Goal: Transaction & Acquisition: Purchase product/service

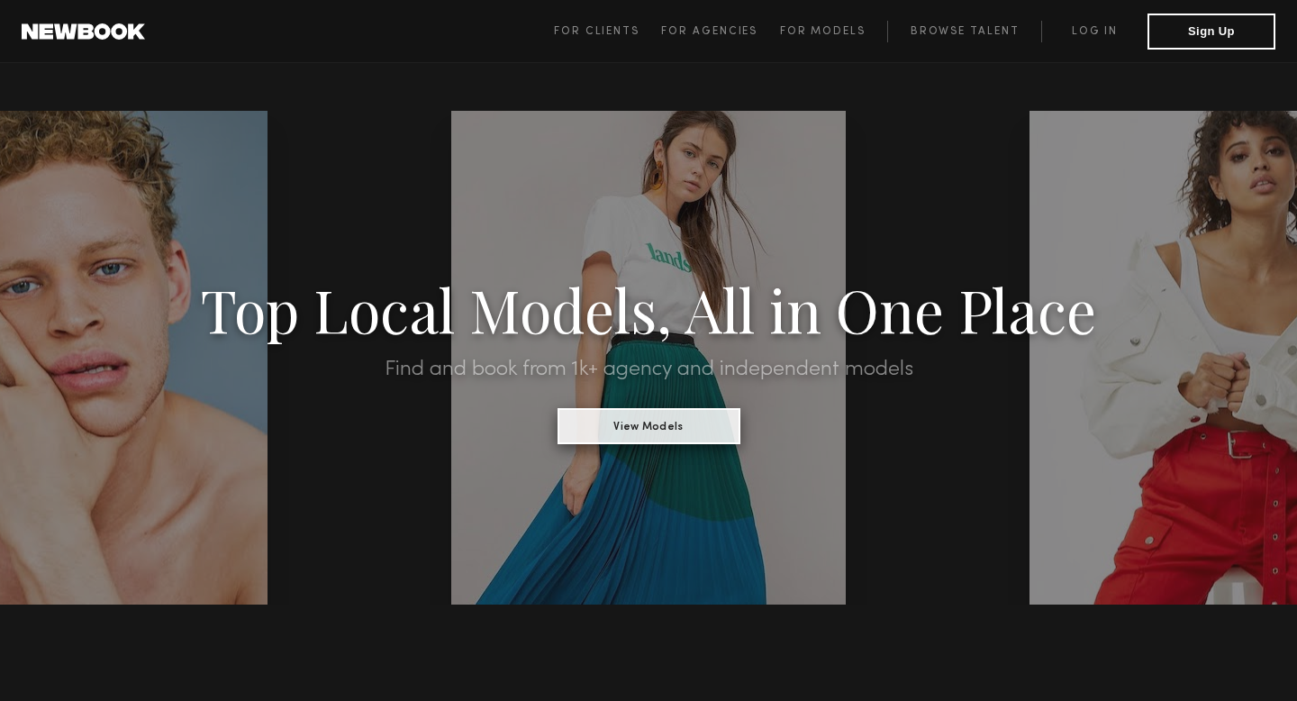
click at [622, 425] on button "View Models" at bounding box center [648, 426] width 183 height 36
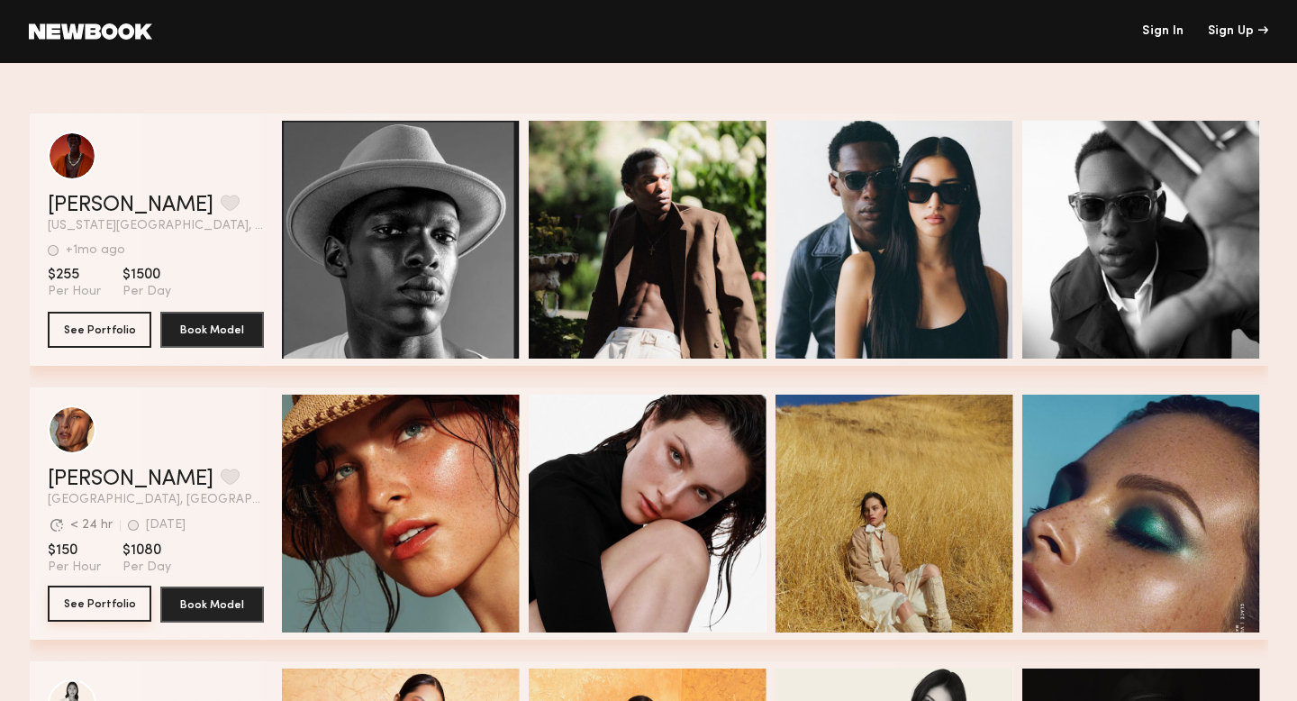
click at [80, 606] on button "See Portfolio" at bounding box center [100, 603] width 104 height 36
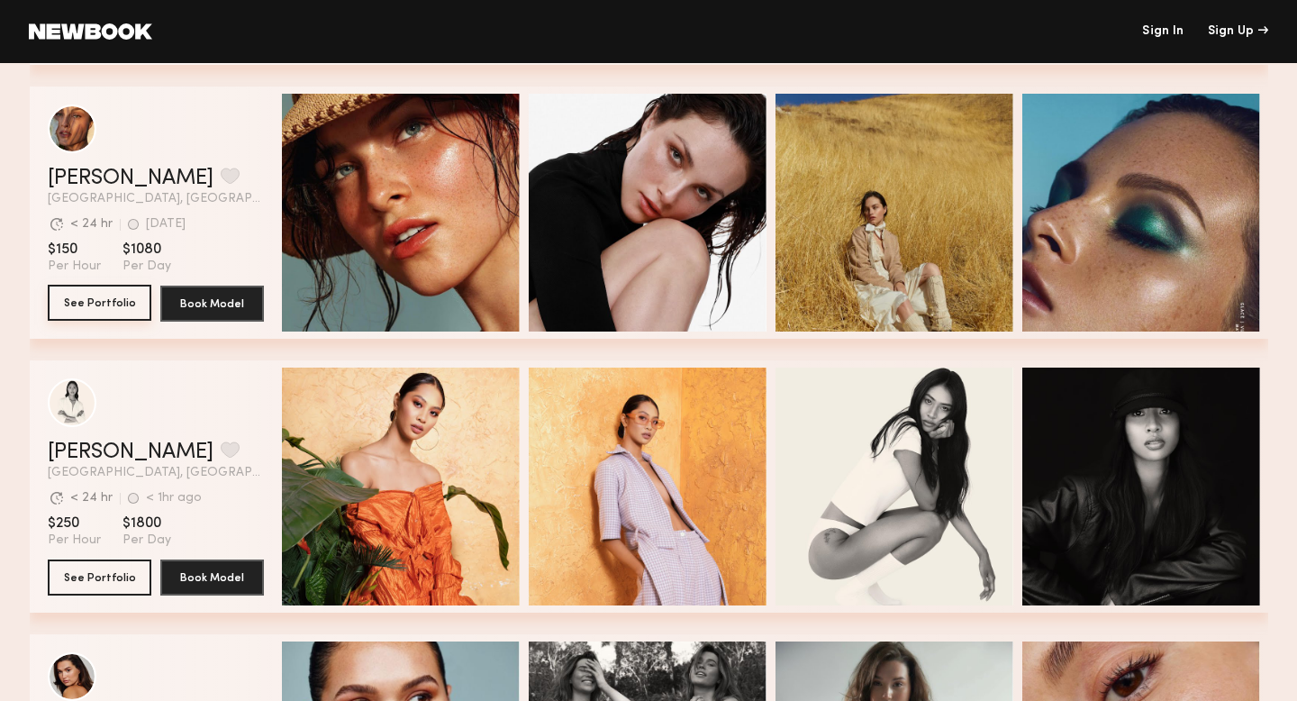
scroll to position [327, 0]
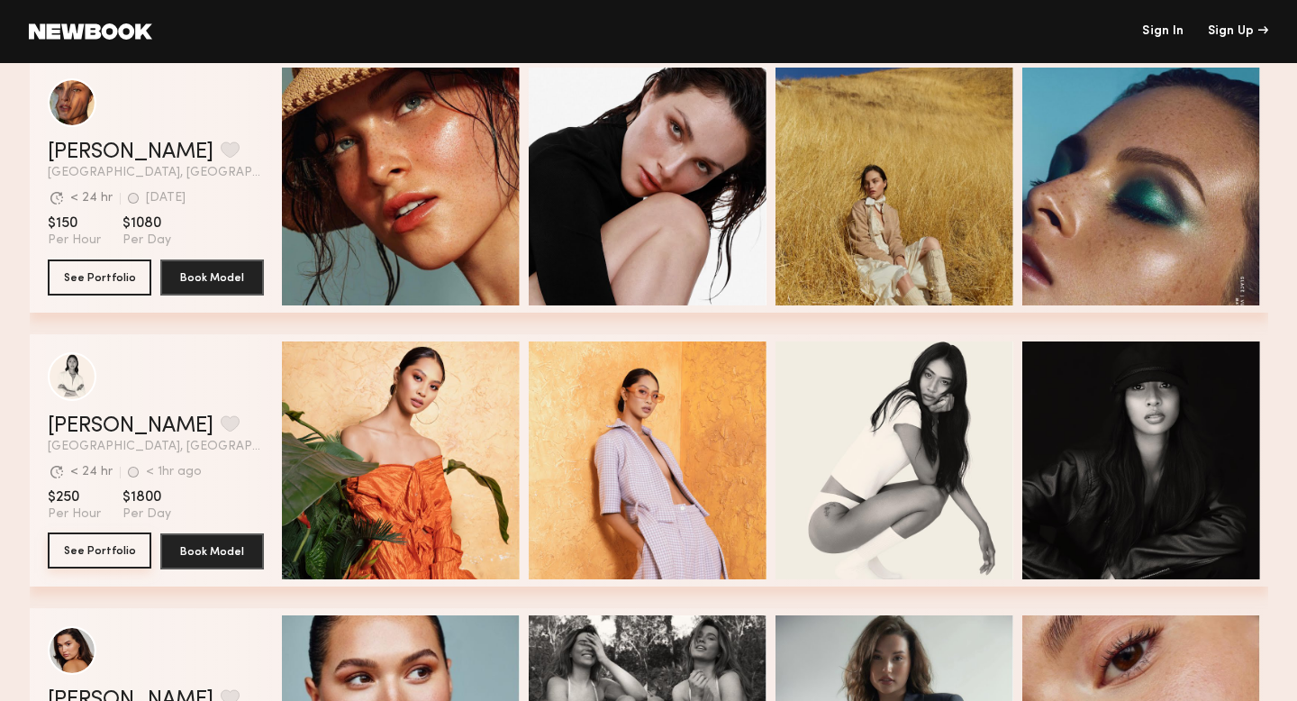
click at [138, 549] on button "See Portfolio" at bounding box center [100, 550] width 104 height 36
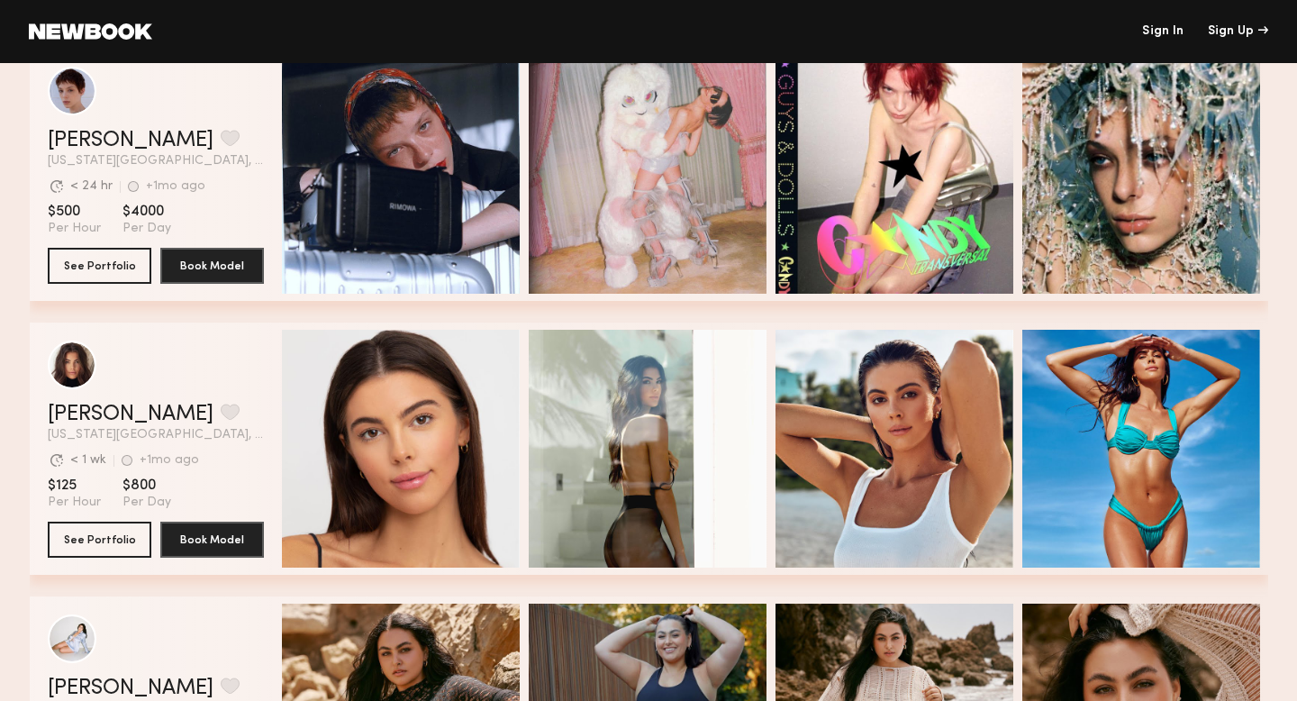
scroll to position [1438, 0]
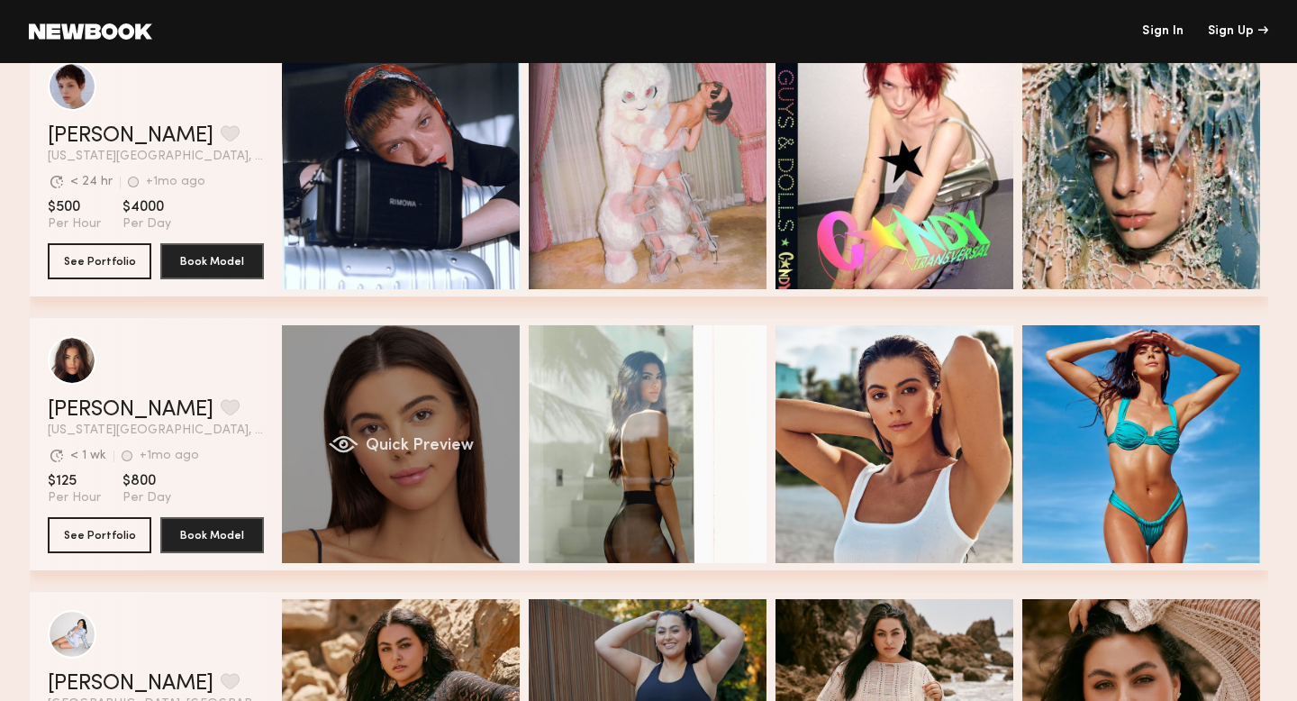
click at [399, 537] on div "Quick Preview" at bounding box center [401, 444] width 238 height 238
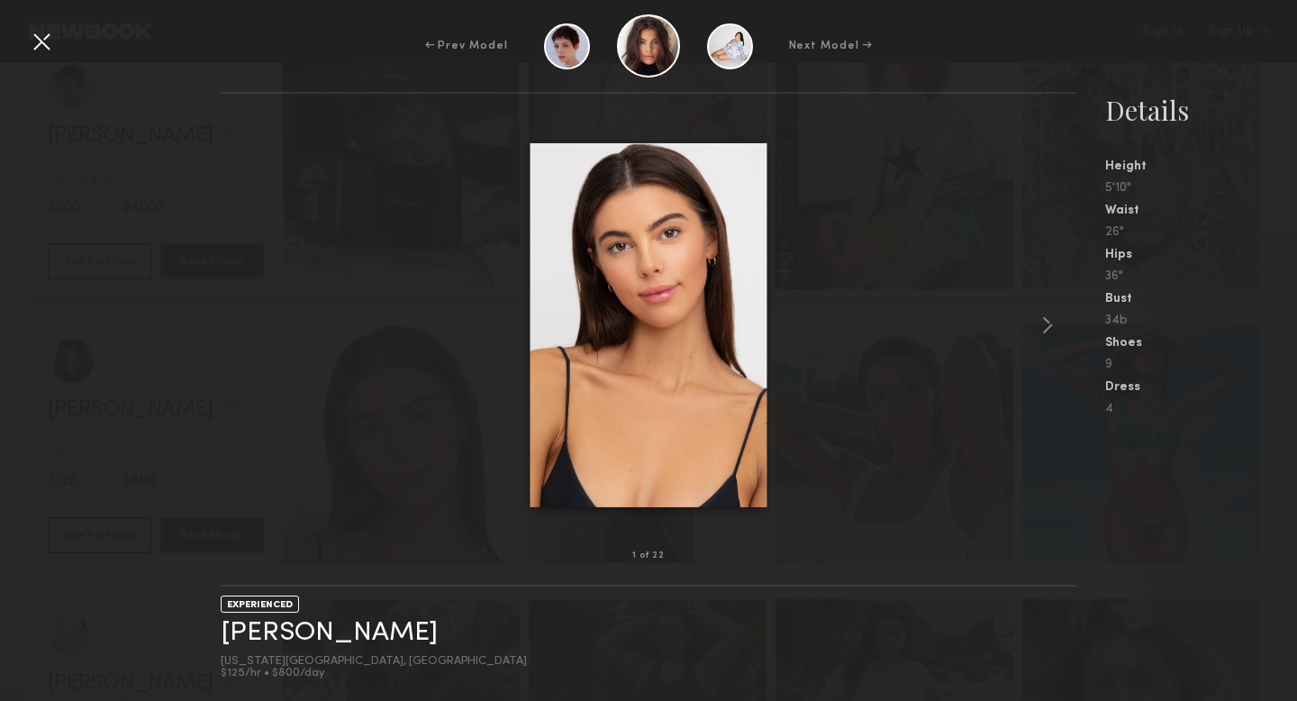
click at [31, 41] on div at bounding box center [41, 41] width 29 height 29
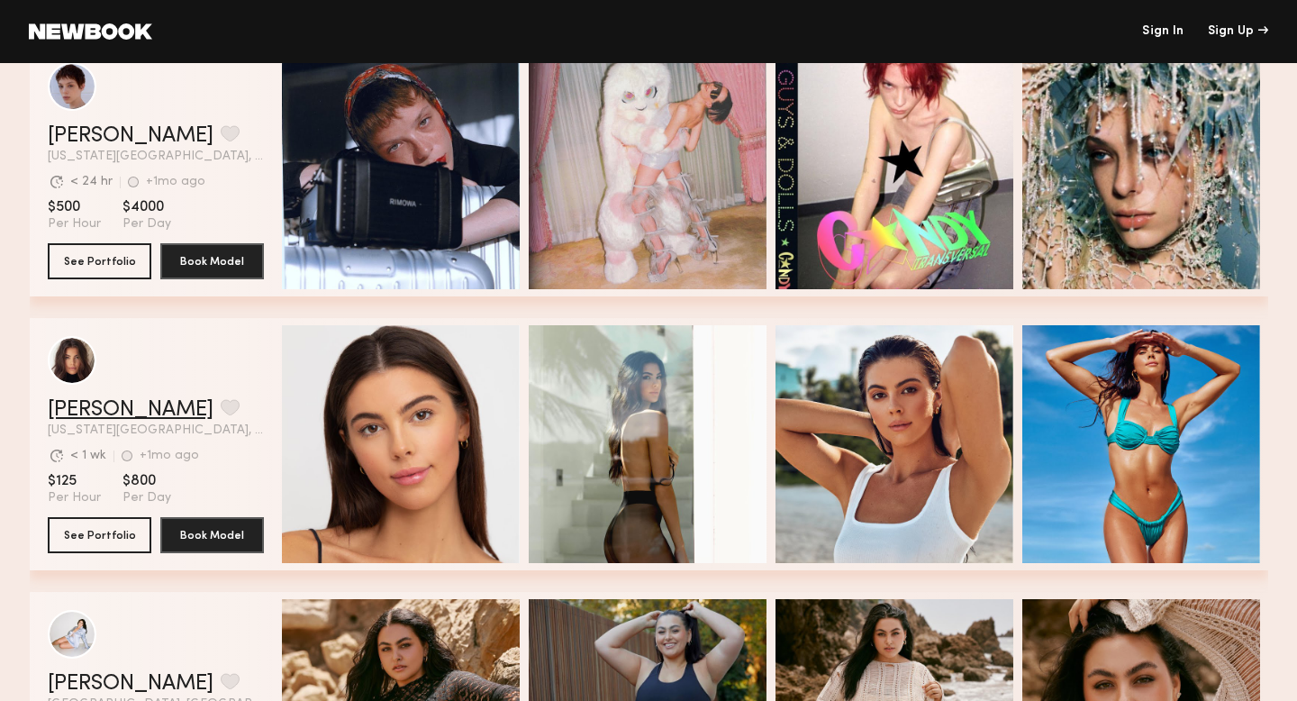
click at [105, 410] on link "Brianna W." at bounding box center [131, 410] width 166 height 22
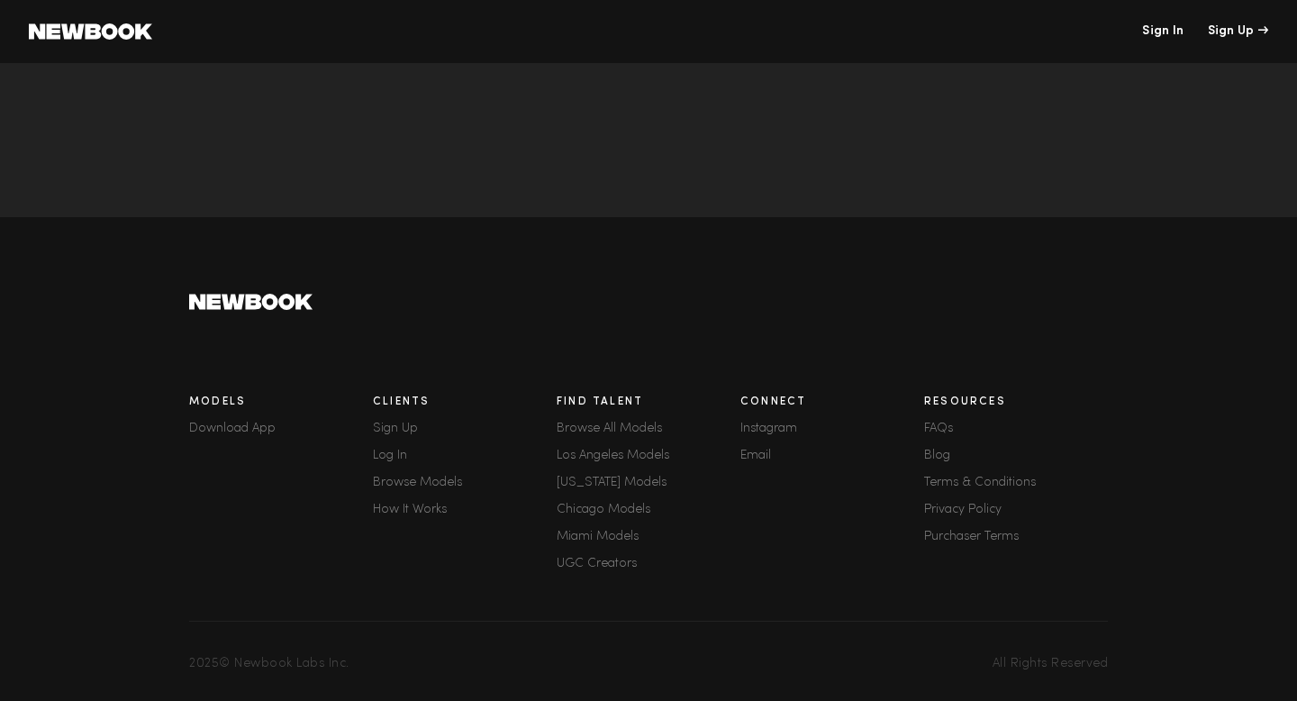
scroll to position [0, 0]
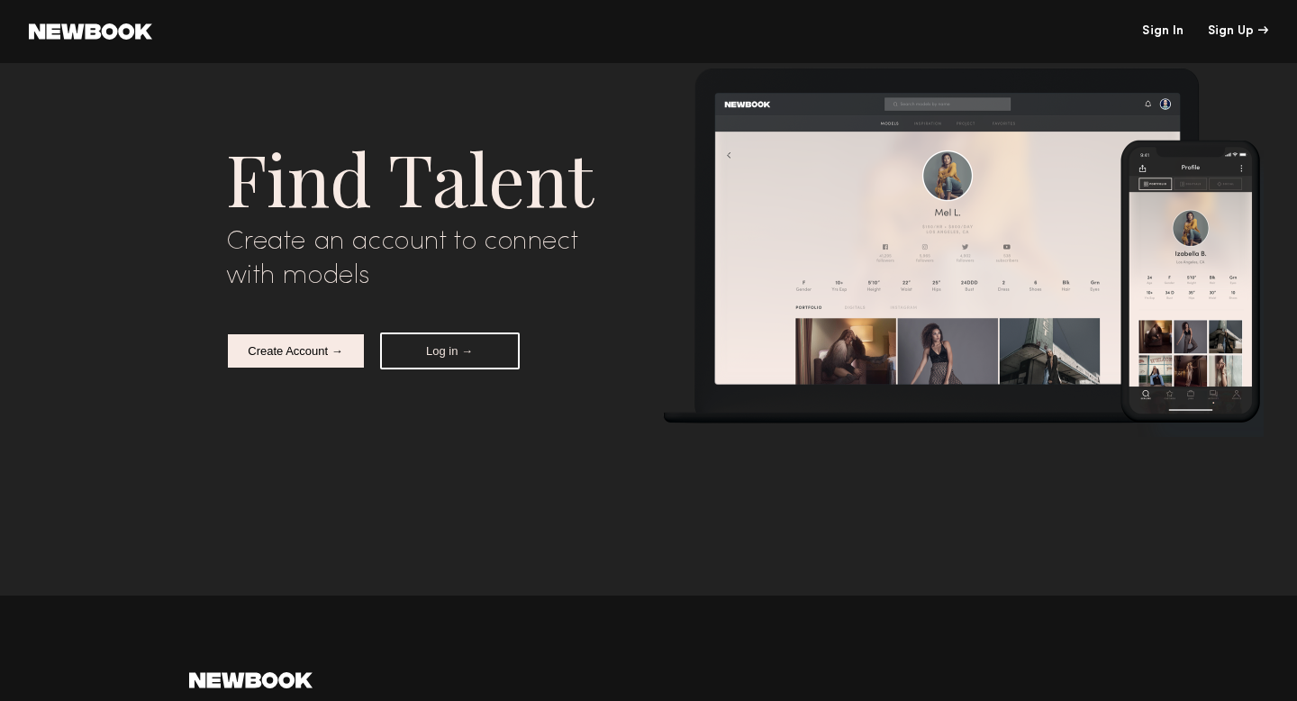
click at [1149, 29] on link "Sign In" at bounding box center [1162, 31] width 41 height 13
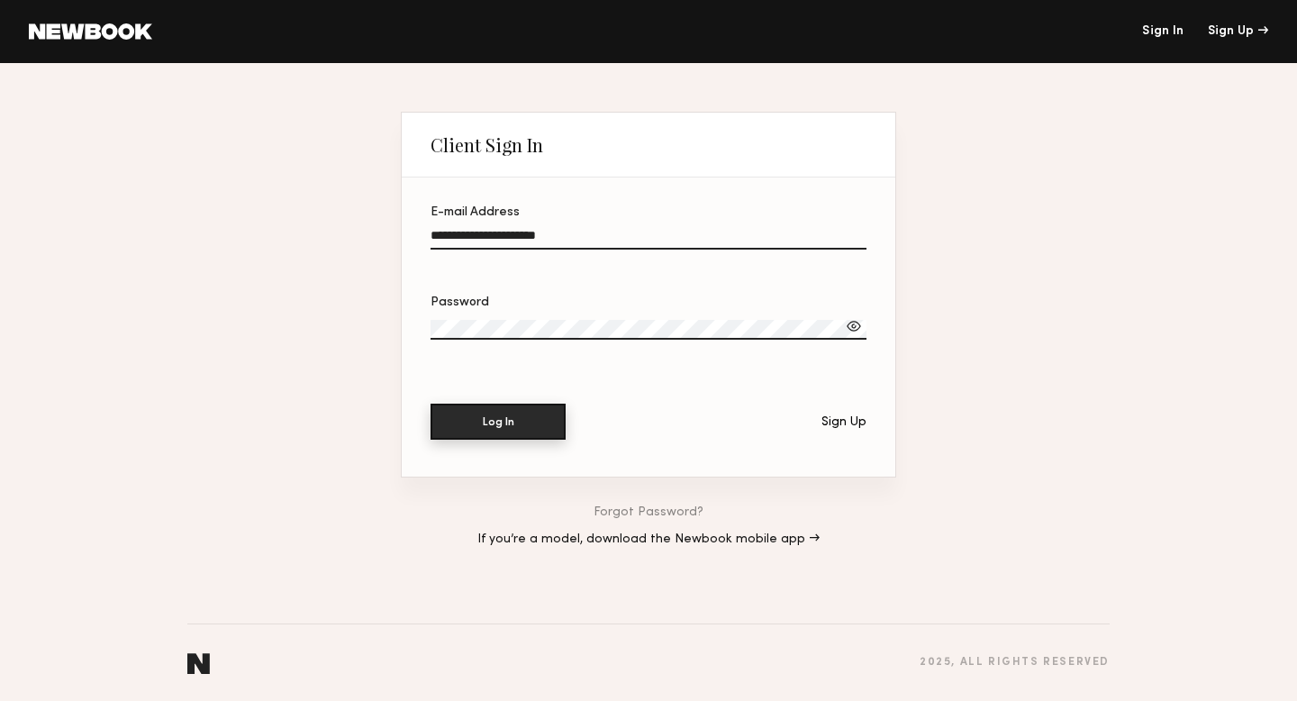
click at [487, 431] on button "Log In" at bounding box center [497, 421] width 135 height 36
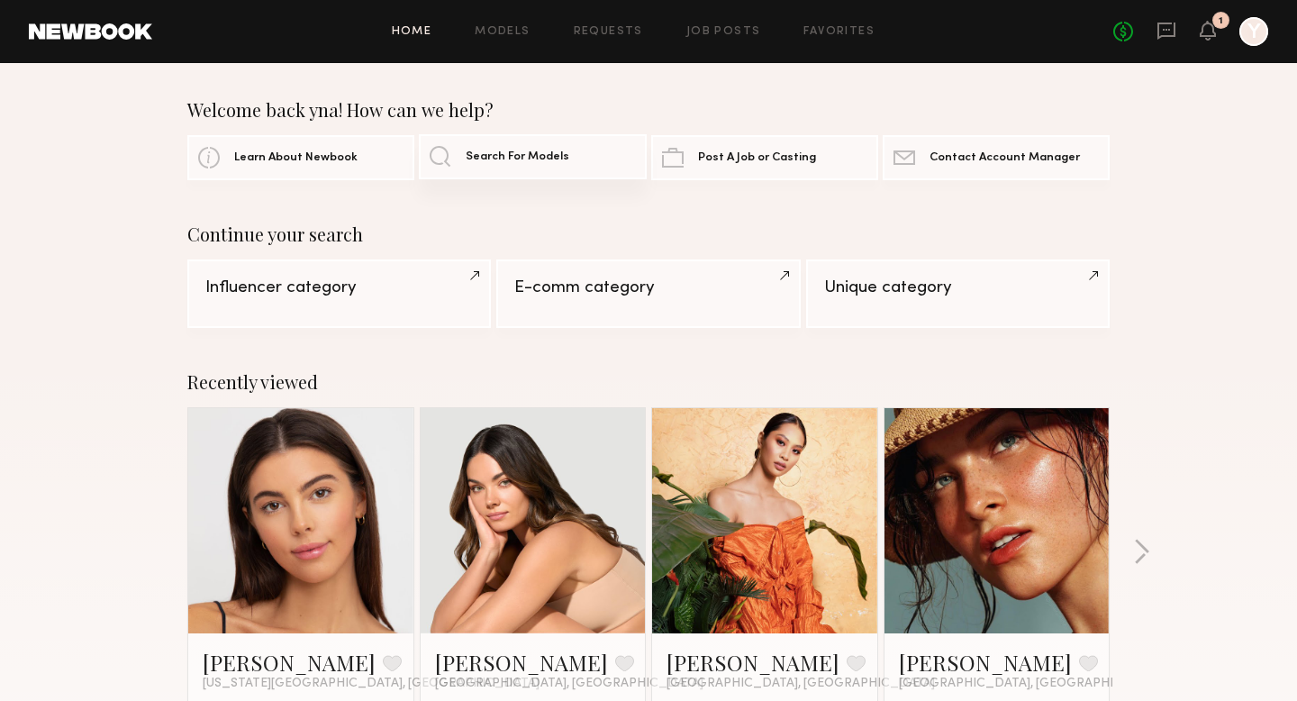
click at [614, 158] on link "Search For Models" at bounding box center [532, 156] width 227 height 45
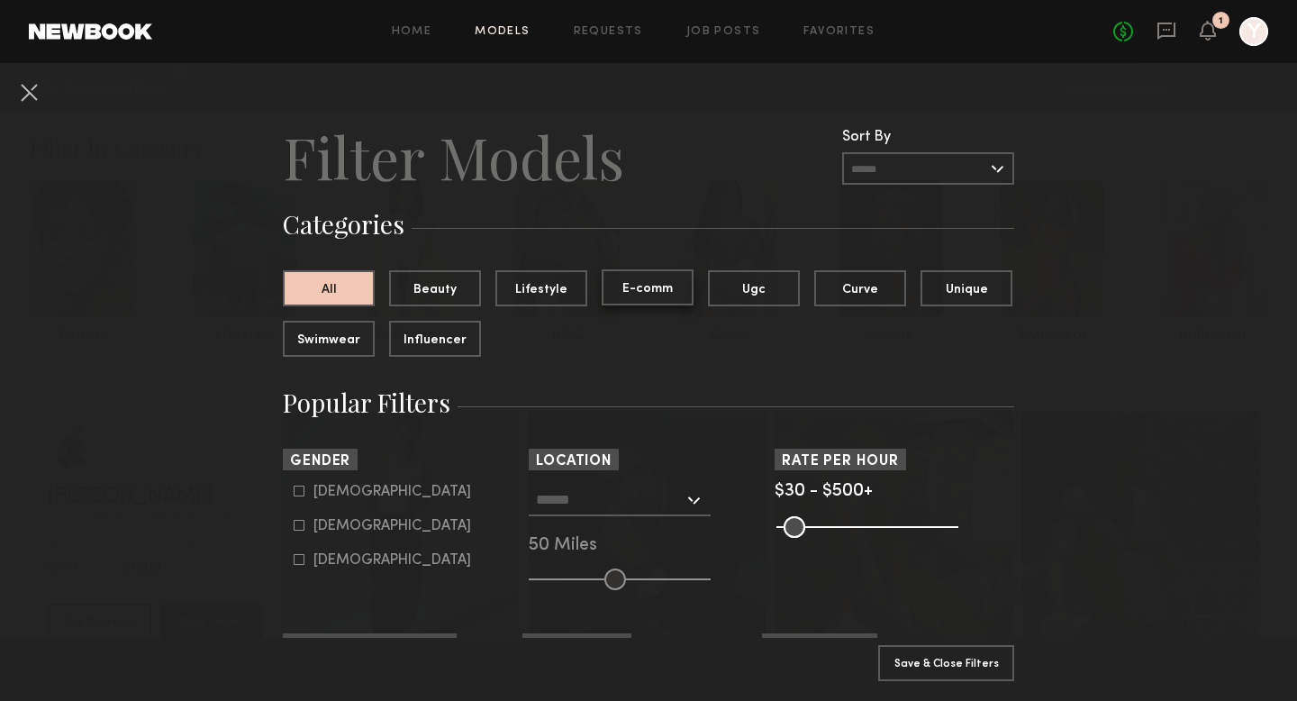
click at [643, 288] on button "E-comm" at bounding box center [648, 287] width 92 height 36
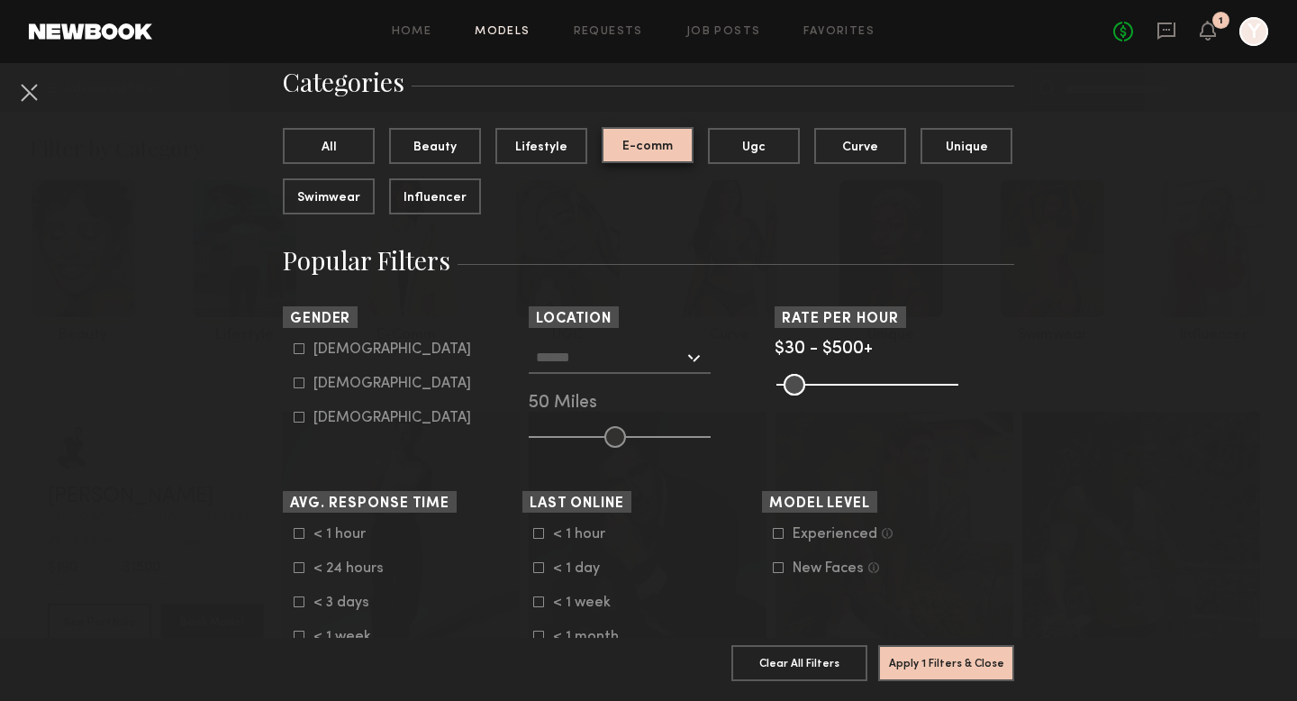
scroll to position [144, 0]
click at [343, 378] on div "Female" at bounding box center [392, 381] width 158 height 11
type input "**"
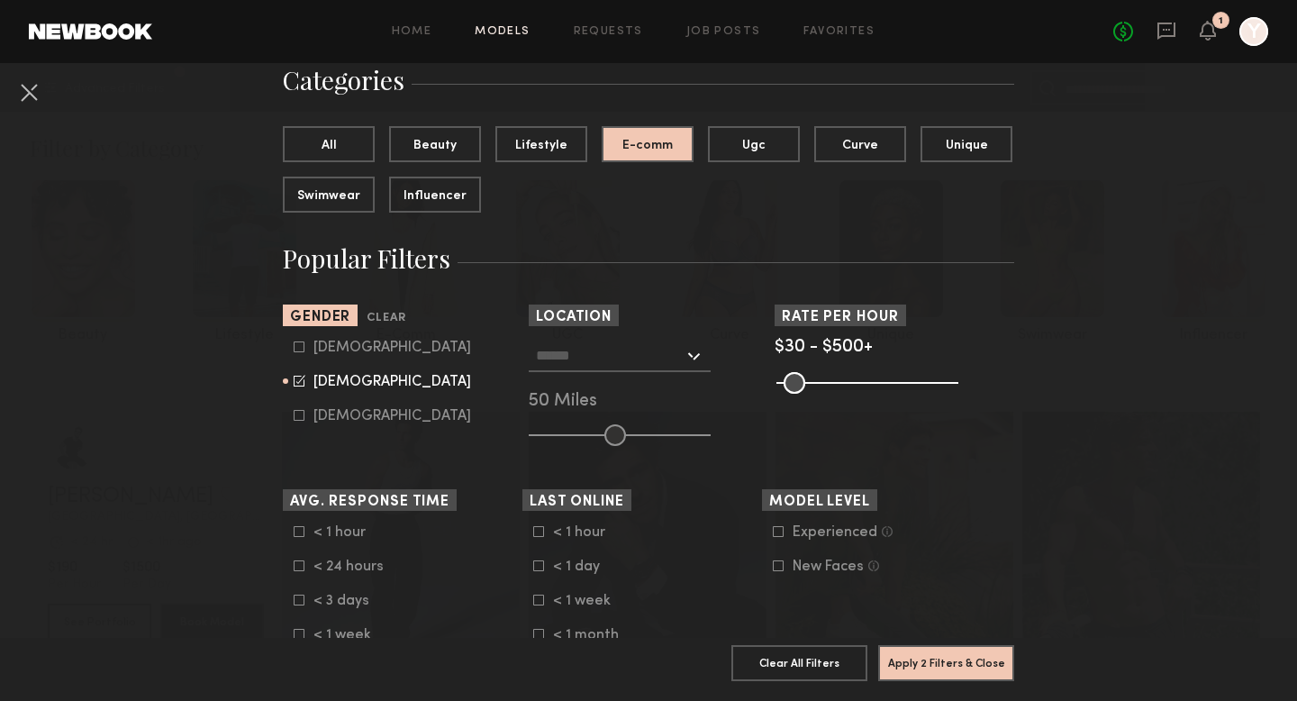
click at [611, 374] on div "Los Angeles, CA New York City, NY Brooklyn, NY Chicago, IL 50 Miles" at bounding box center [649, 392] width 240 height 106
click at [604, 366] on input "text" at bounding box center [610, 354] width 148 height 31
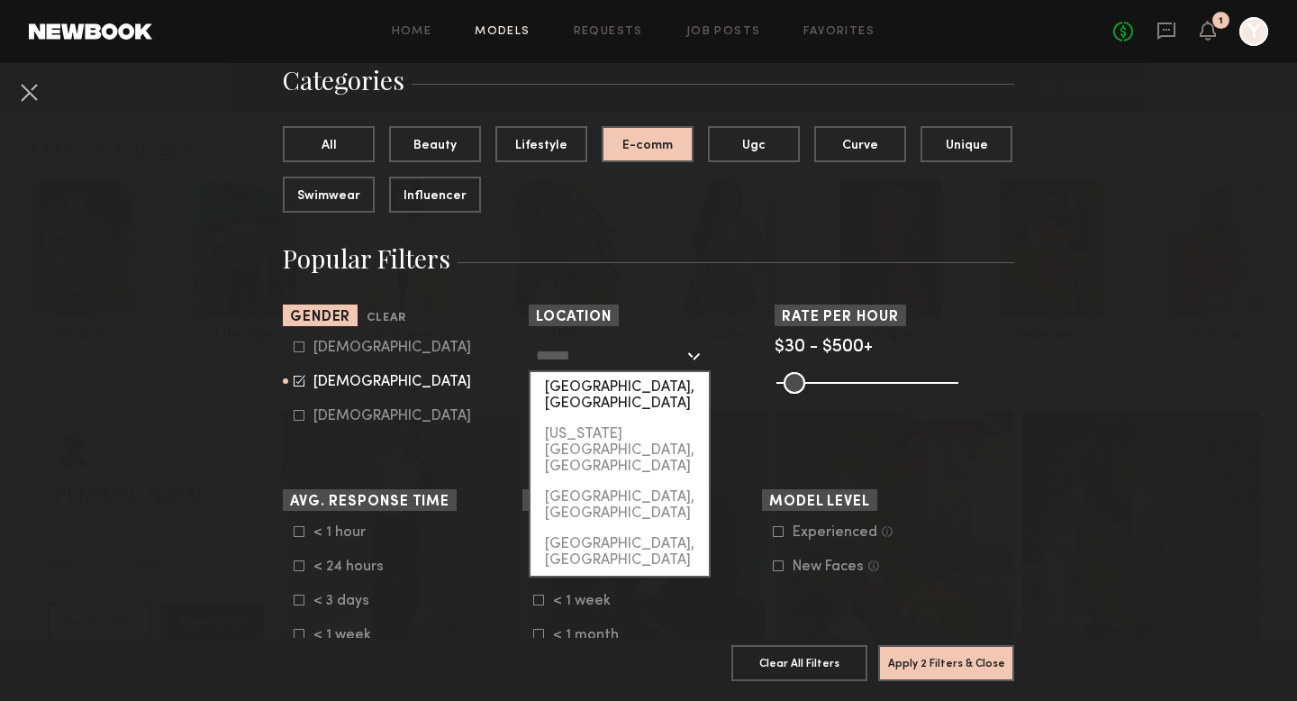
click at [603, 394] on div "Los Angeles, CA" at bounding box center [619, 395] width 178 height 47
type input "**********"
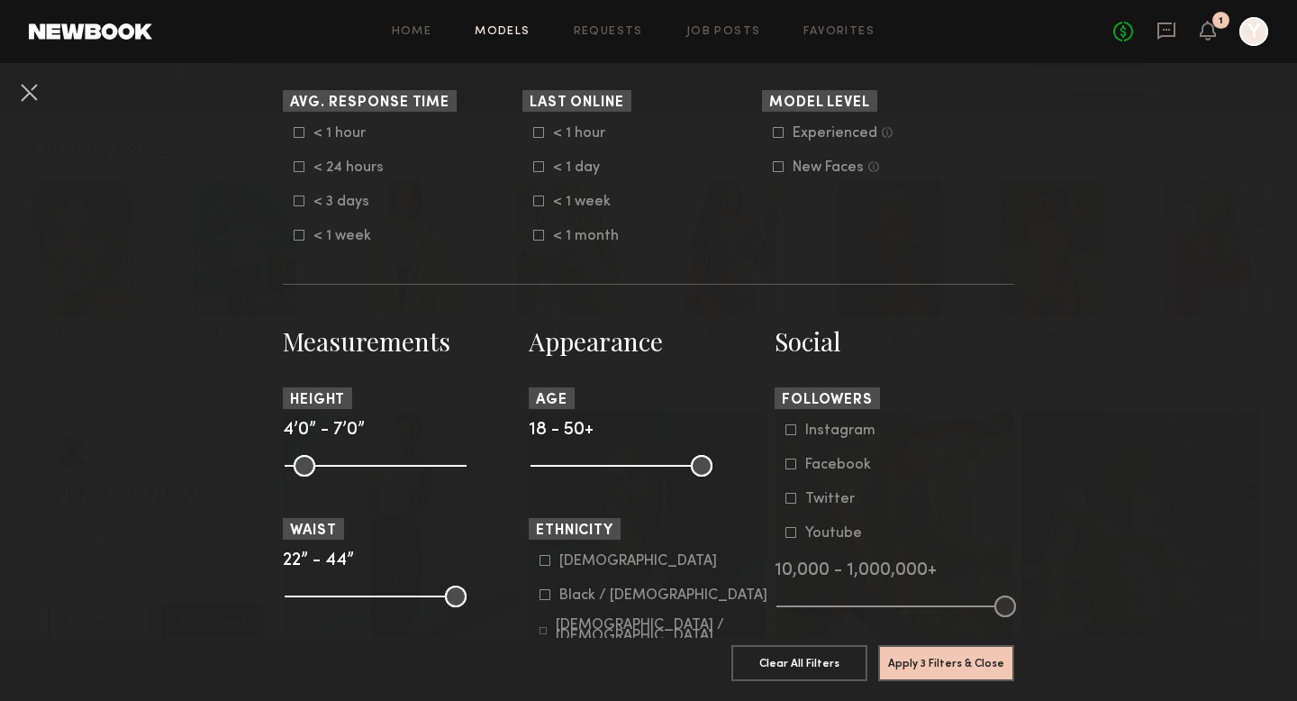
scroll to position [545, 0]
type input "**"
drag, startPoint x: 541, startPoint y: 473, endPoint x: 591, endPoint y: 472, distance: 49.5
click at [591, 472] on input "range" at bounding box center [621, 464] width 182 height 22
drag, startPoint x: 701, startPoint y: 473, endPoint x: 630, endPoint y: 470, distance: 70.3
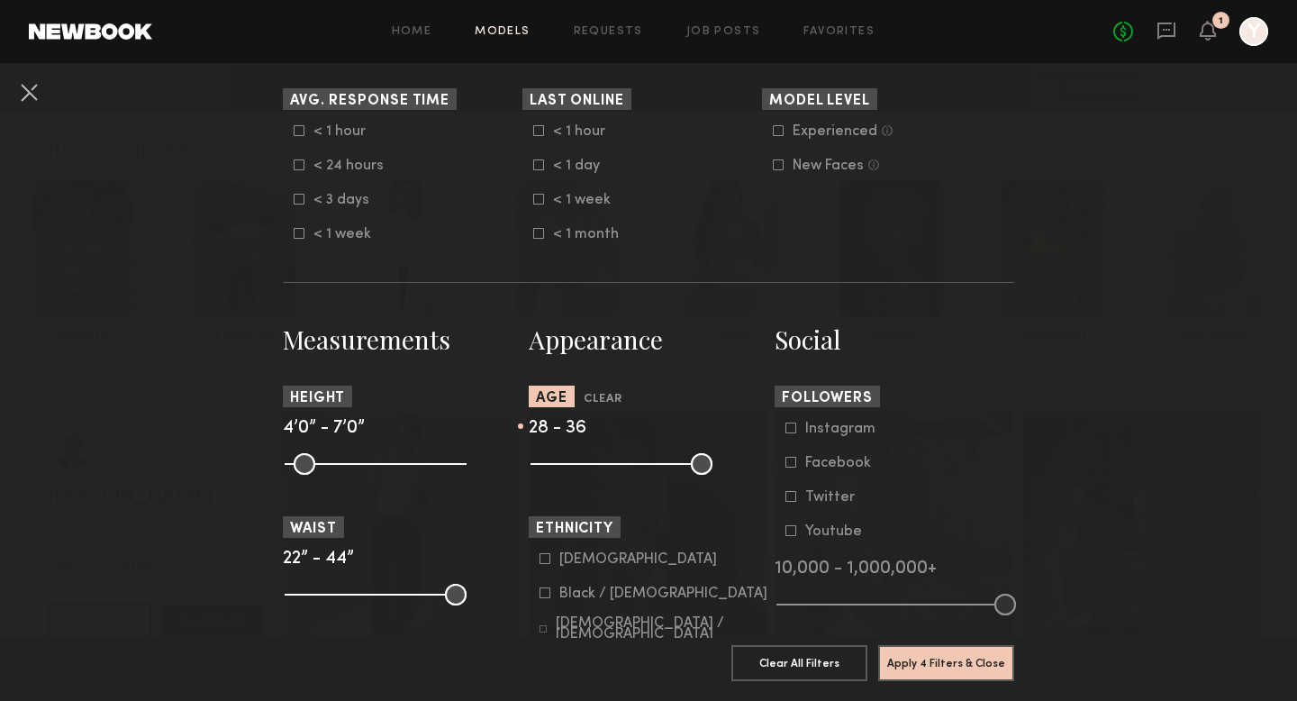
type input "**"
click at [630, 470] on input "range" at bounding box center [621, 464] width 182 height 22
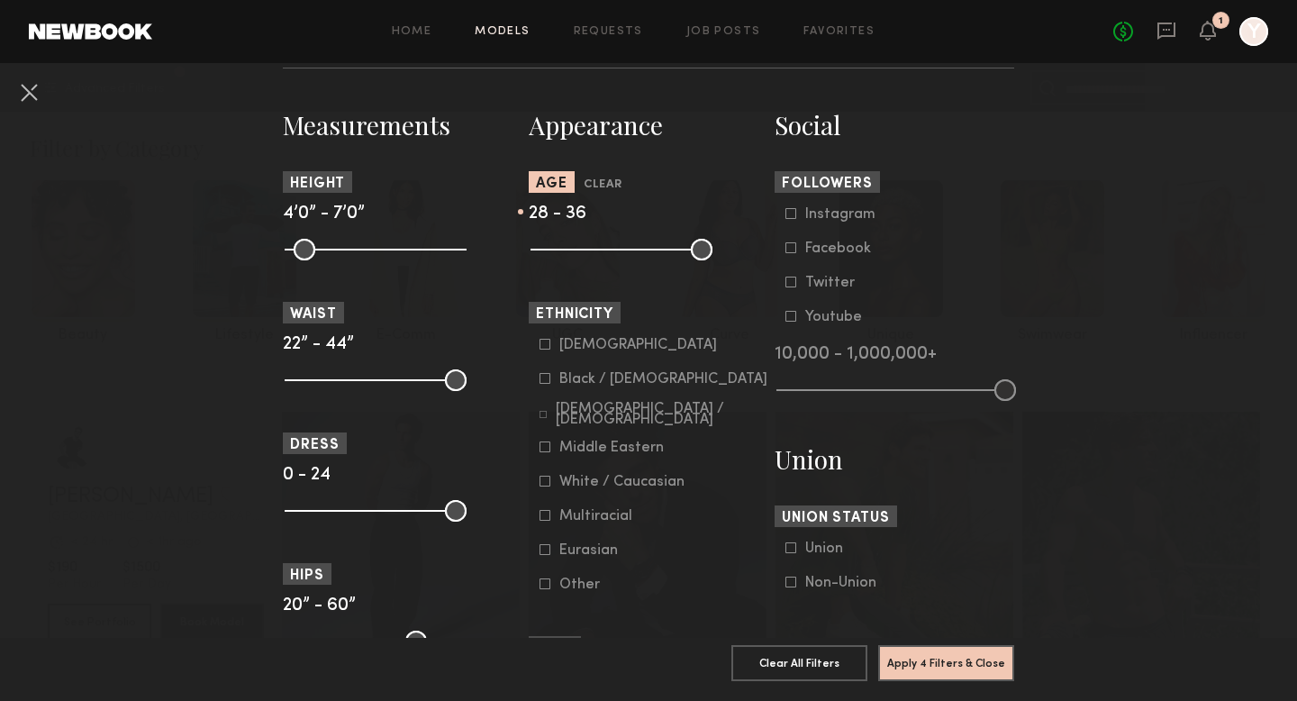
scroll to position [760, 0]
drag, startPoint x: 290, startPoint y: 512, endPoint x: 312, endPoint y: 511, distance: 22.5
type input "*"
click at [312, 511] on input "range" at bounding box center [376, 510] width 182 height 22
drag, startPoint x: 455, startPoint y: 515, endPoint x: 340, endPoint y: 511, distance: 114.4
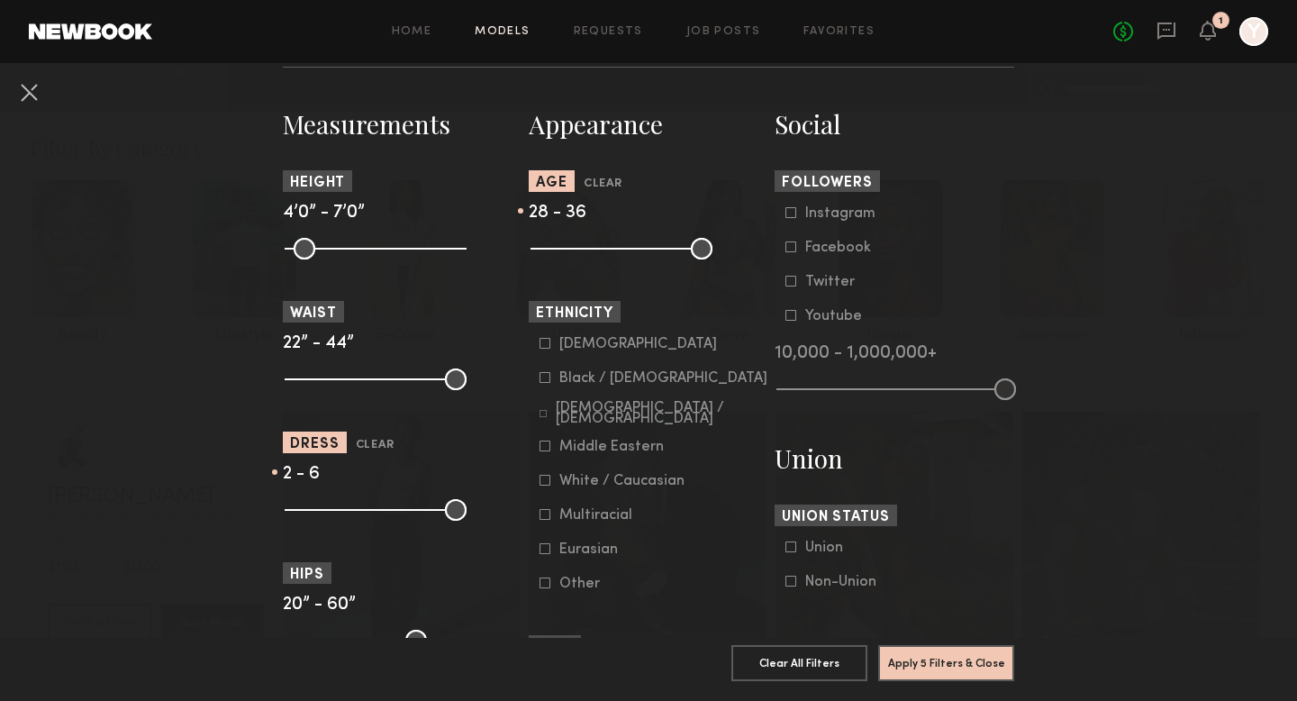
type input "*"
click at [340, 511] on input "range" at bounding box center [376, 510] width 182 height 22
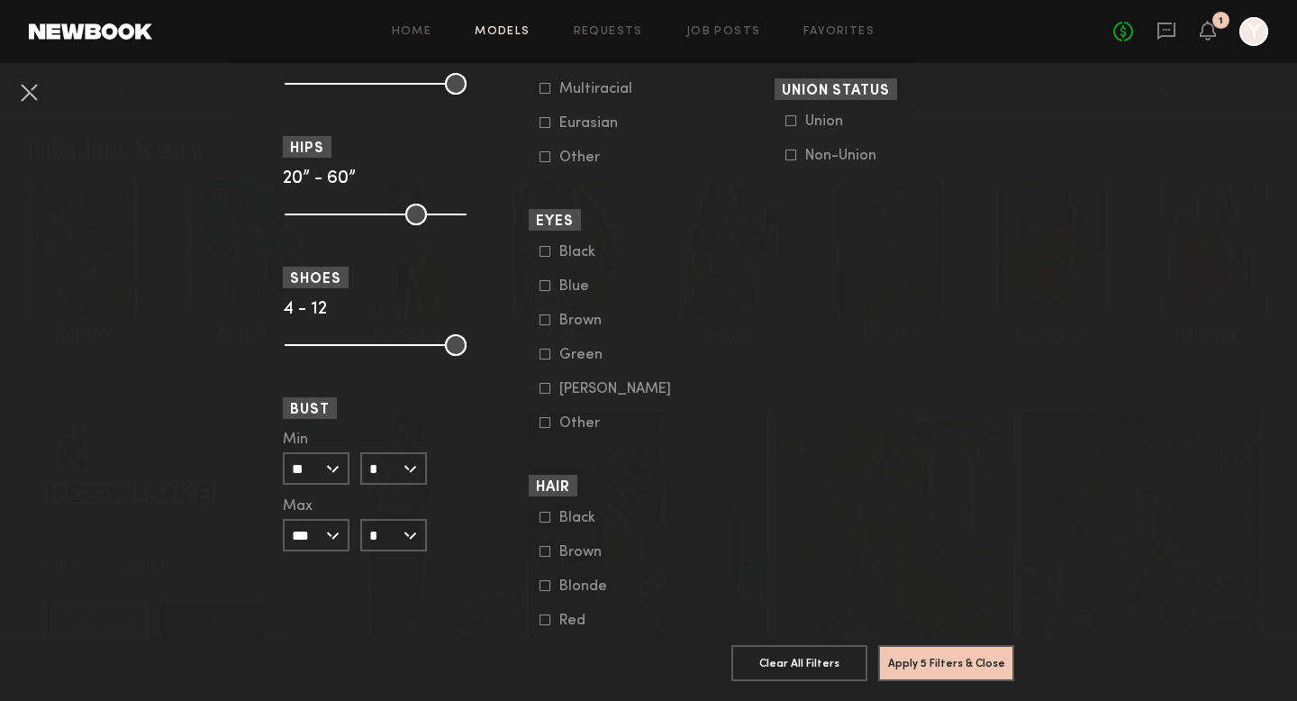
scroll to position [1348, 0]
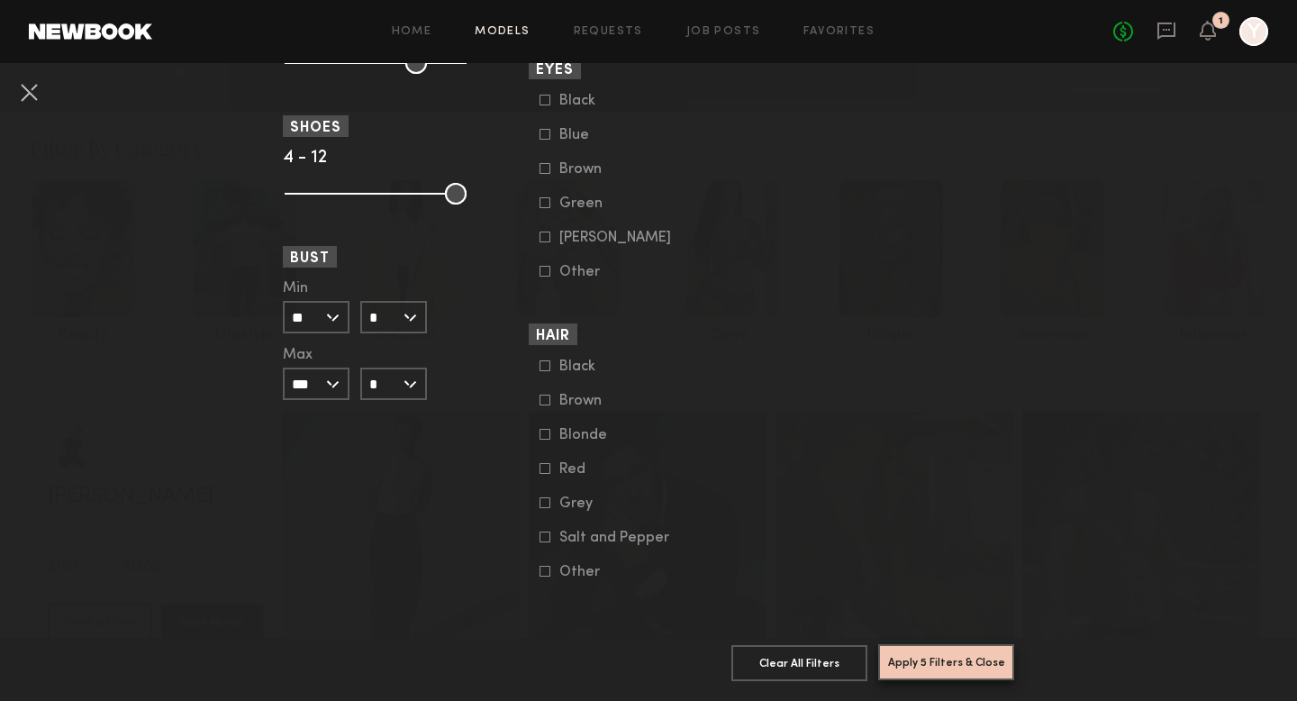
click at [970, 677] on button "Apply 5 Filters & Close" at bounding box center [946, 662] width 136 height 36
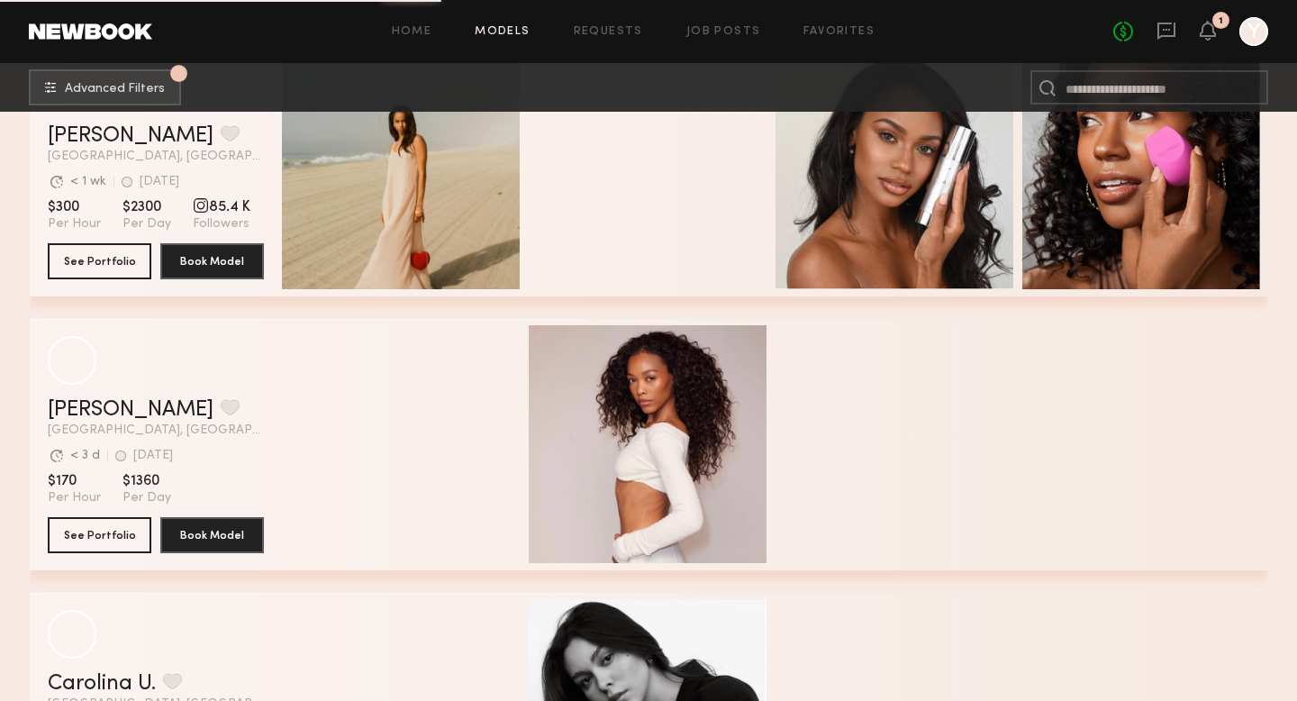
scroll to position [17995, 0]
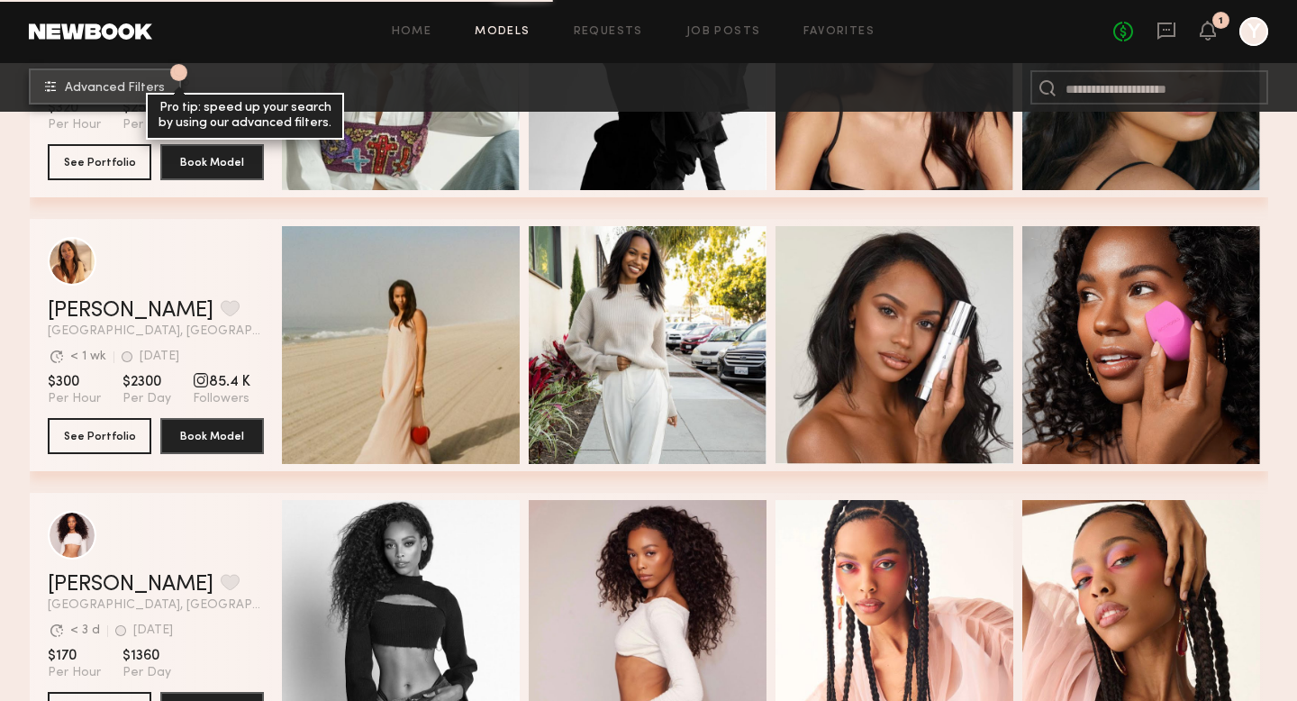
click at [103, 85] on span "Advanced Filters" at bounding box center [115, 88] width 100 height 13
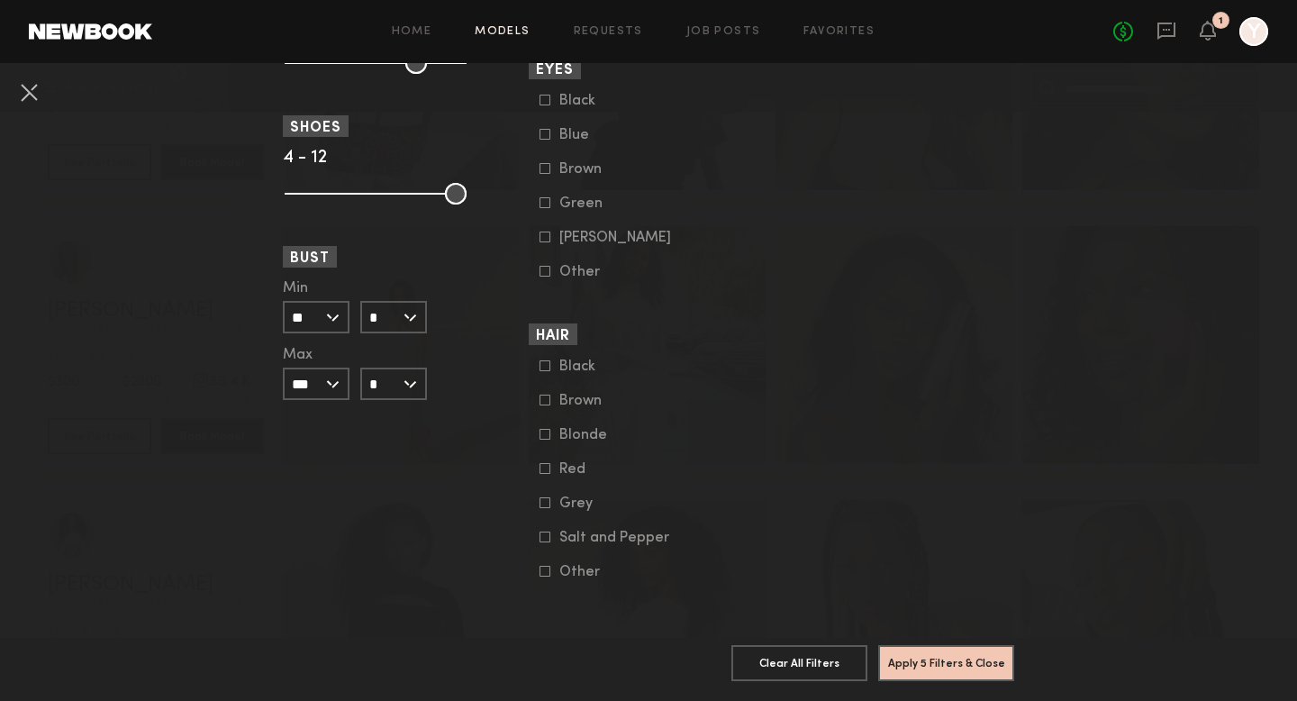
scroll to position [1348, 0]
click at [577, 410] on form "Black Brown Blonde Red Grey Salt and Pepper Other" at bounding box center [653, 469] width 229 height 222
click at [576, 404] on div "Brown" at bounding box center [594, 400] width 70 height 11
click at [942, 676] on button "Apply 6 Filters & Close" at bounding box center [946, 662] width 136 height 36
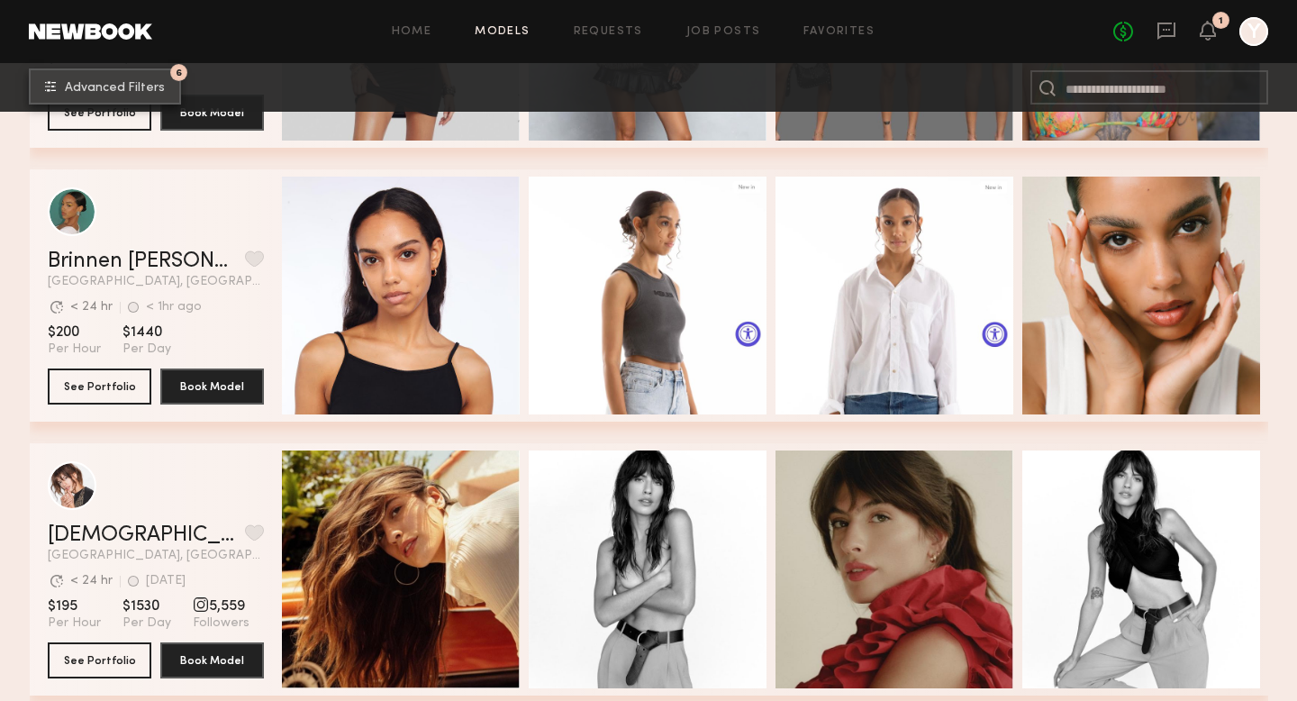
scroll to position [4351, 0]
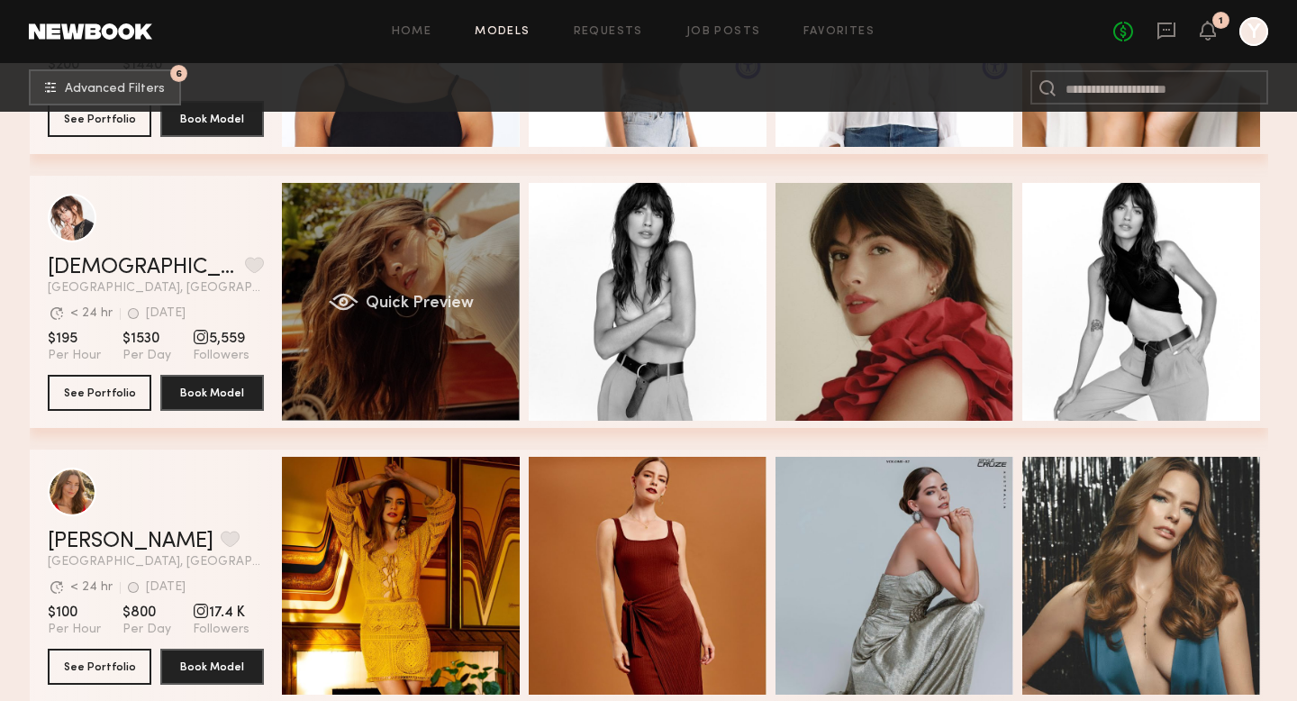
click at [398, 300] on span "Quick Preview" at bounding box center [419, 303] width 108 height 16
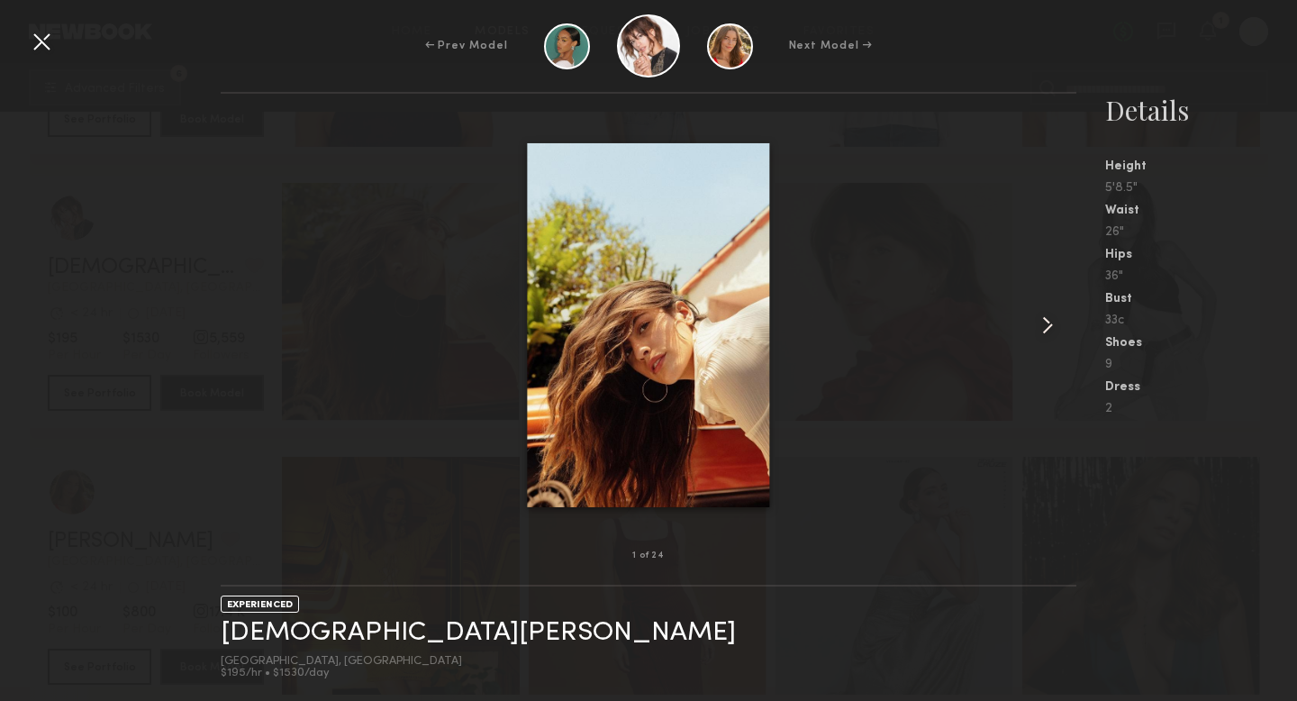
click at [1056, 316] on common-icon at bounding box center [1047, 325] width 29 height 29
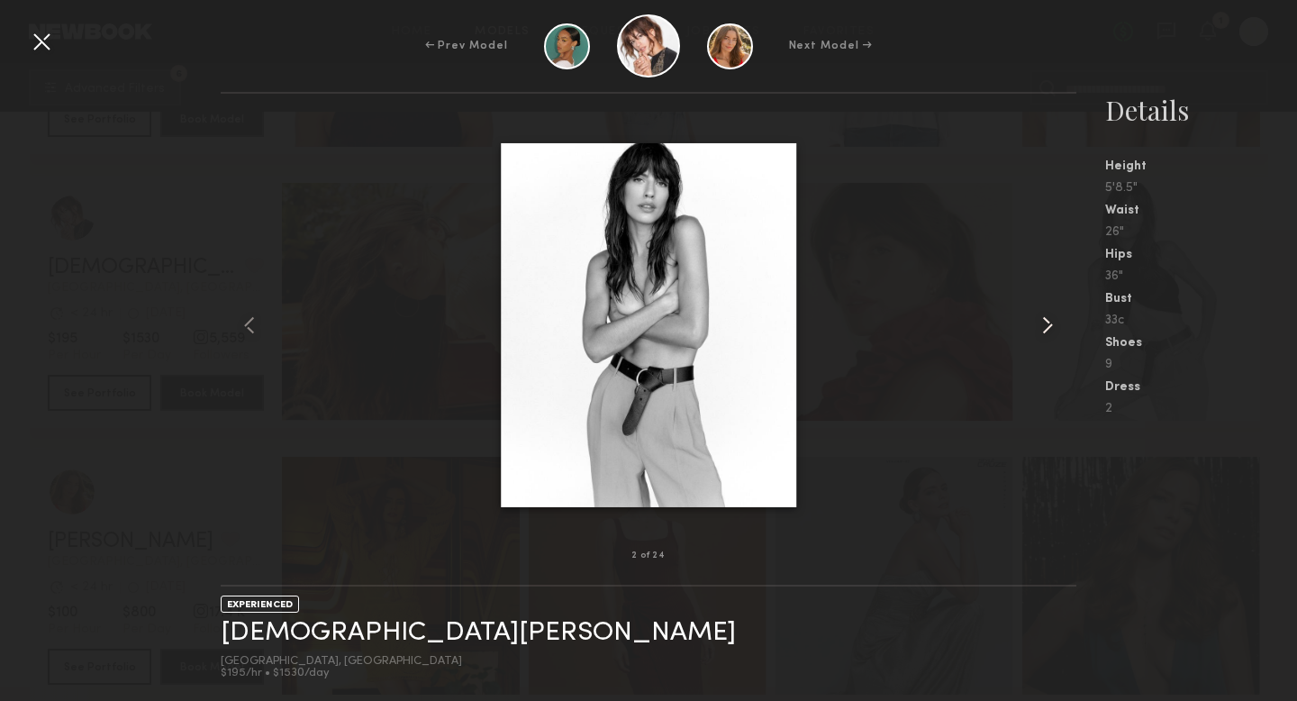
click at [1056, 316] on common-icon at bounding box center [1047, 325] width 29 height 29
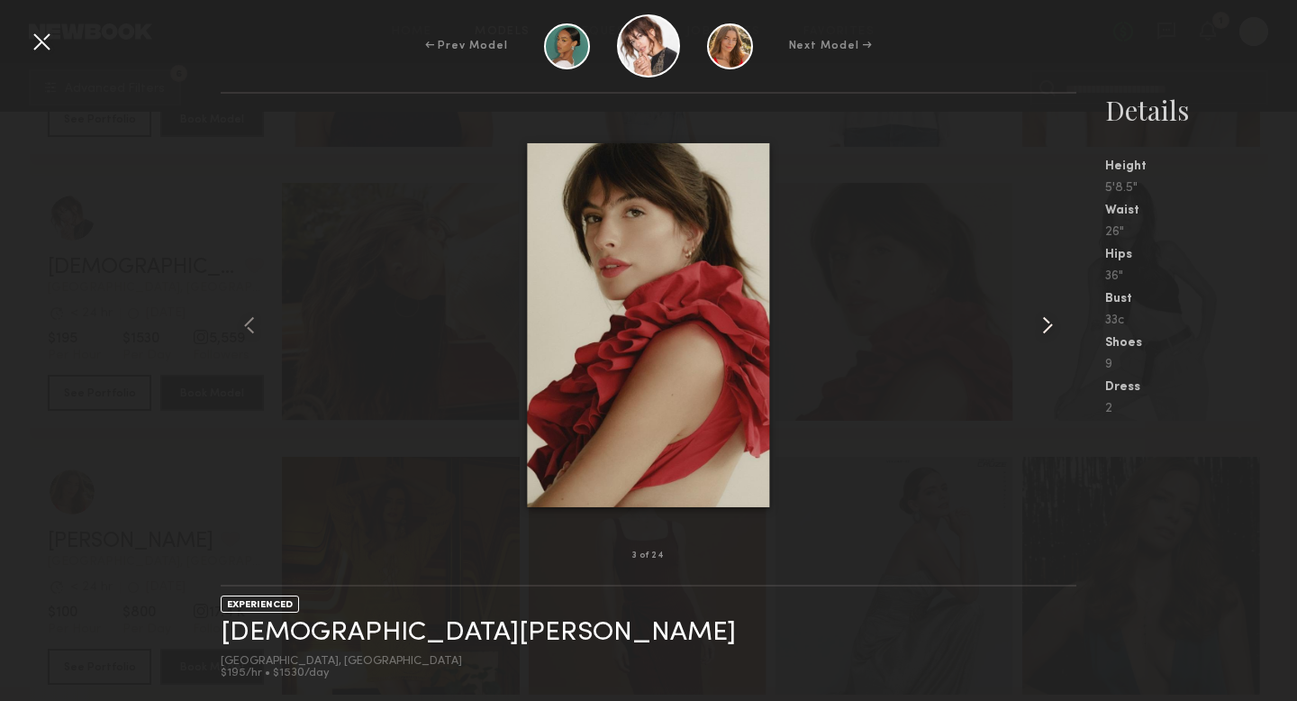
click at [1056, 316] on common-icon at bounding box center [1047, 325] width 29 height 29
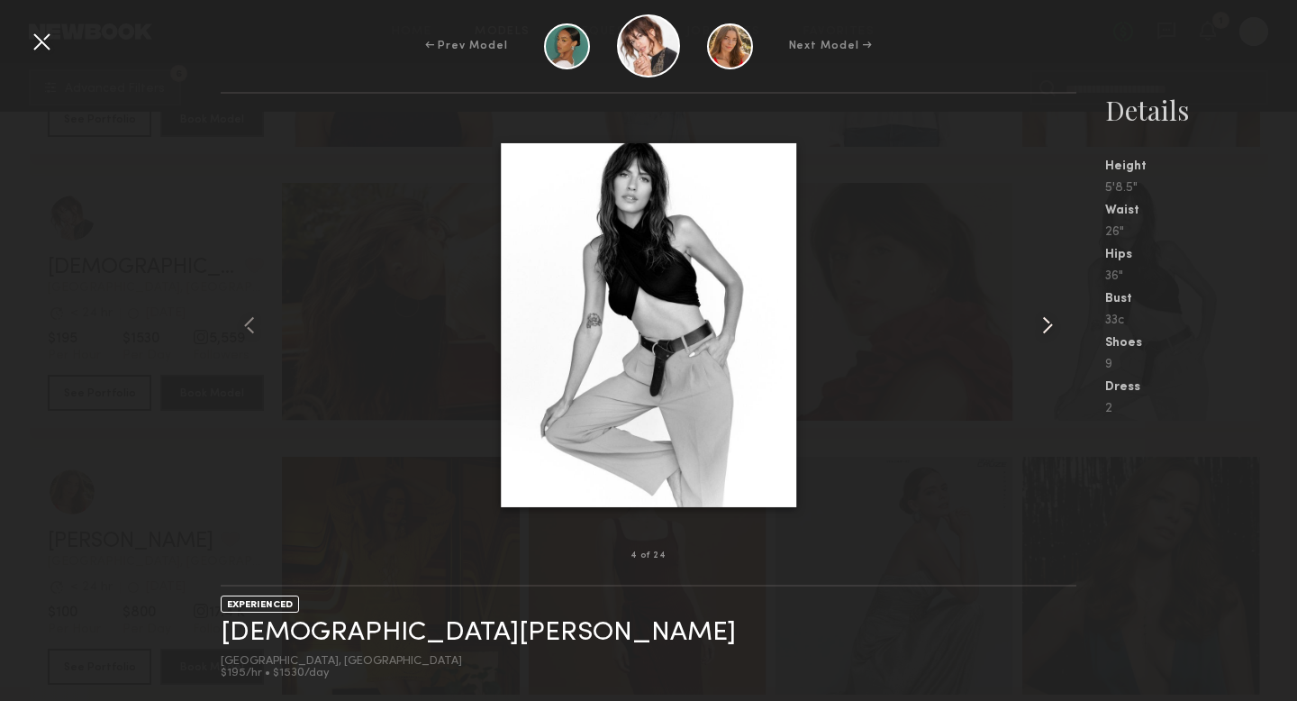
click at [1056, 316] on common-icon at bounding box center [1047, 325] width 29 height 29
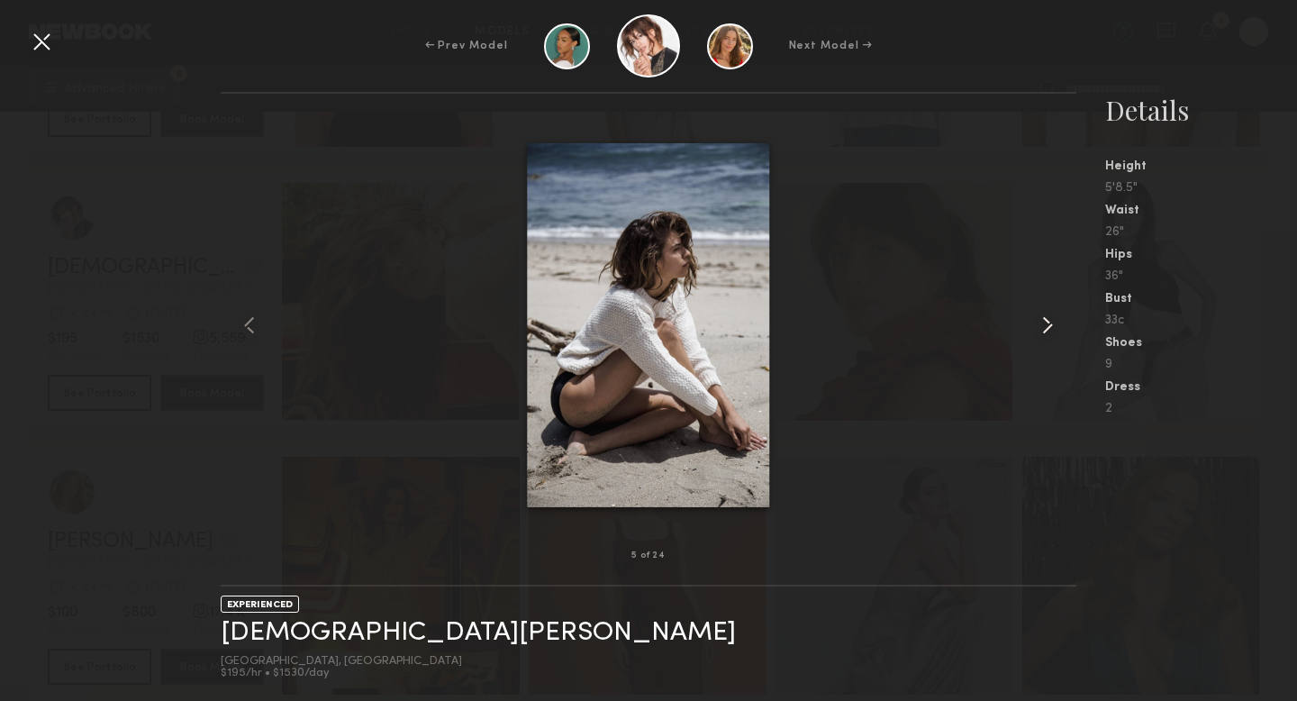
click at [1056, 316] on common-icon at bounding box center [1047, 325] width 29 height 29
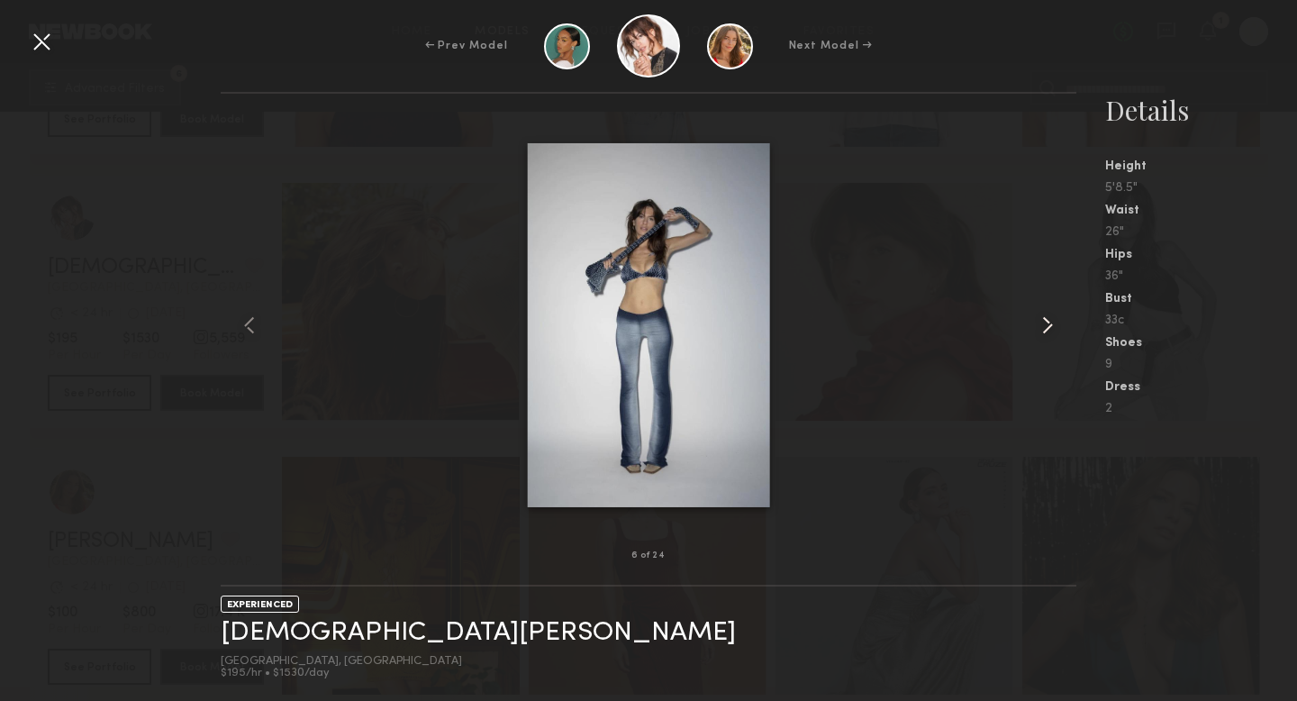
click at [1056, 316] on common-icon at bounding box center [1047, 325] width 29 height 29
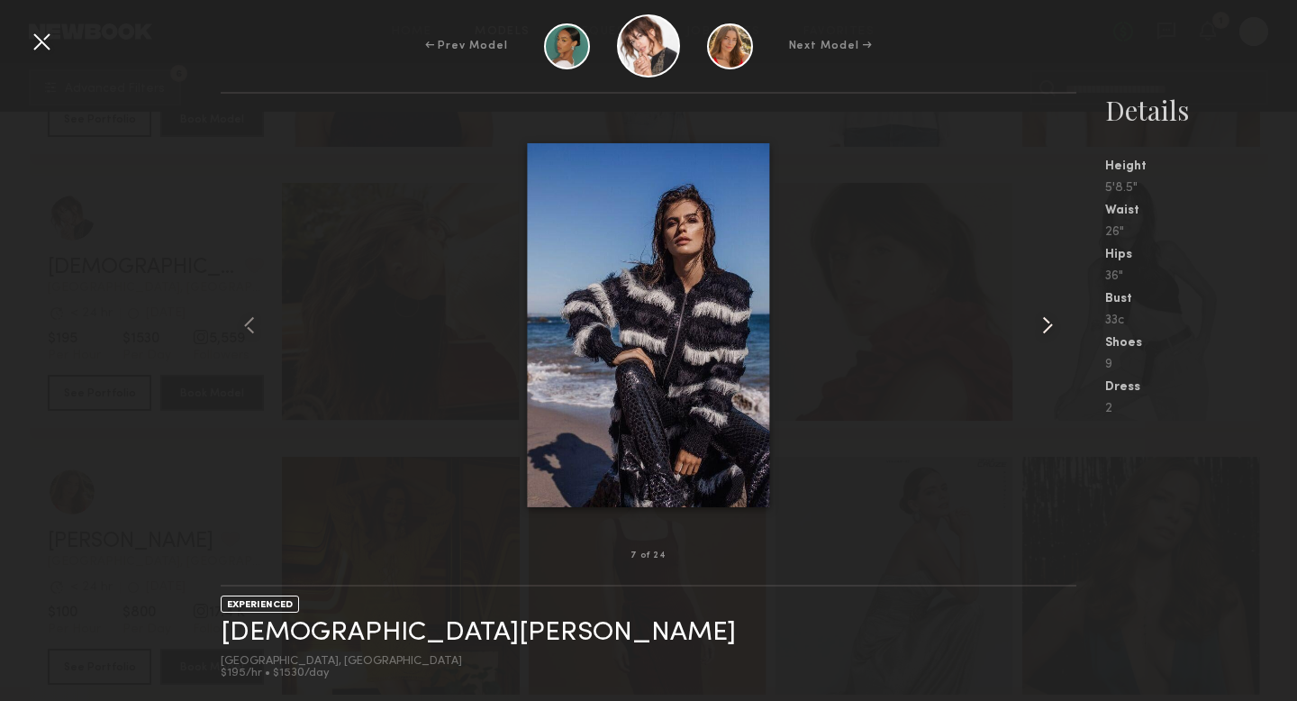
click at [1056, 316] on common-icon at bounding box center [1047, 325] width 29 height 29
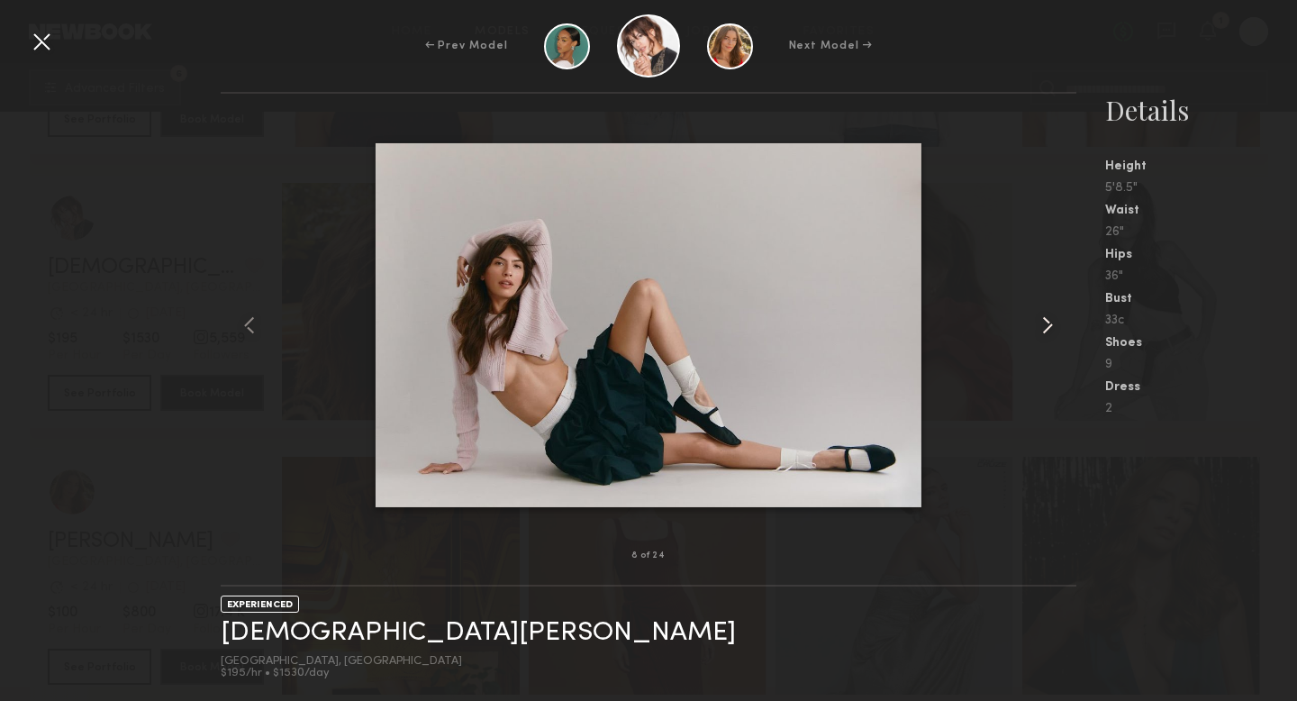
click at [1056, 316] on common-icon at bounding box center [1047, 325] width 29 height 29
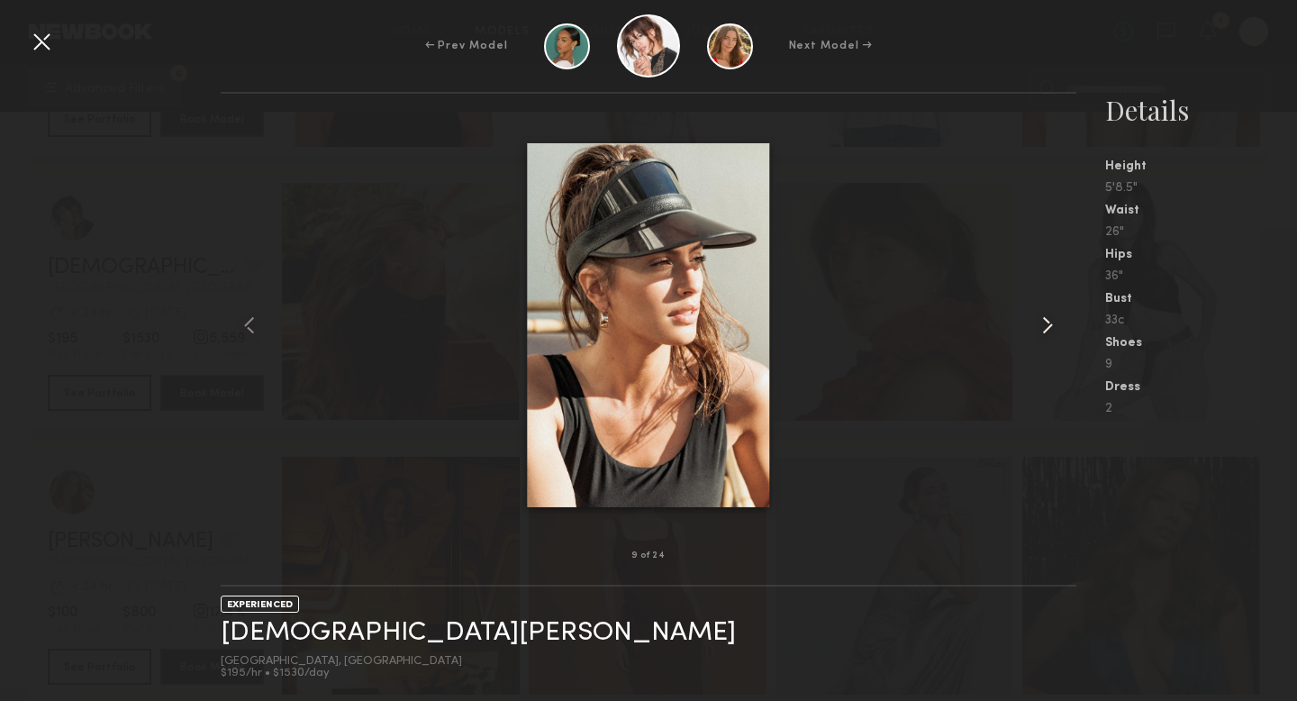
click at [1056, 316] on common-icon at bounding box center [1047, 325] width 29 height 29
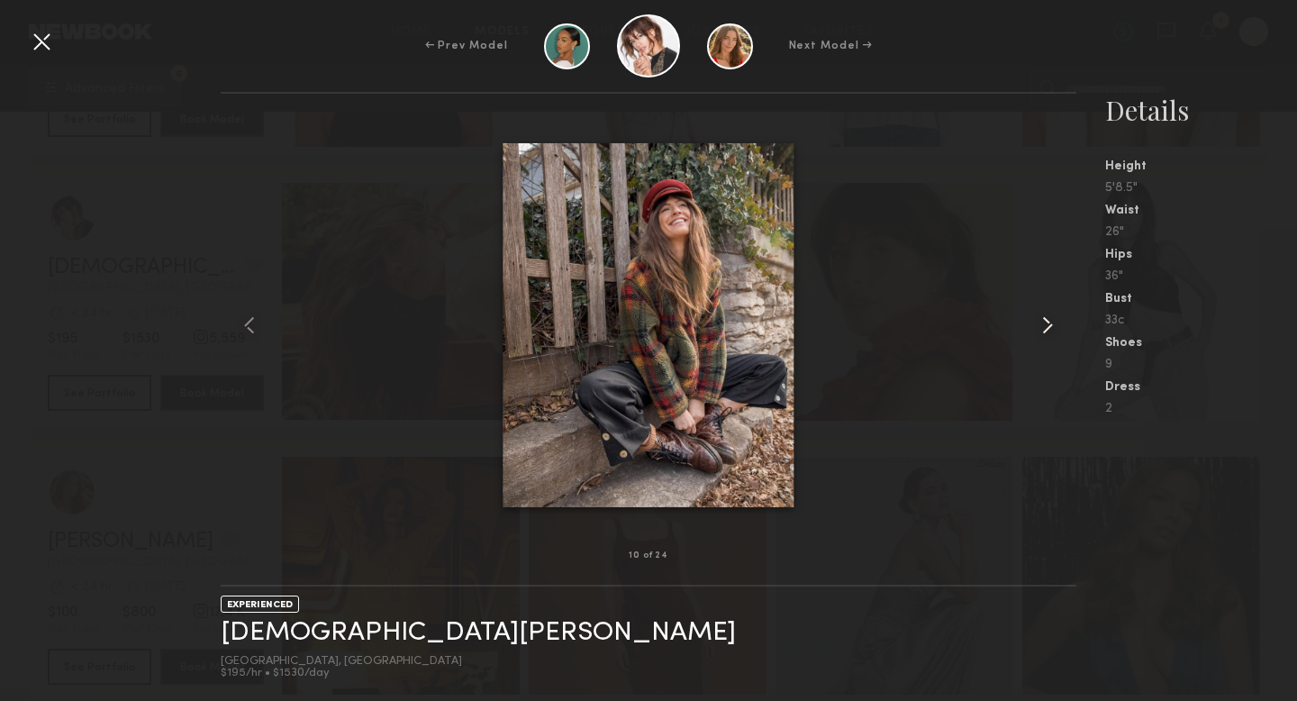
click at [1056, 316] on common-icon at bounding box center [1047, 325] width 29 height 29
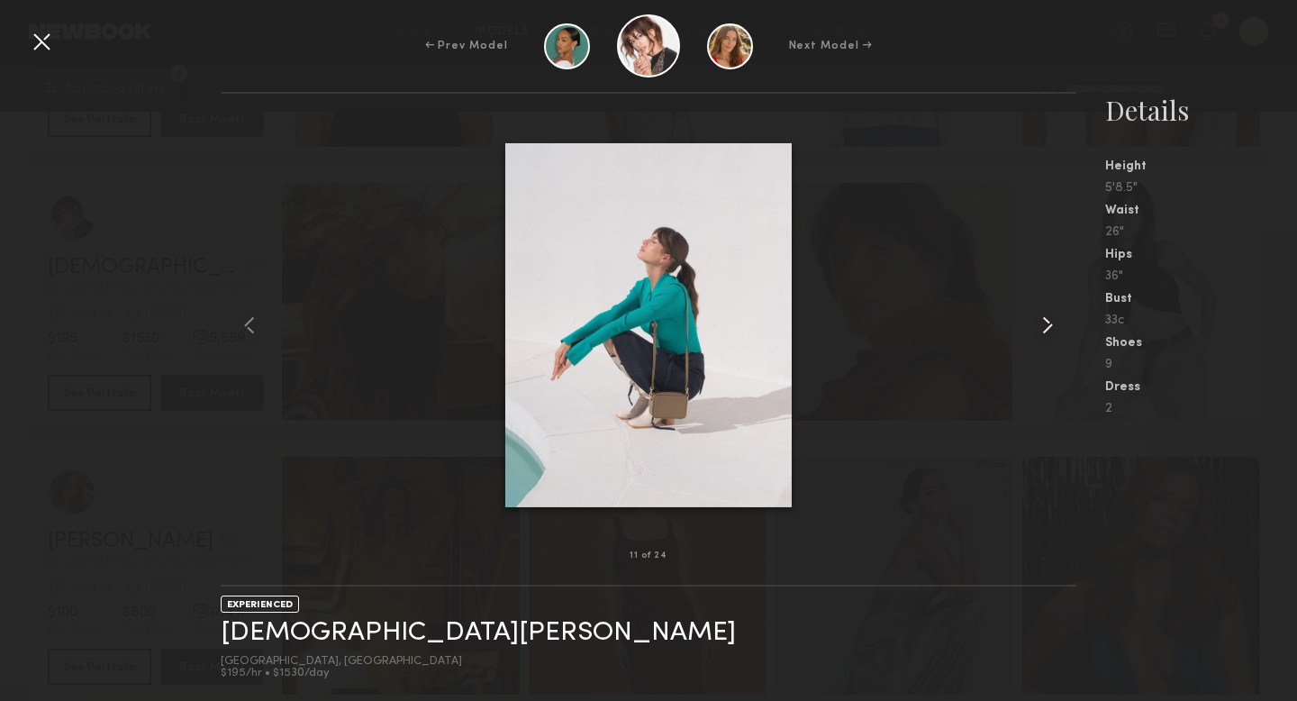
click at [1056, 316] on common-icon at bounding box center [1047, 325] width 29 height 29
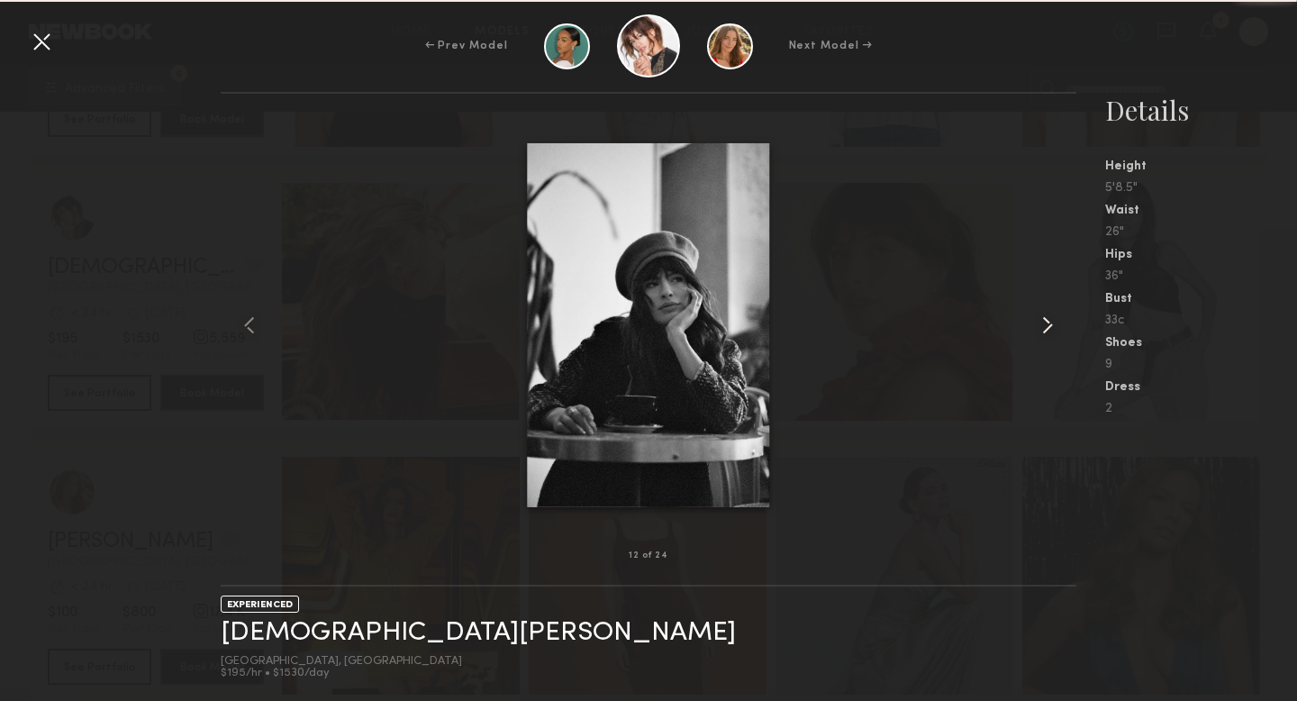
click at [1057, 316] on common-icon at bounding box center [1047, 325] width 29 height 29
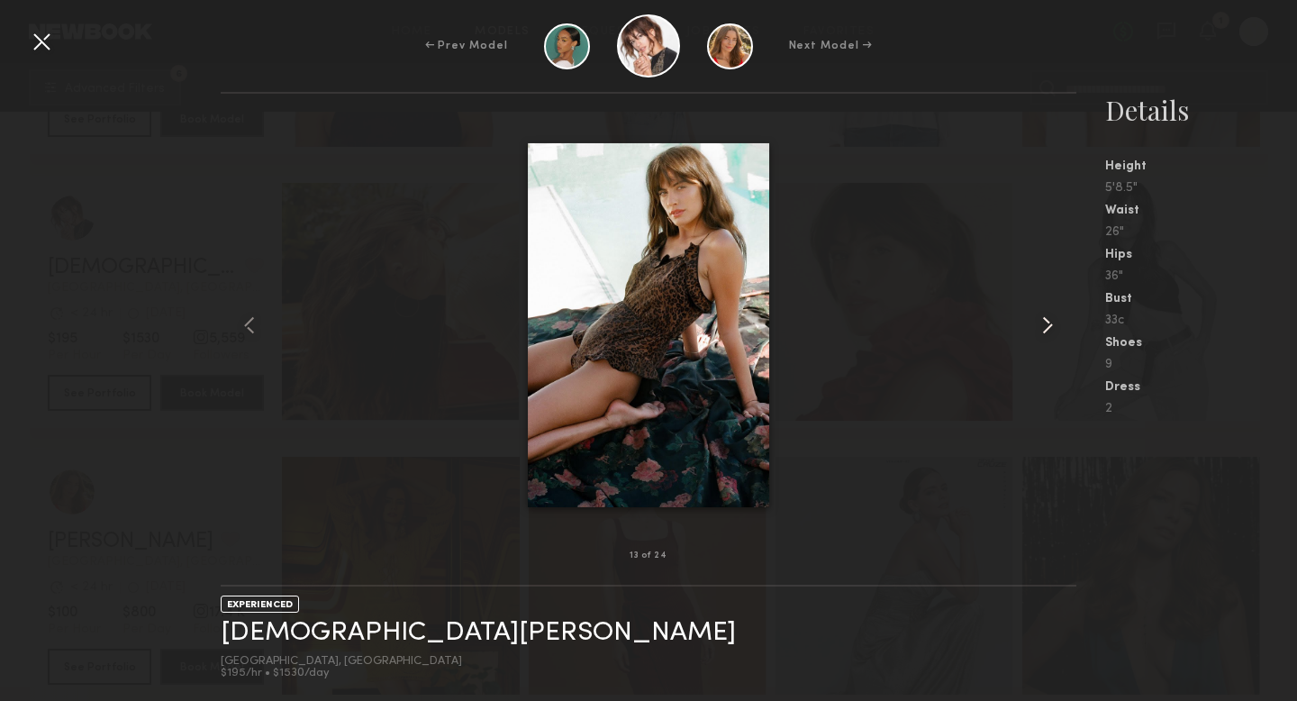
click at [1057, 316] on common-icon at bounding box center [1047, 325] width 29 height 29
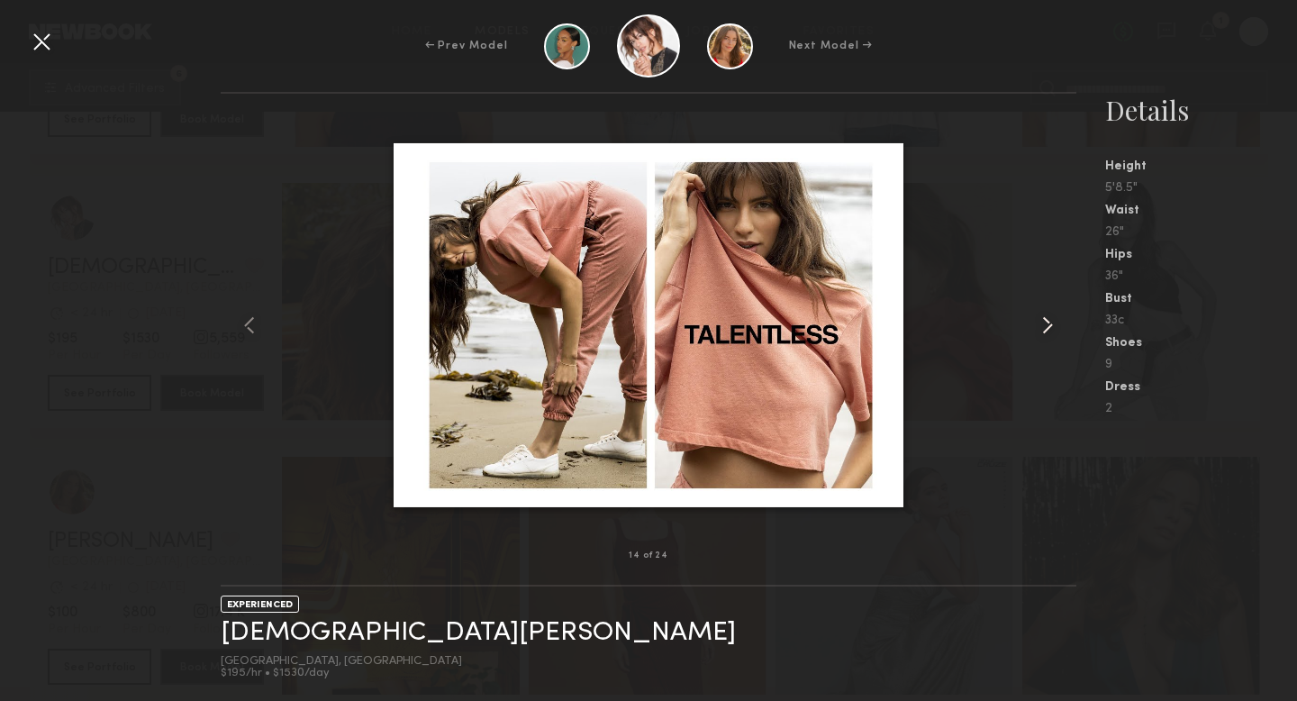
click at [1057, 316] on common-icon at bounding box center [1047, 325] width 29 height 29
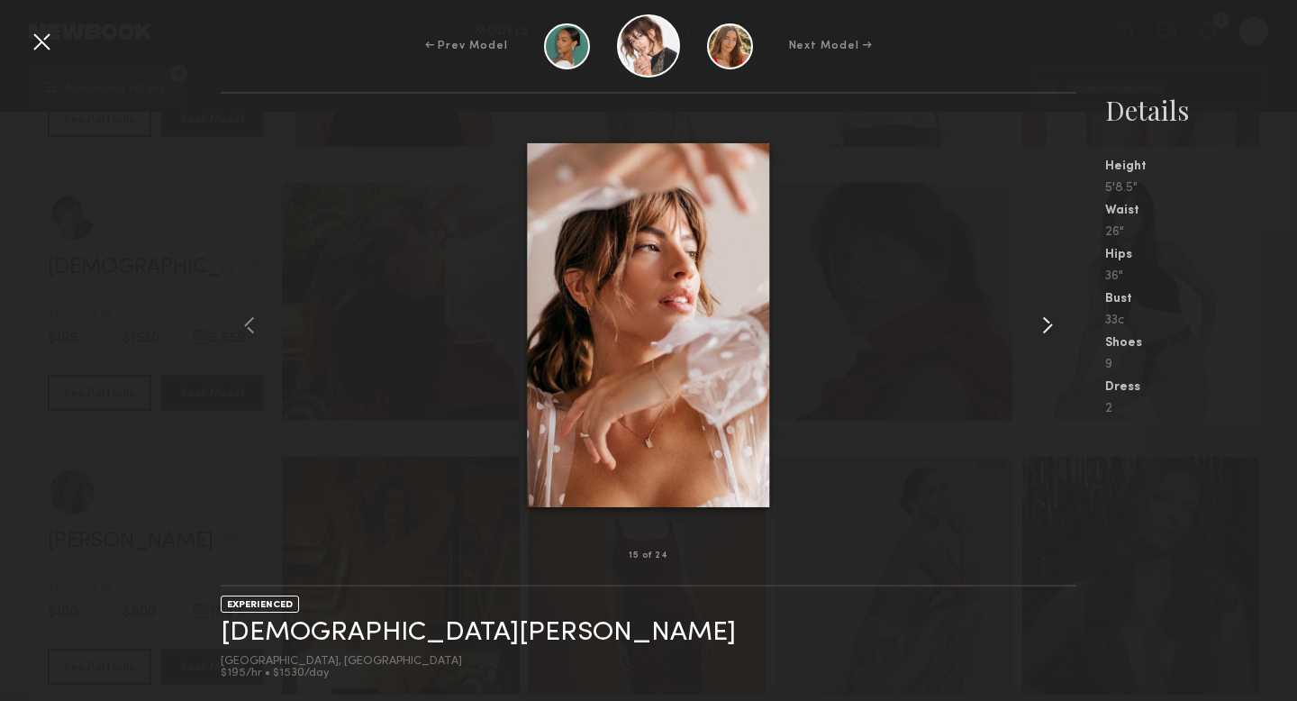
click at [1057, 316] on common-icon at bounding box center [1047, 325] width 29 height 29
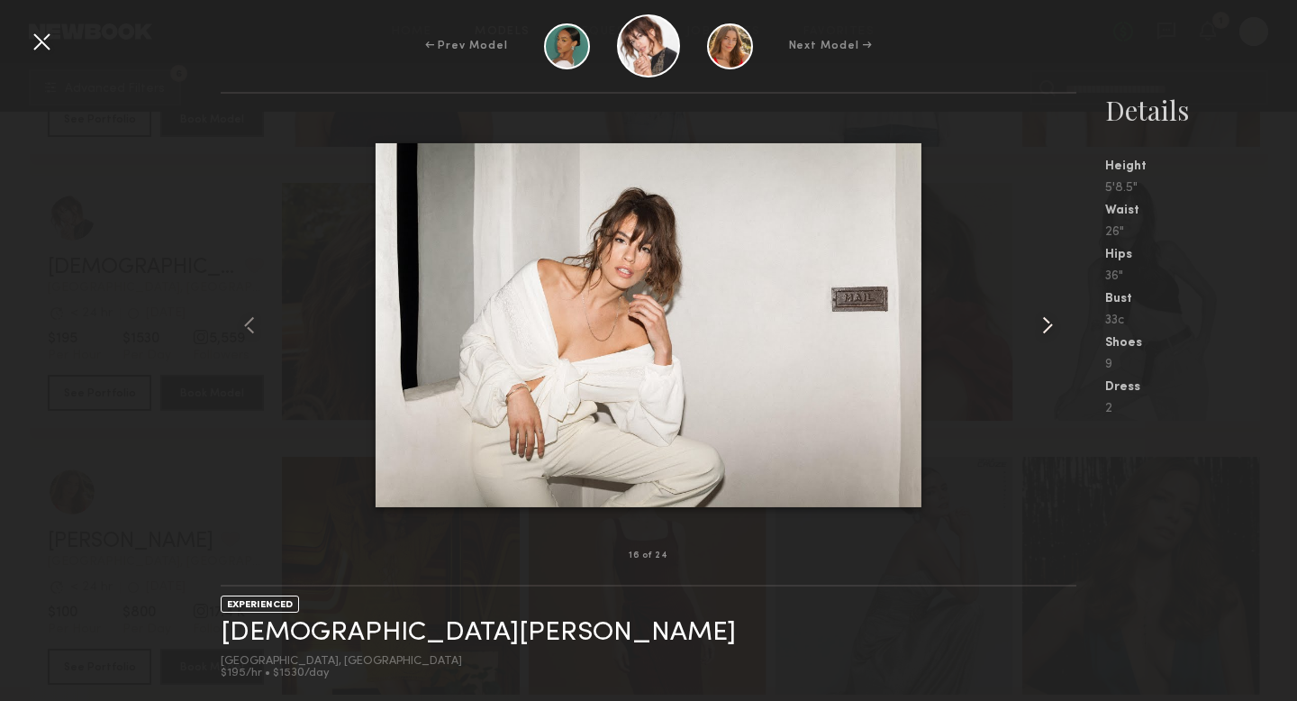
click at [1057, 316] on common-icon at bounding box center [1047, 325] width 29 height 29
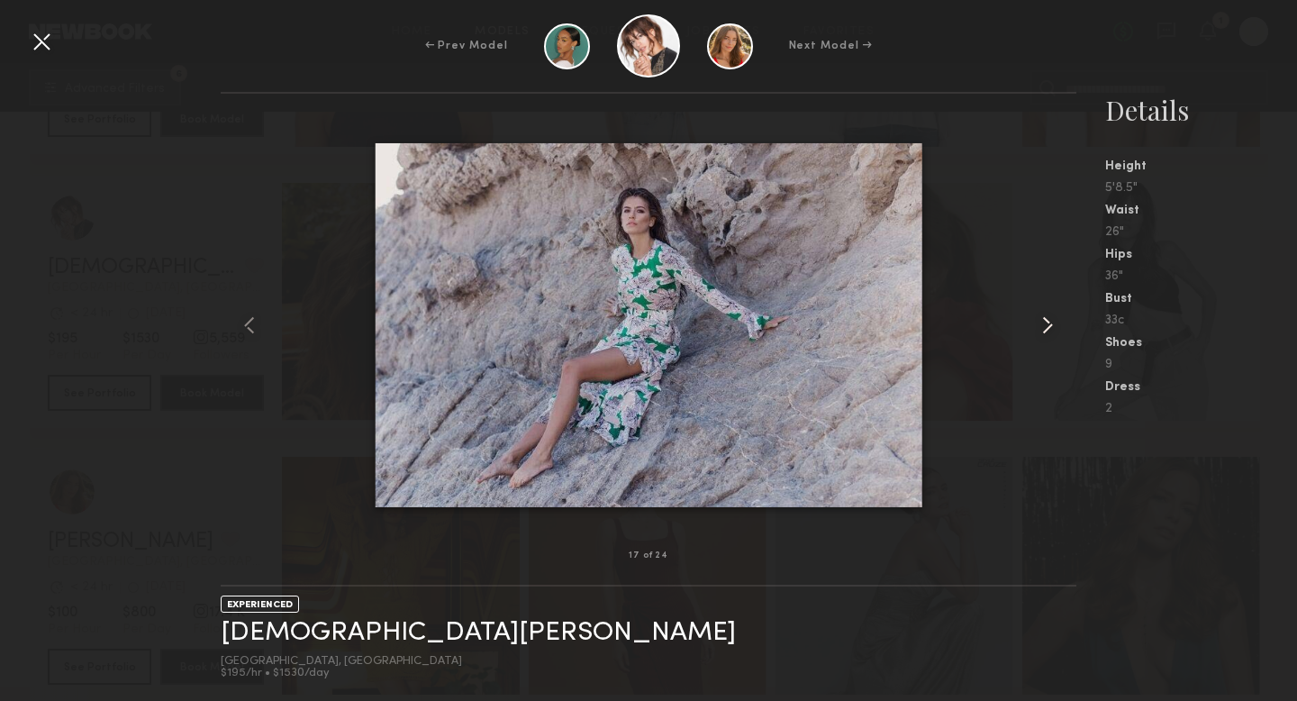
click at [1057, 316] on common-icon at bounding box center [1047, 325] width 29 height 29
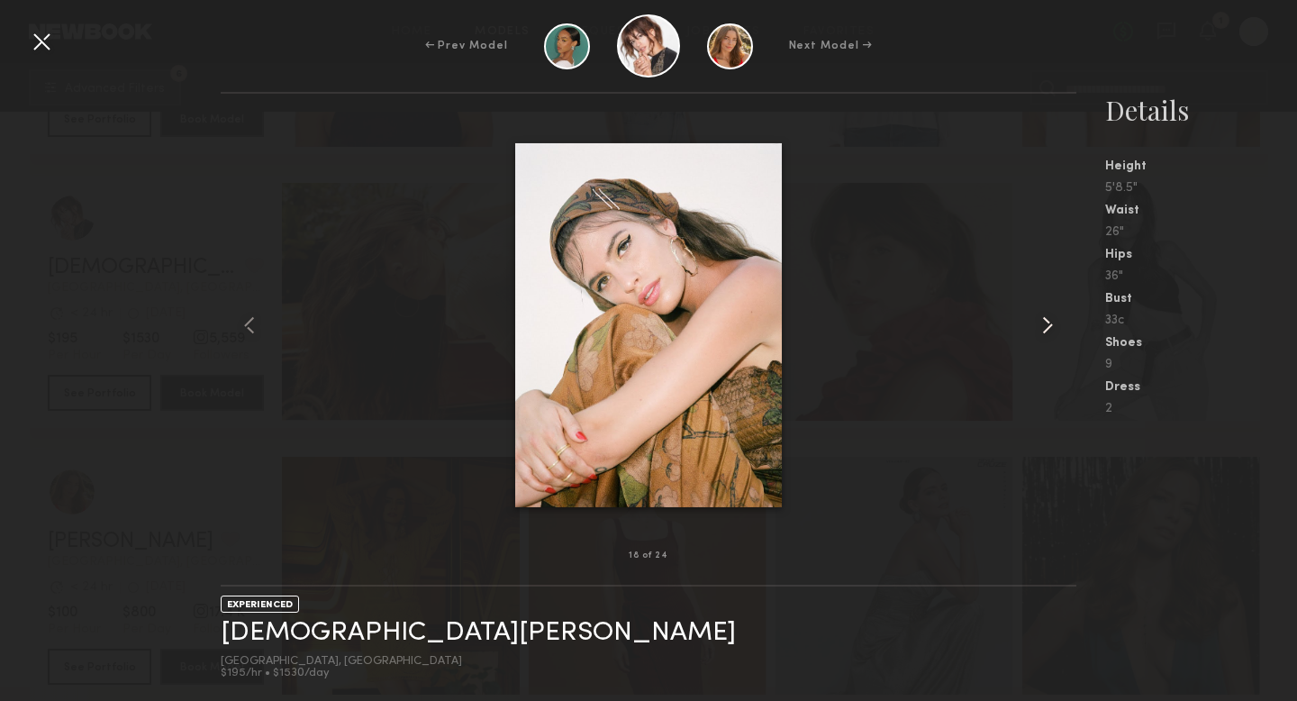
click at [1057, 316] on common-icon at bounding box center [1047, 325] width 29 height 29
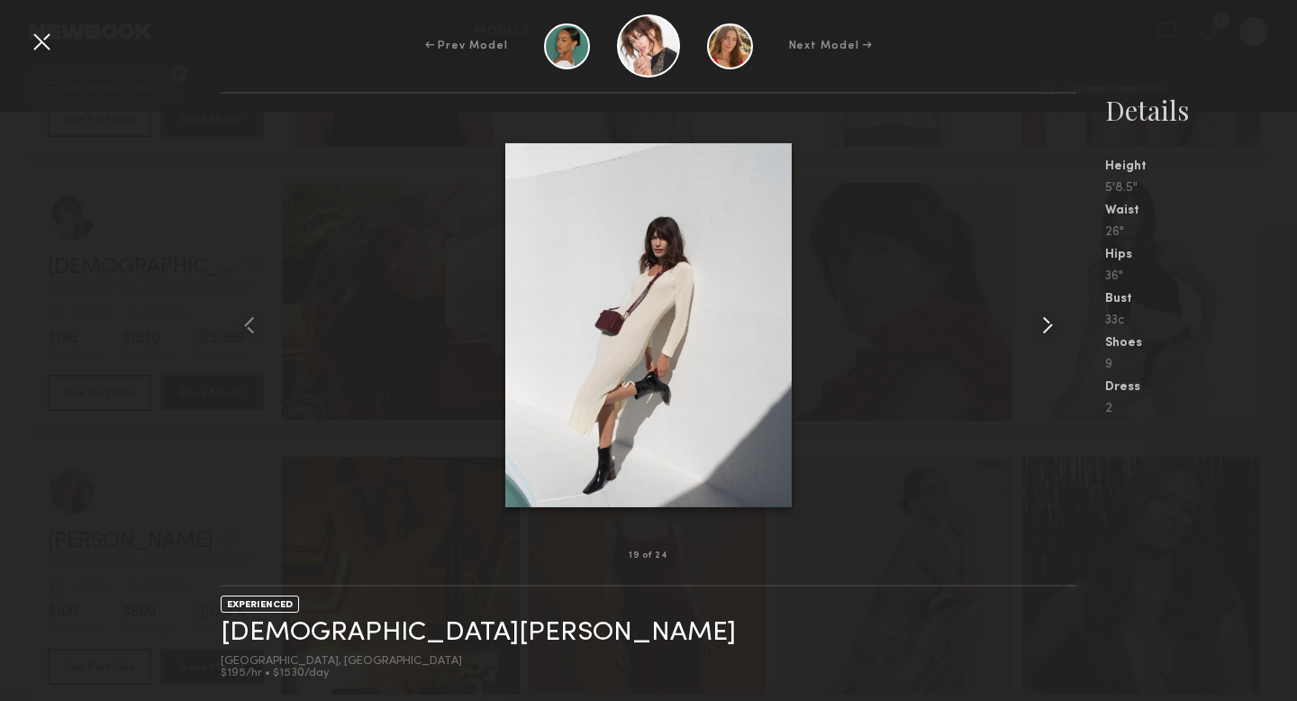
click at [1057, 316] on common-icon at bounding box center [1047, 325] width 29 height 29
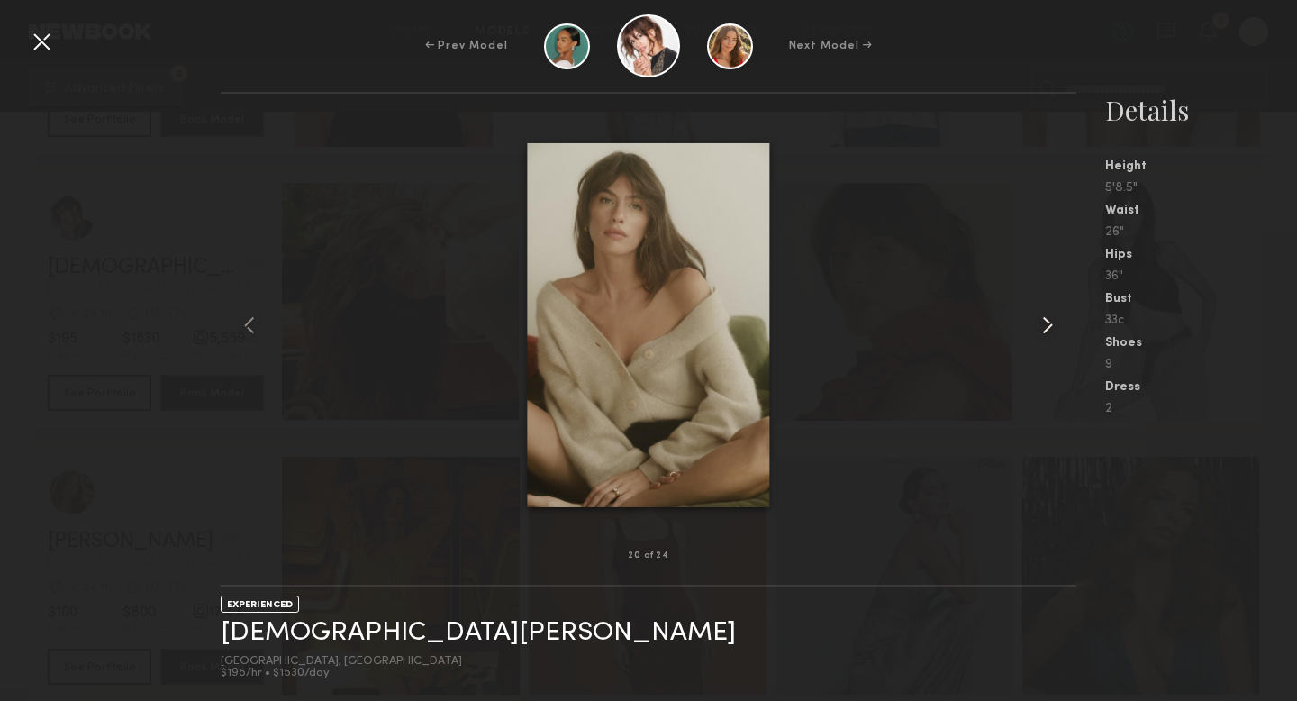
click at [1057, 316] on common-icon at bounding box center [1047, 325] width 29 height 29
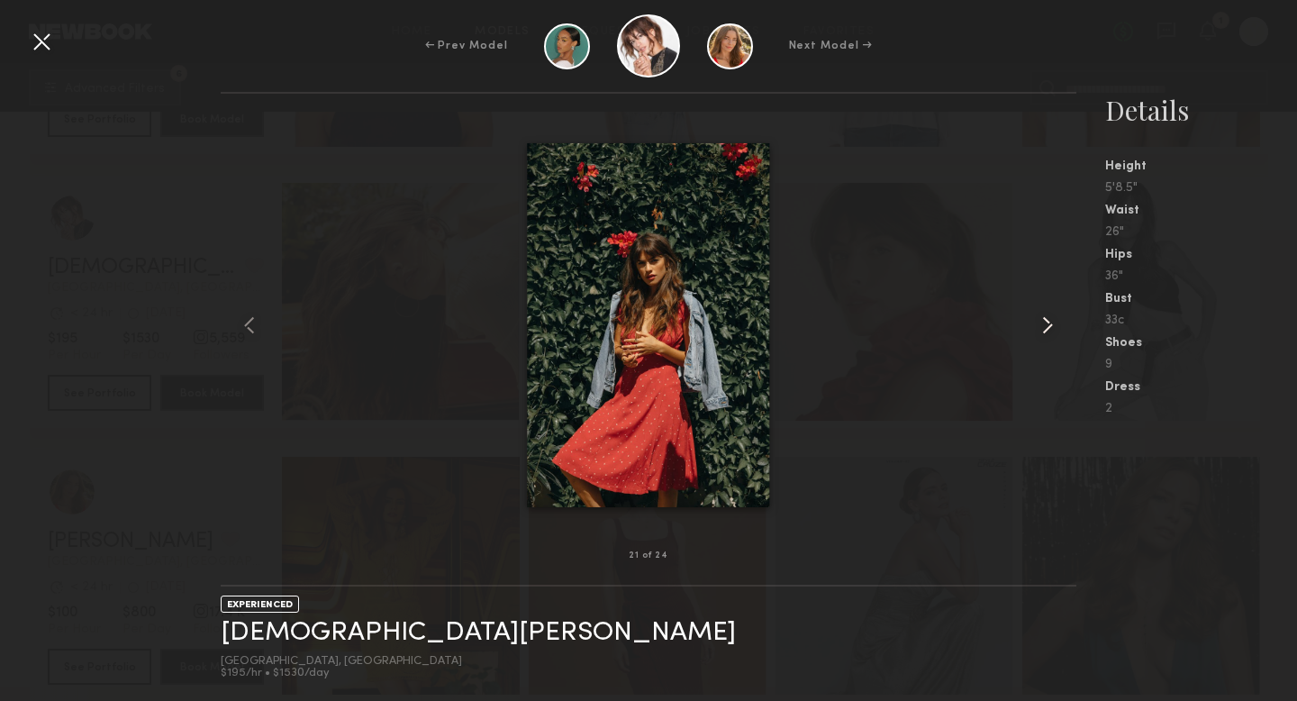
click at [1057, 316] on common-icon at bounding box center [1047, 325] width 29 height 29
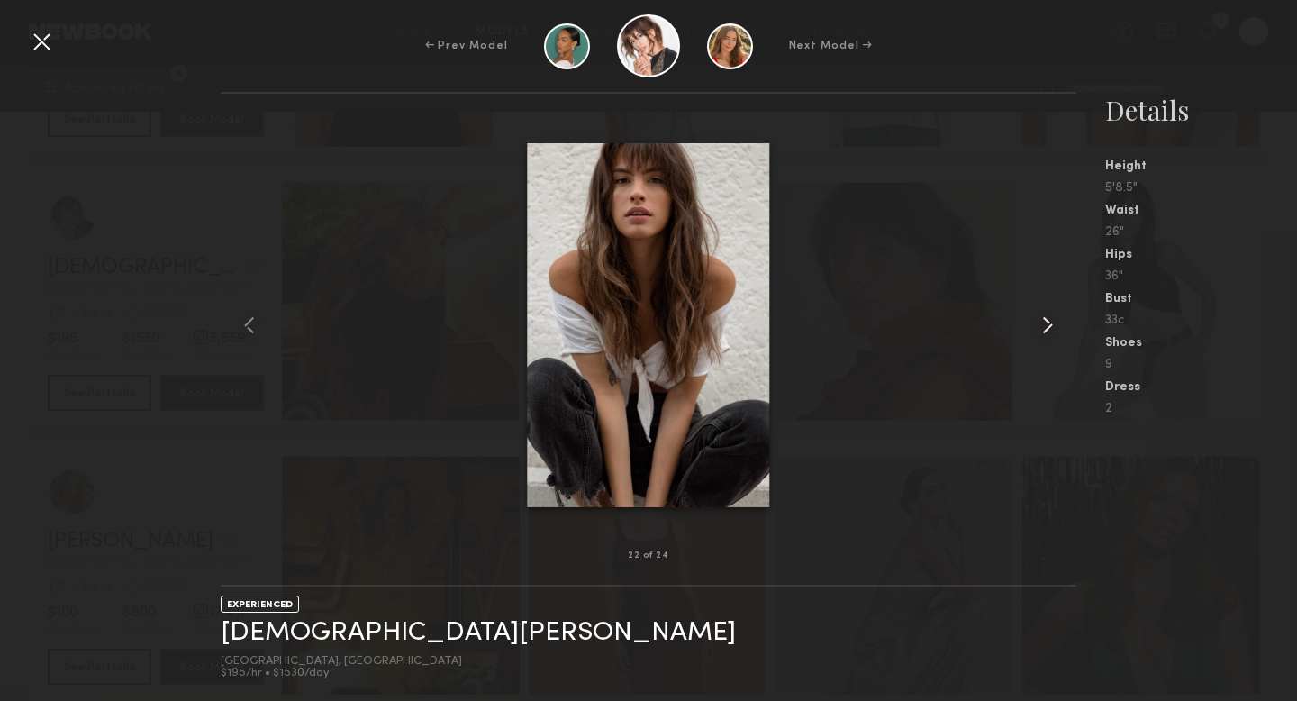
click at [1057, 316] on common-icon at bounding box center [1047, 325] width 29 height 29
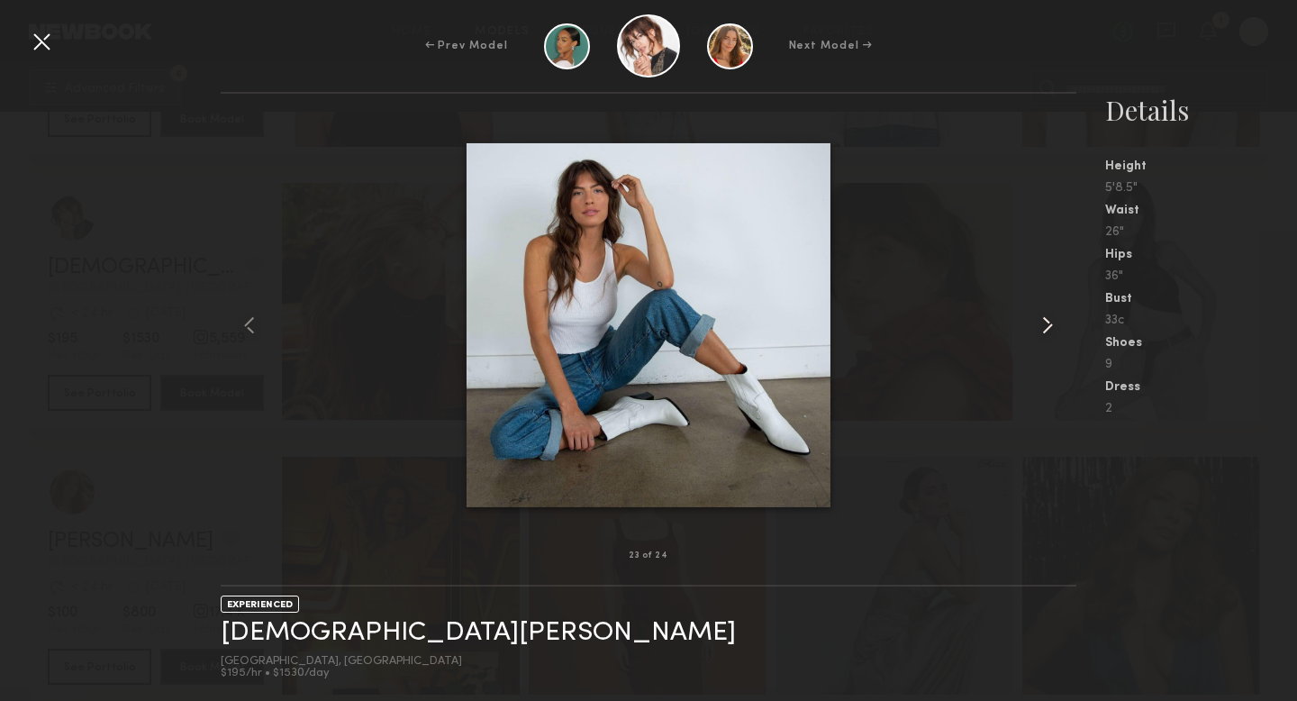
click at [1057, 316] on common-icon at bounding box center [1047, 325] width 29 height 29
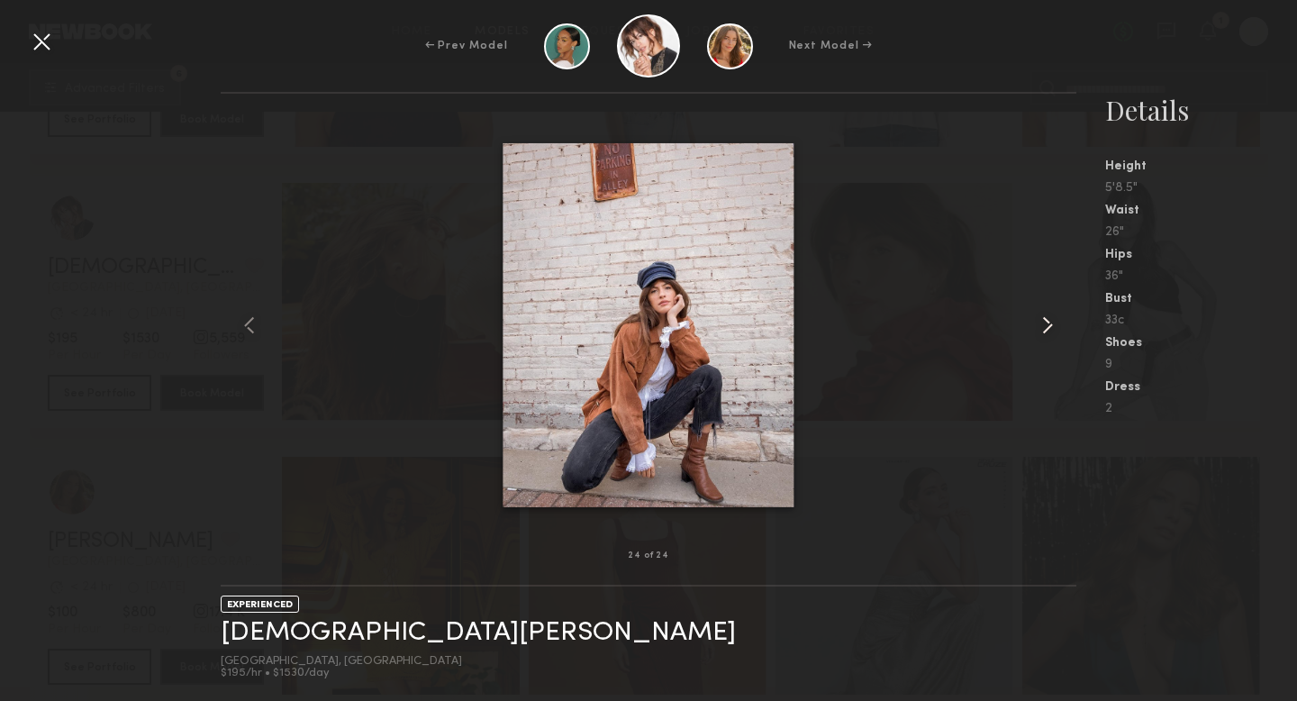
click at [1057, 316] on common-icon at bounding box center [1047, 325] width 29 height 29
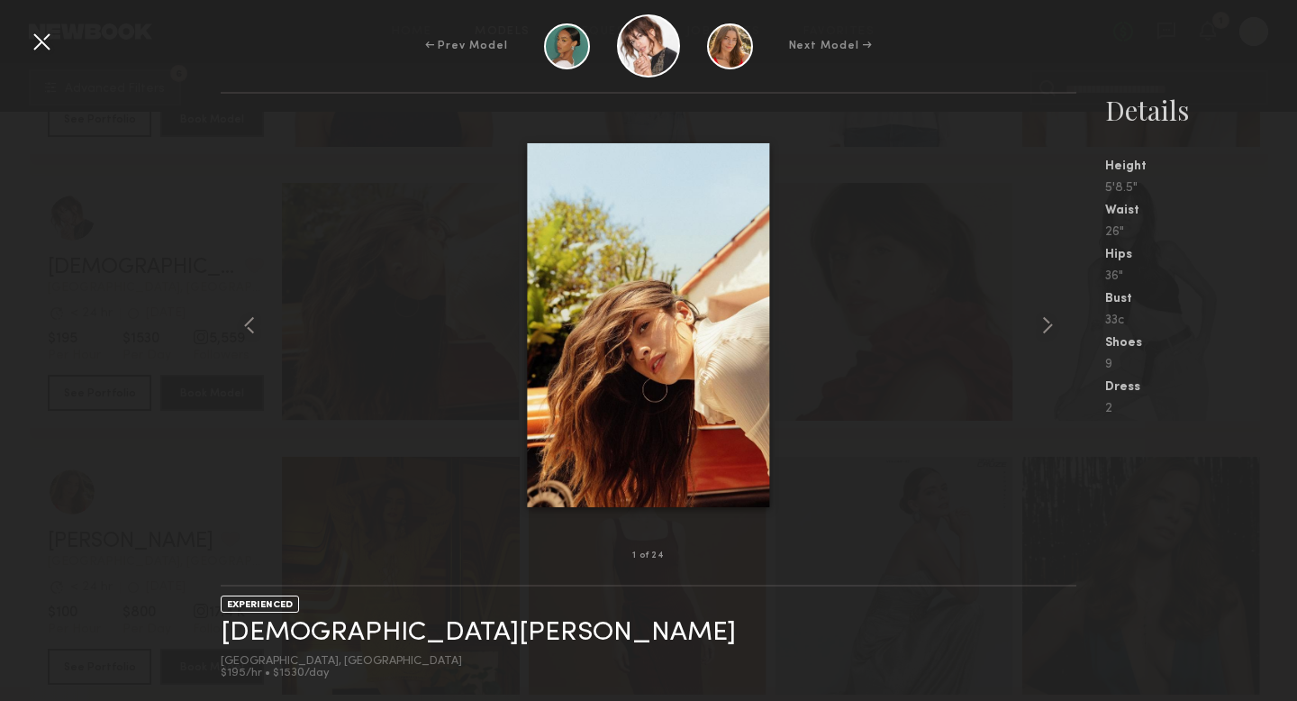
click at [59, 41] on div "← Prev Model Next Model →" at bounding box center [648, 45] width 1297 height 63
click at [49, 43] on div at bounding box center [41, 41] width 29 height 29
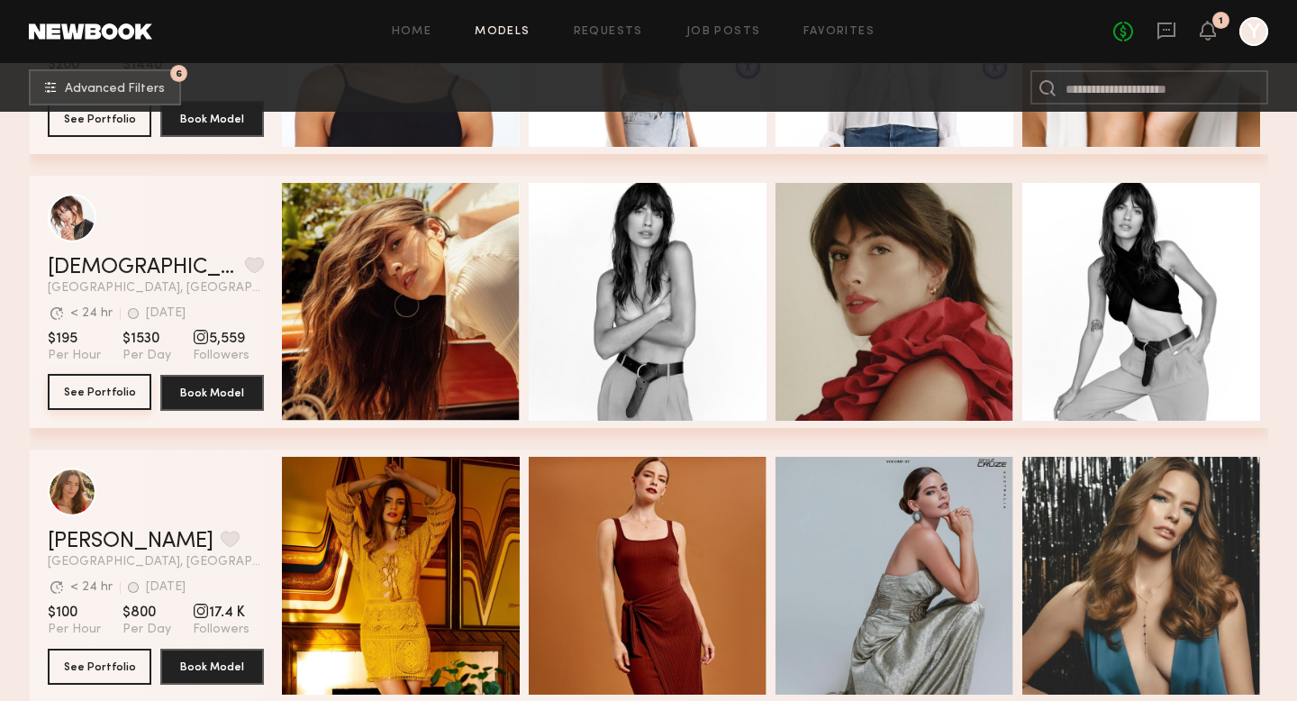
click at [108, 393] on button "See Portfolio" at bounding box center [100, 392] width 104 height 36
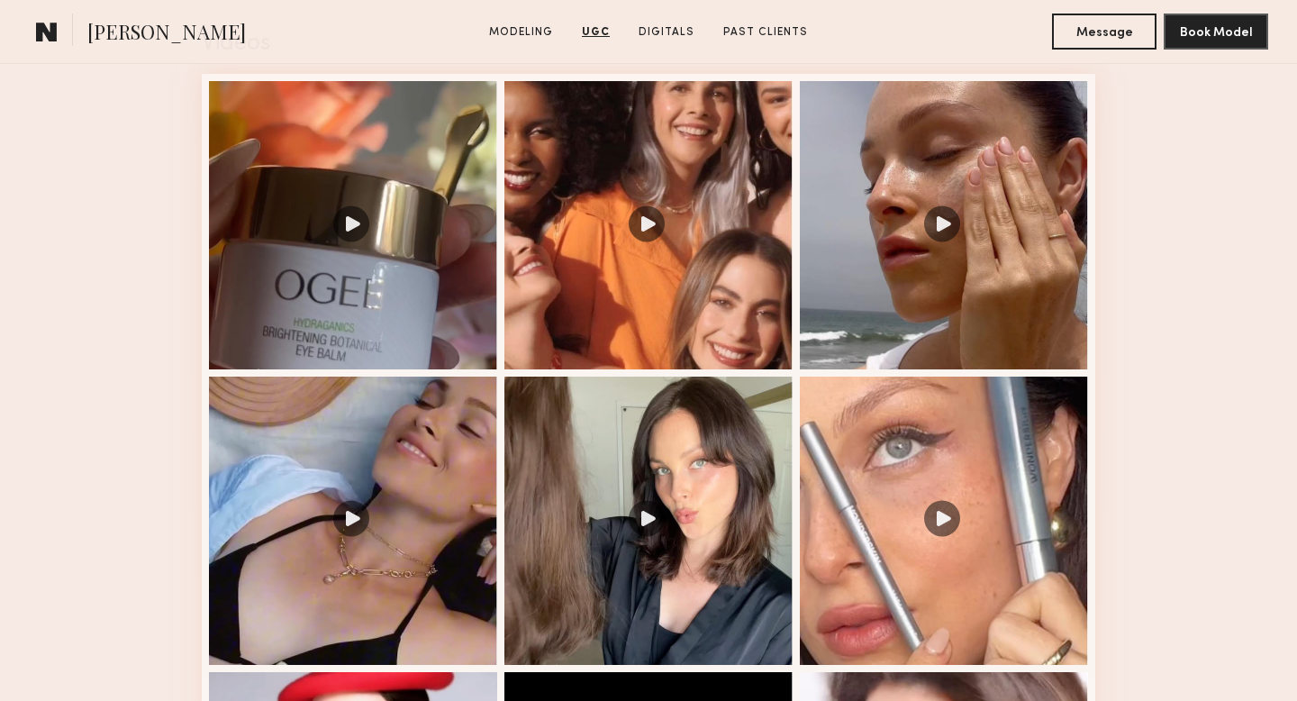
scroll to position [1888, 0]
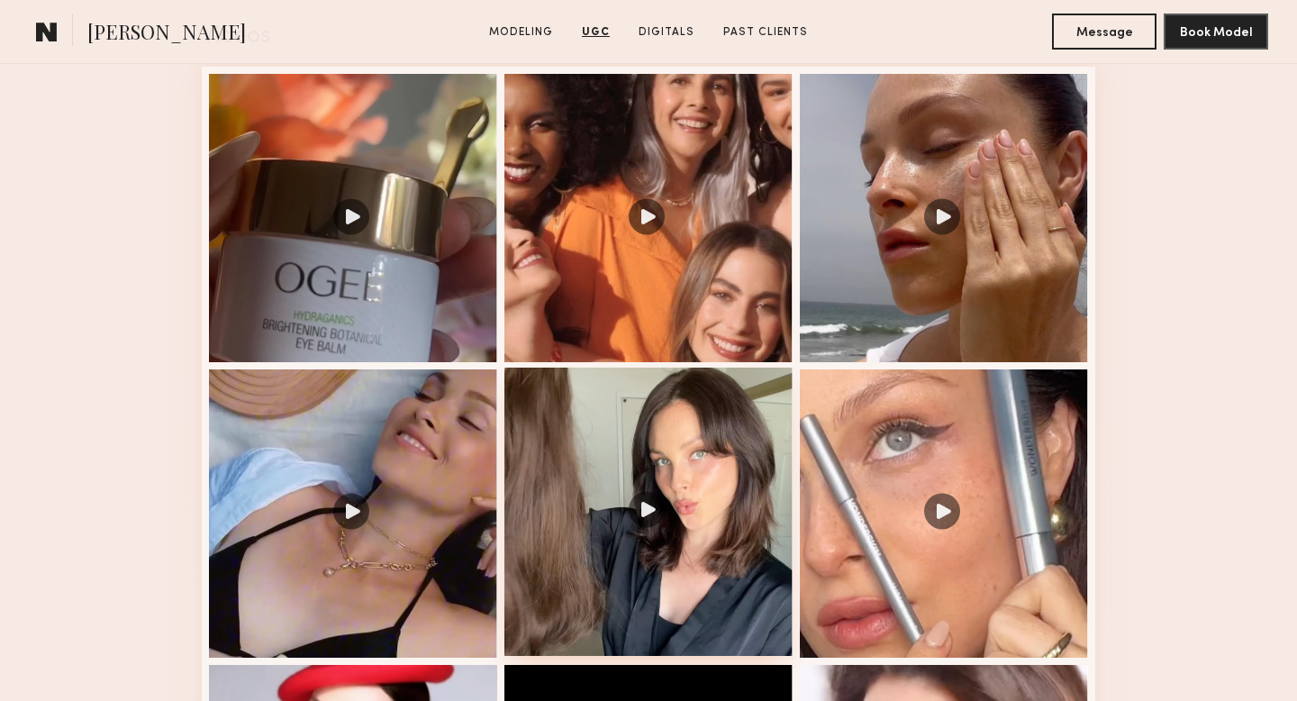
click at [679, 469] on div at bounding box center [648, 511] width 288 height 288
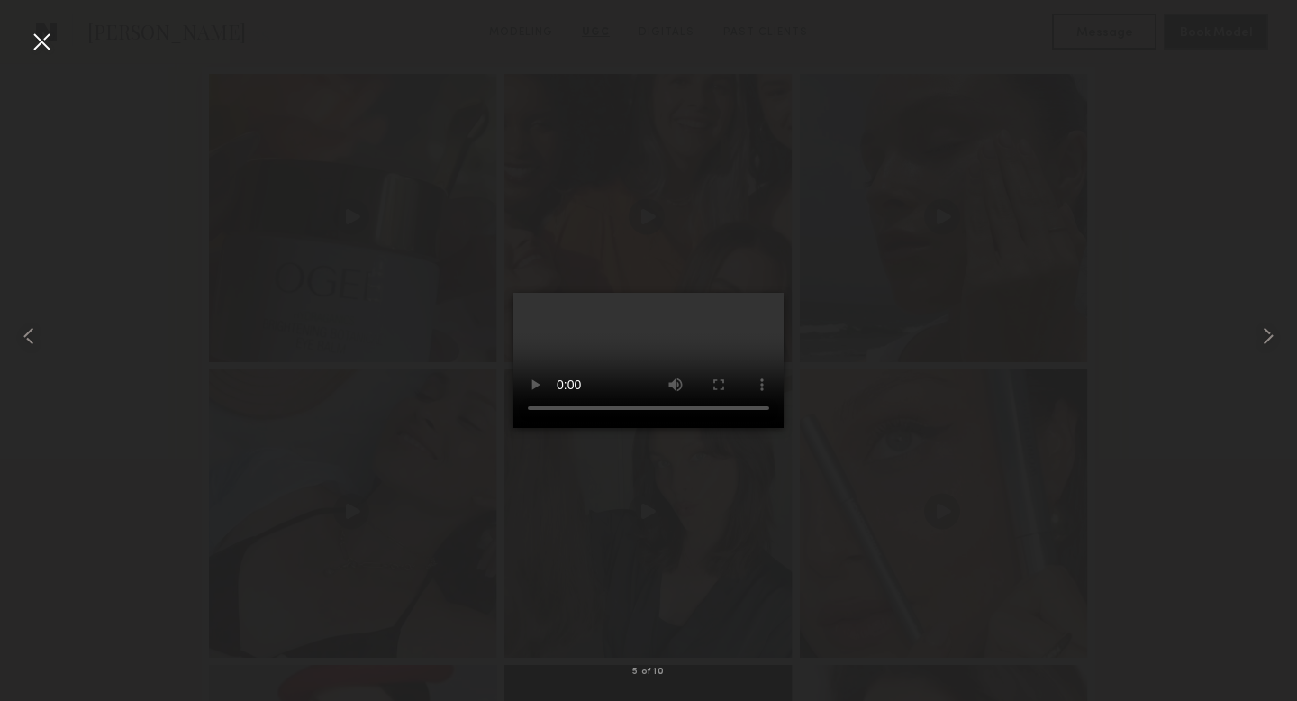
click at [38, 43] on div at bounding box center [41, 41] width 29 height 29
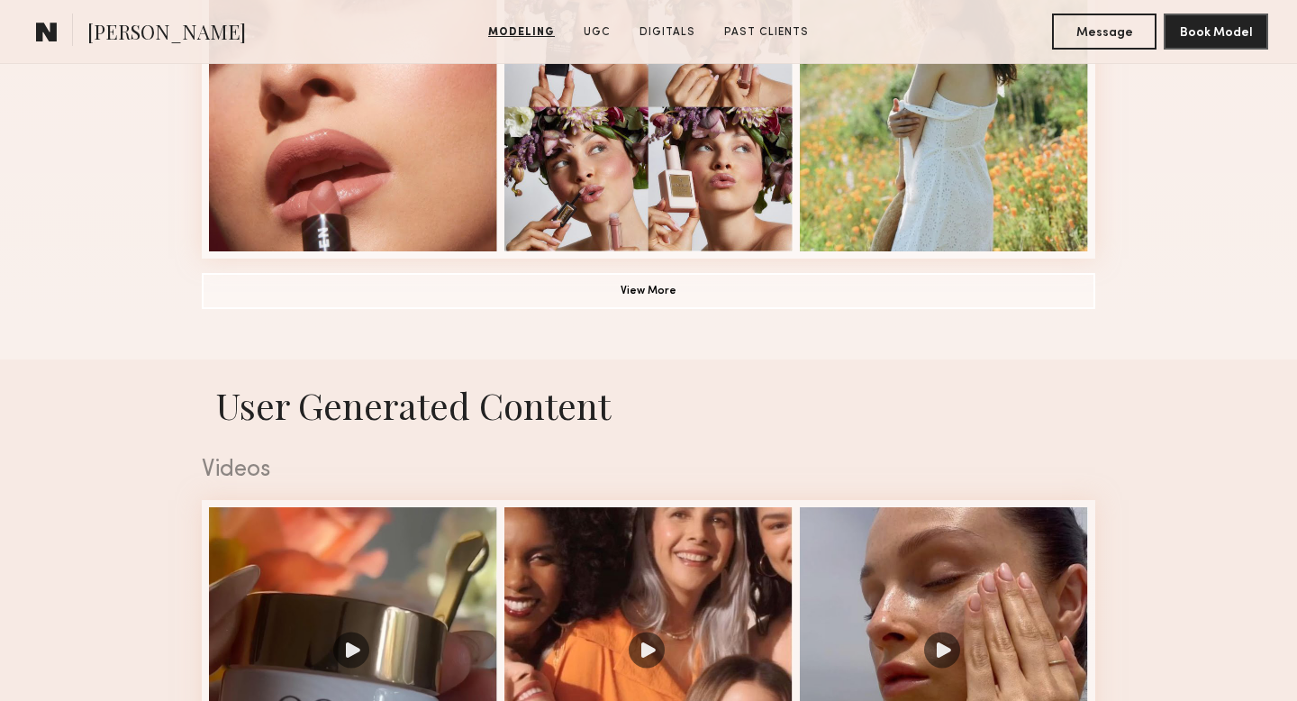
scroll to position [1462, 0]
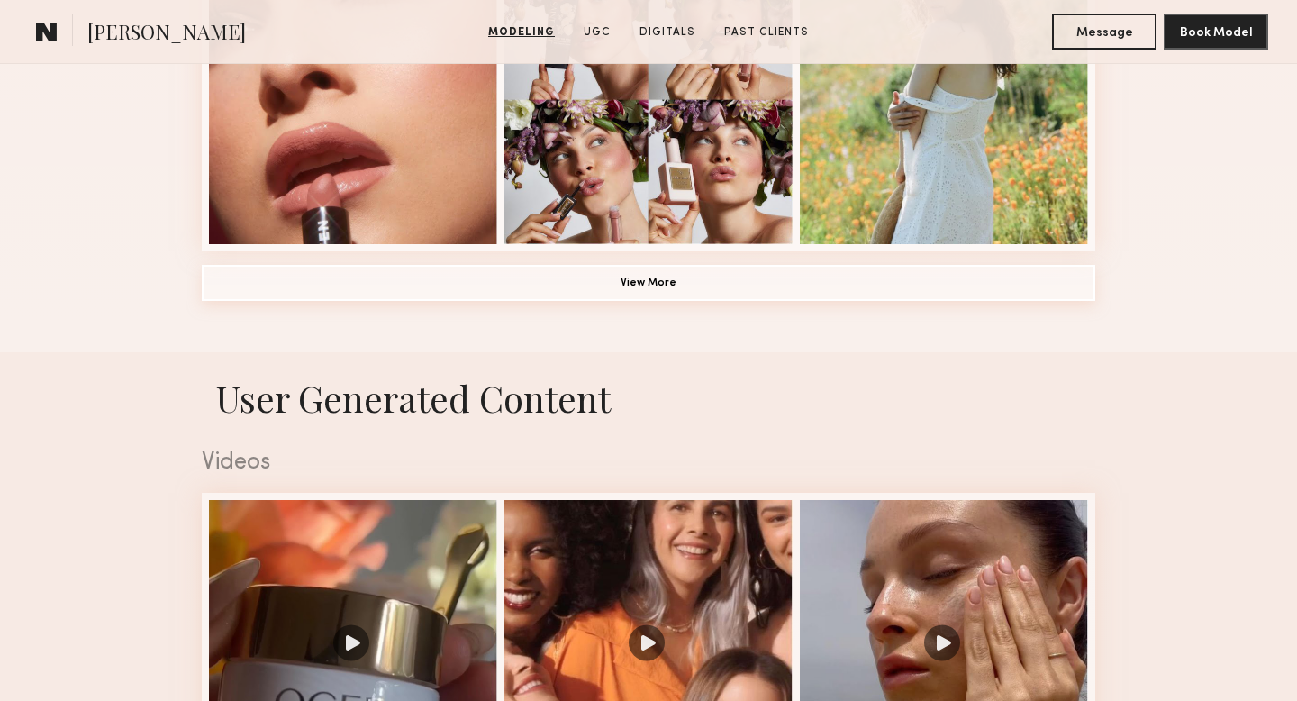
click at [628, 269] on button "View More" at bounding box center [648, 283] width 893 height 36
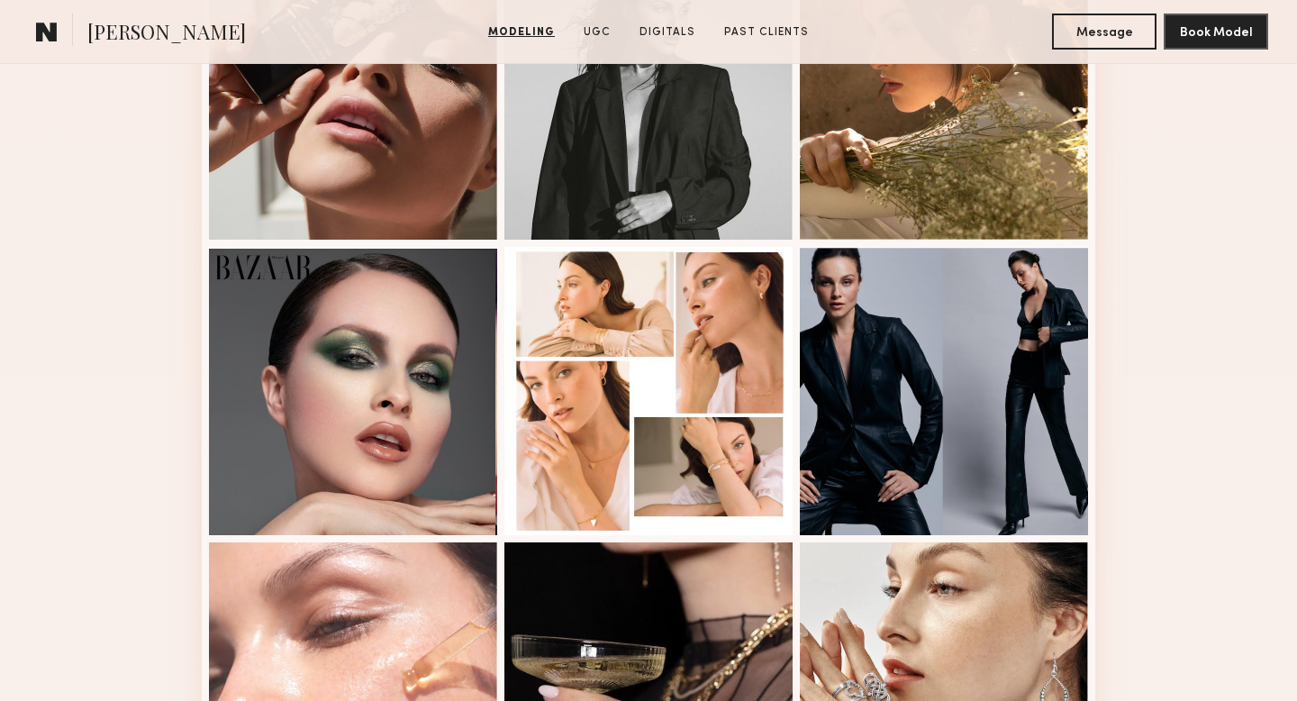
scroll to position [2052, 0]
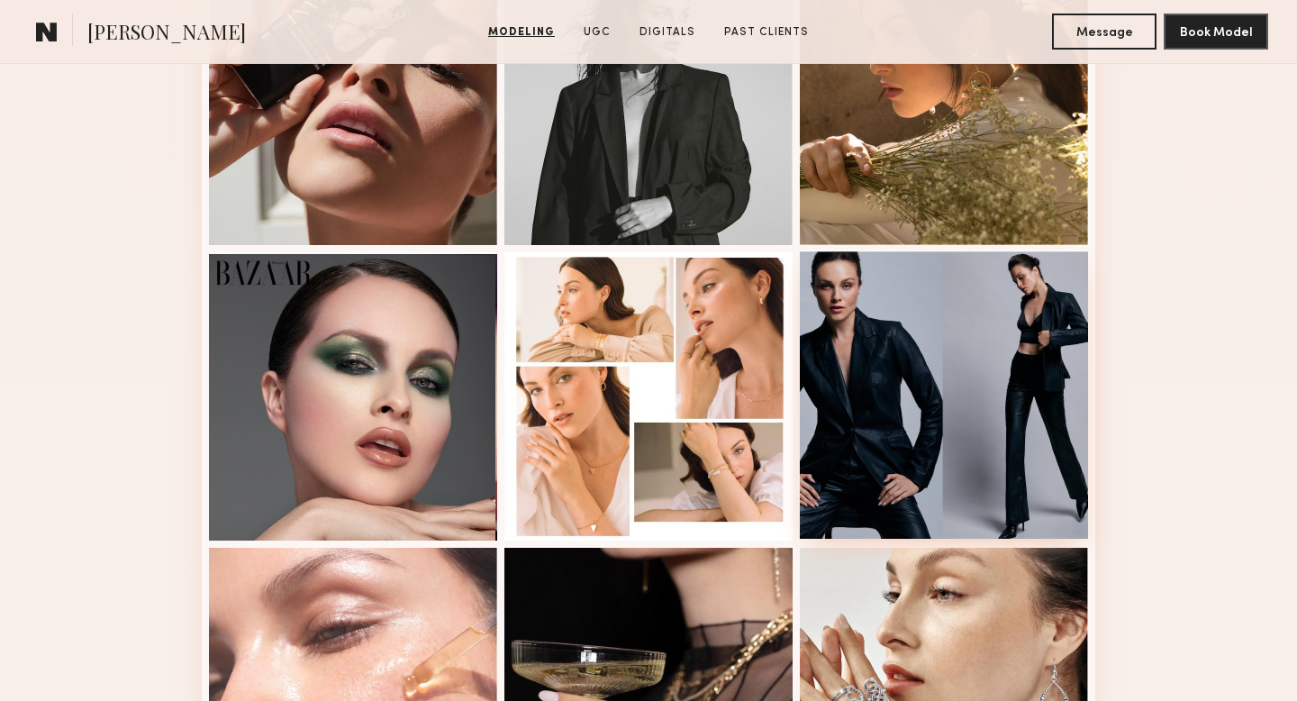
click at [1036, 434] on div at bounding box center [944, 394] width 288 height 288
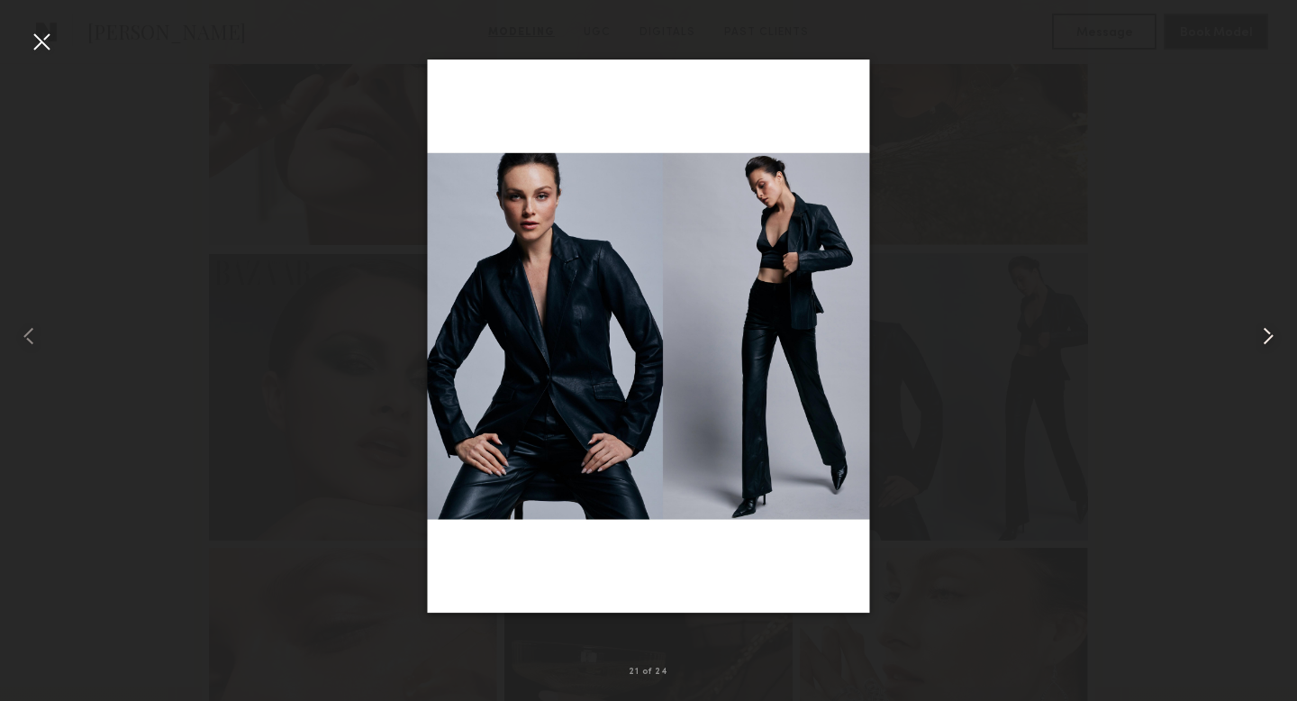
click at [1280, 340] on common-icon at bounding box center [1267, 335] width 29 height 29
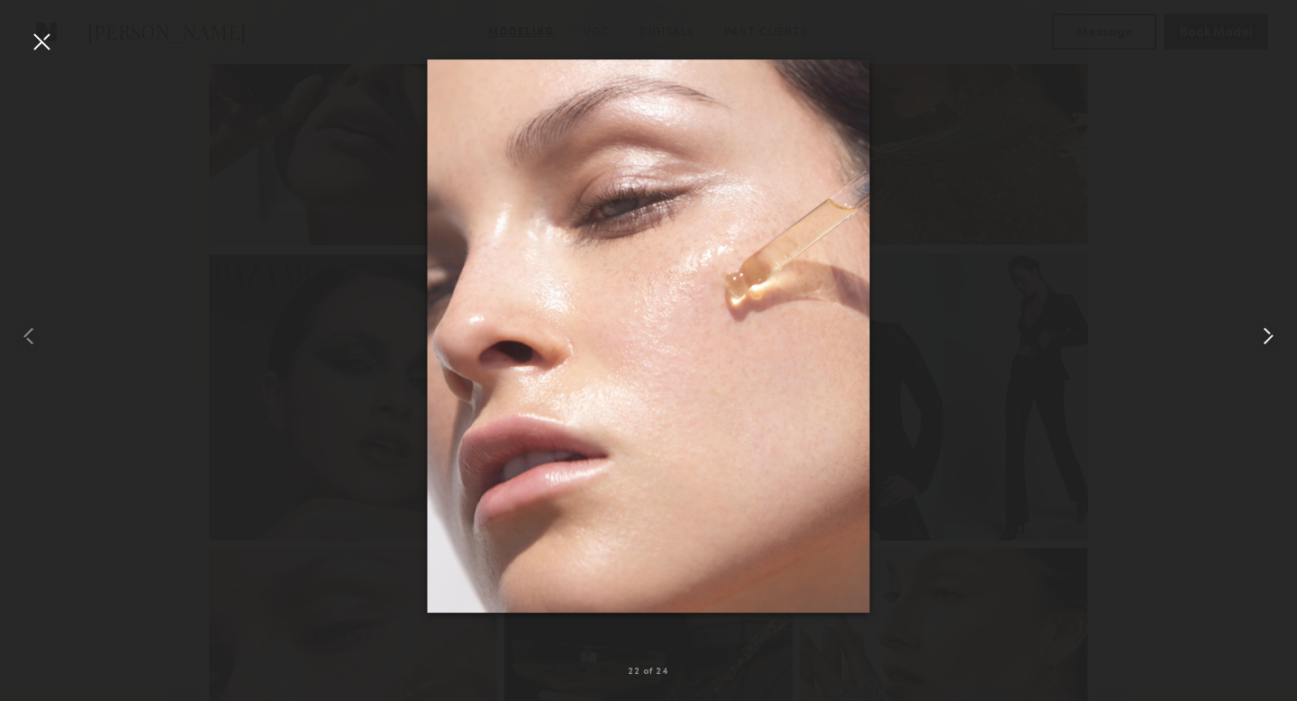
click at [1280, 340] on common-icon at bounding box center [1267, 335] width 29 height 29
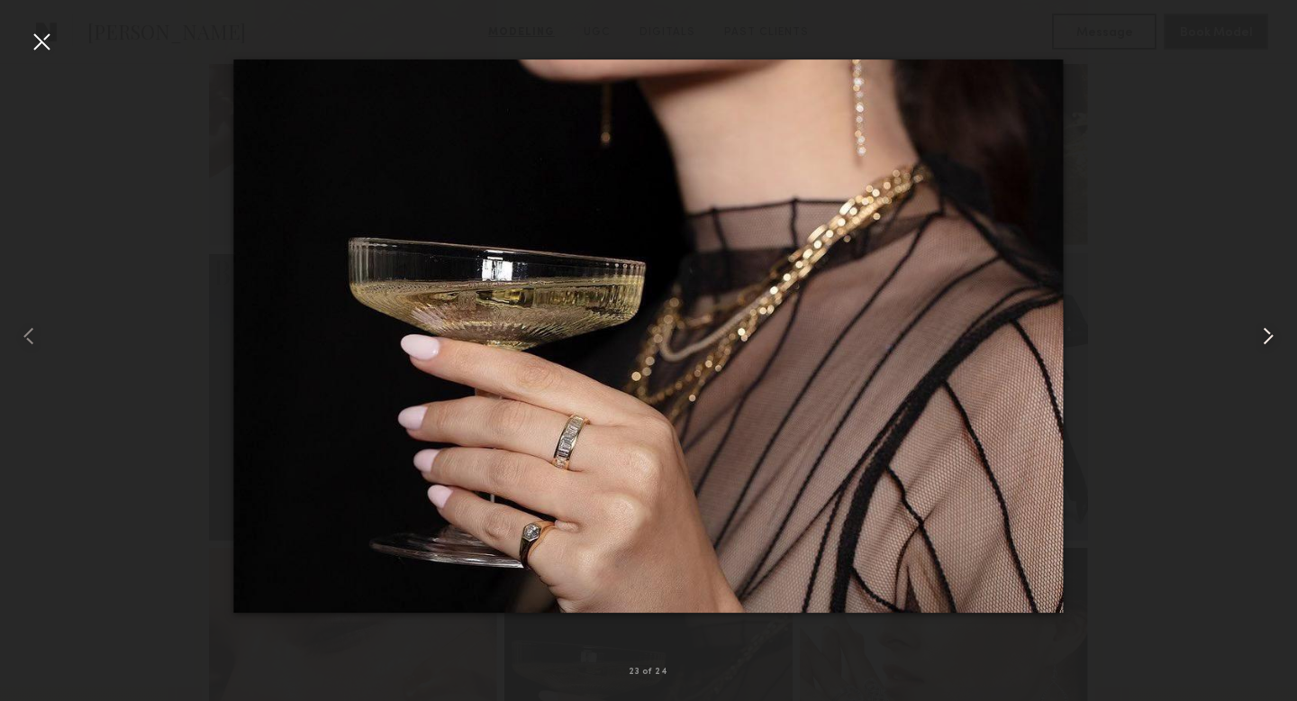
click at [1280, 340] on common-icon at bounding box center [1267, 335] width 29 height 29
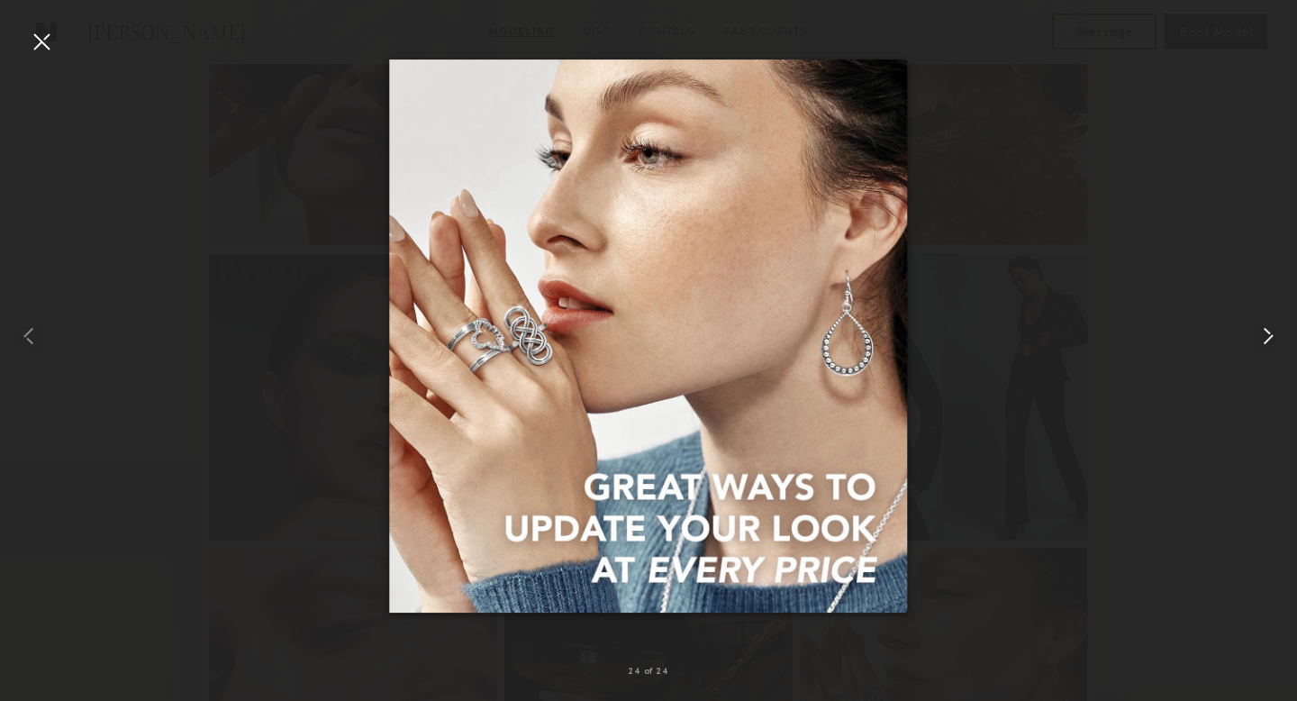
click at [1280, 340] on common-icon at bounding box center [1267, 335] width 29 height 29
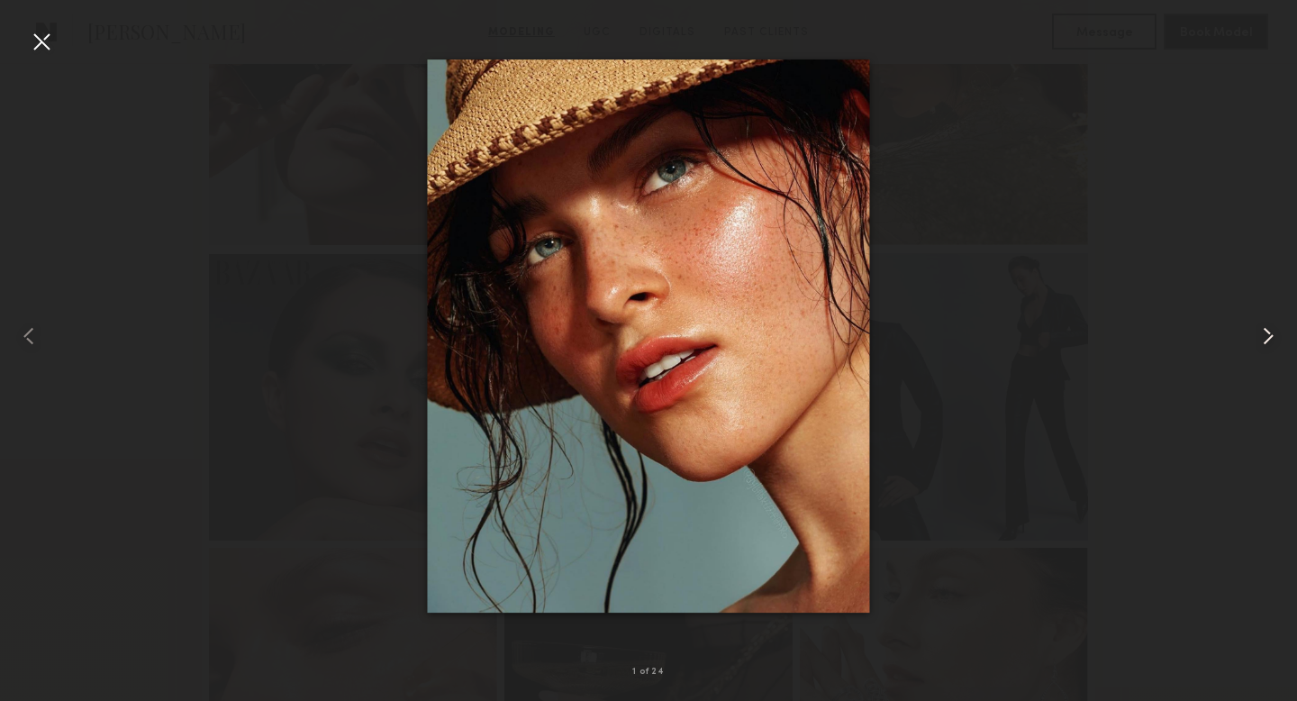
click at [1280, 340] on common-icon at bounding box center [1267, 335] width 29 height 29
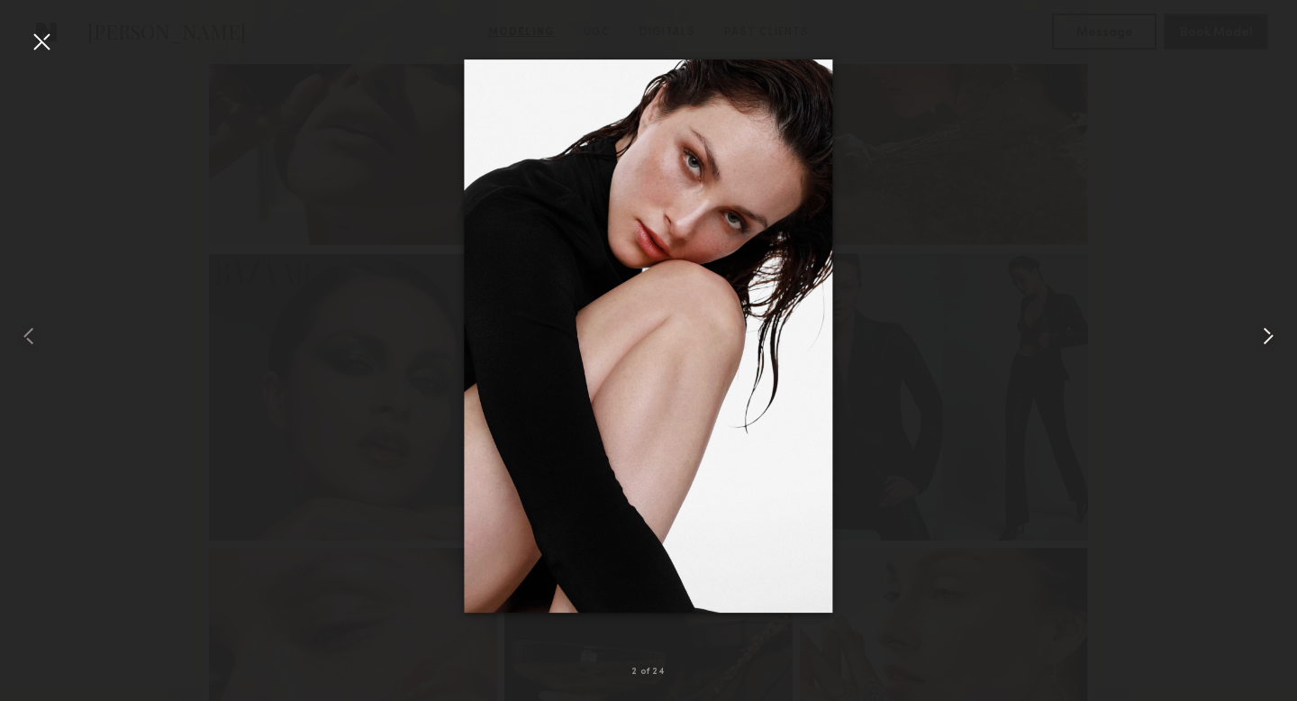
click at [1280, 340] on common-icon at bounding box center [1267, 335] width 29 height 29
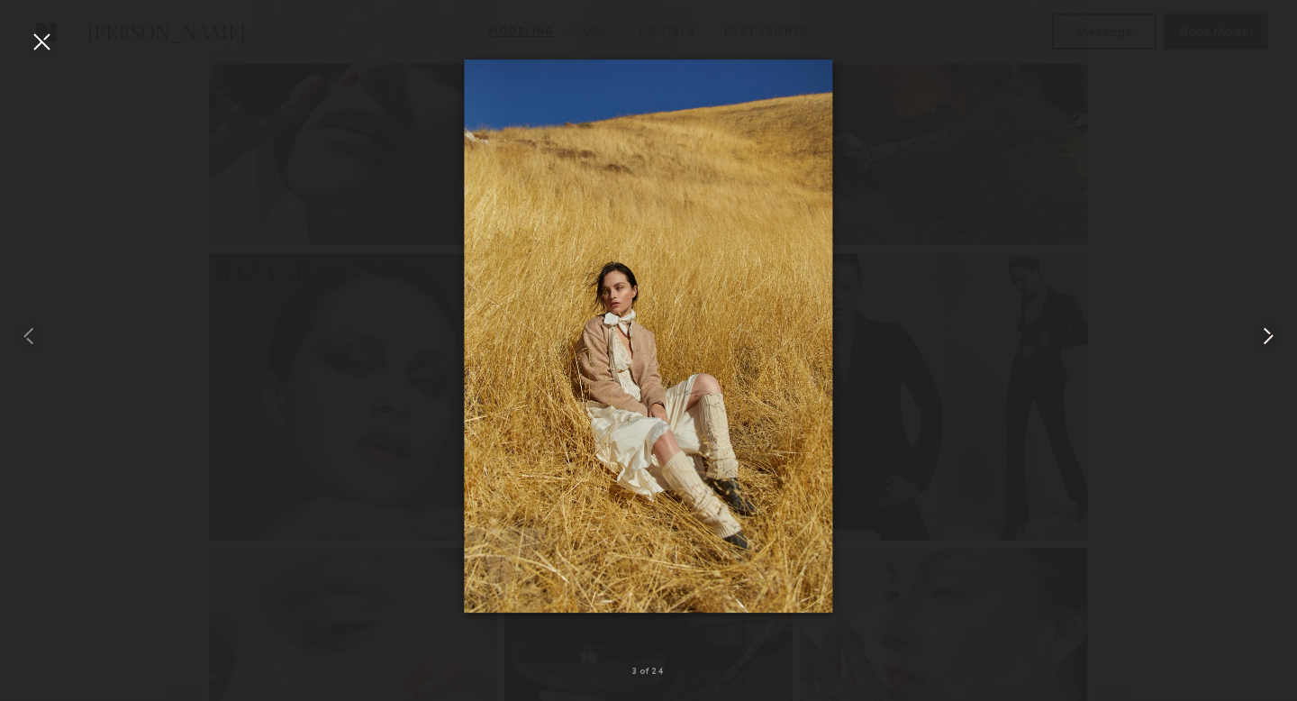
click at [1280, 340] on common-icon at bounding box center [1267, 335] width 29 height 29
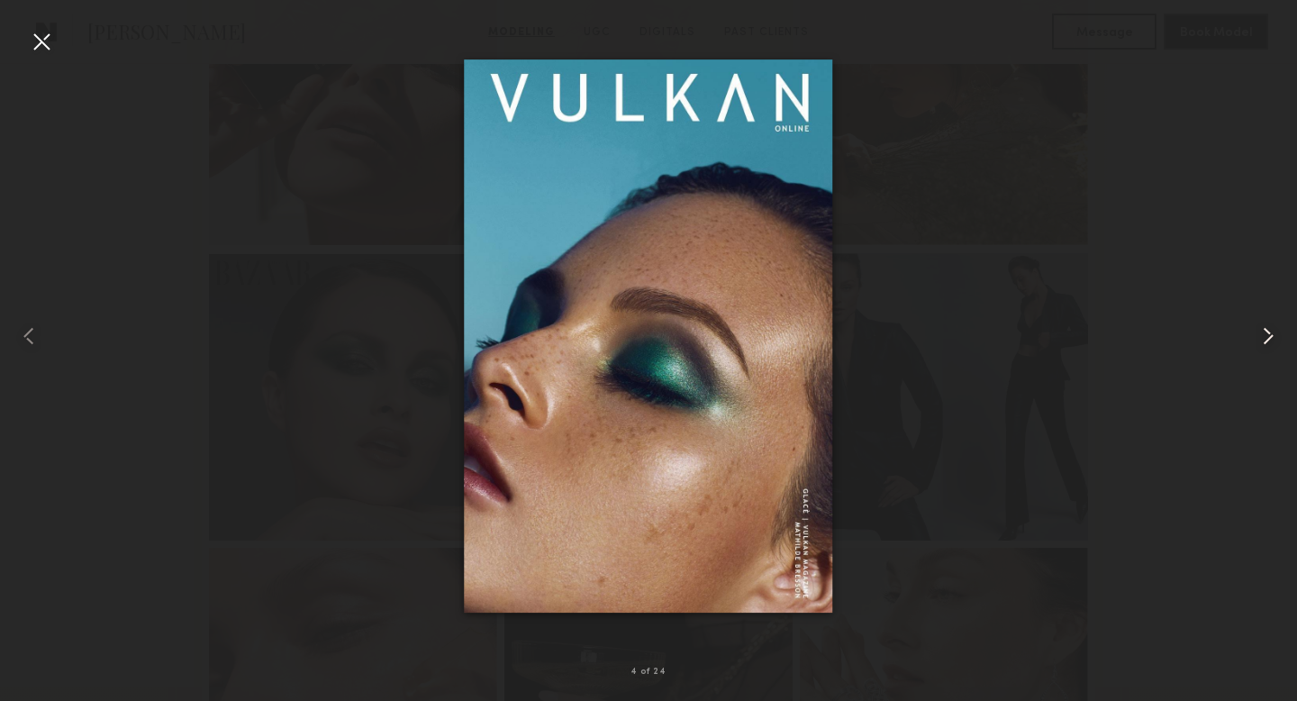
click at [1280, 340] on common-icon at bounding box center [1267, 335] width 29 height 29
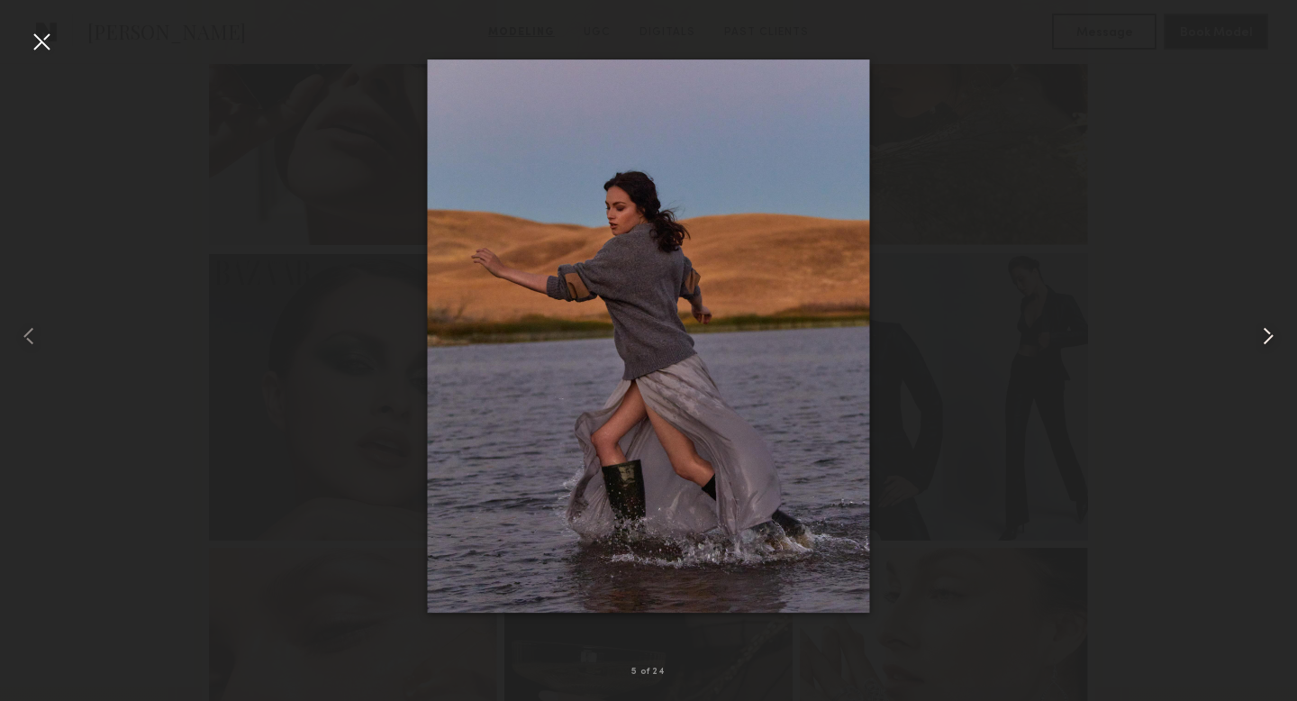
click at [1280, 340] on common-icon at bounding box center [1267, 335] width 29 height 29
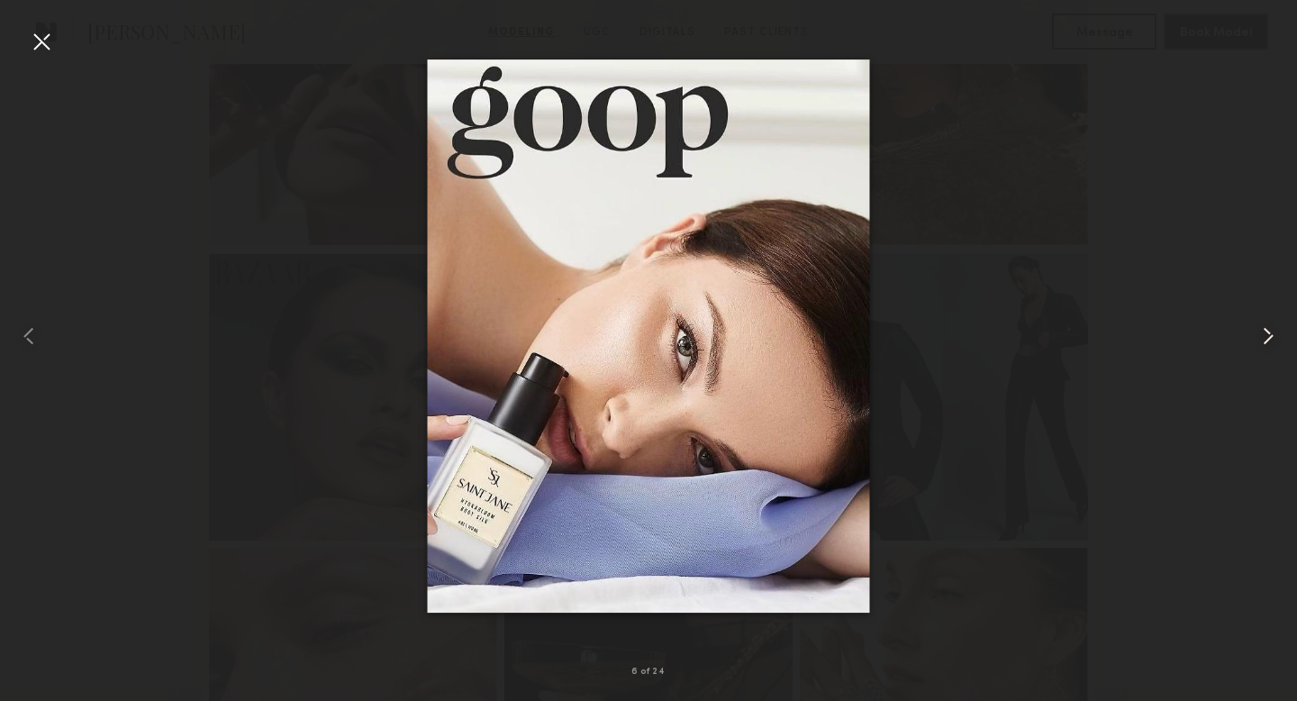
click at [1280, 340] on common-icon at bounding box center [1267, 335] width 29 height 29
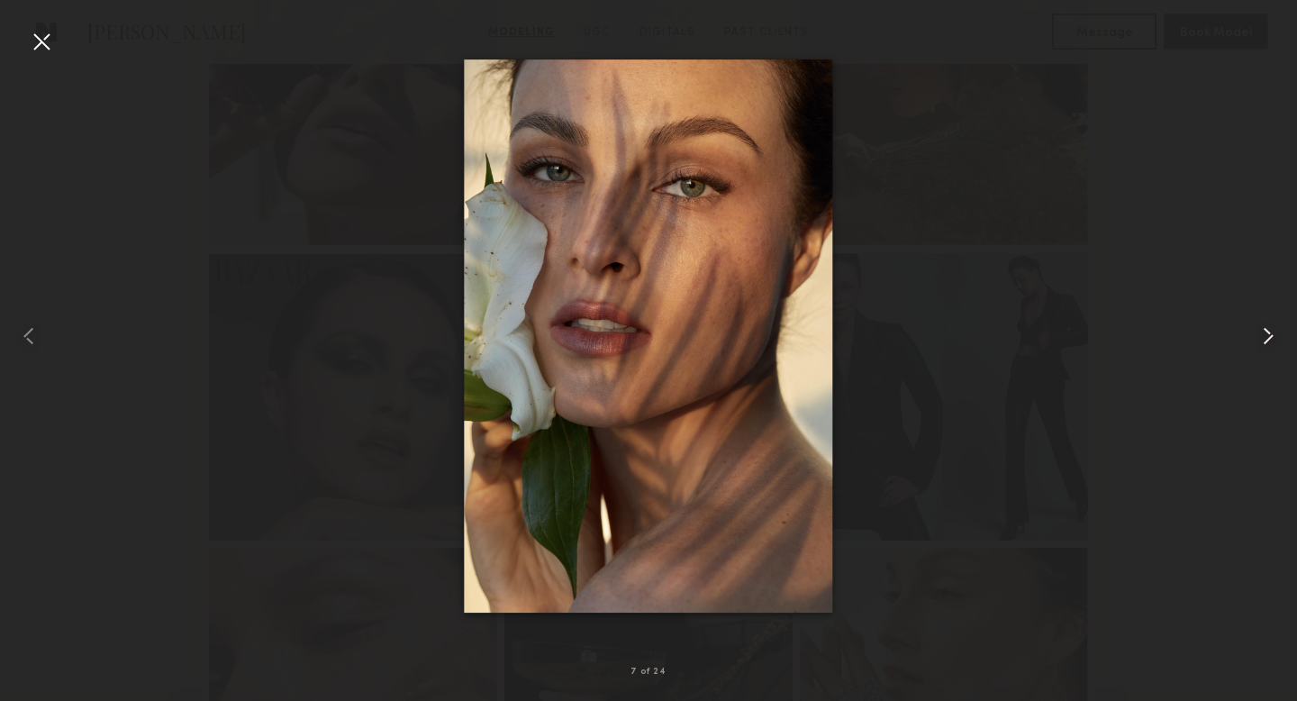
click at [1280, 340] on common-icon at bounding box center [1267, 335] width 29 height 29
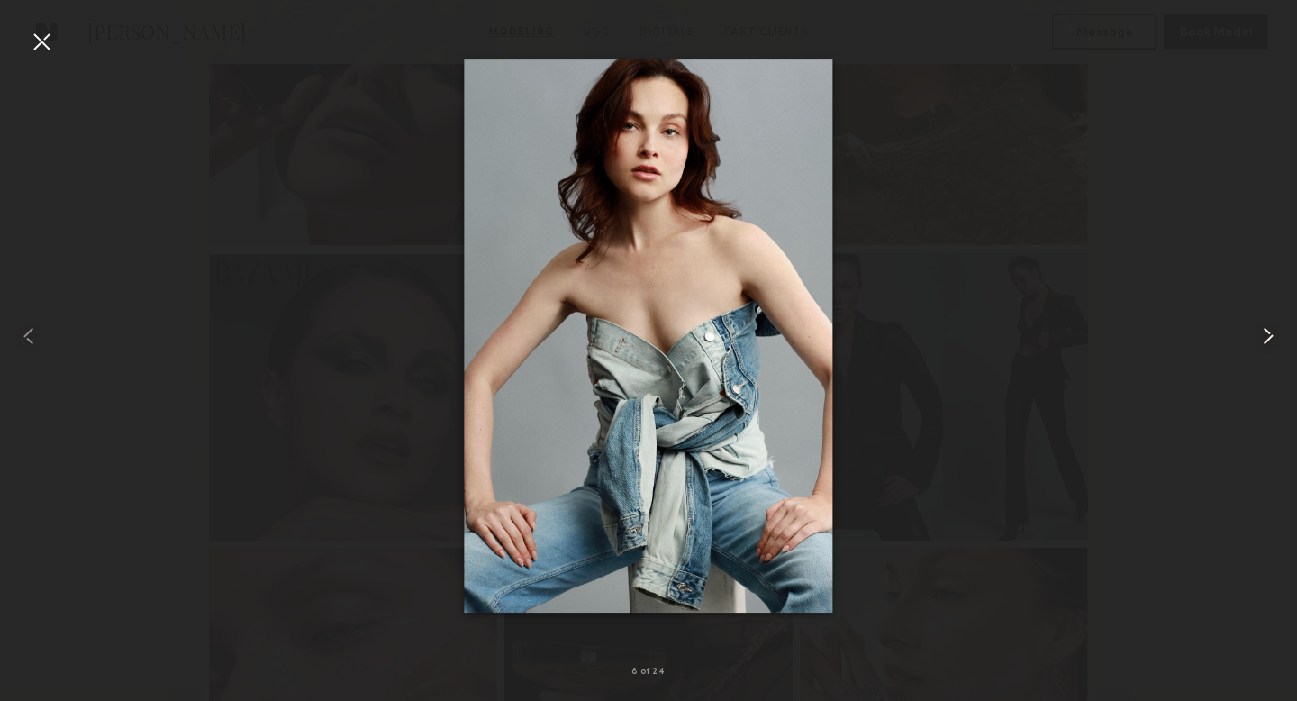
click at [1280, 340] on common-icon at bounding box center [1267, 335] width 29 height 29
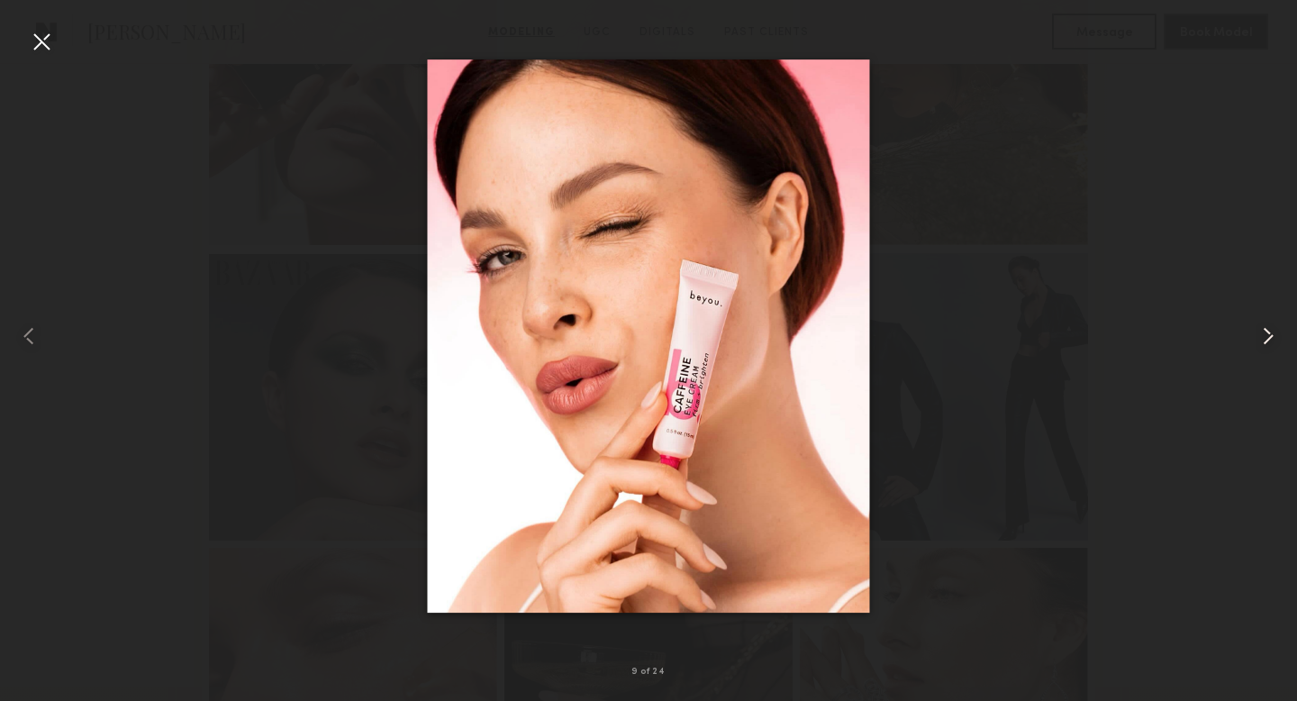
click at [1280, 340] on common-icon at bounding box center [1267, 335] width 29 height 29
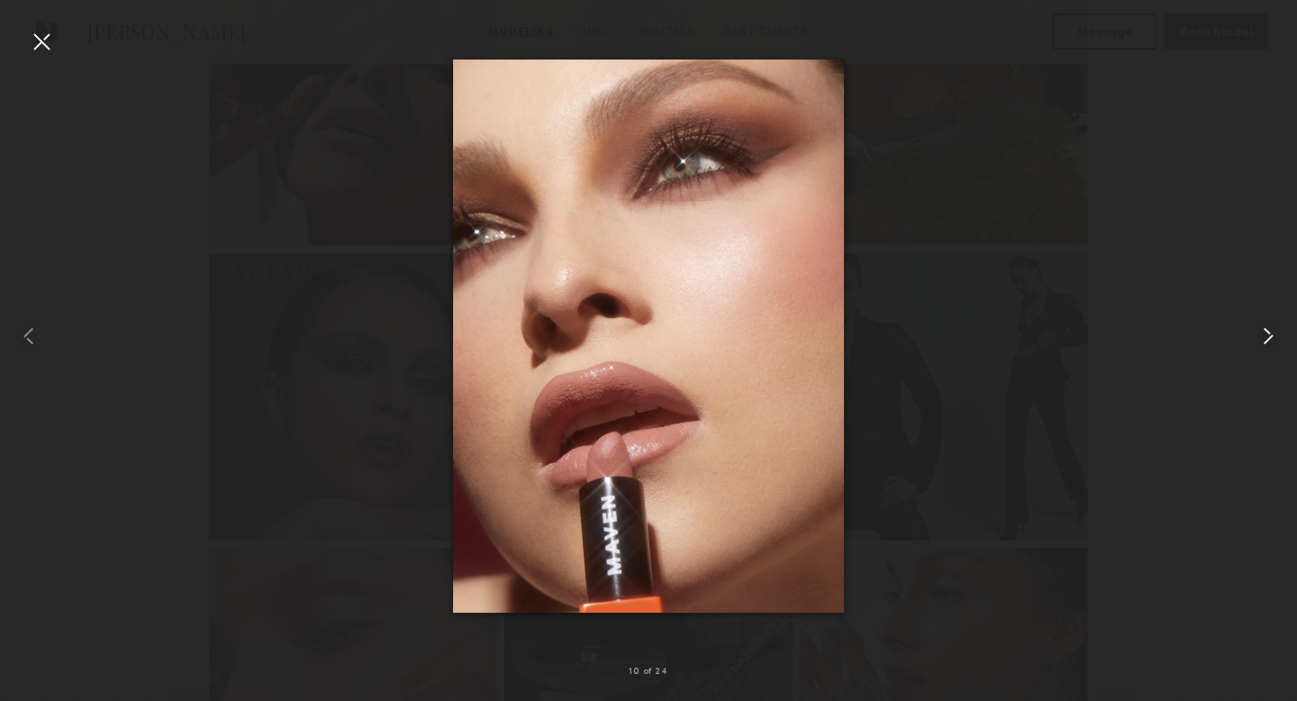
click at [1280, 340] on common-icon at bounding box center [1267, 335] width 29 height 29
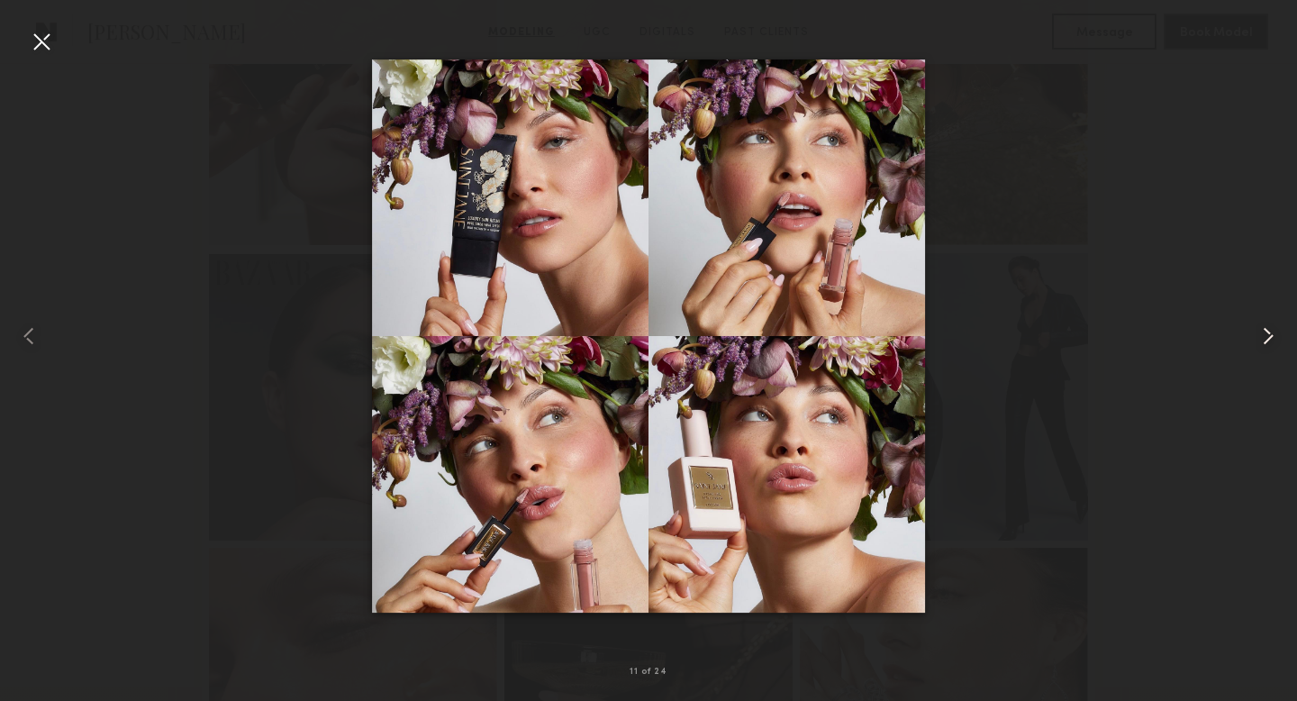
click at [1280, 340] on common-icon at bounding box center [1267, 335] width 29 height 29
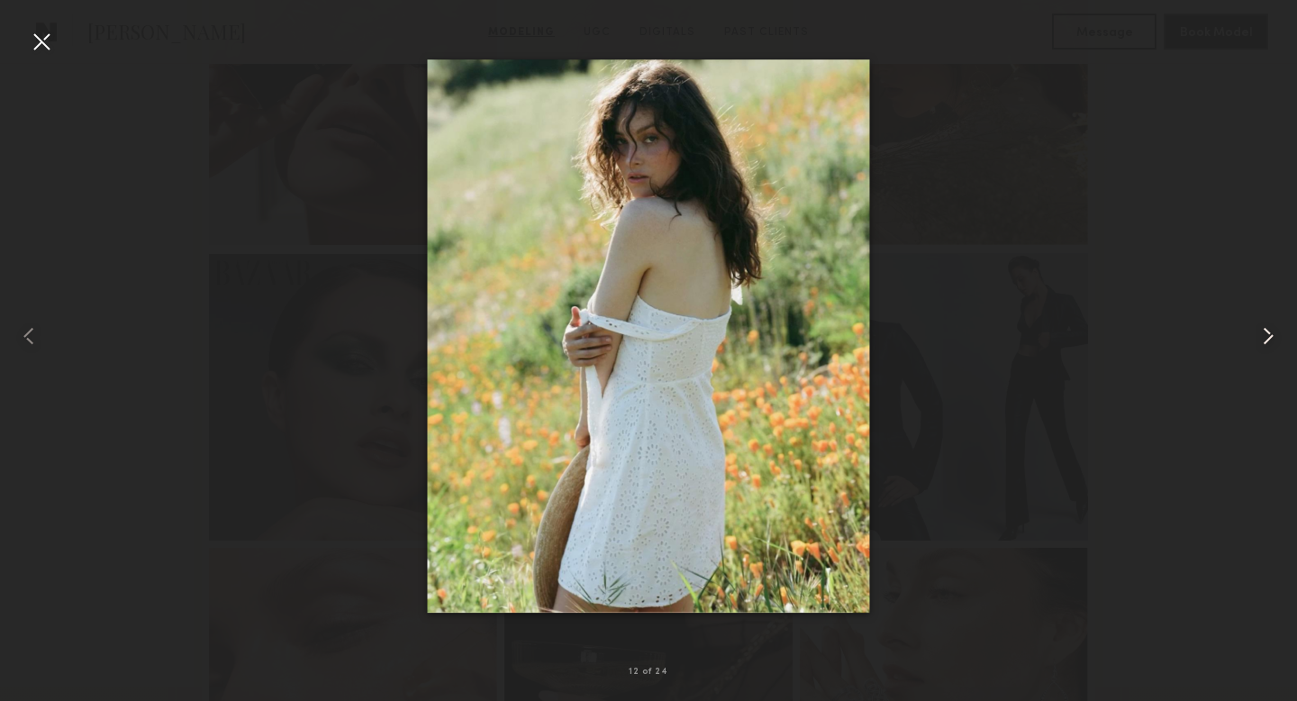
click at [1280, 340] on common-icon at bounding box center [1267, 335] width 29 height 29
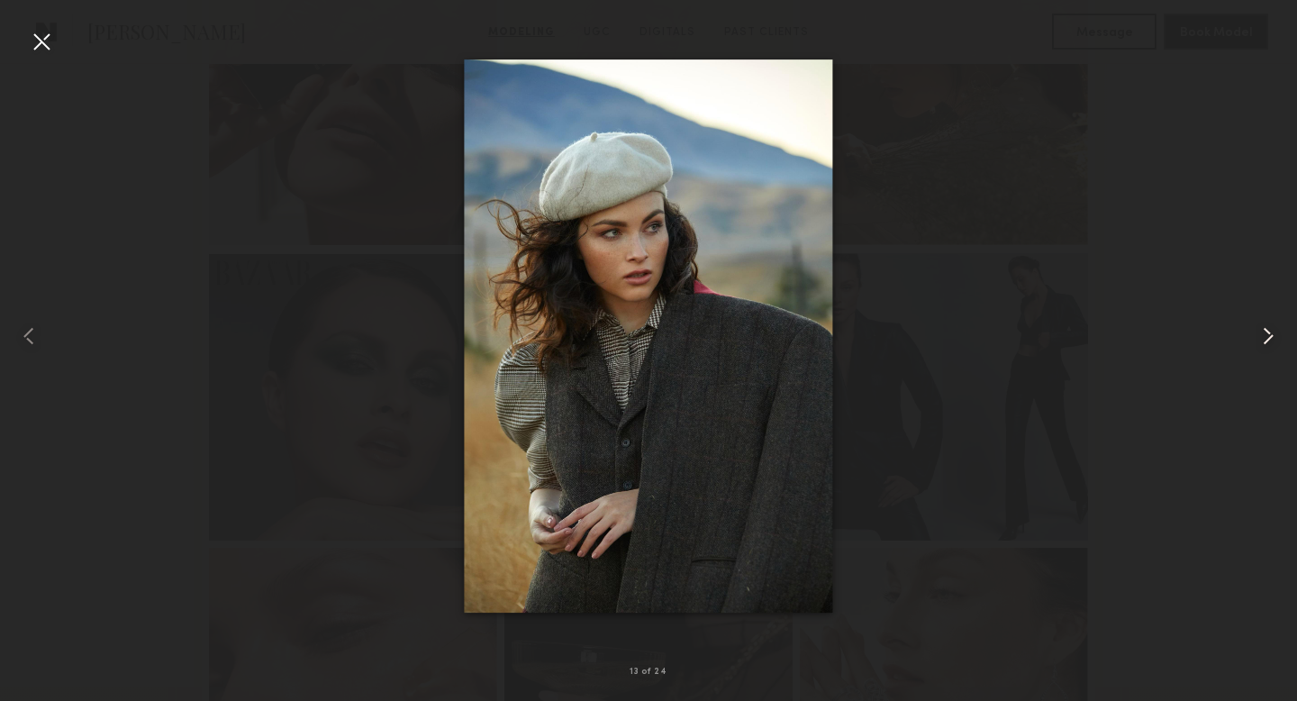
click at [1280, 340] on common-icon at bounding box center [1267, 335] width 29 height 29
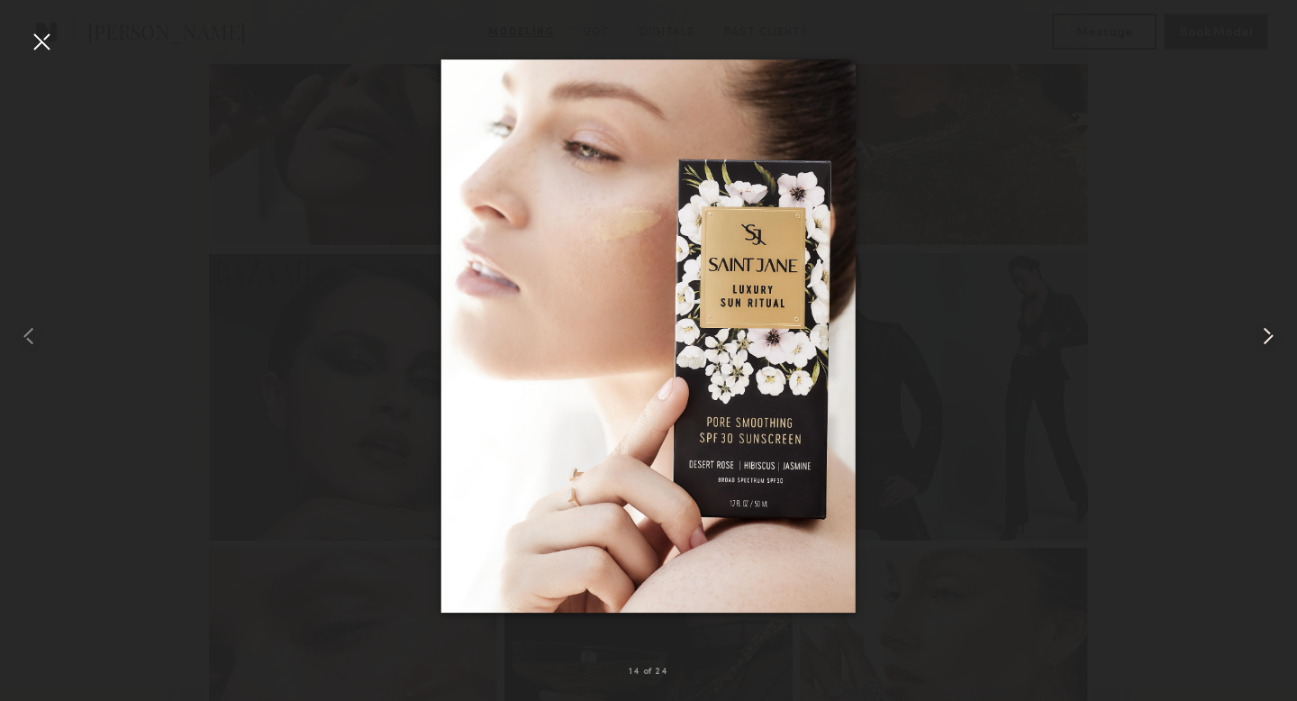
click at [1280, 340] on common-icon at bounding box center [1267, 335] width 29 height 29
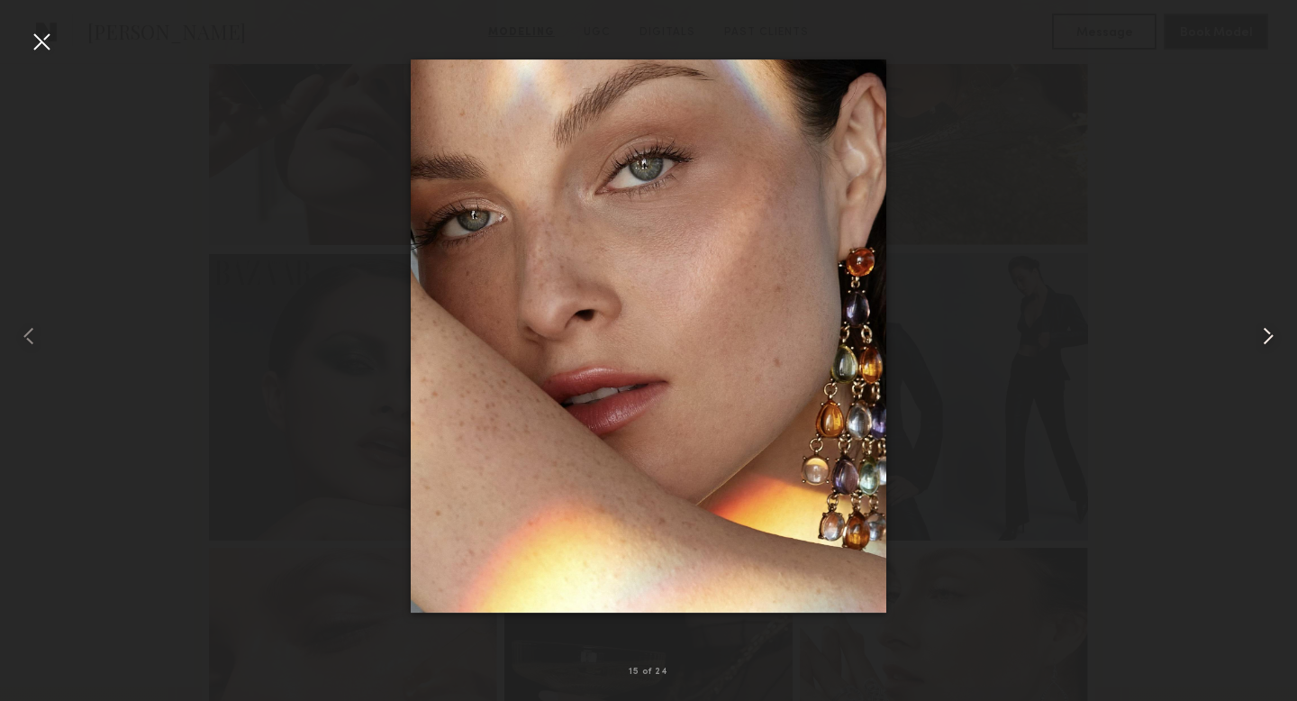
click at [1280, 340] on common-icon at bounding box center [1267, 335] width 29 height 29
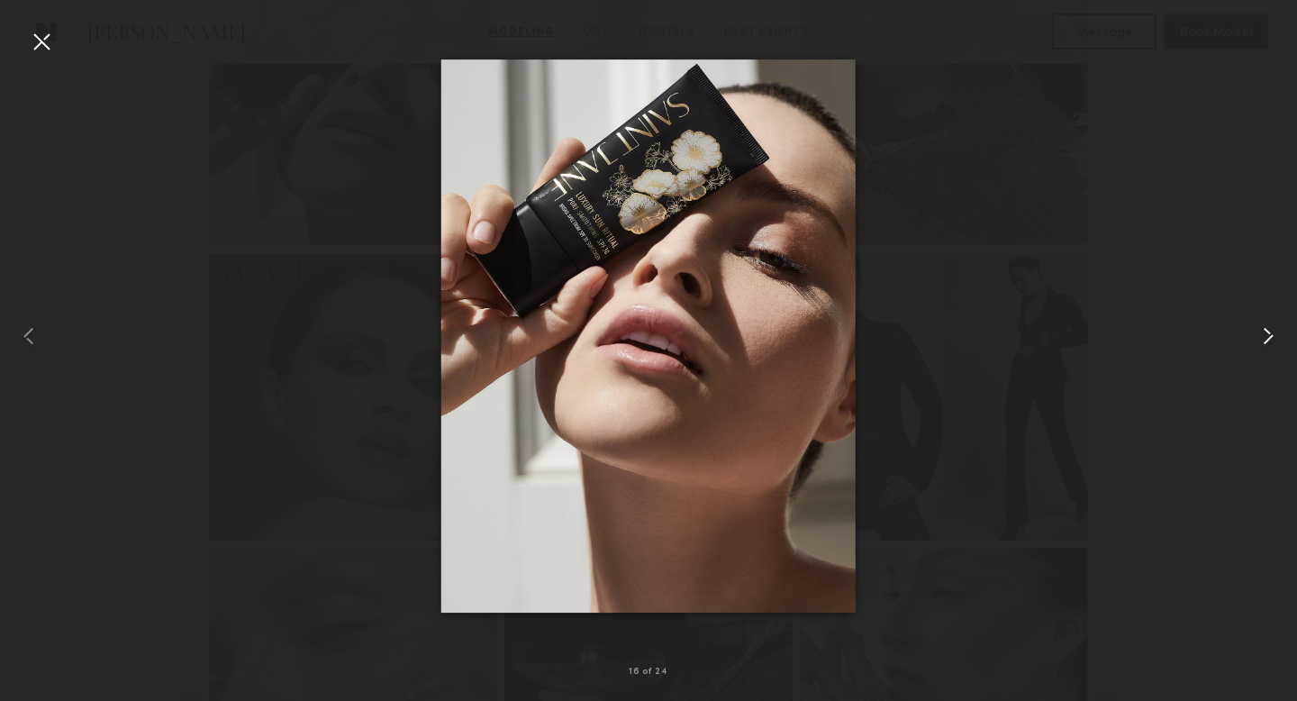
click at [1280, 340] on common-icon at bounding box center [1267, 335] width 29 height 29
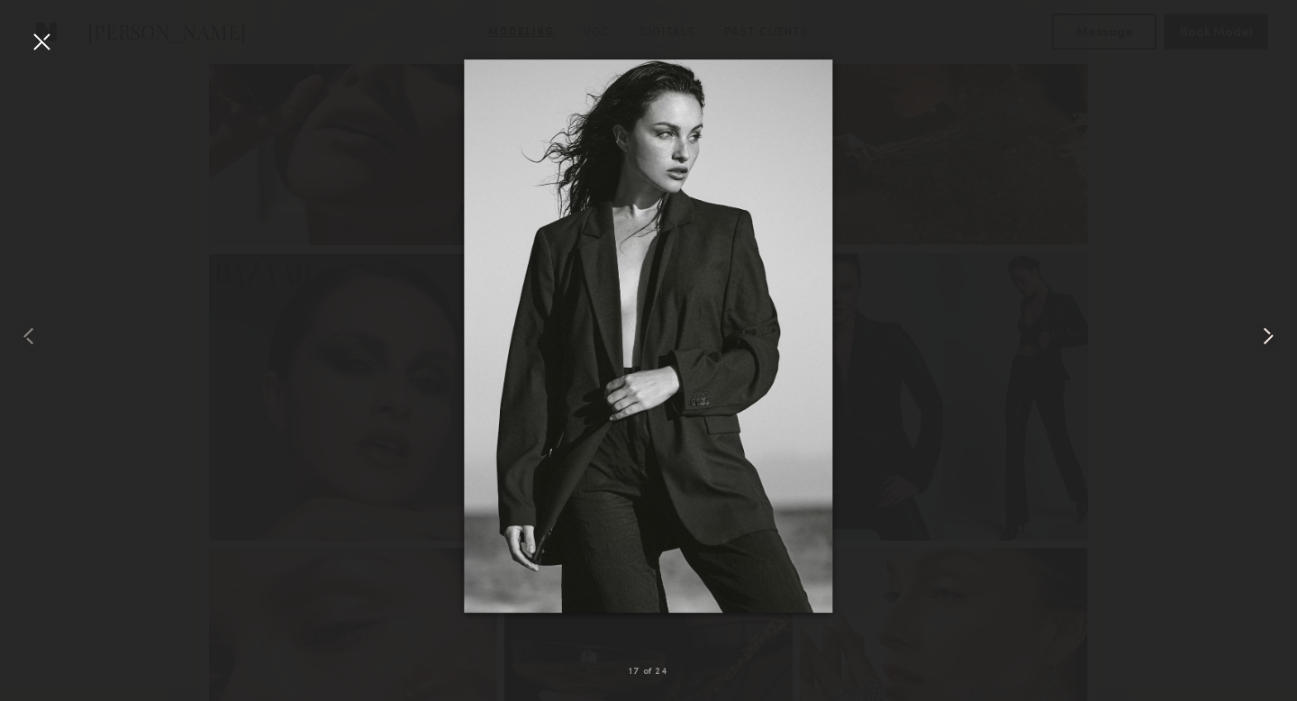
click at [1280, 340] on common-icon at bounding box center [1267, 335] width 29 height 29
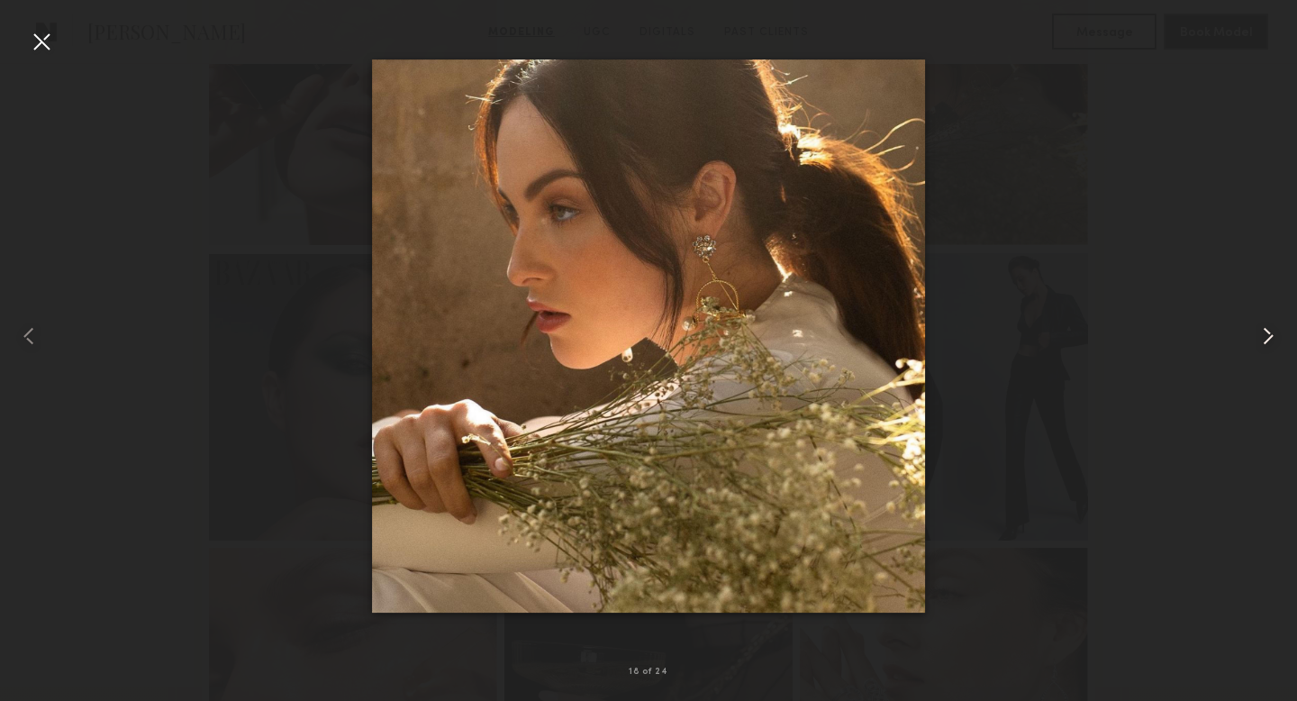
click at [1280, 340] on common-icon at bounding box center [1267, 335] width 29 height 29
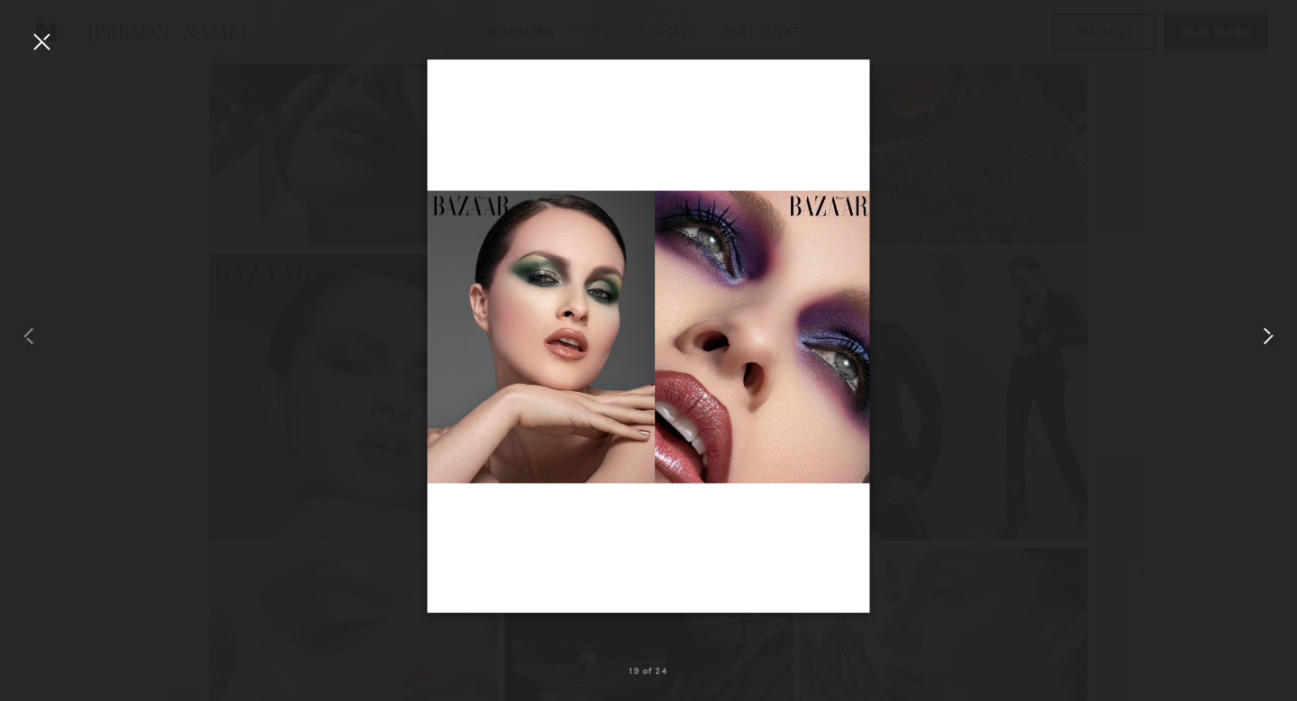
click at [1280, 340] on common-icon at bounding box center [1267, 335] width 29 height 29
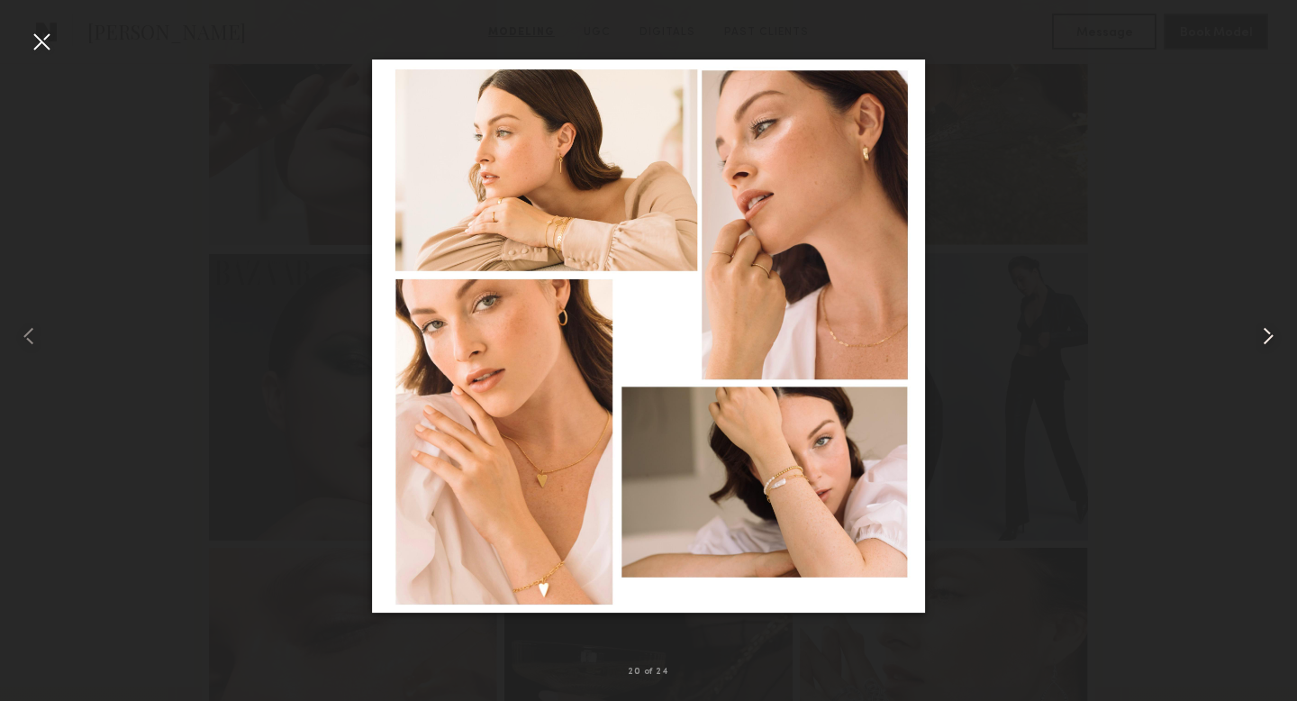
click at [1280, 340] on common-icon at bounding box center [1267, 335] width 29 height 29
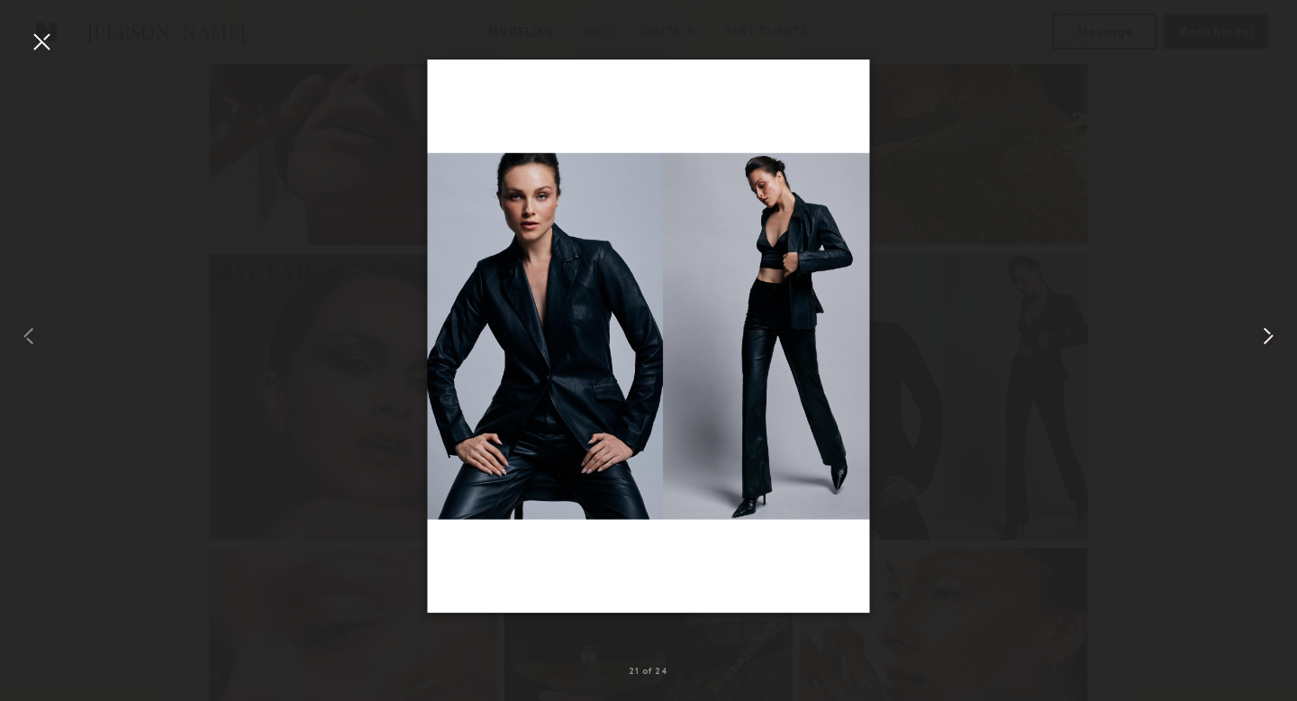
click at [1280, 340] on common-icon at bounding box center [1267, 335] width 29 height 29
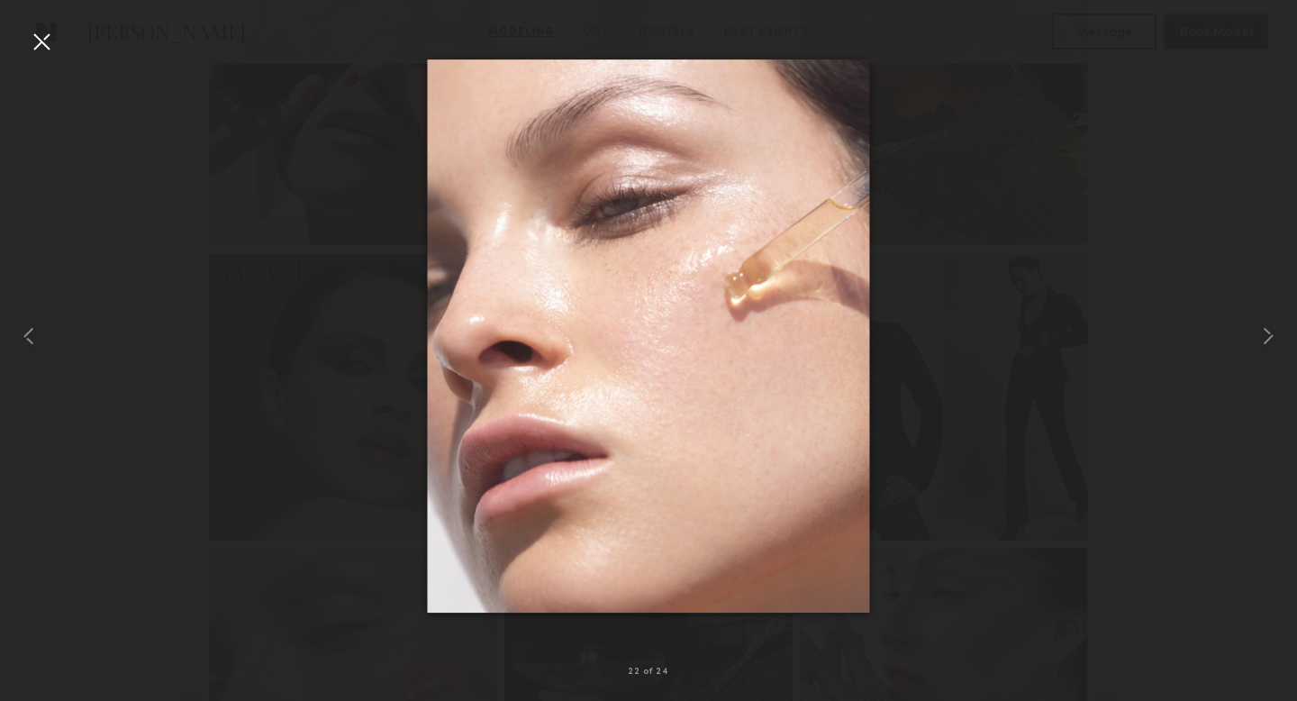
click at [45, 41] on div at bounding box center [41, 41] width 29 height 29
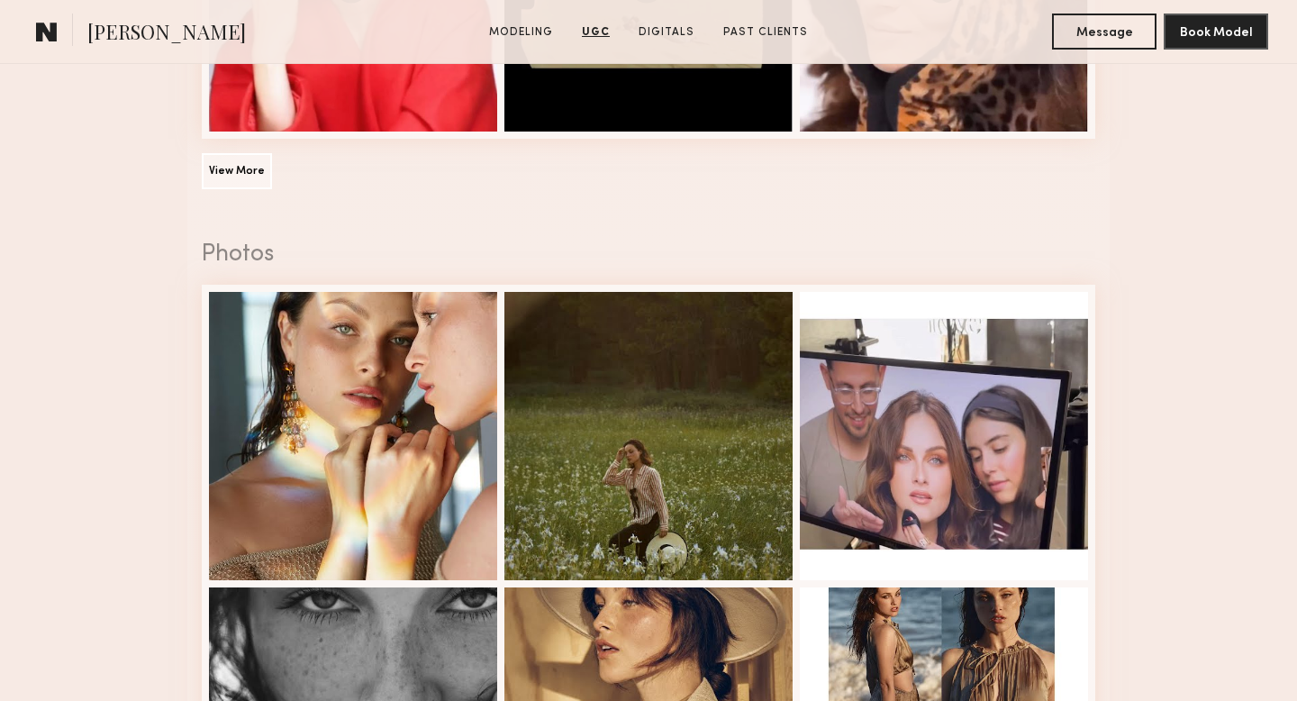
scroll to position [3881, 0]
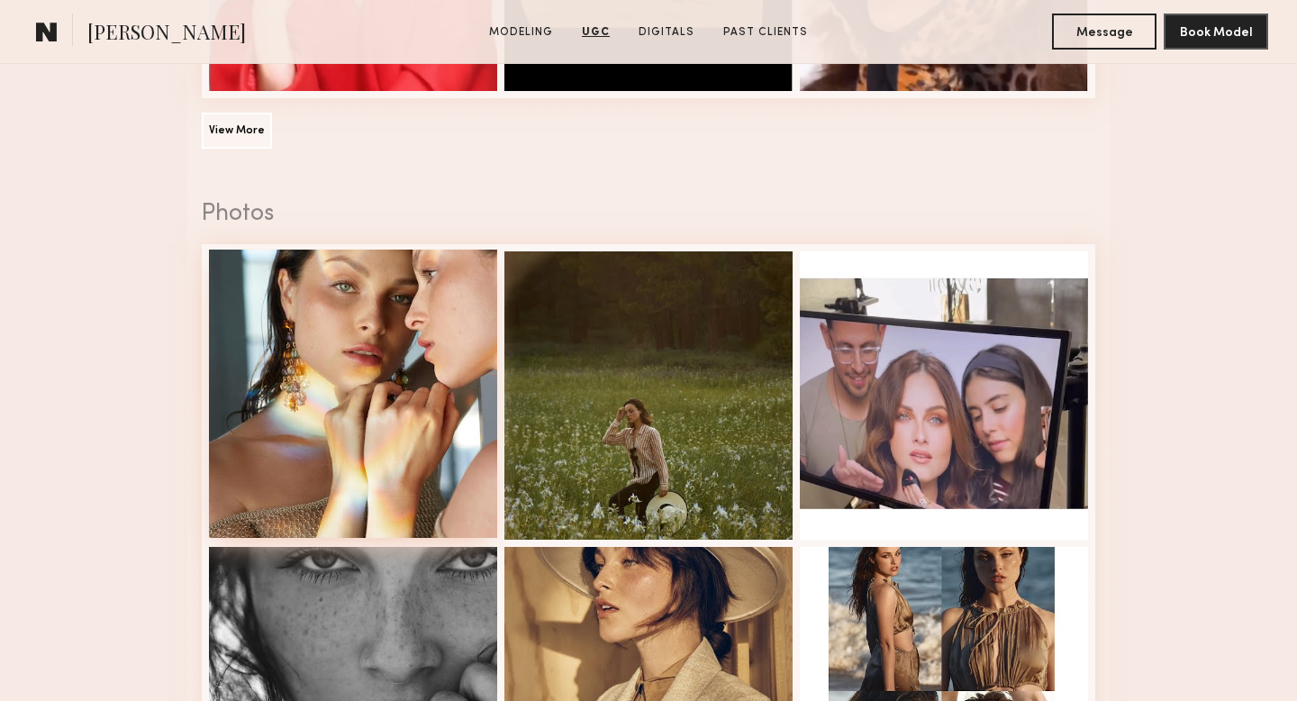
click at [467, 381] on div at bounding box center [353, 393] width 288 height 288
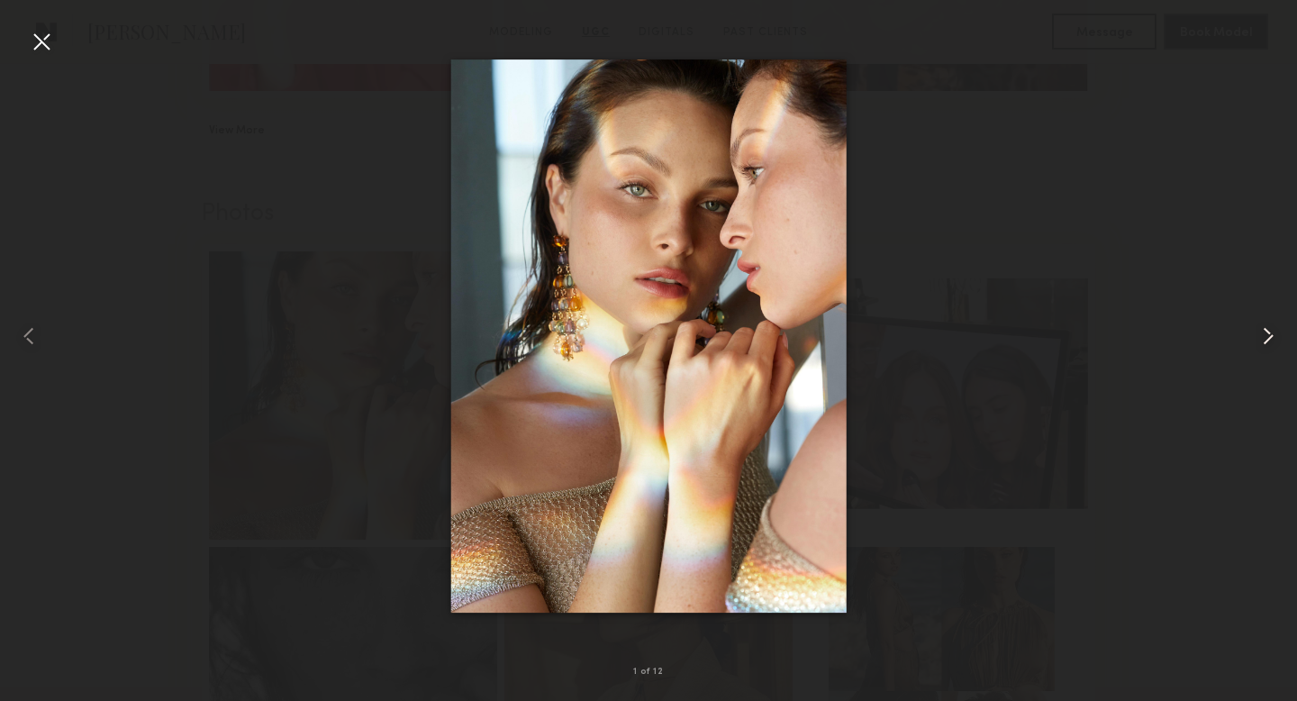
click at [1266, 331] on common-icon at bounding box center [1267, 335] width 29 height 29
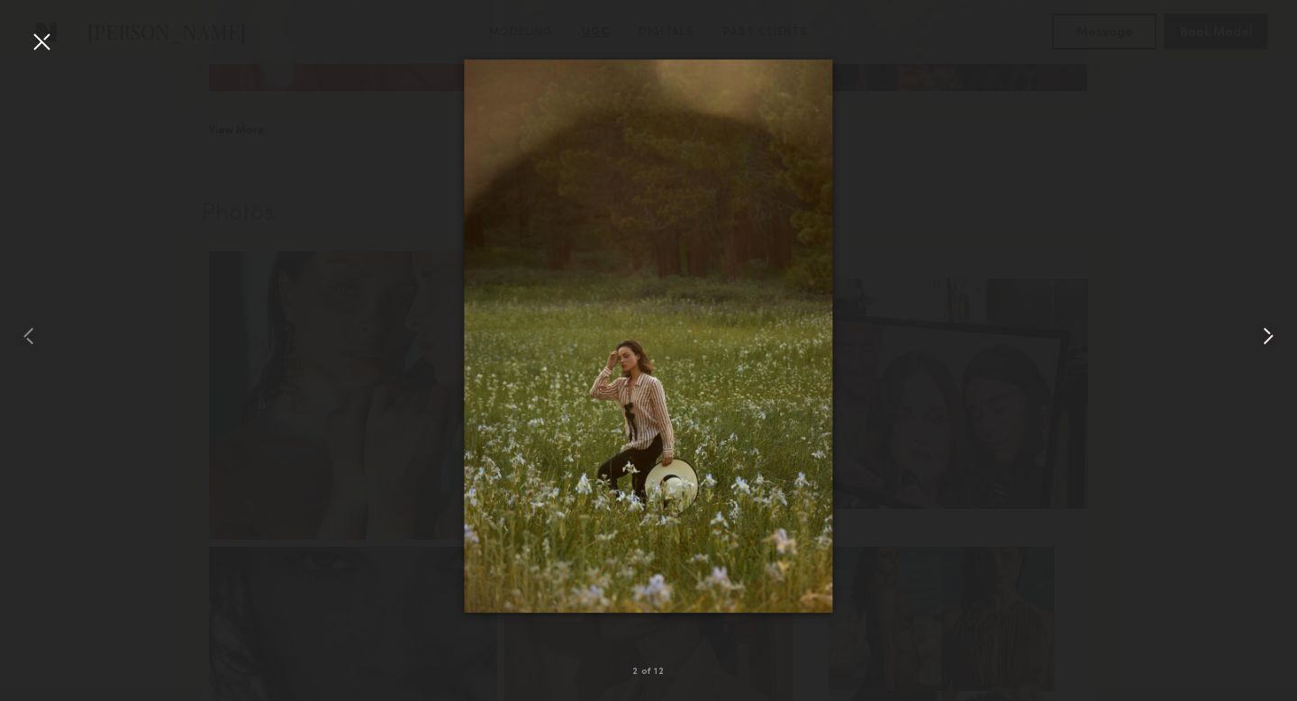
click at [1266, 331] on common-icon at bounding box center [1267, 335] width 29 height 29
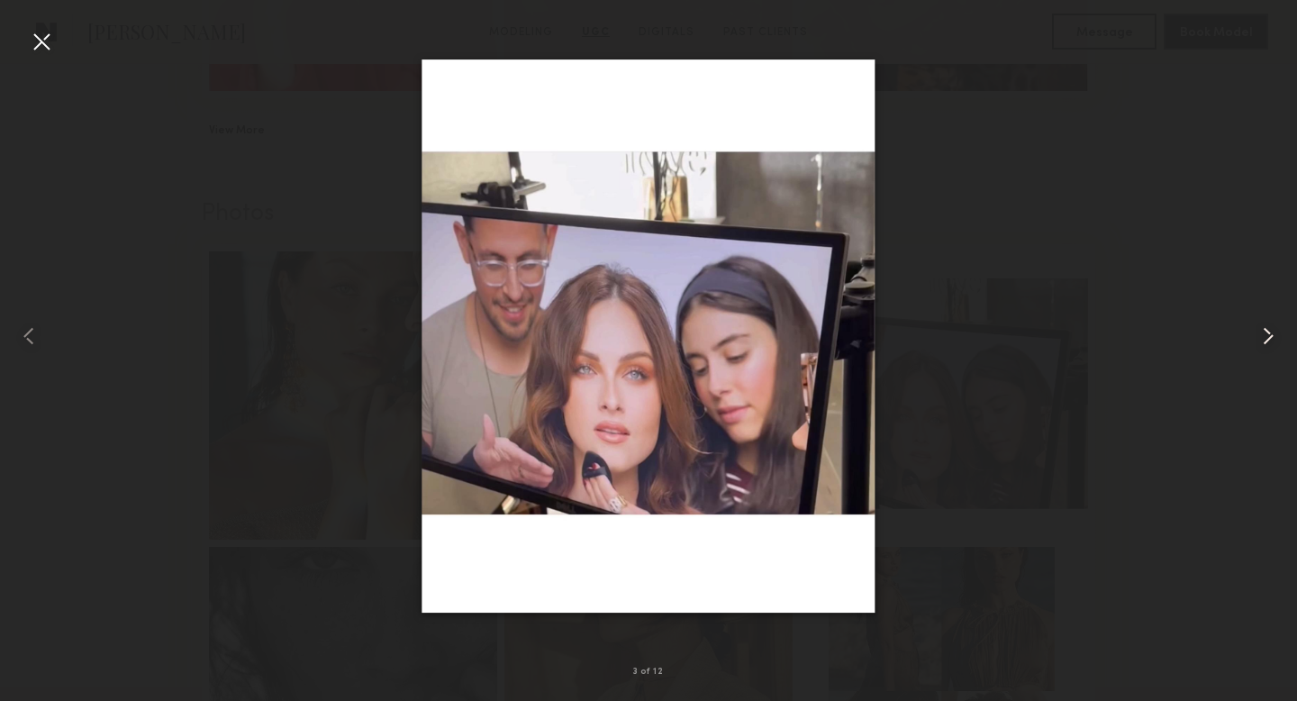
click at [1266, 331] on common-icon at bounding box center [1267, 335] width 29 height 29
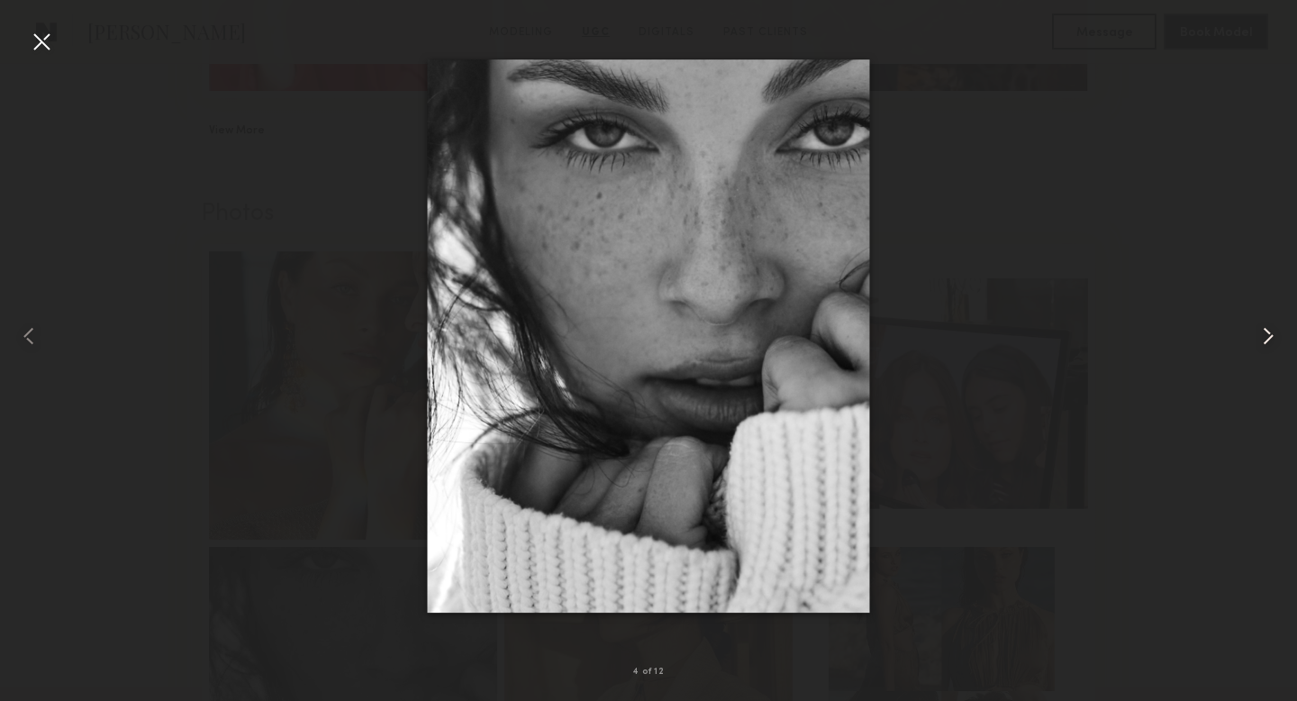
click at [1266, 331] on common-icon at bounding box center [1267, 335] width 29 height 29
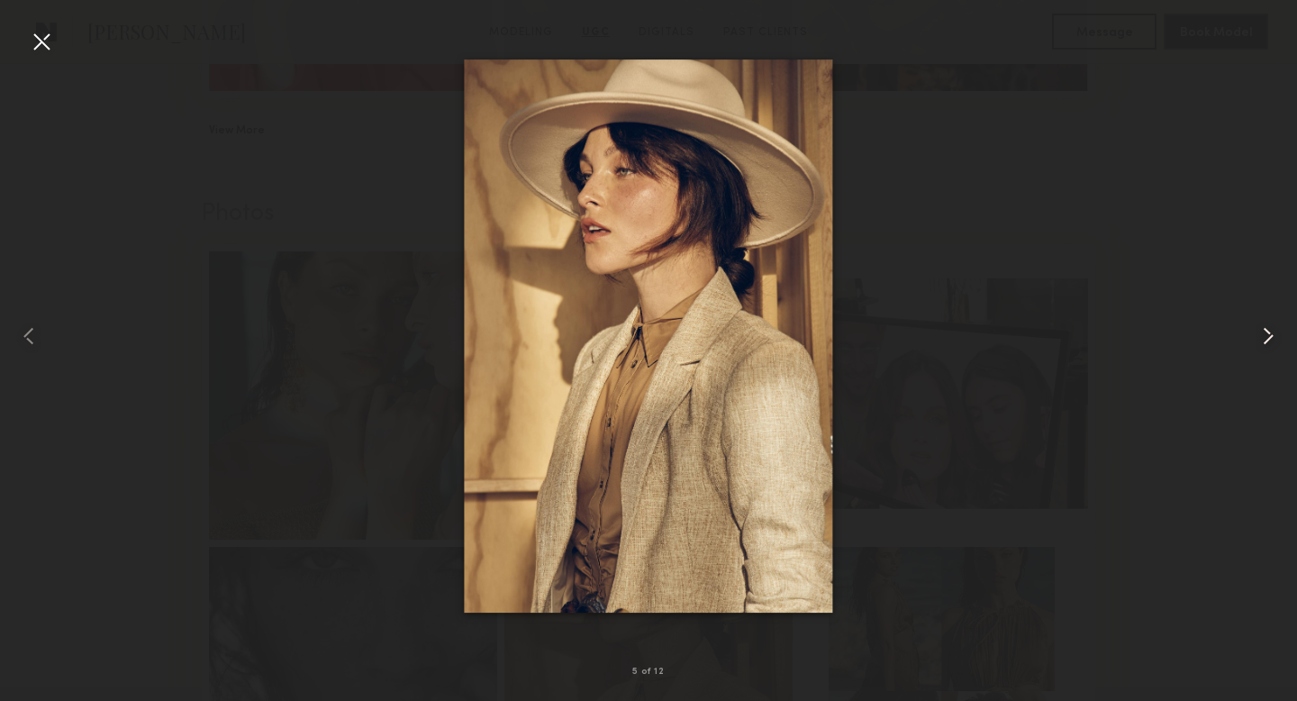
click at [1266, 331] on common-icon at bounding box center [1267, 335] width 29 height 29
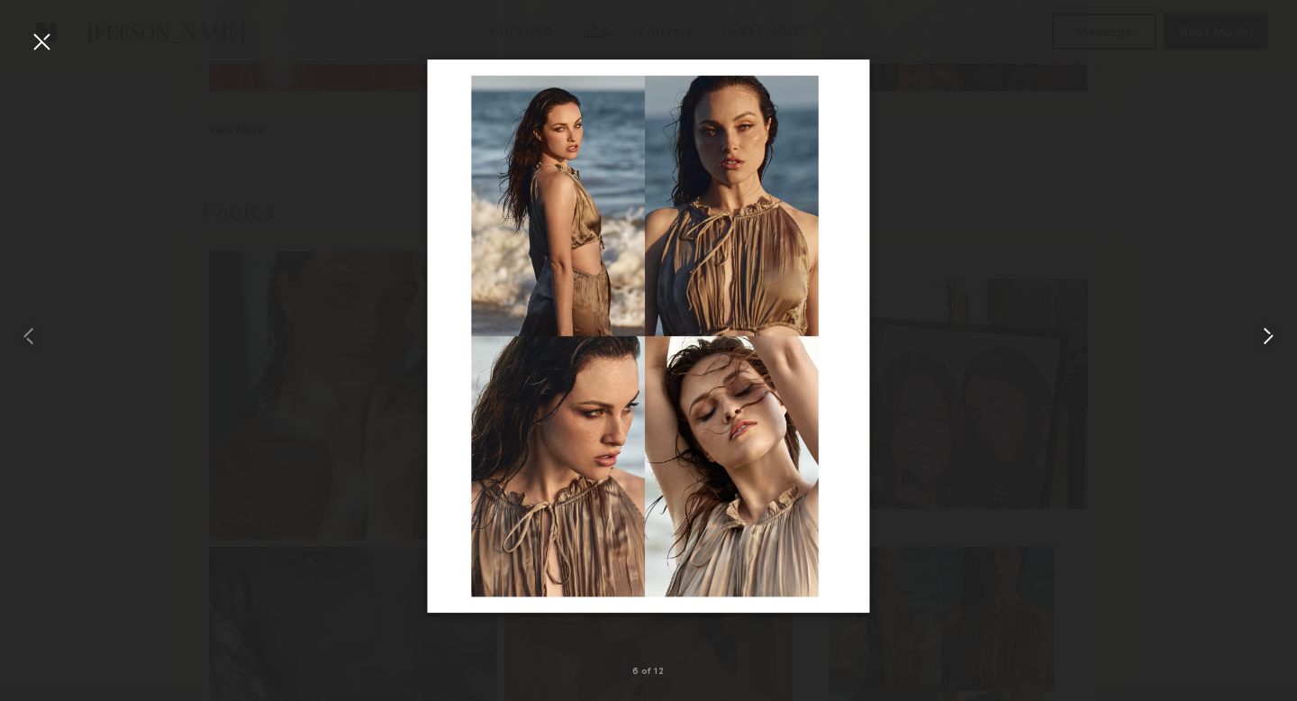
click at [1266, 331] on common-icon at bounding box center [1267, 335] width 29 height 29
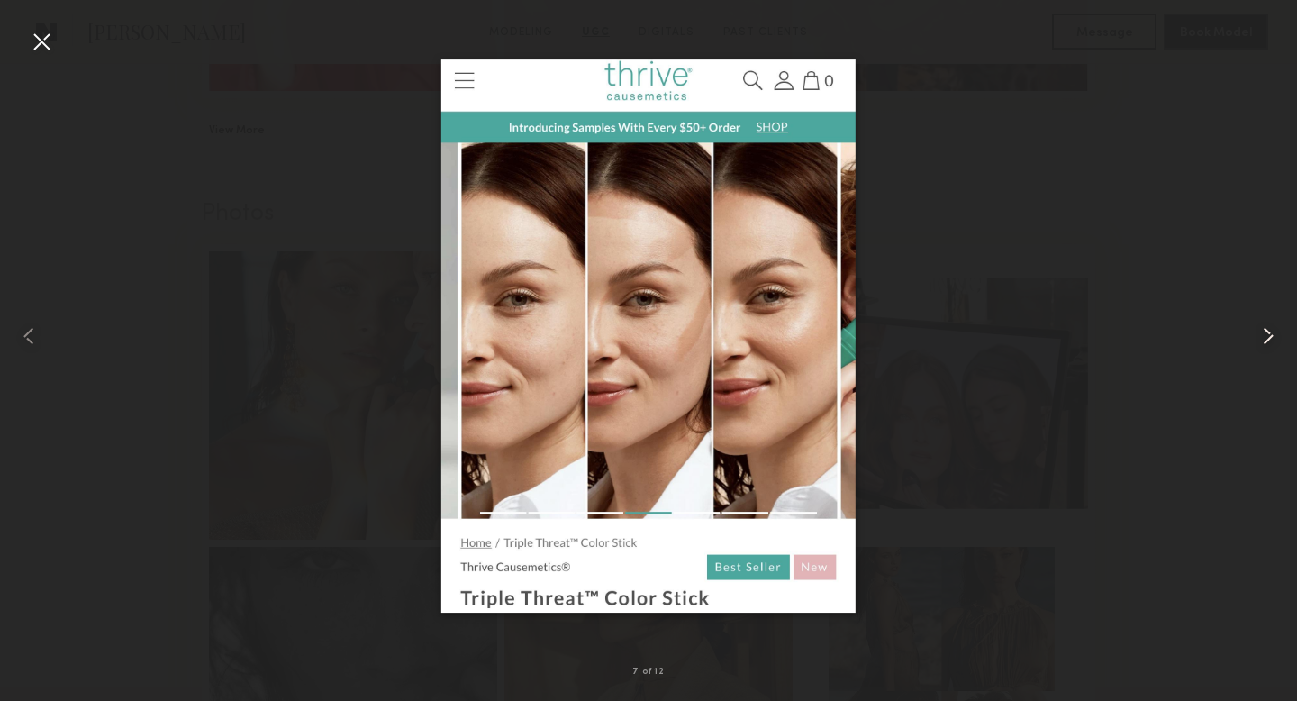
click at [1266, 331] on common-icon at bounding box center [1267, 335] width 29 height 29
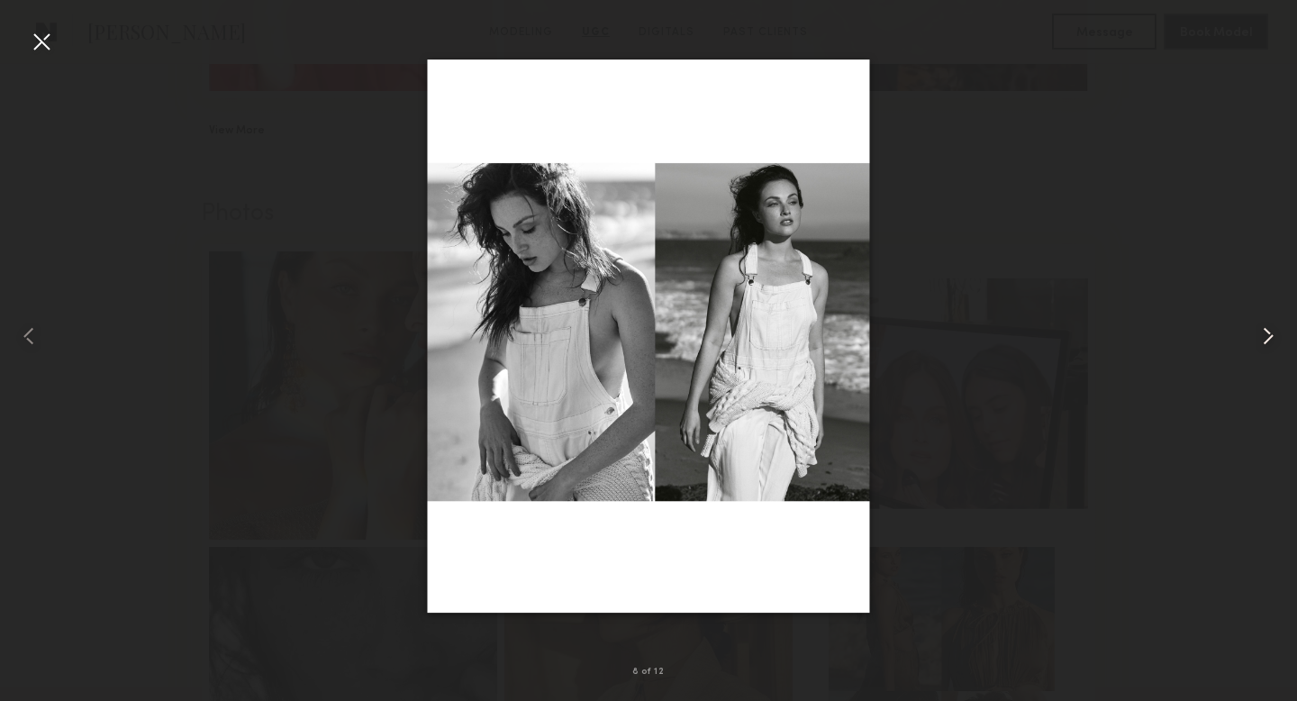
click at [1266, 331] on common-icon at bounding box center [1267, 335] width 29 height 29
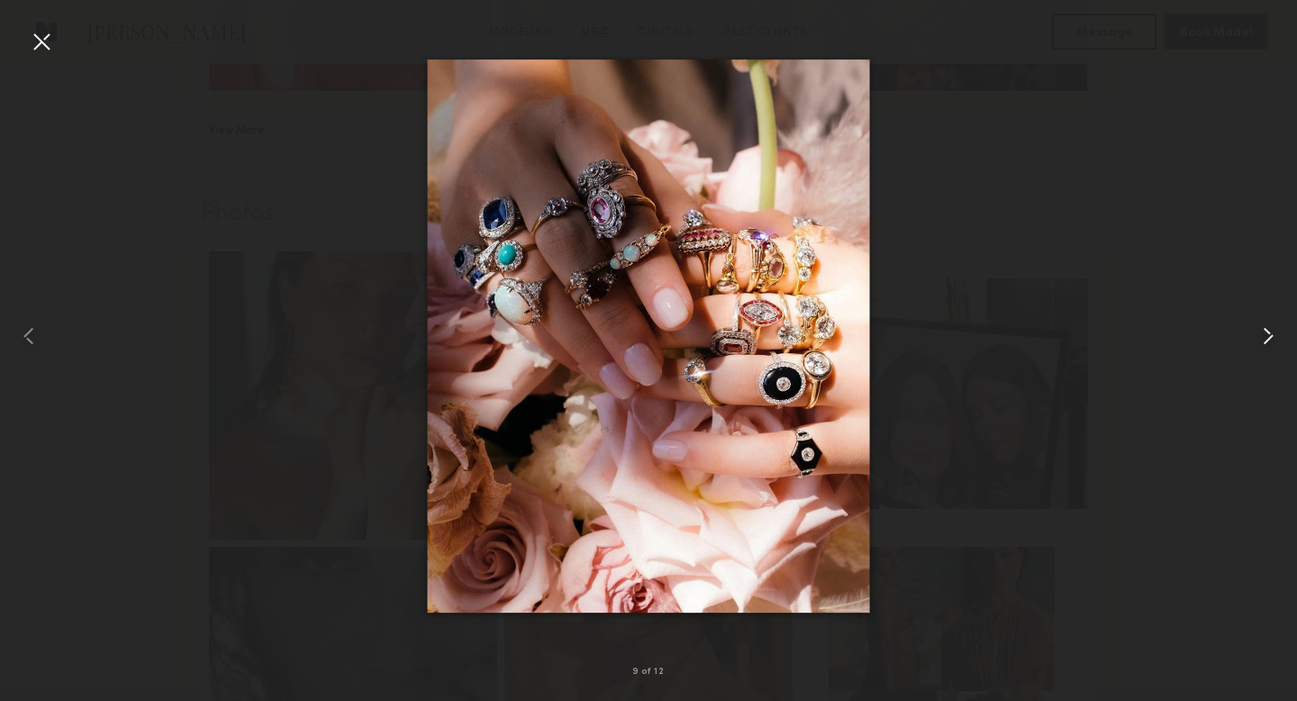
click at [1266, 331] on common-icon at bounding box center [1267, 335] width 29 height 29
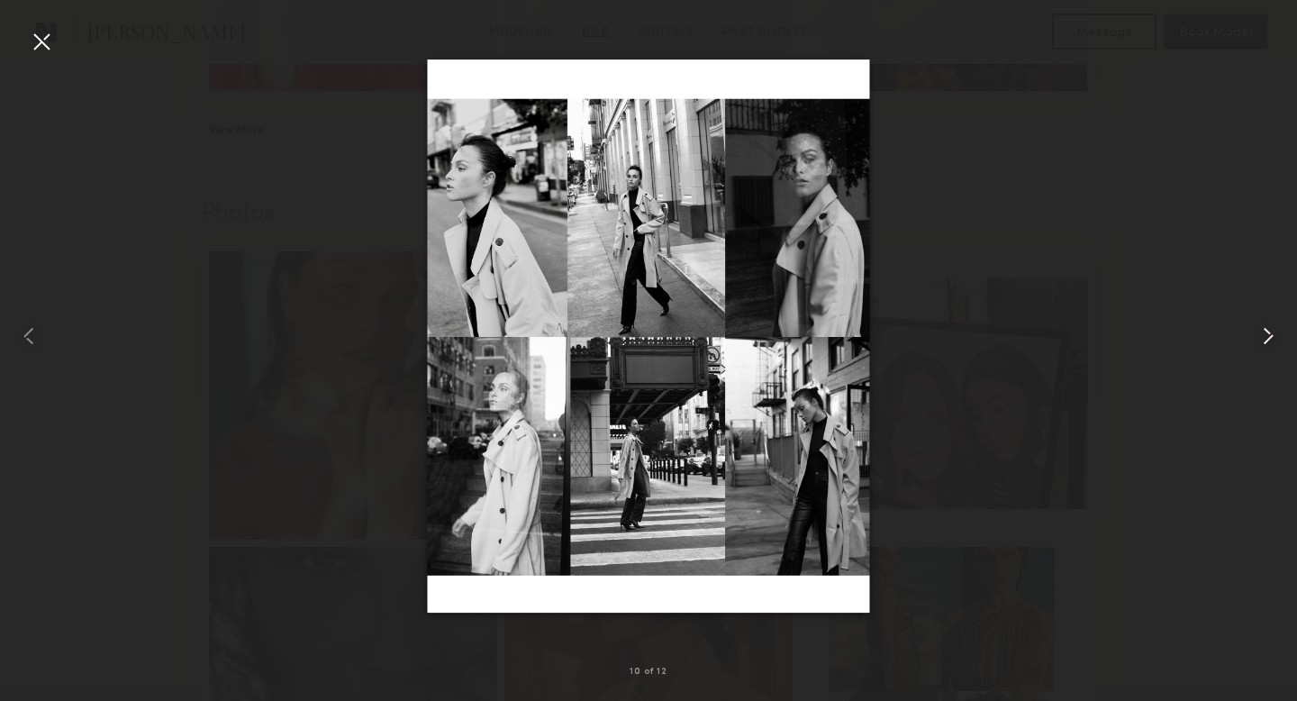
click at [1266, 331] on common-icon at bounding box center [1267, 335] width 29 height 29
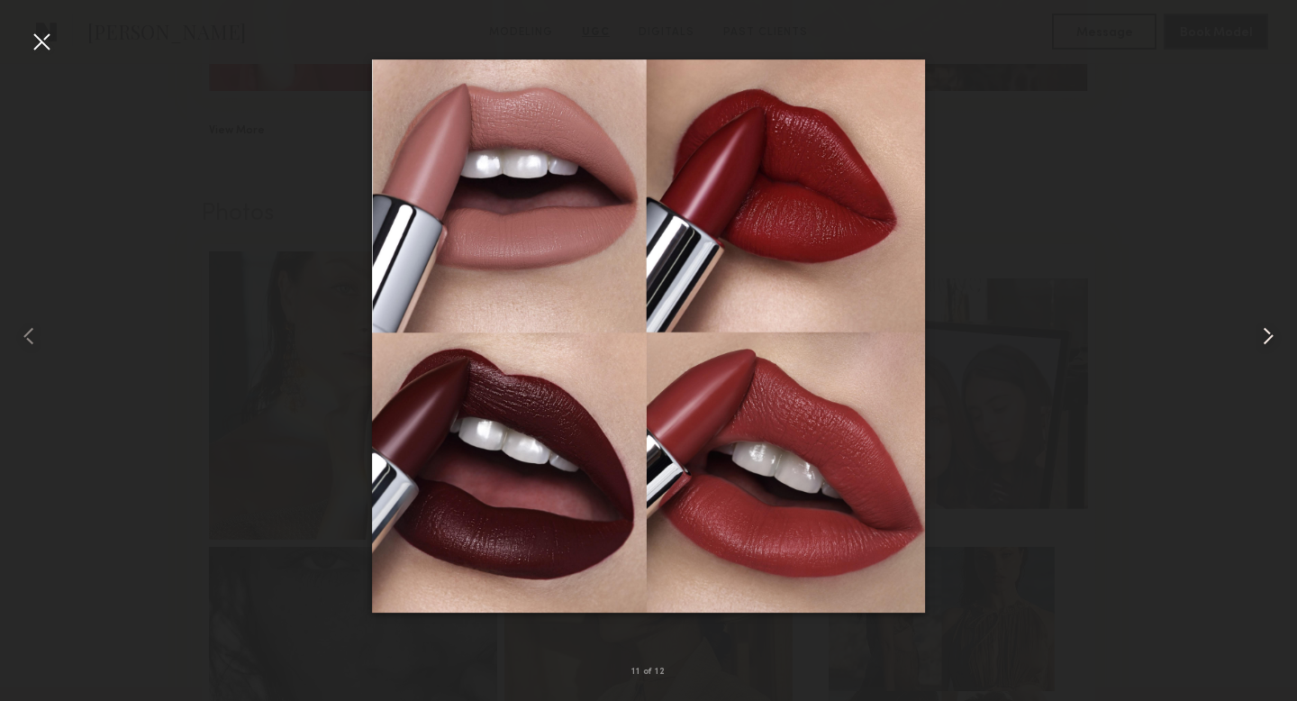
click at [1266, 331] on common-icon at bounding box center [1267, 335] width 29 height 29
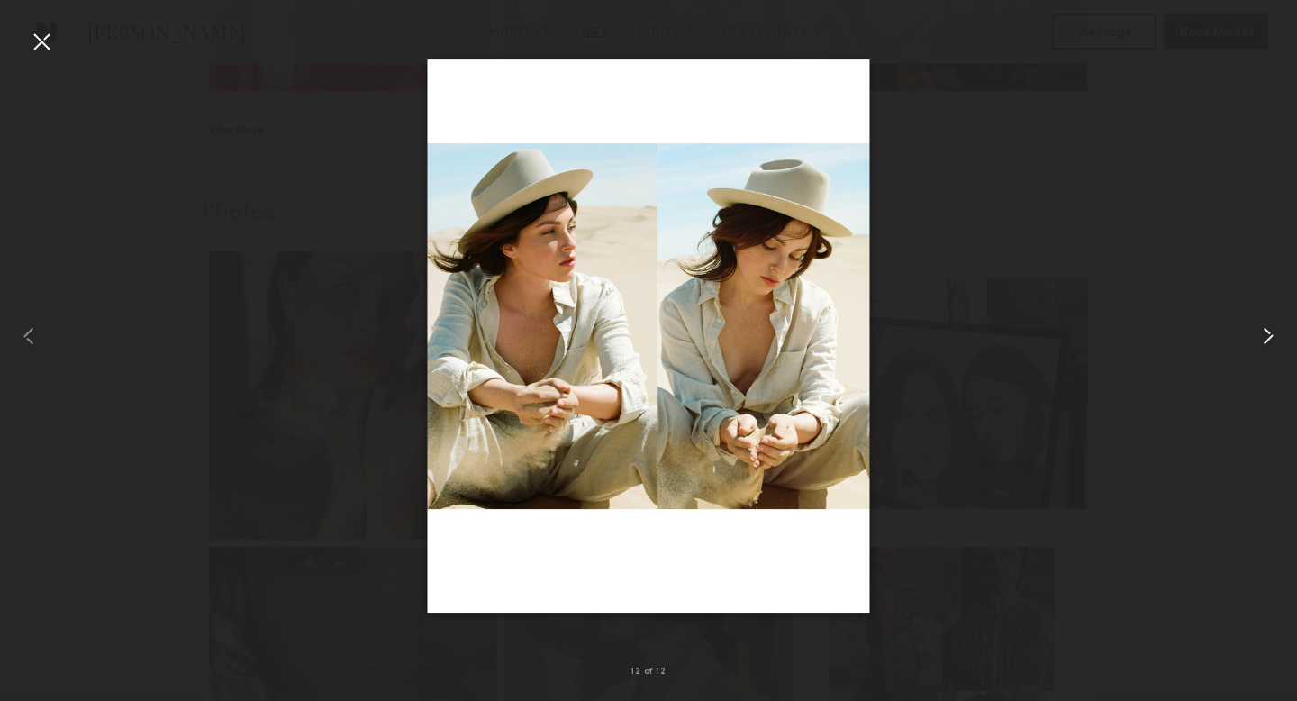
click at [1266, 331] on common-icon at bounding box center [1267, 335] width 29 height 29
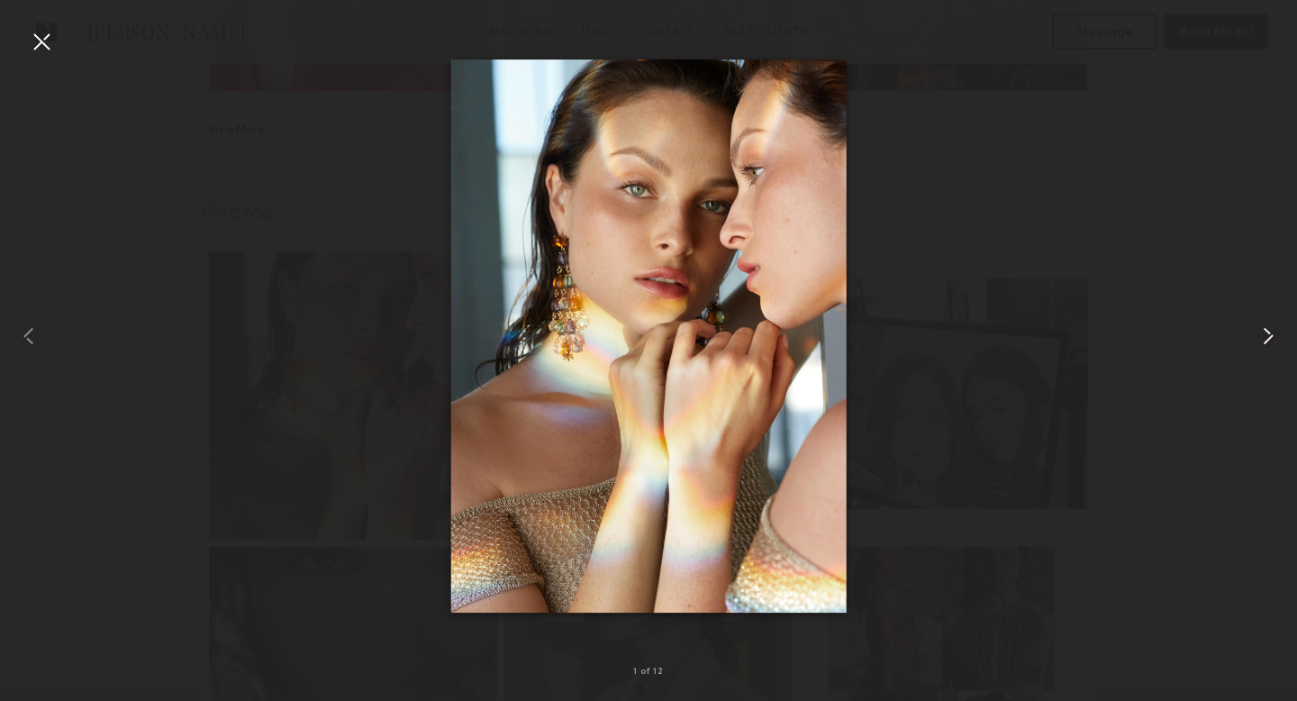
click at [1266, 331] on common-icon at bounding box center [1267, 335] width 29 height 29
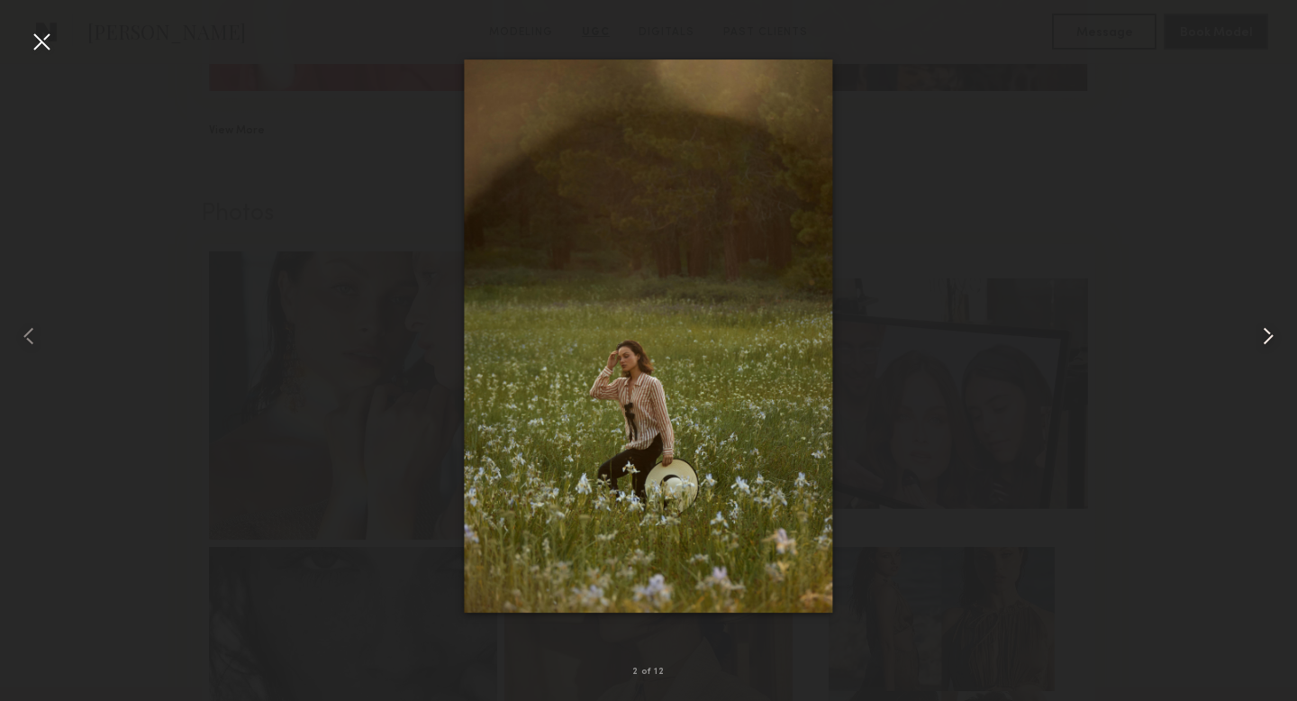
click at [1266, 331] on common-icon at bounding box center [1267, 335] width 29 height 29
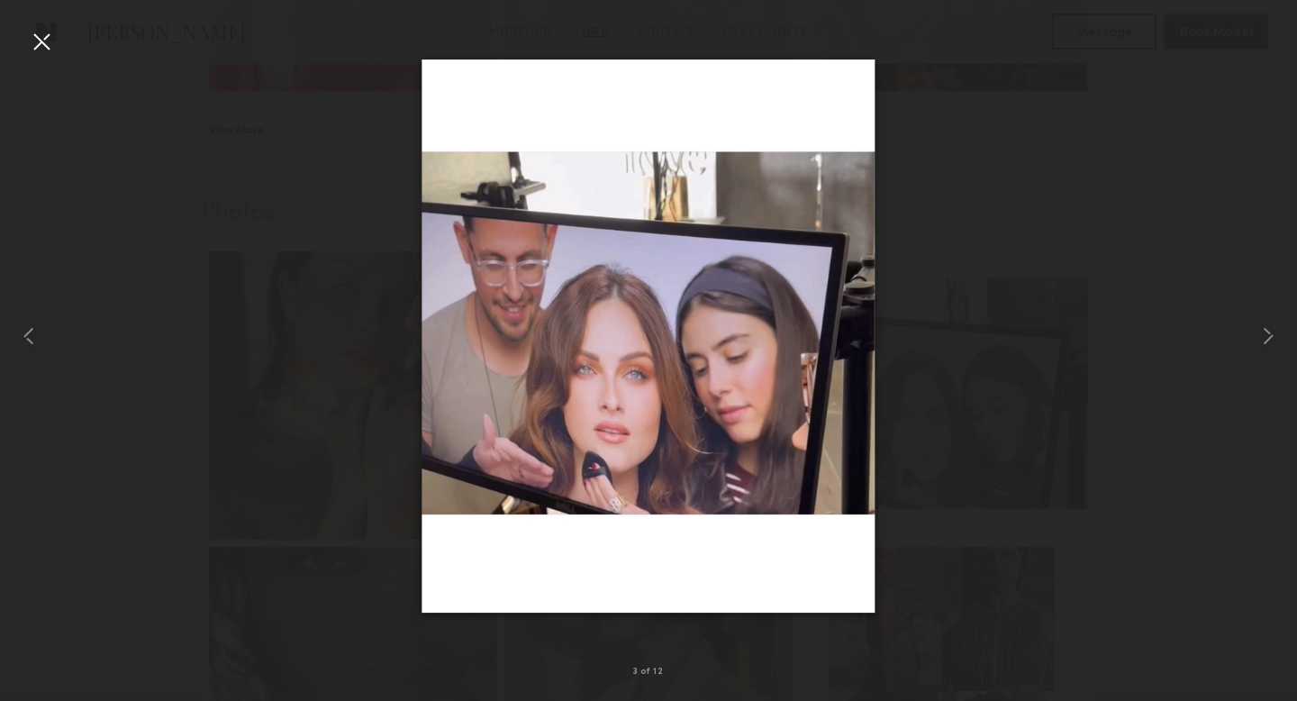
click at [27, 37] on div at bounding box center [41, 41] width 29 height 29
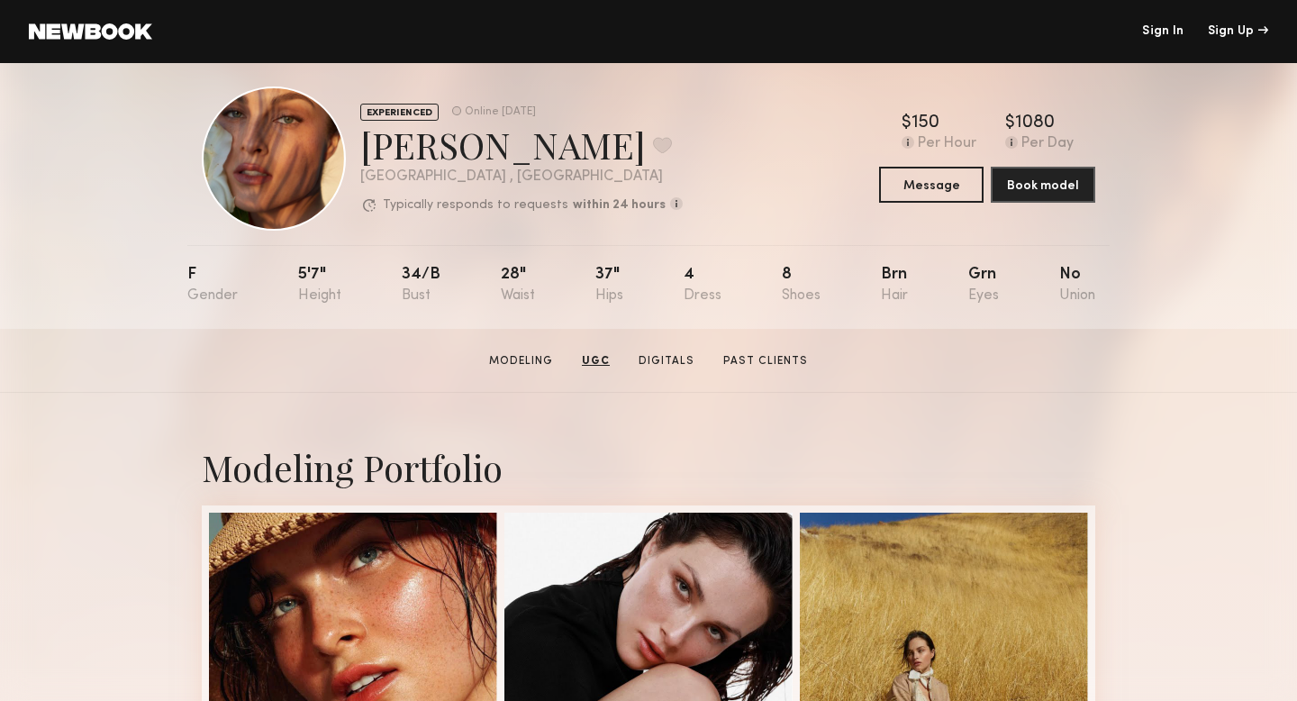
scroll to position [0, 0]
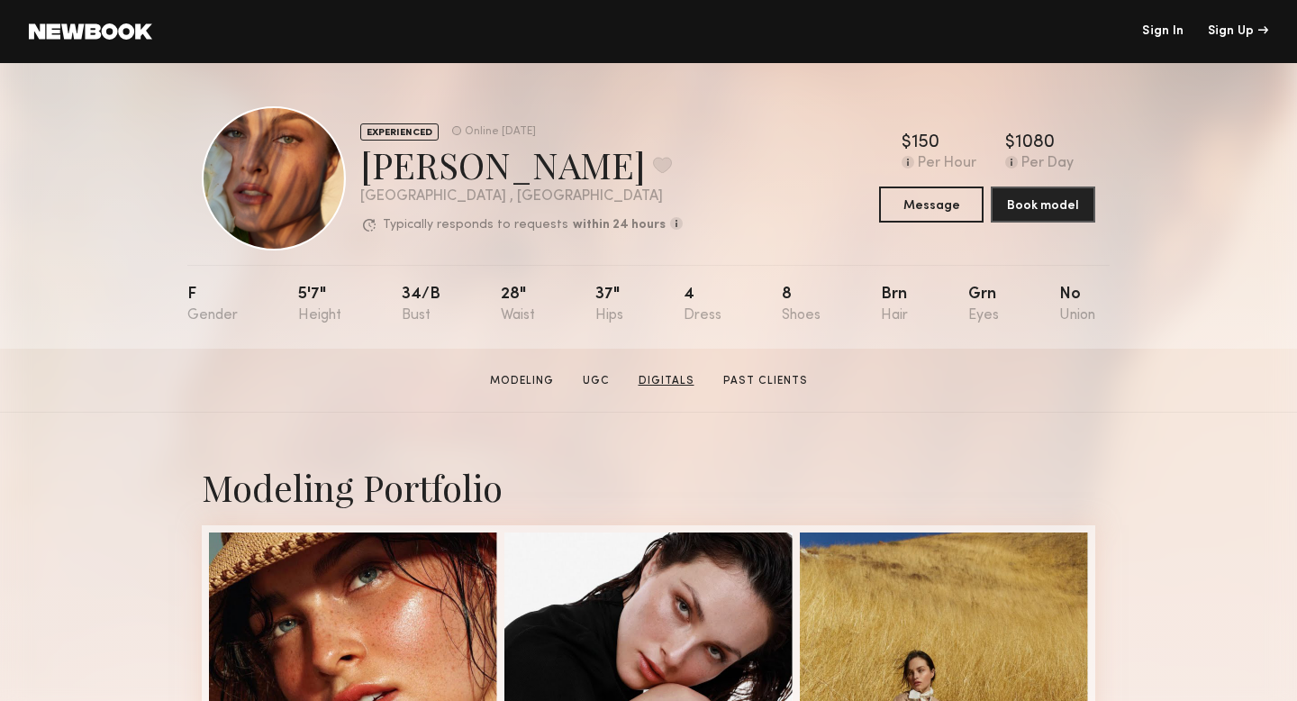
click at [685, 381] on link "Digitals" at bounding box center [666, 381] width 70 height 16
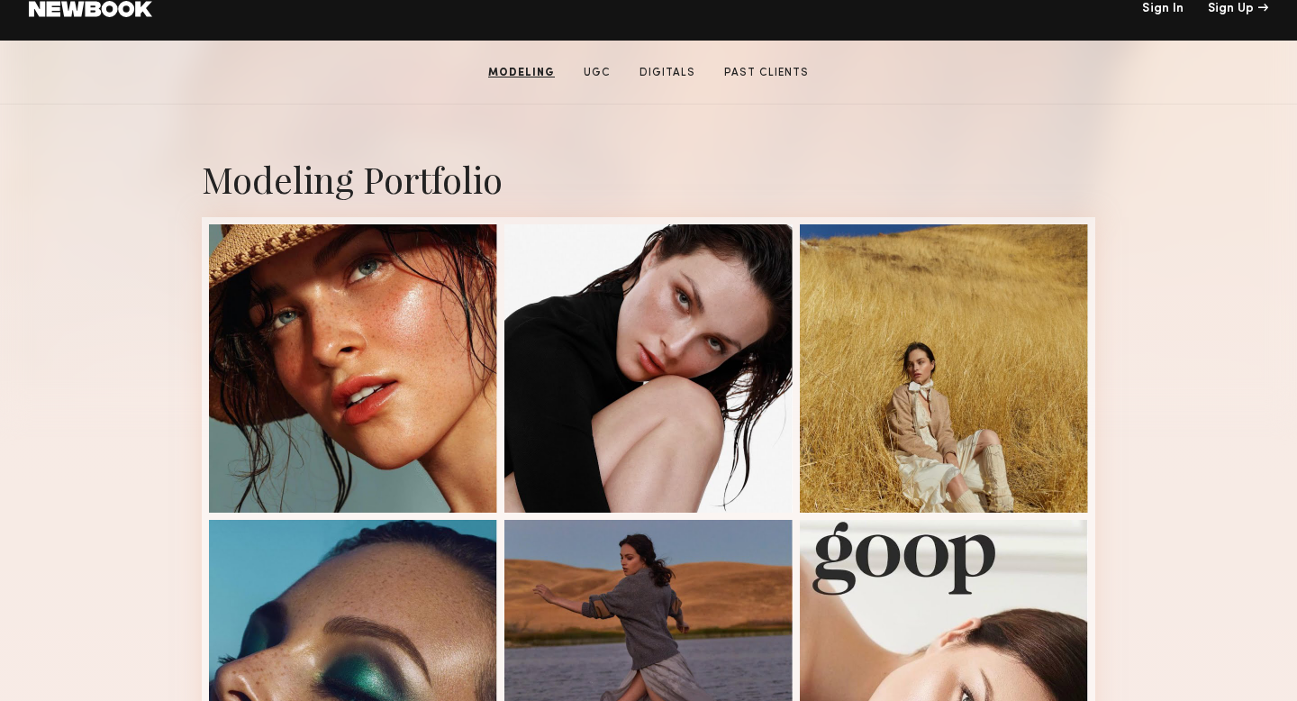
scroll to position [239, 0]
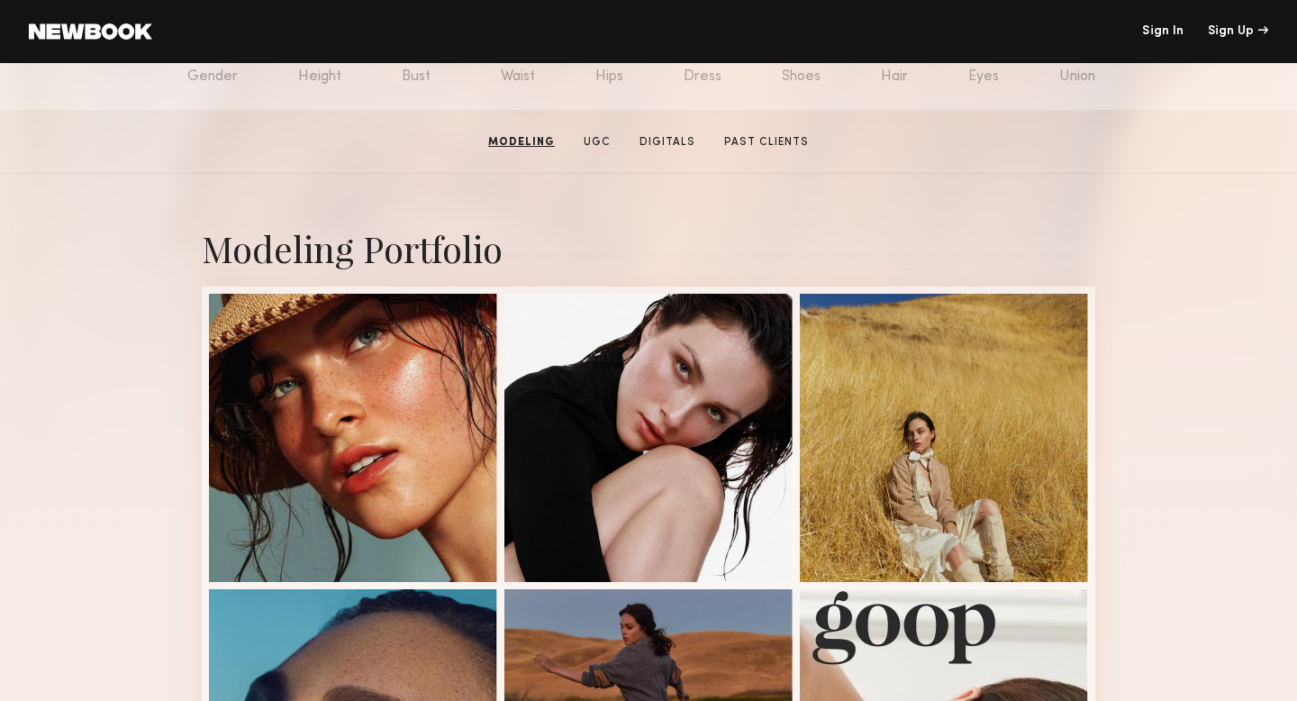
click at [1152, 32] on link "Sign In" at bounding box center [1162, 31] width 41 height 13
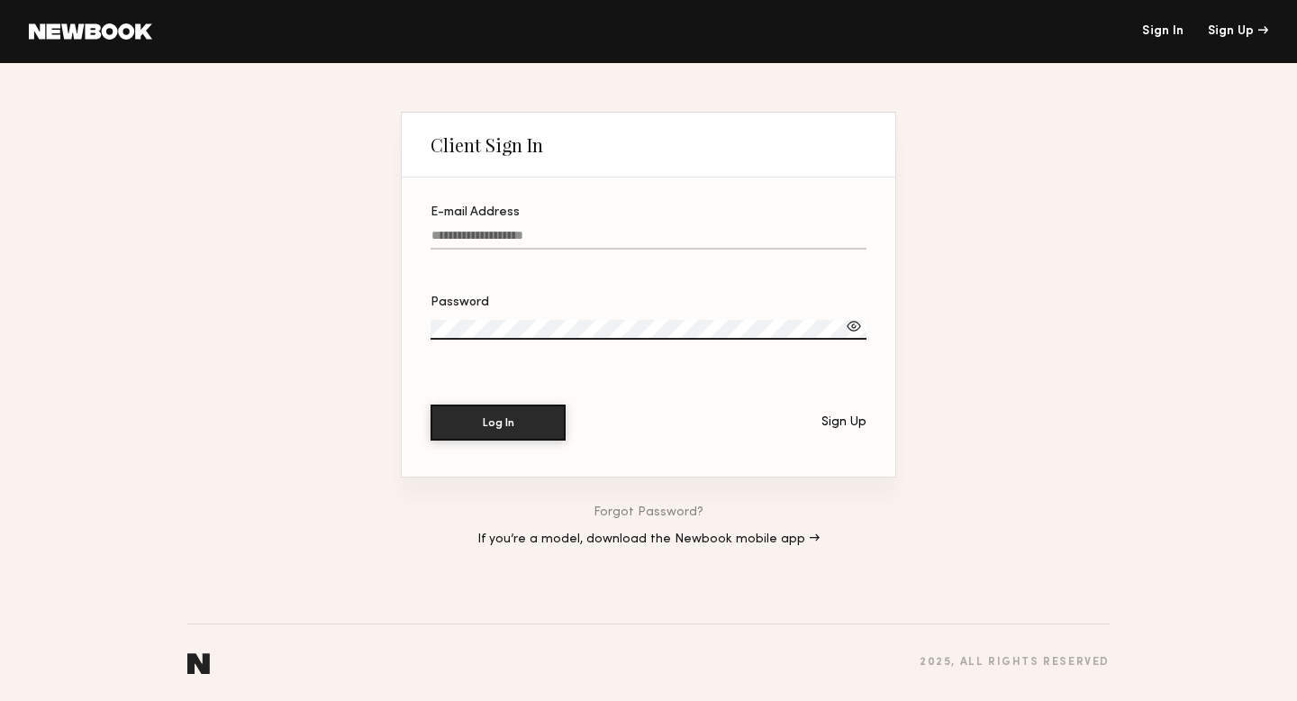
type input "**********"
click at [534, 419] on button "Log In" at bounding box center [497, 421] width 135 height 36
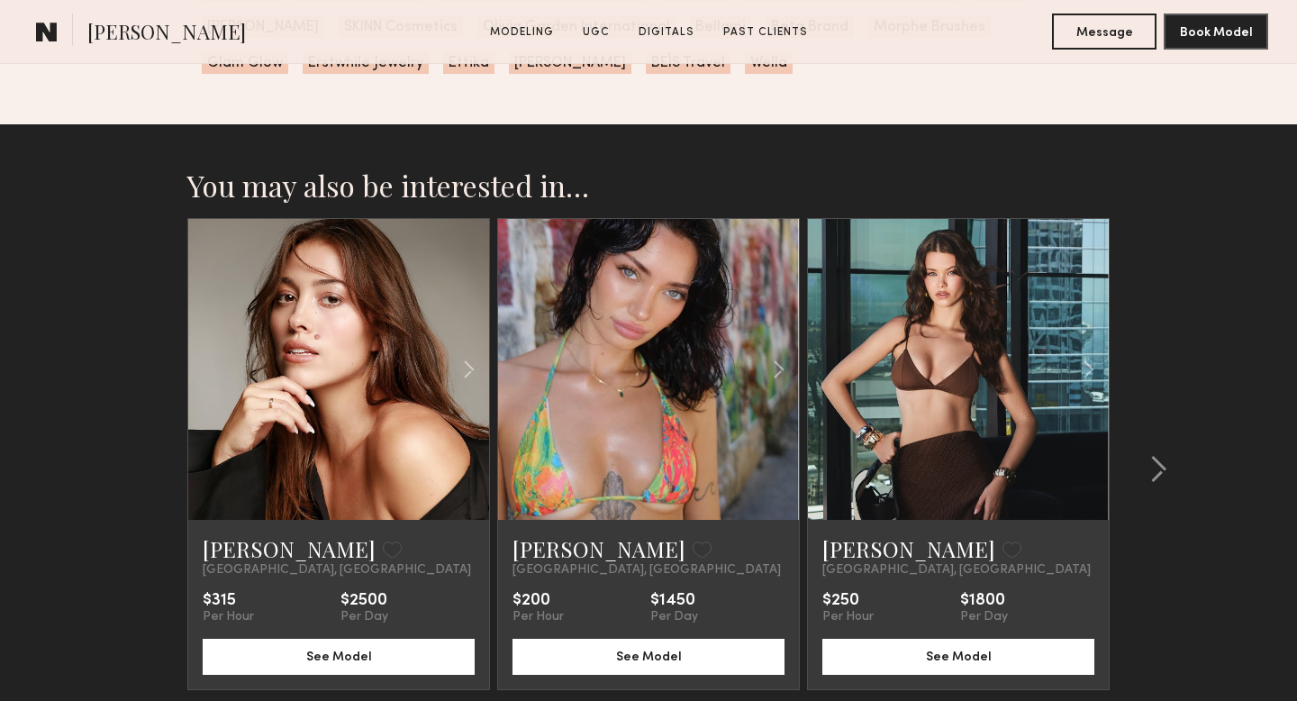
scroll to position [5416, 0]
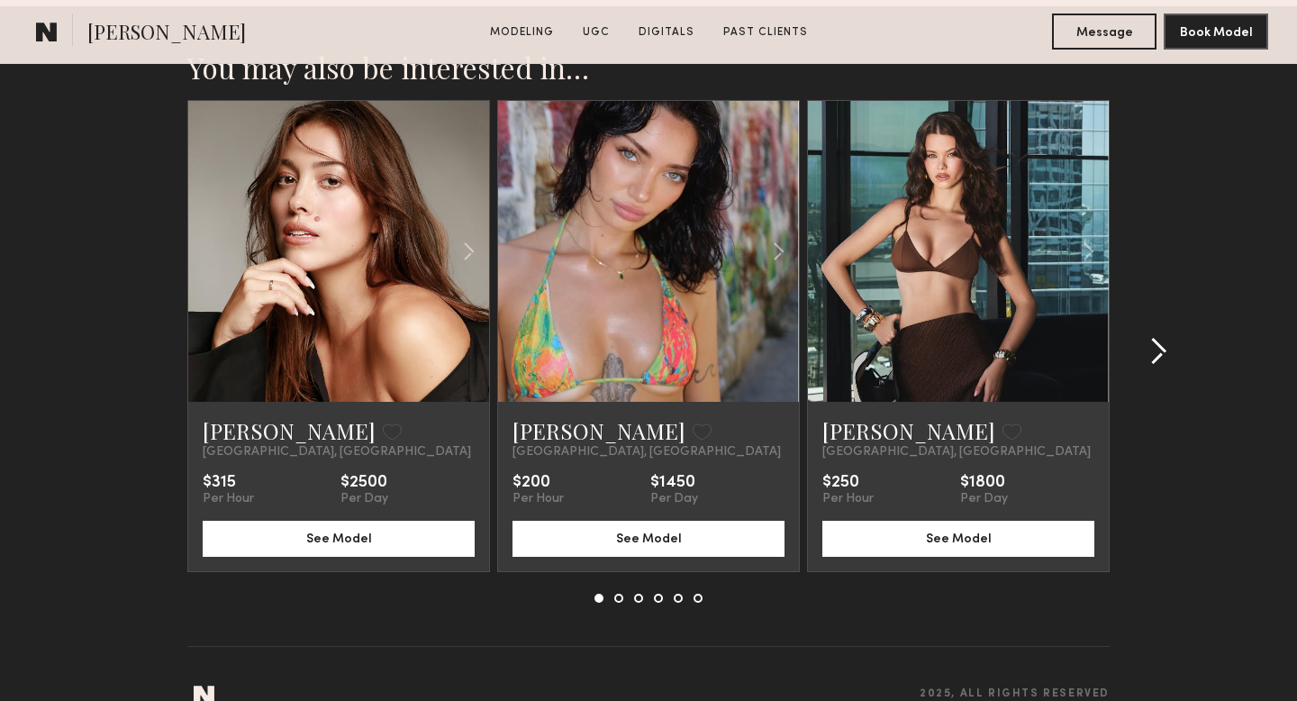
click at [1163, 337] on common-icon at bounding box center [1158, 351] width 18 height 29
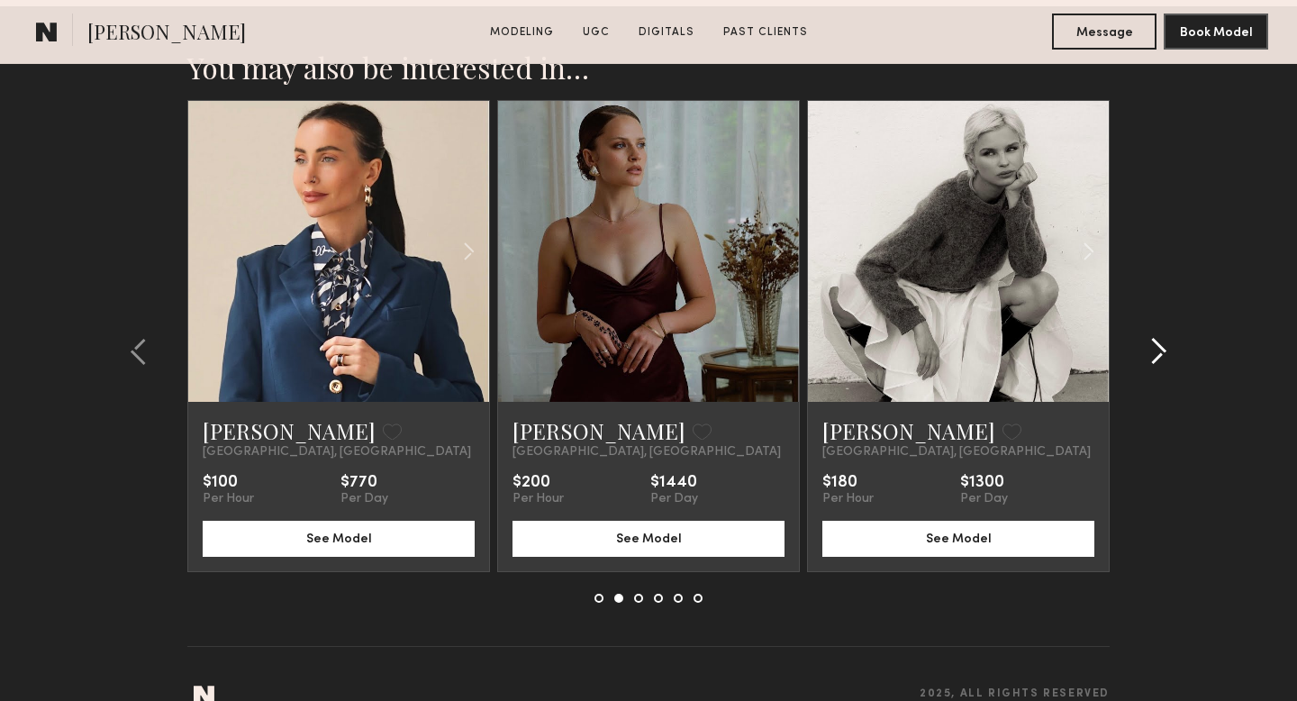
click at [1163, 337] on common-icon at bounding box center [1158, 351] width 18 height 29
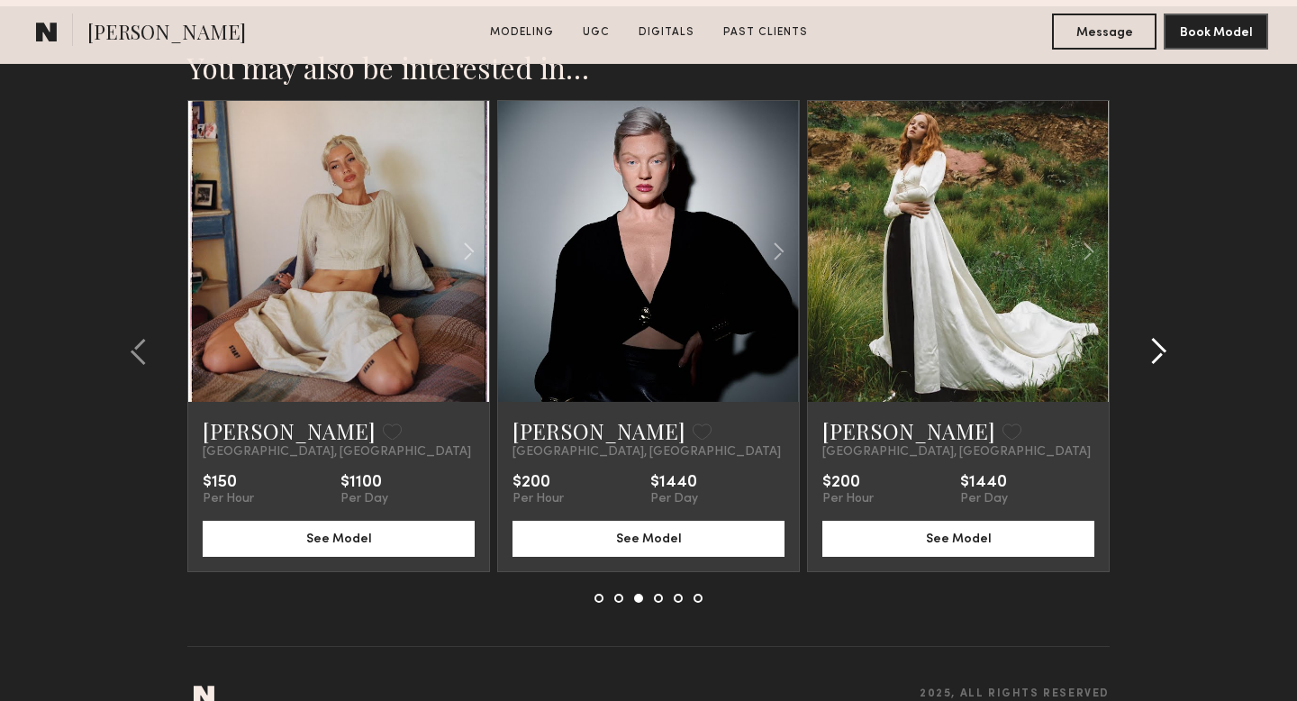
click at [1163, 337] on common-icon at bounding box center [1158, 351] width 18 height 29
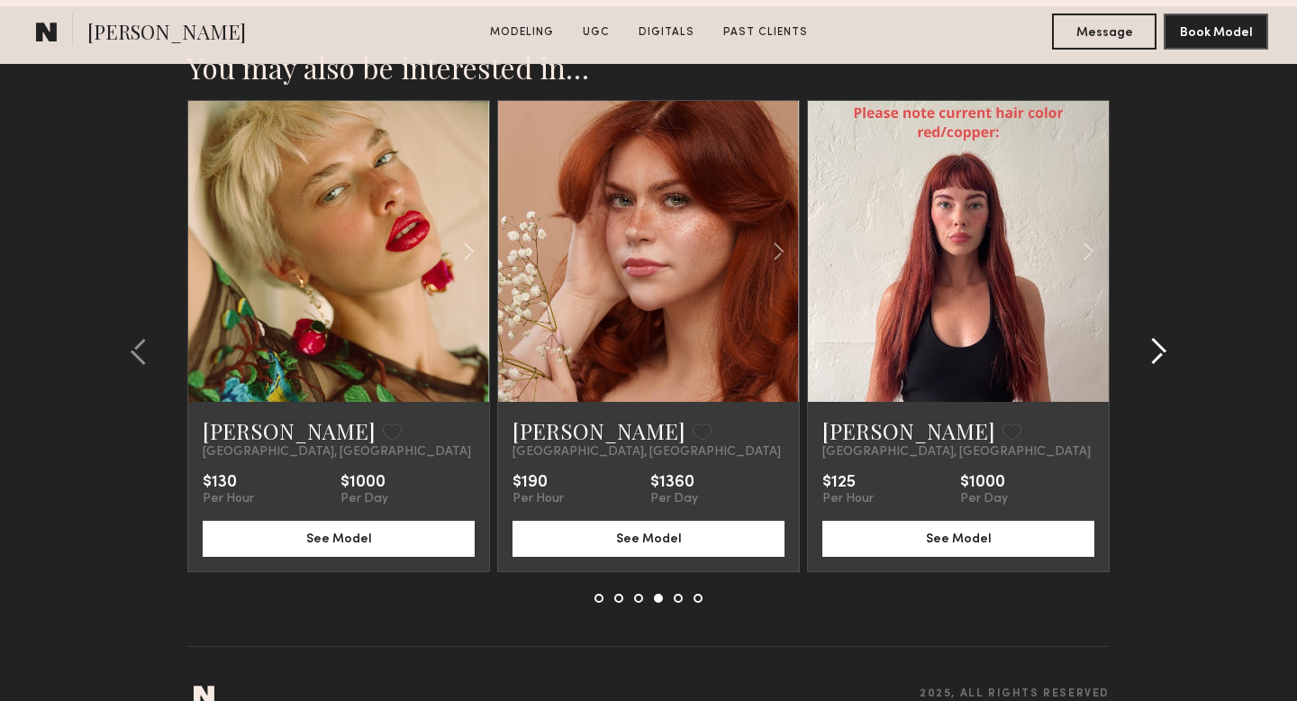
click at [1163, 337] on common-icon at bounding box center [1158, 351] width 18 height 29
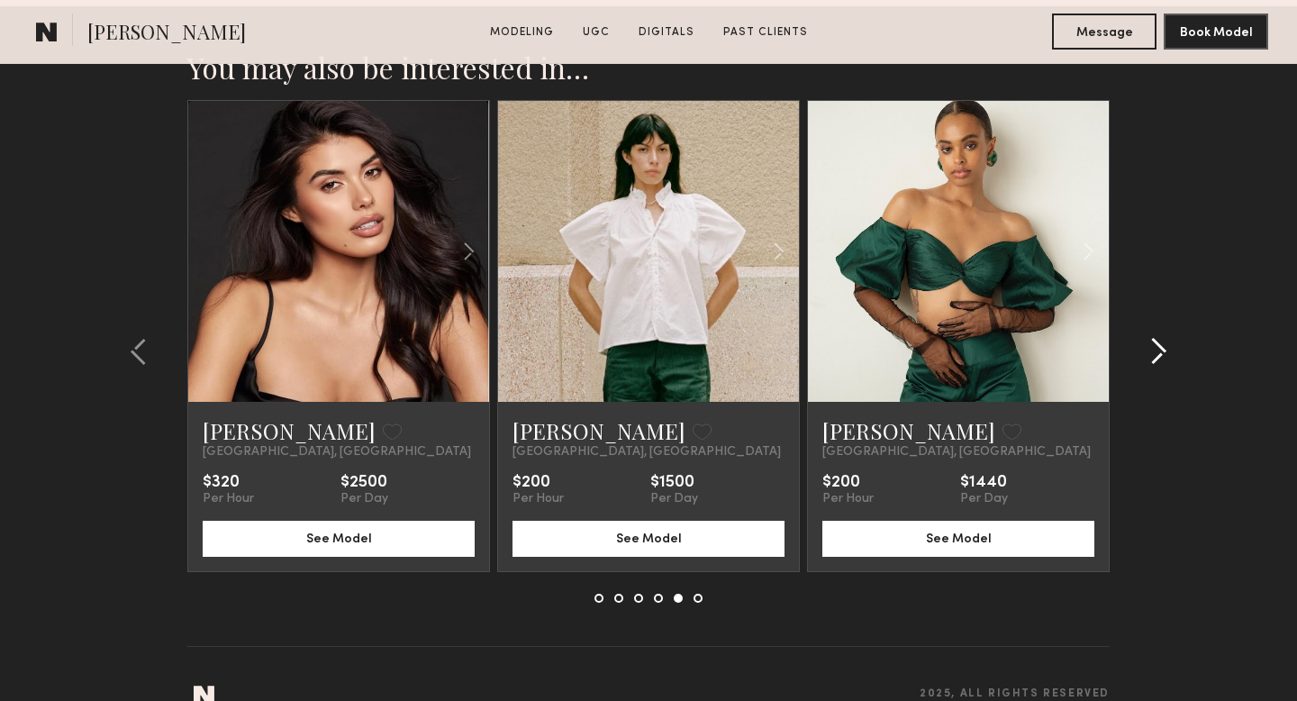
click at [1163, 337] on common-icon at bounding box center [1158, 351] width 18 height 29
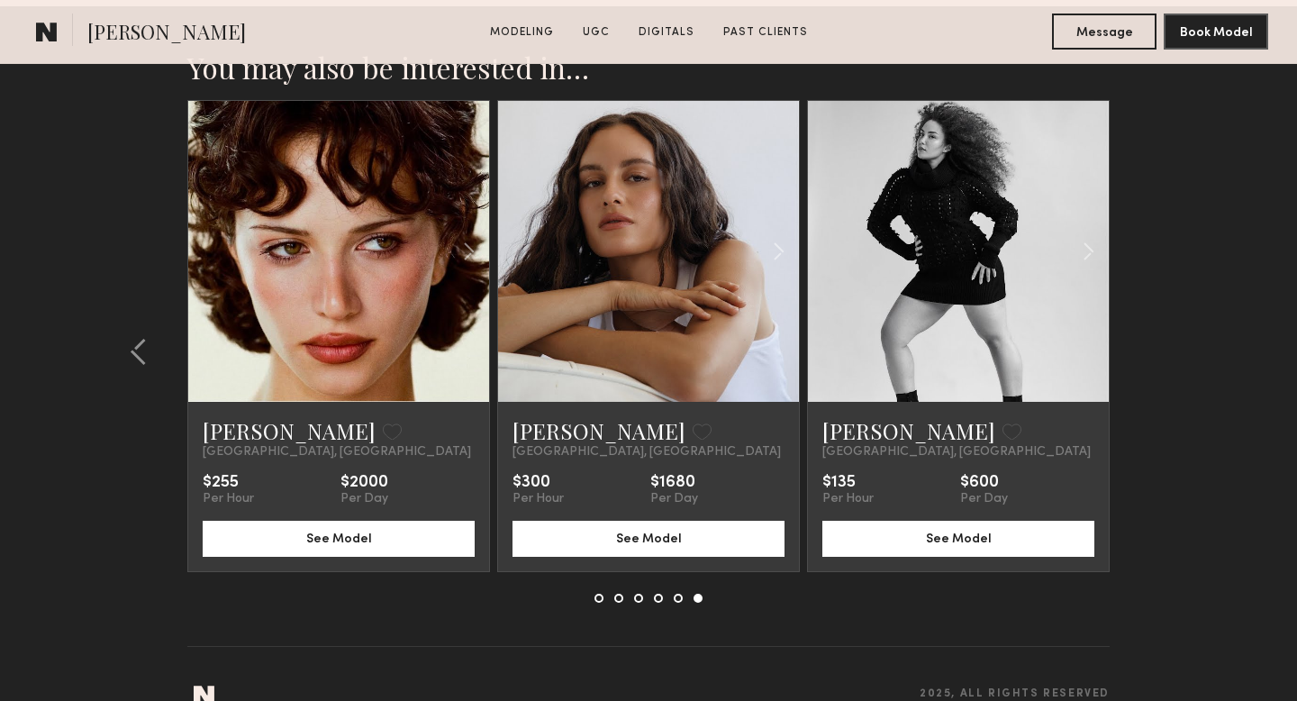
click at [1163, 311] on section "You may also be interested in… Laurel W. Favorite Los Angeles, CA $315 Per Hour…" at bounding box center [648, 370] width 1297 height 728
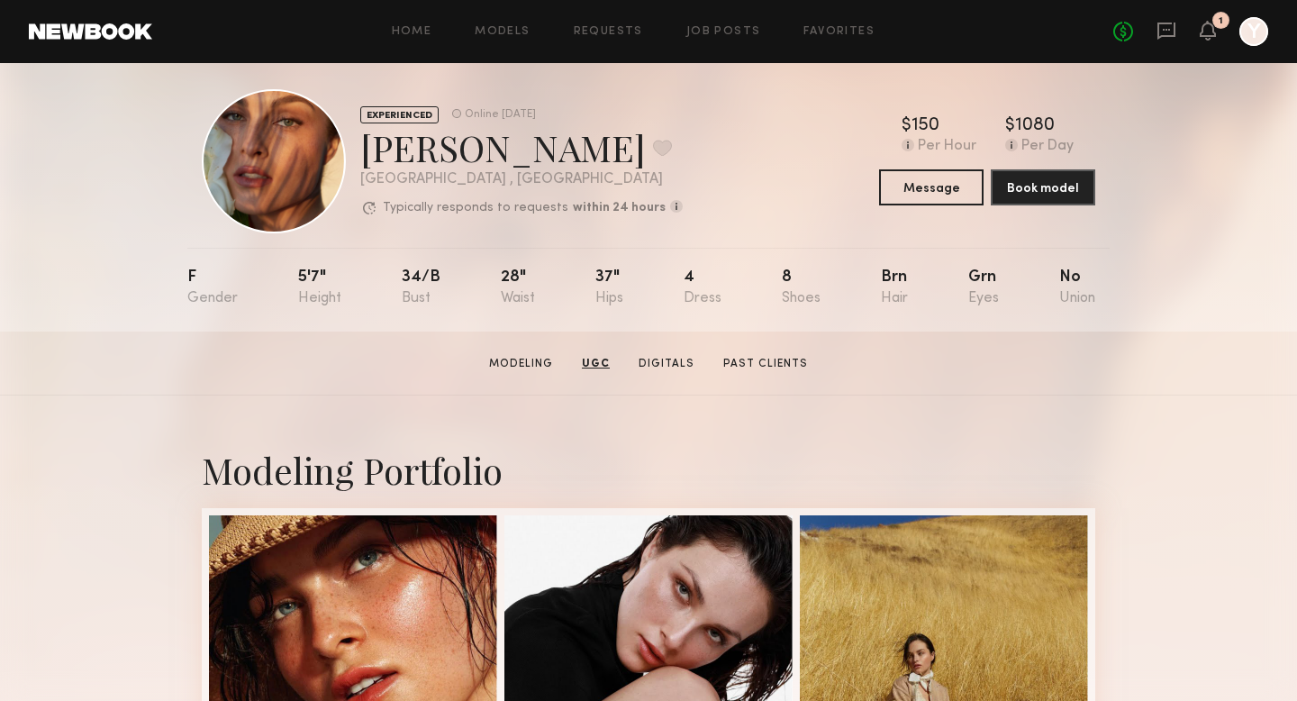
scroll to position [0, 0]
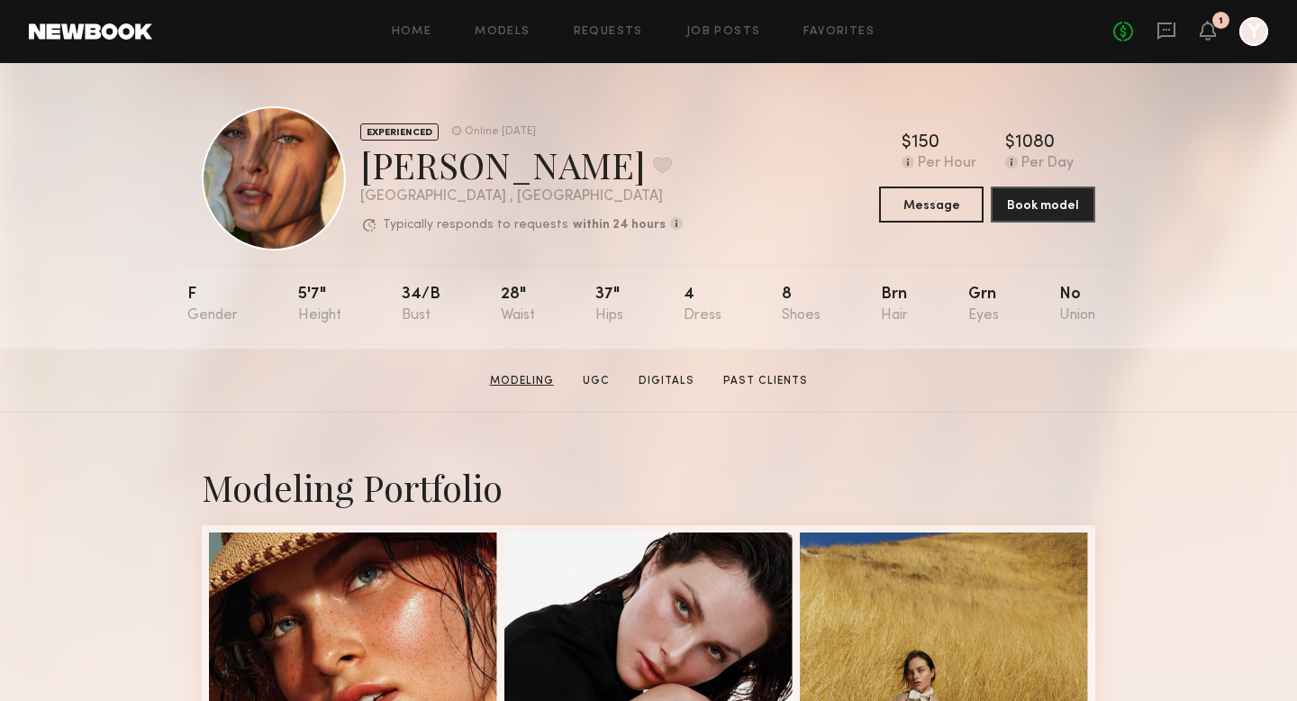
click at [524, 383] on link "Modeling" at bounding box center [522, 381] width 78 height 16
click at [885, 199] on button "Message" at bounding box center [931, 203] width 104 height 36
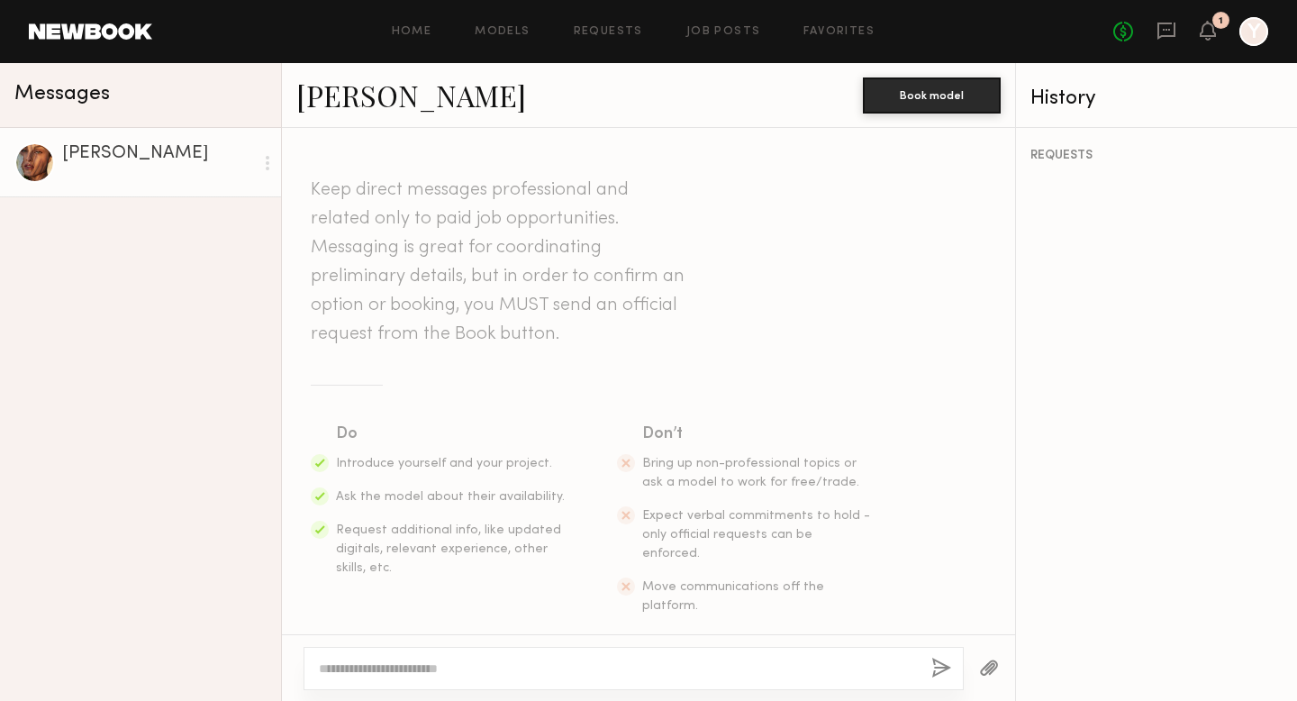
scroll to position [18, 0]
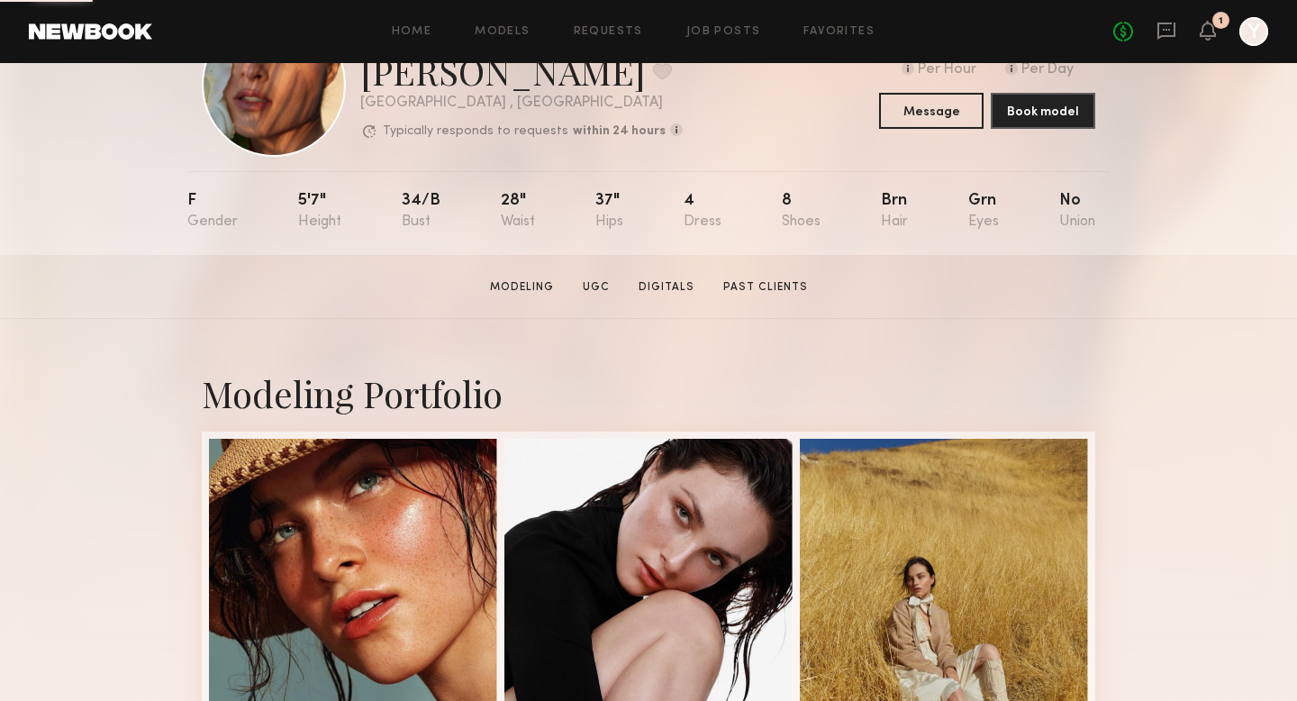
scroll to position [396, 0]
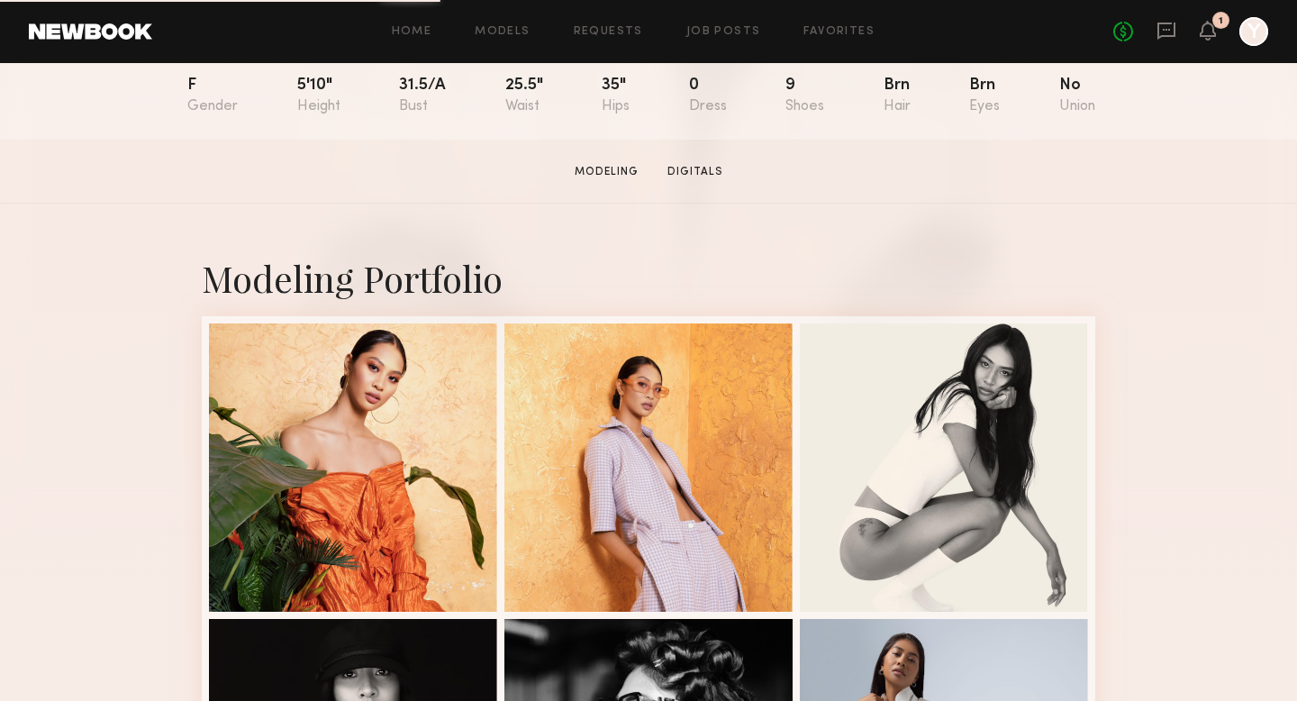
scroll to position [212, 0]
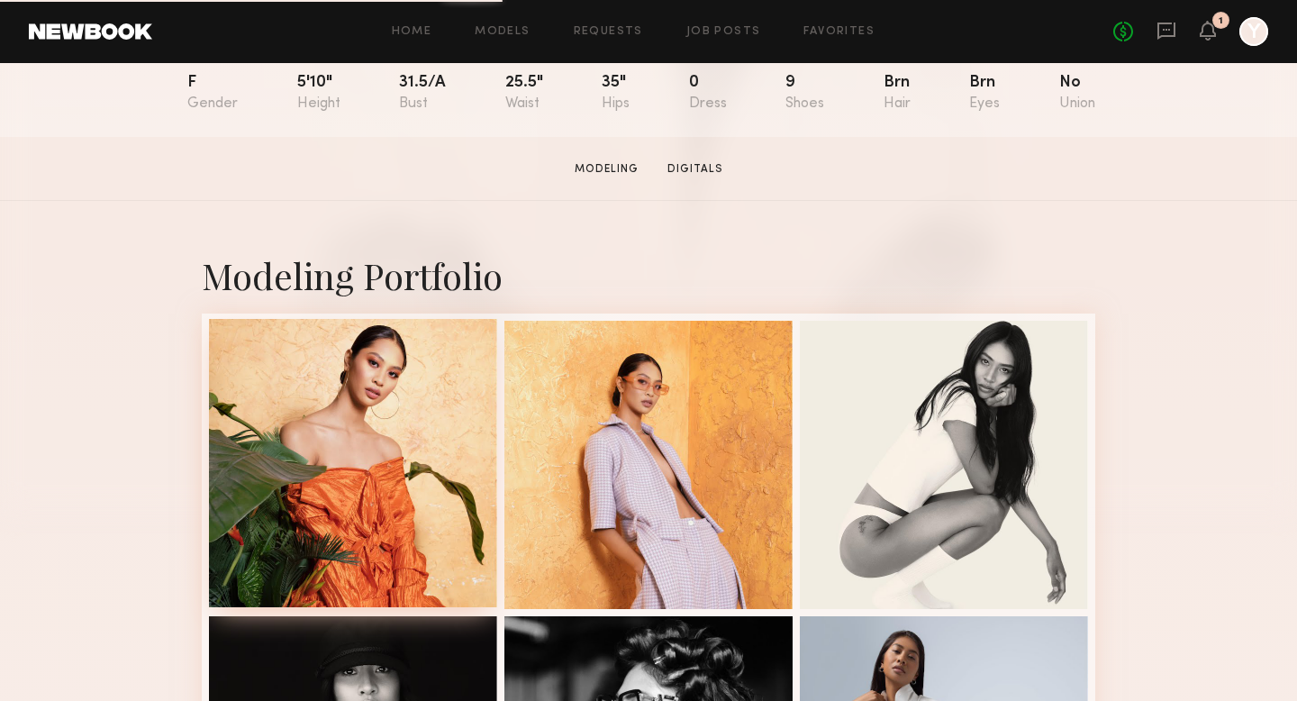
click at [466, 500] on div at bounding box center [353, 463] width 288 height 288
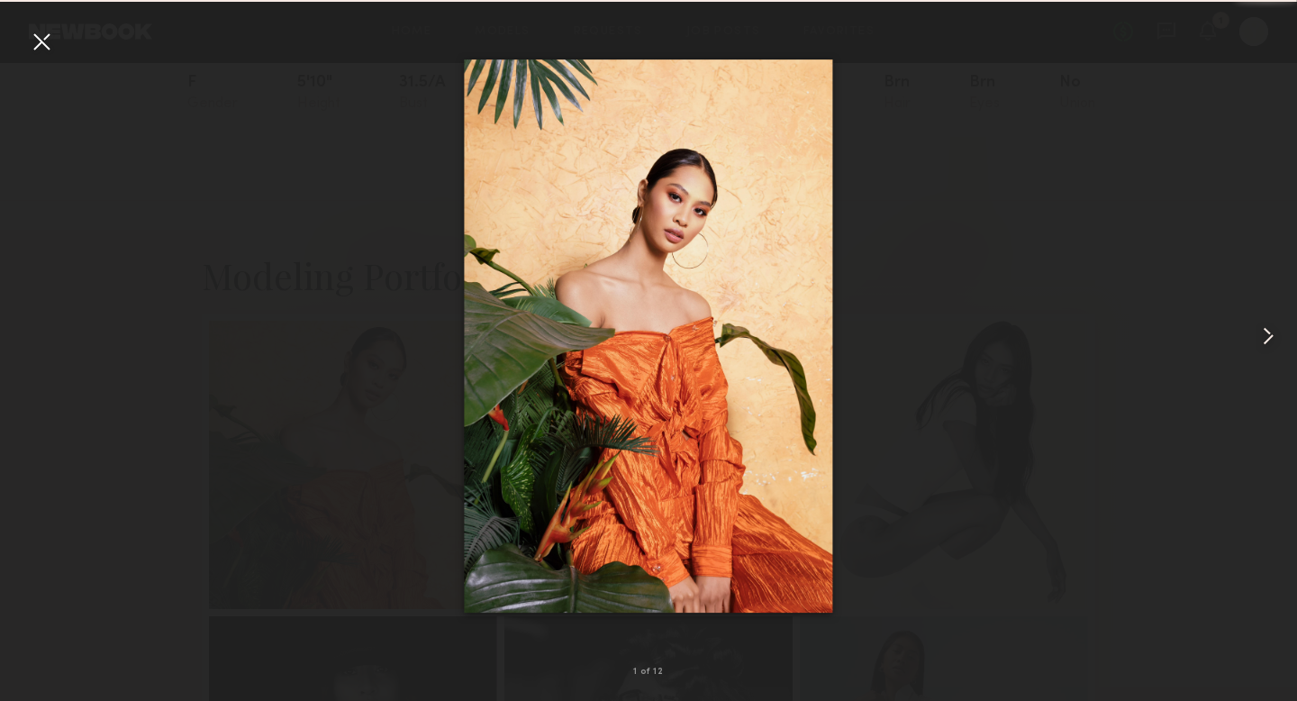
click at [1272, 340] on common-icon at bounding box center [1267, 335] width 29 height 29
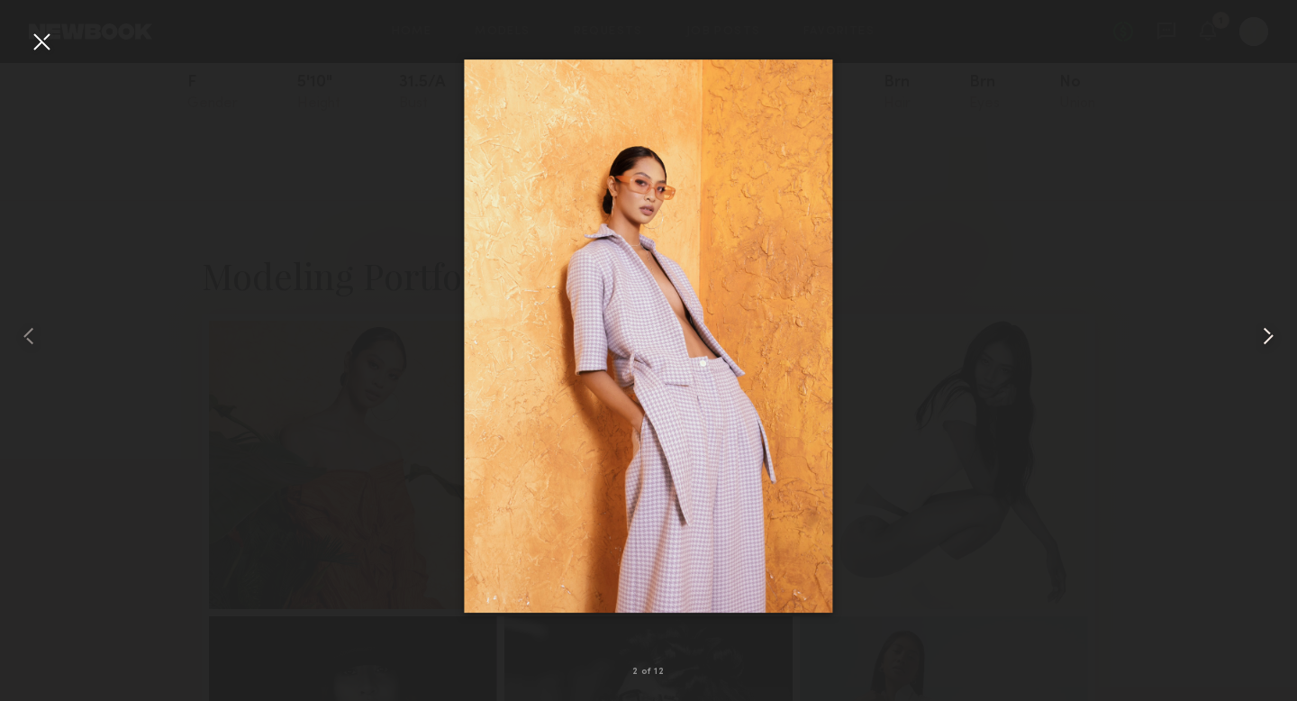
click at [1272, 340] on common-icon at bounding box center [1267, 335] width 29 height 29
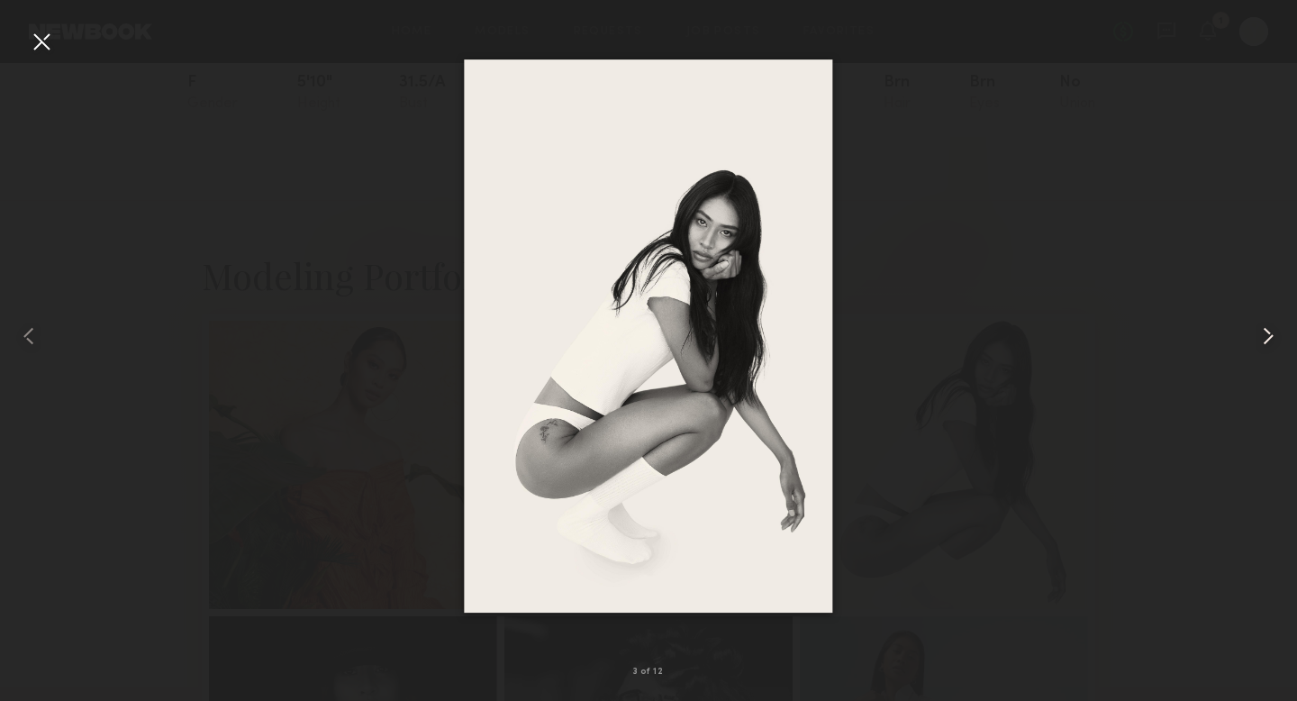
click at [1272, 340] on common-icon at bounding box center [1267, 335] width 29 height 29
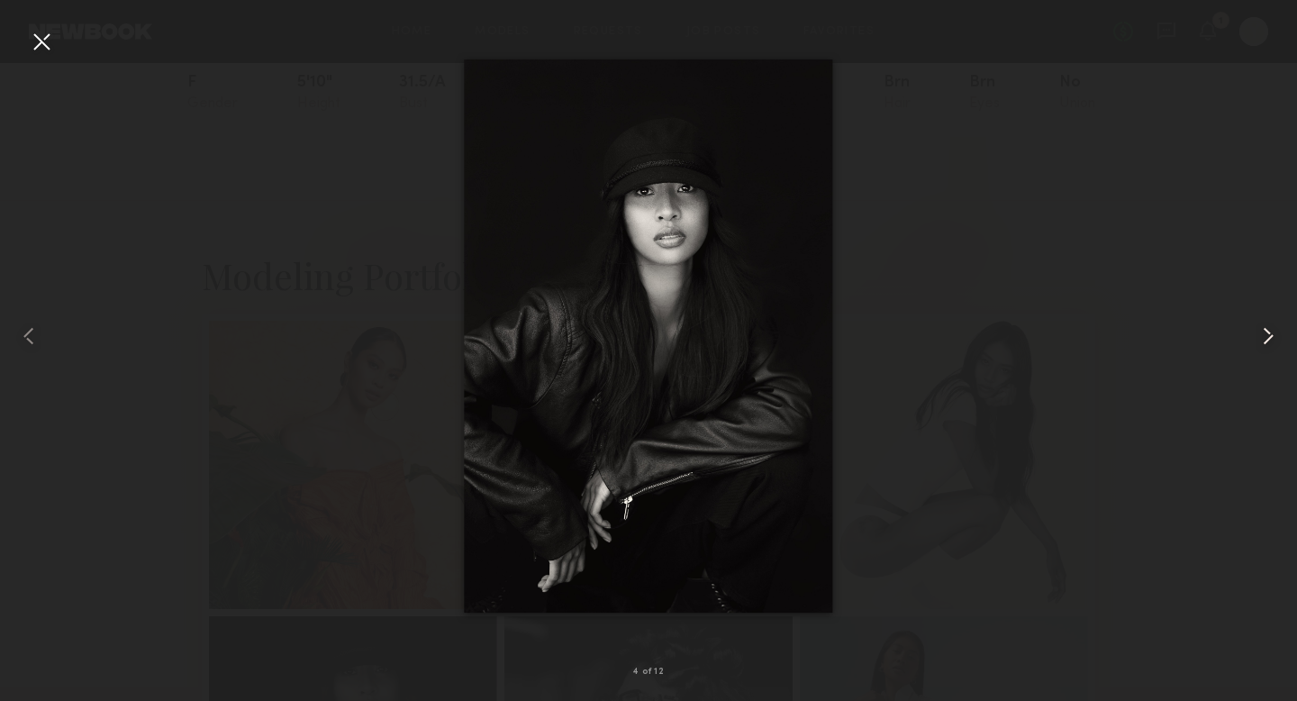
click at [1272, 340] on common-icon at bounding box center [1267, 335] width 29 height 29
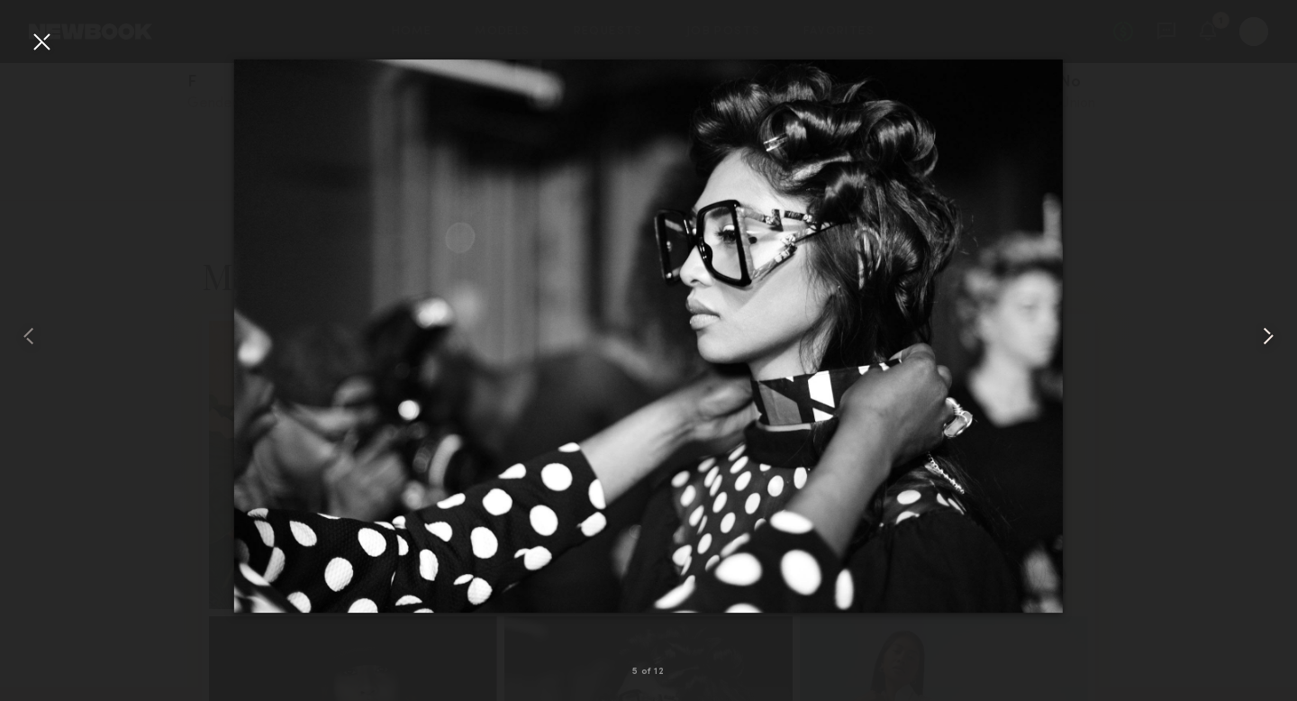
click at [1272, 340] on common-icon at bounding box center [1267, 335] width 29 height 29
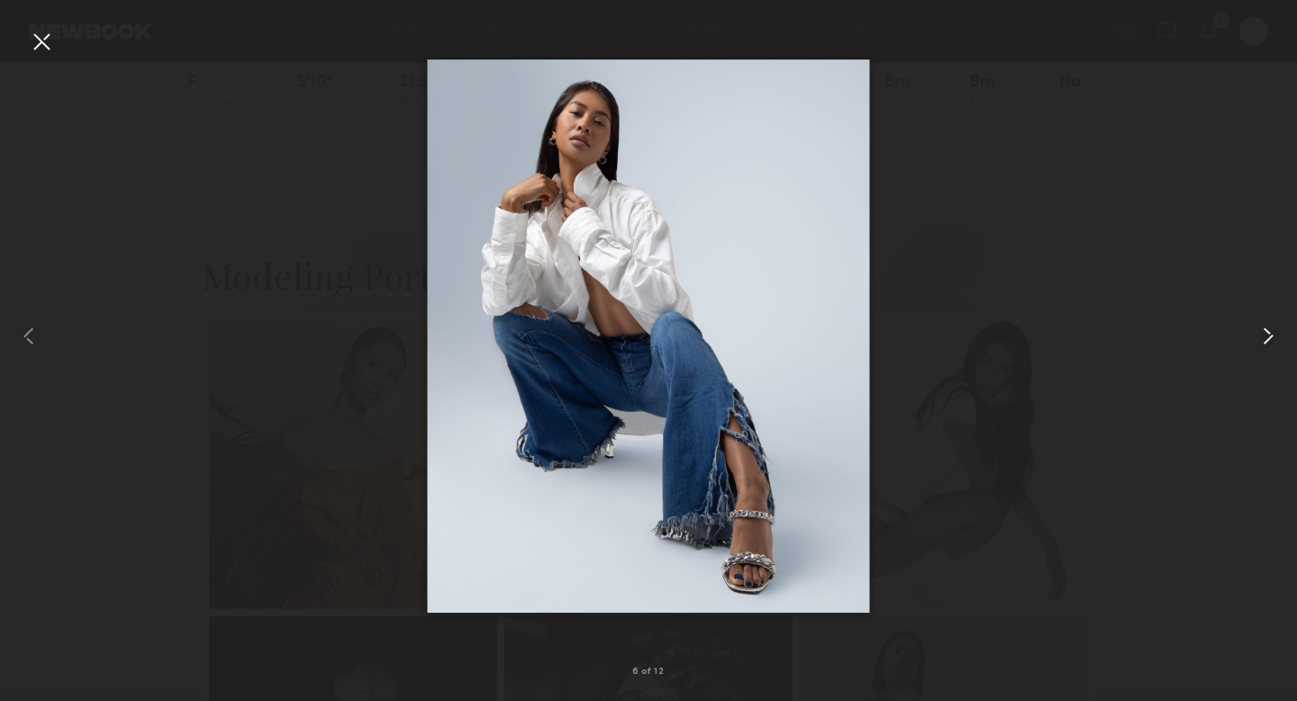
click at [1272, 340] on common-icon at bounding box center [1267, 335] width 29 height 29
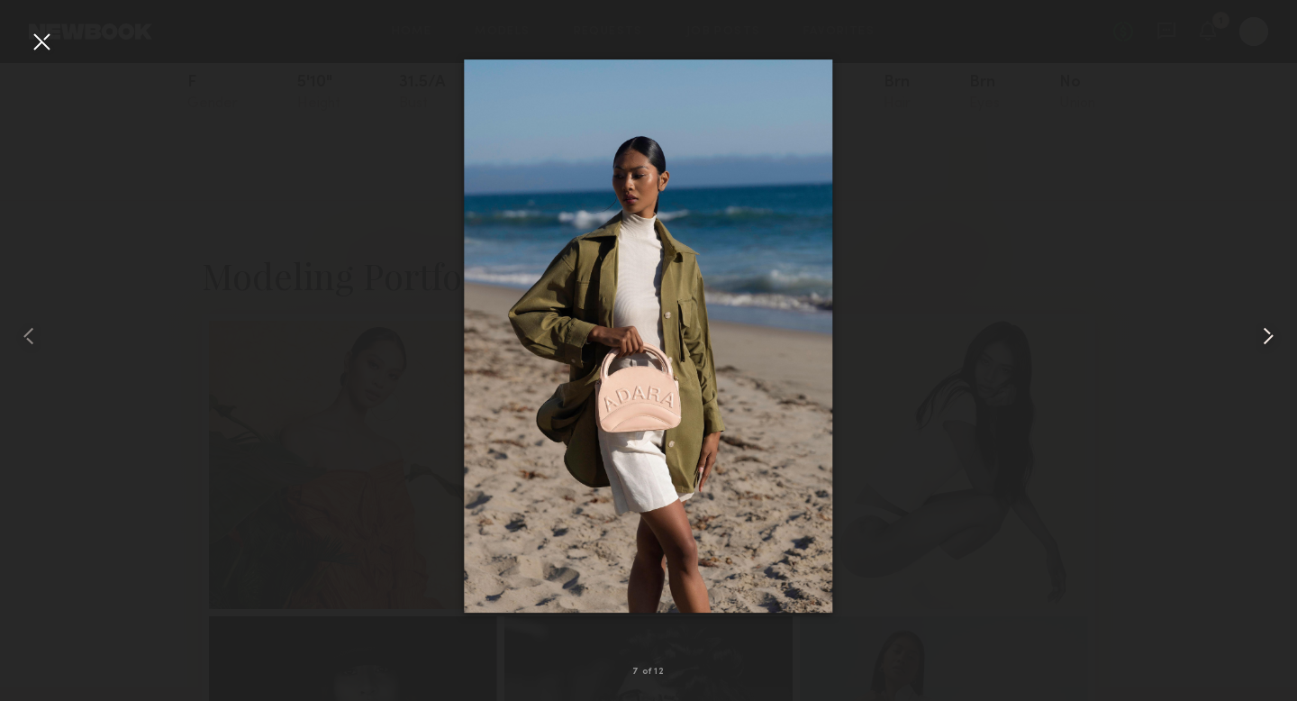
click at [1272, 340] on common-icon at bounding box center [1267, 335] width 29 height 29
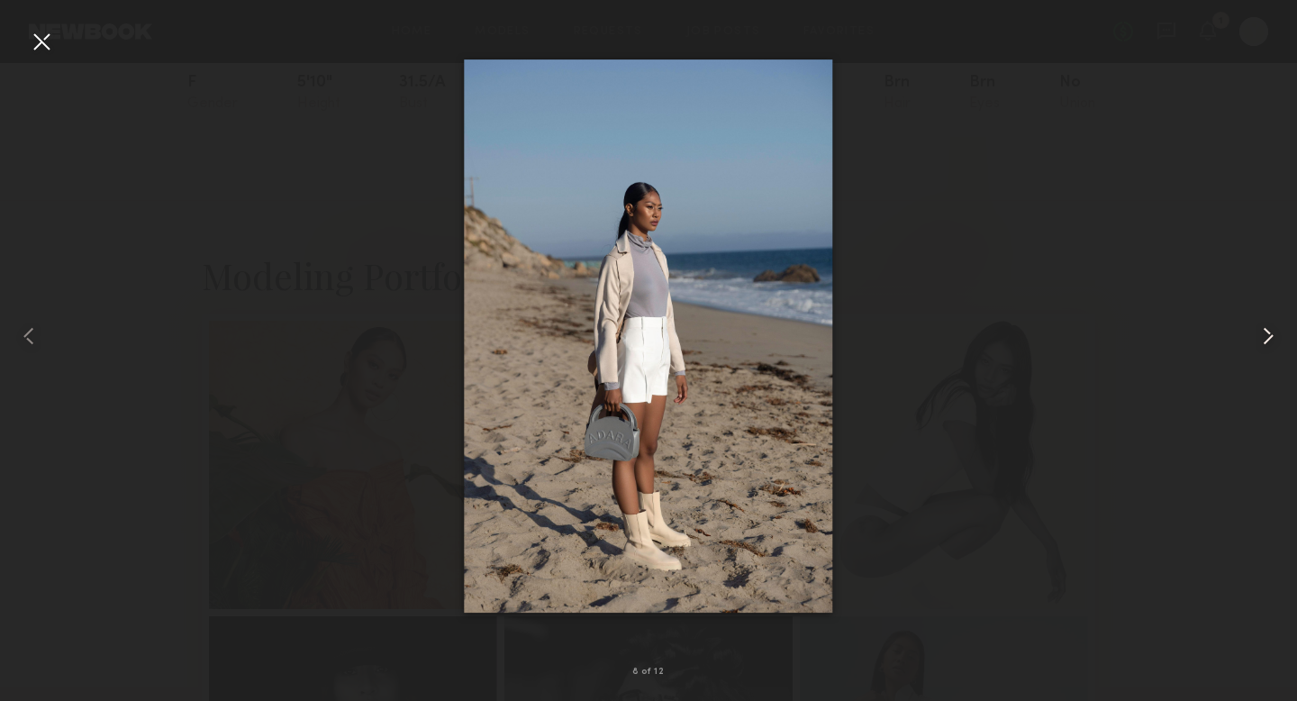
click at [1272, 340] on common-icon at bounding box center [1267, 335] width 29 height 29
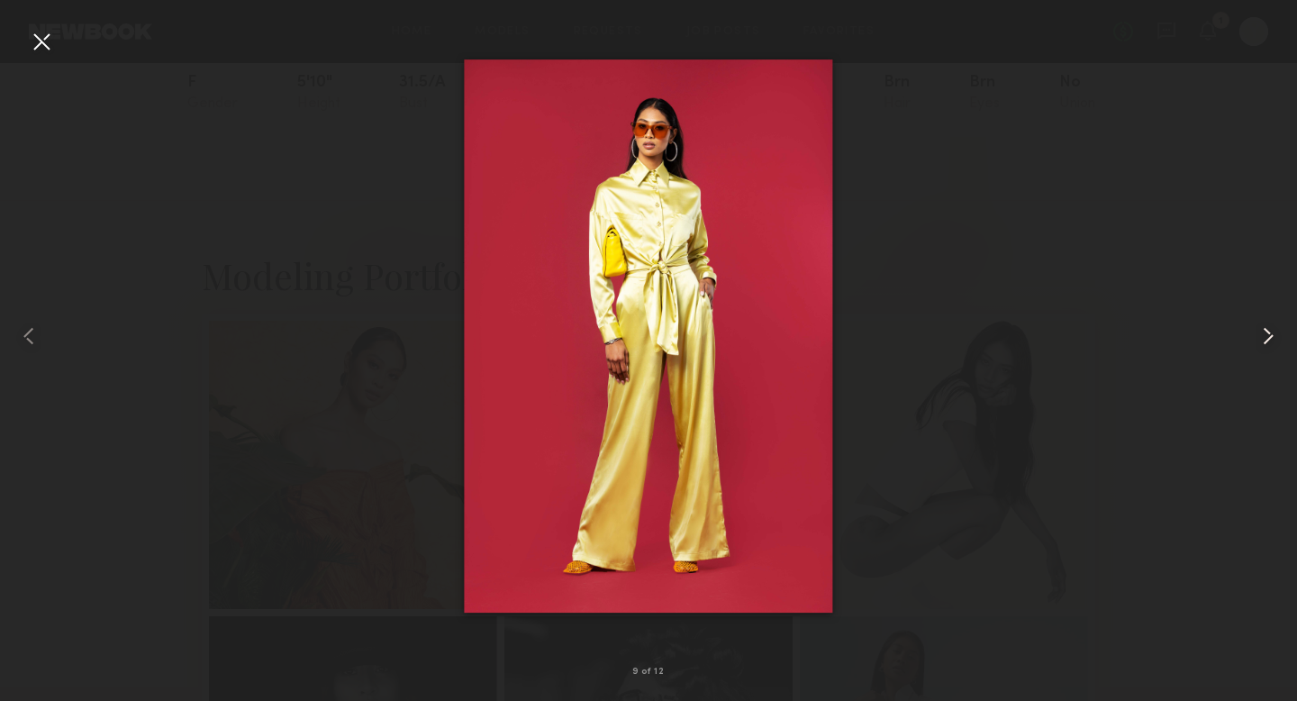
click at [1272, 340] on common-icon at bounding box center [1267, 335] width 29 height 29
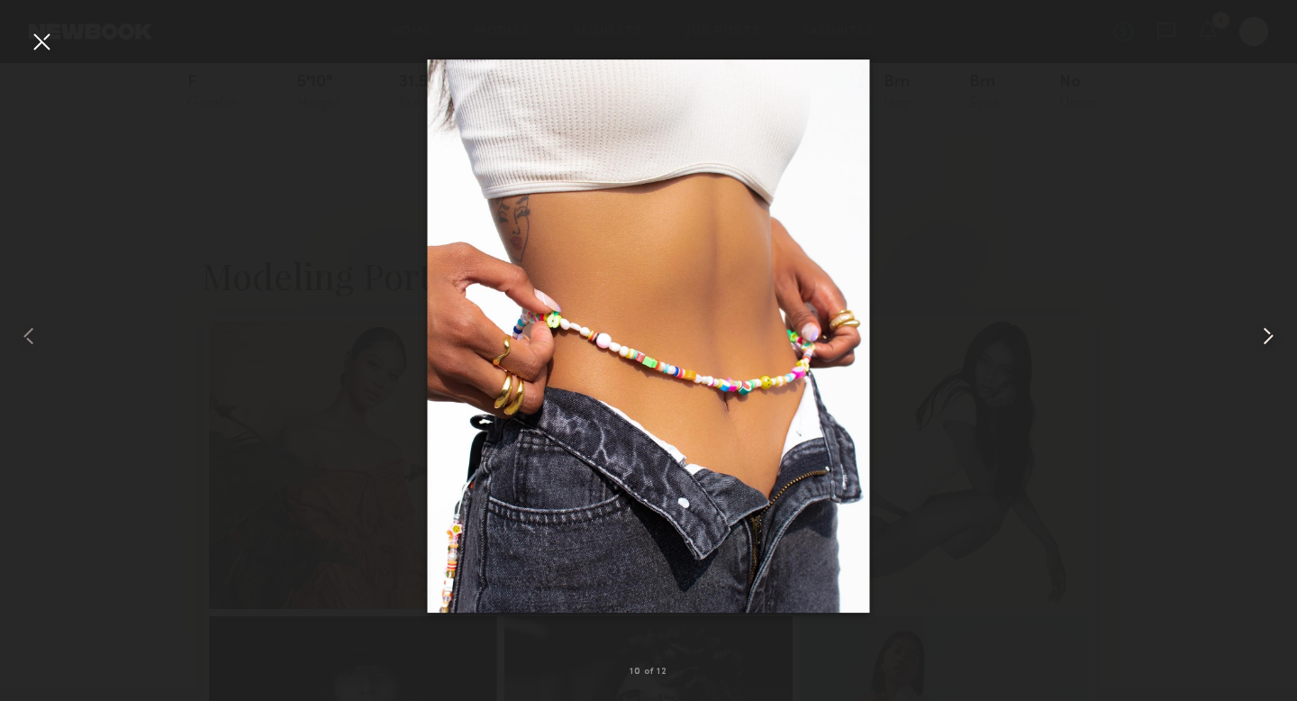
click at [1272, 340] on common-icon at bounding box center [1267, 335] width 29 height 29
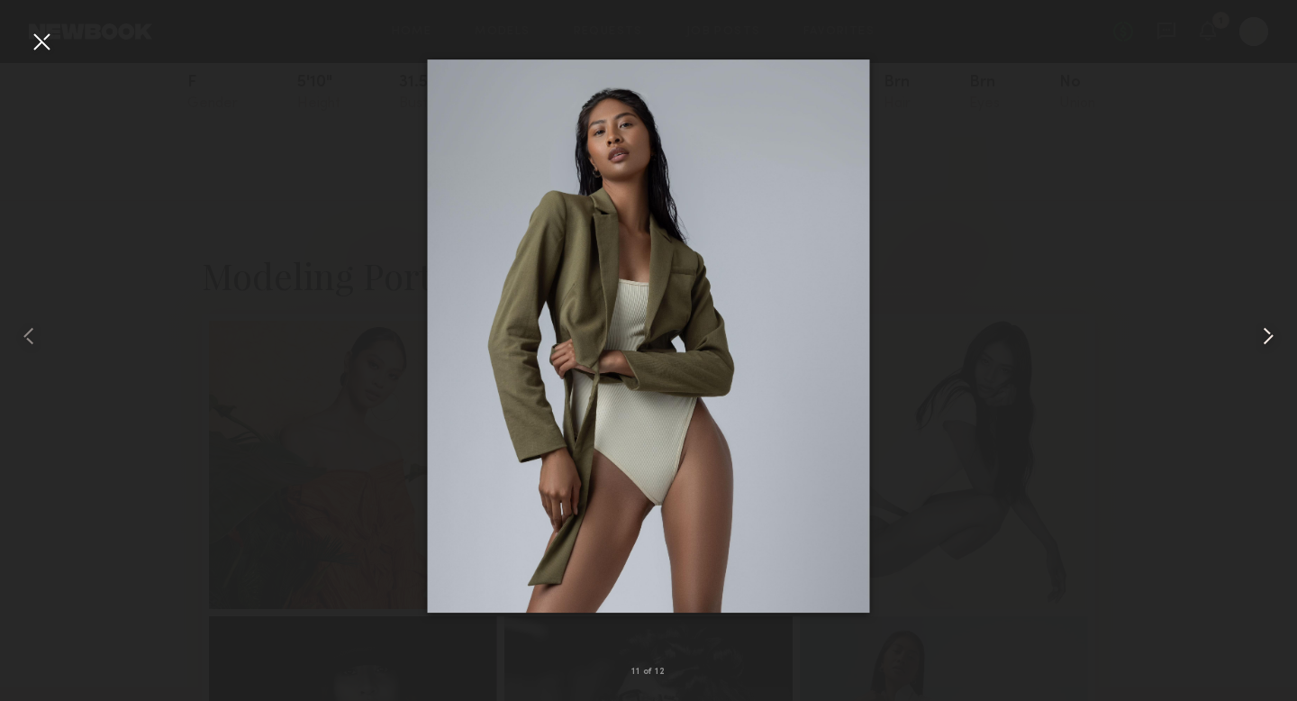
click at [1272, 340] on common-icon at bounding box center [1267, 335] width 29 height 29
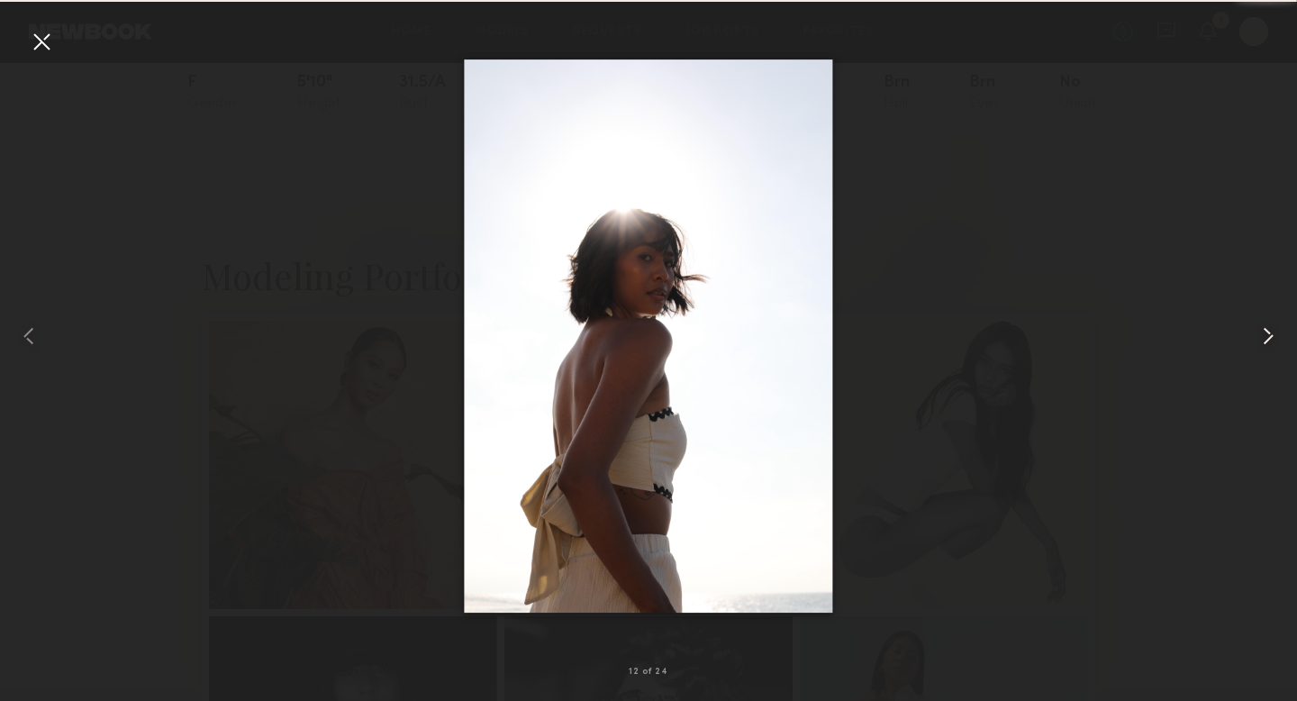
click at [1272, 340] on common-icon at bounding box center [1267, 335] width 29 height 29
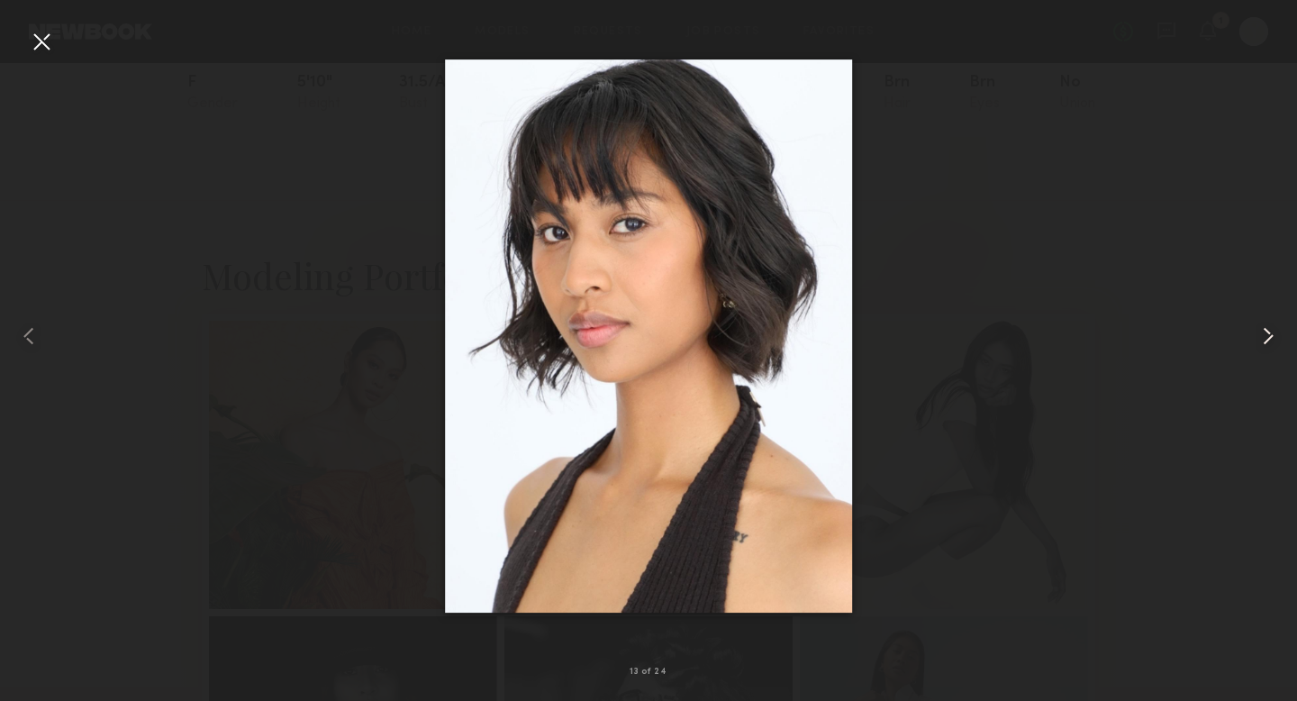
click at [1272, 340] on common-icon at bounding box center [1267, 335] width 29 height 29
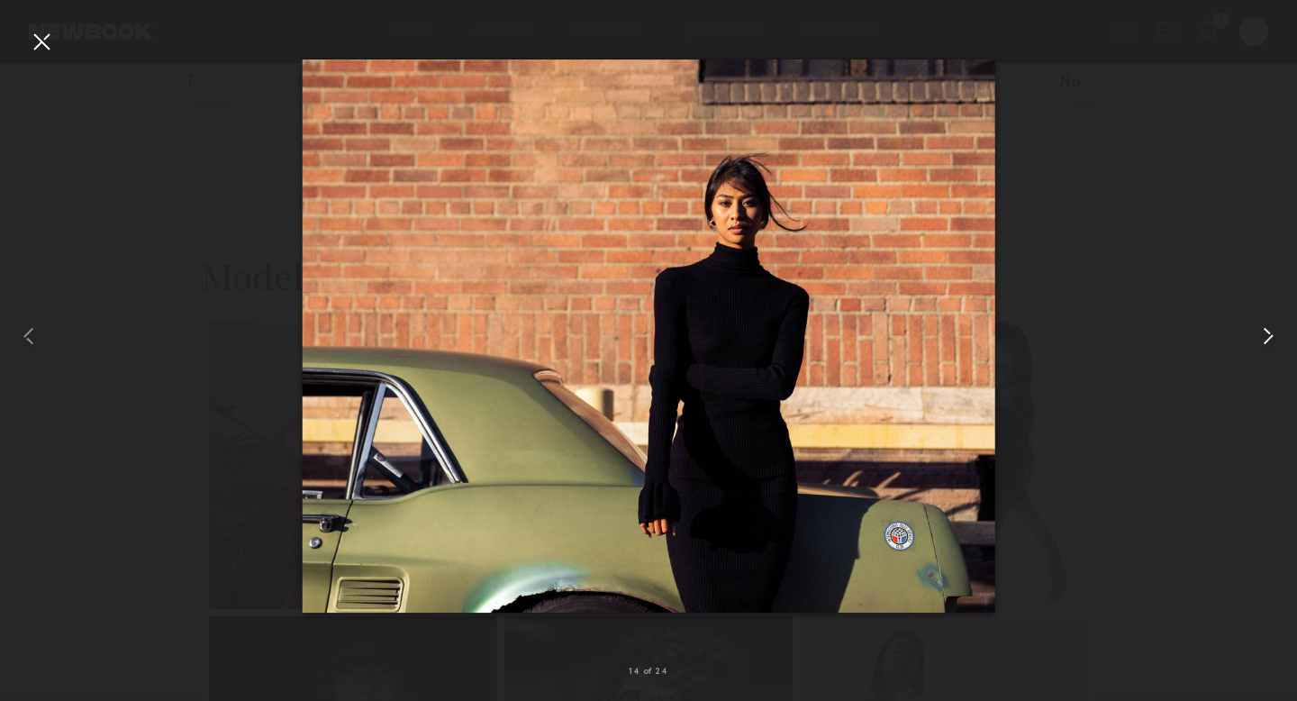
click at [1272, 340] on common-icon at bounding box center [1267, 335] width 29 height 29
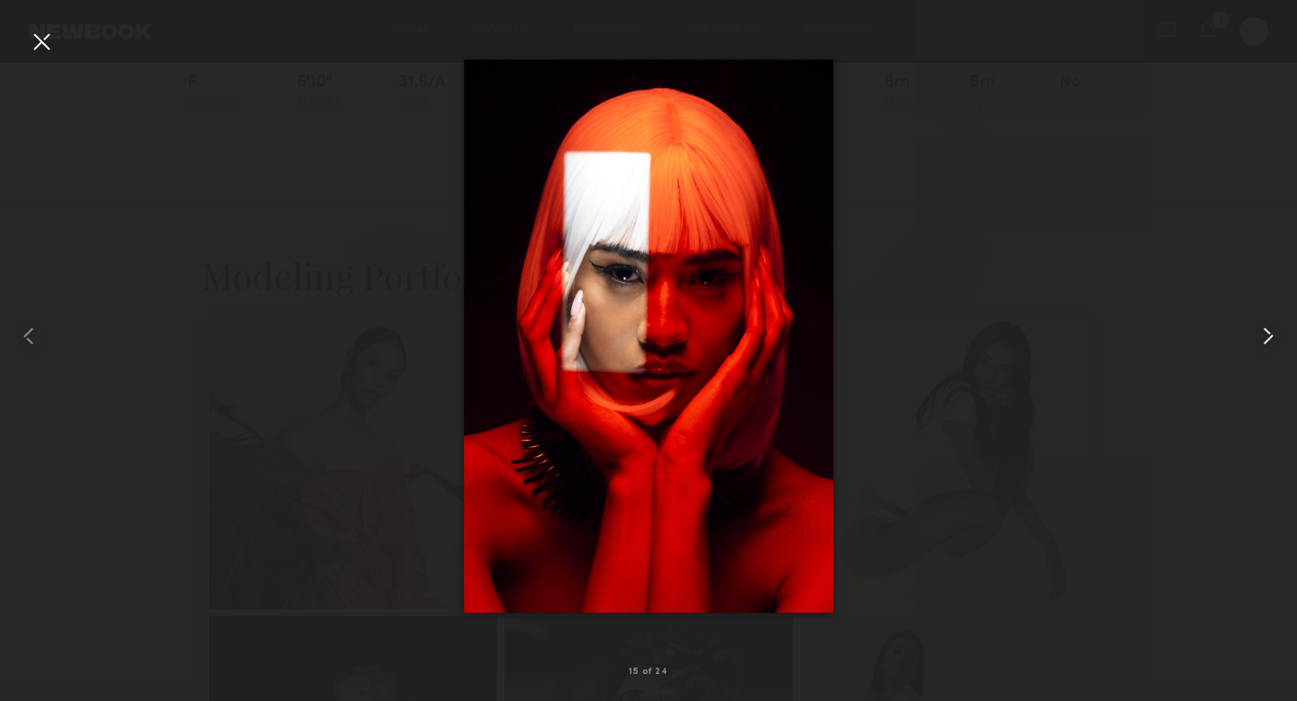
click at [1272, 340] on common-icon at bounding box center [1267, 335] width 29 height 29
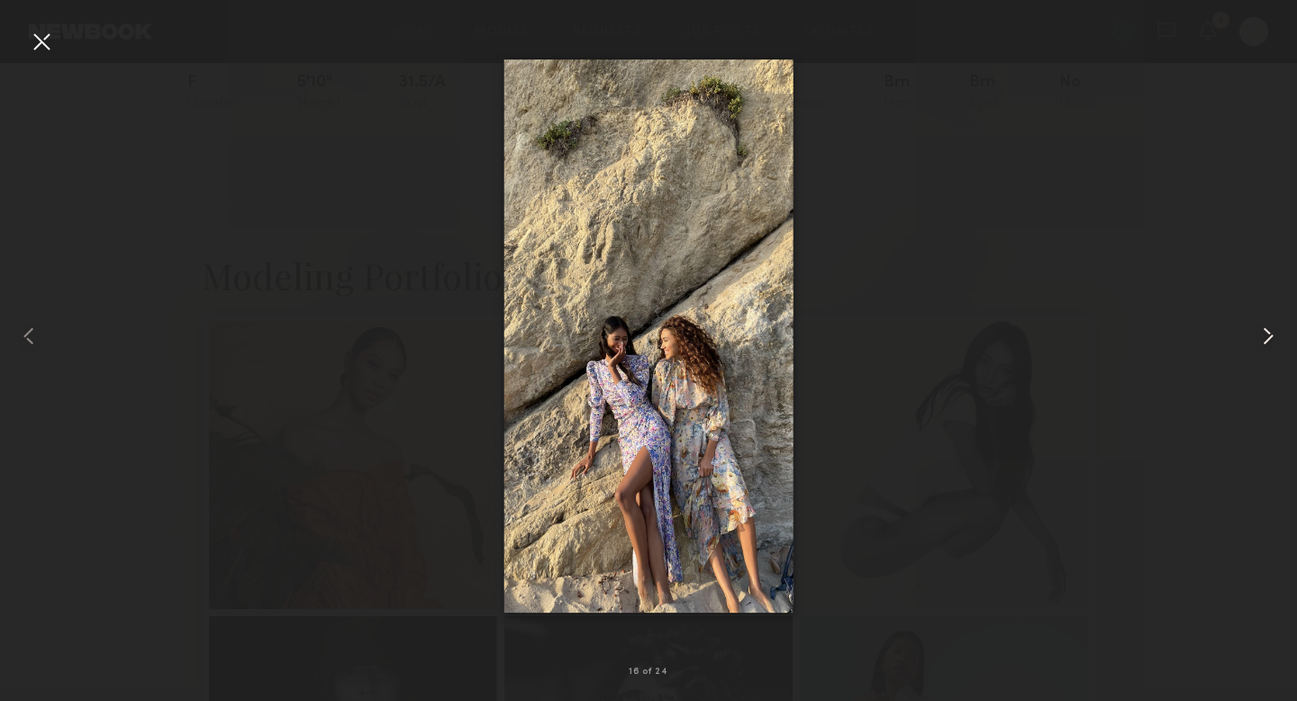
click at [1272, 340] on common-icon at bounding box center [1267, 335] width 29 height 29
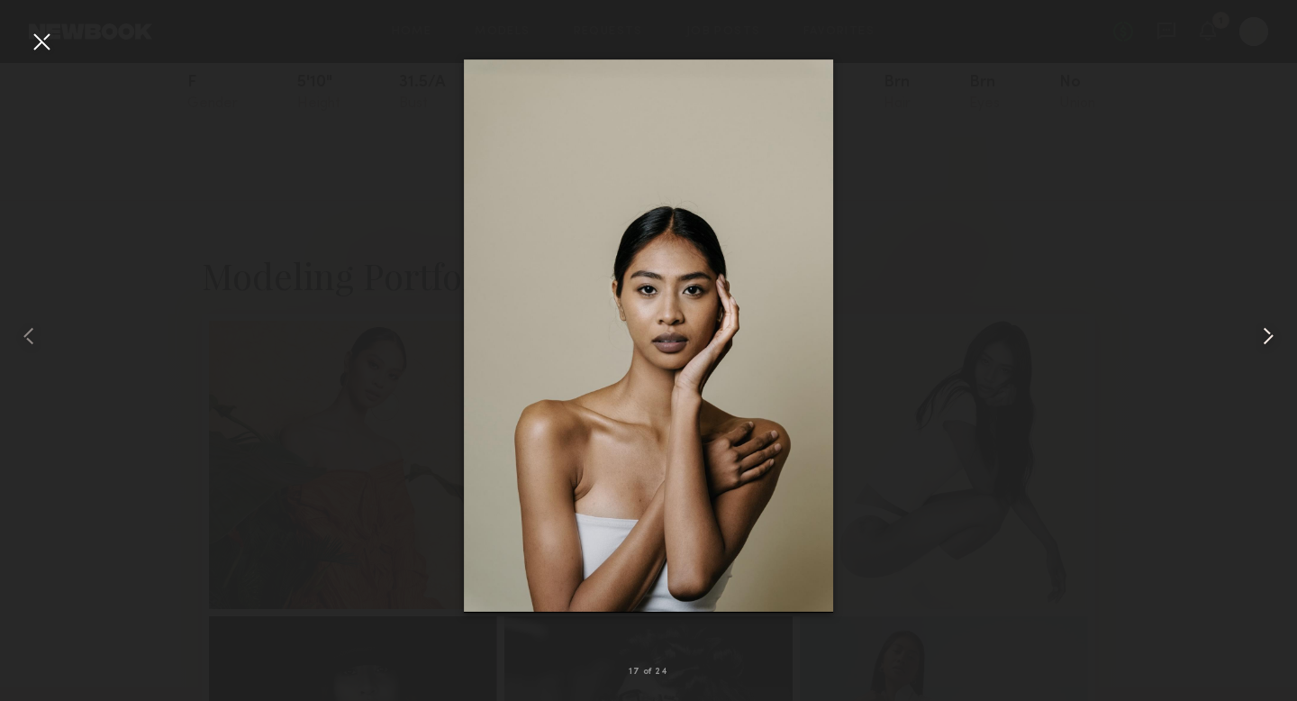
click at [1272, 340] on common-icon at bounding box center [1267, 335] width 29 height 29
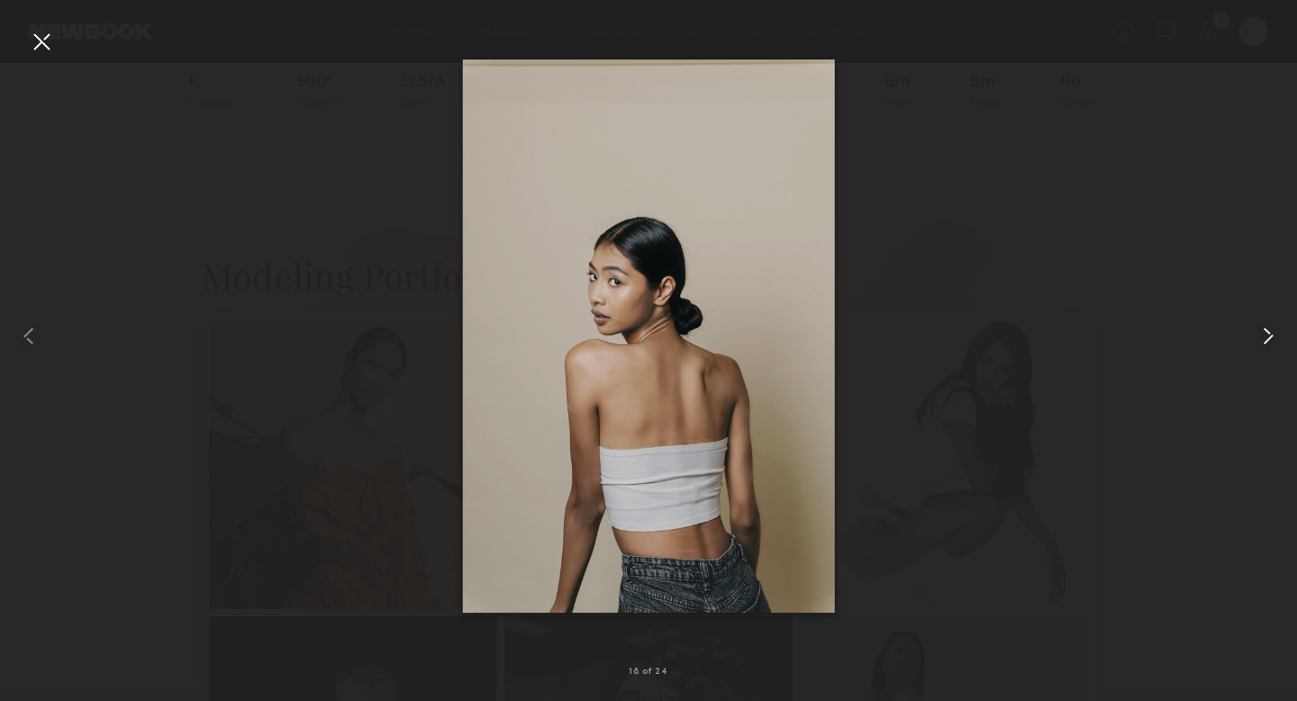
click at [1272, 340] on common-icon at bounding box center [1267, 335] width 29 height 29
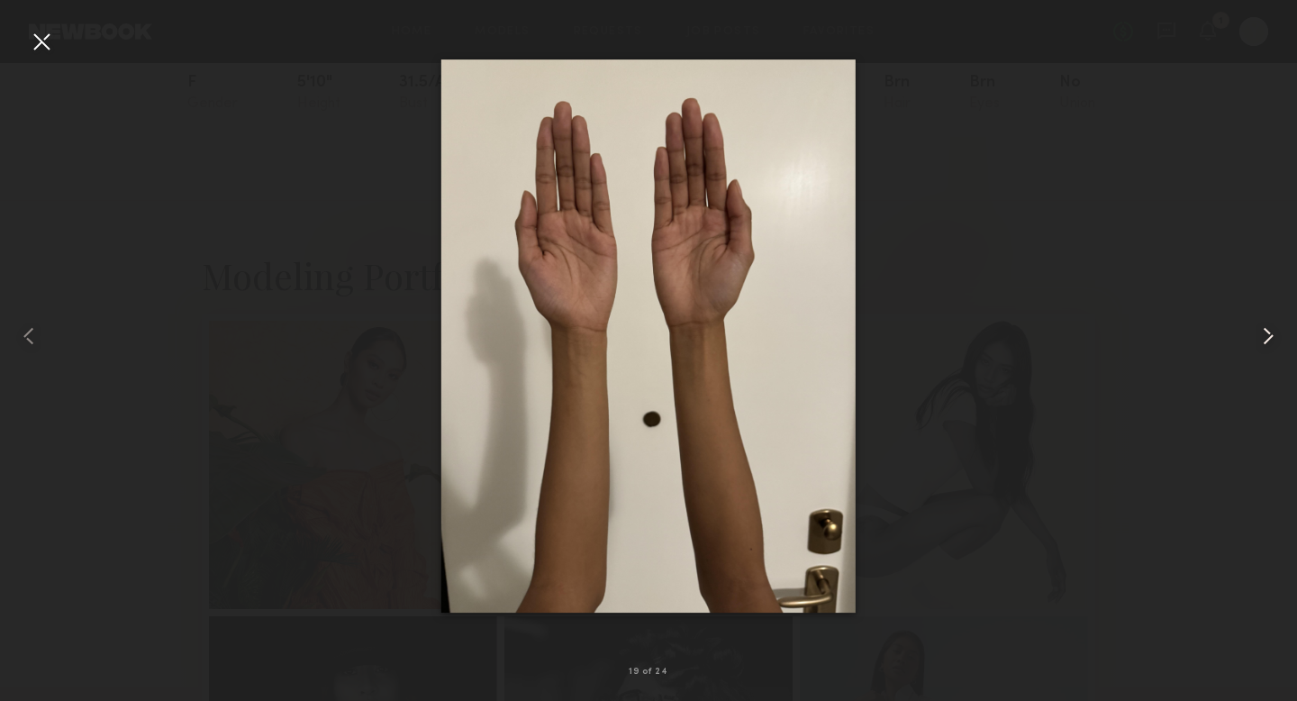
click at [1272, 340] on common-icon at bounding box center [1267, 335] width 29 height 29
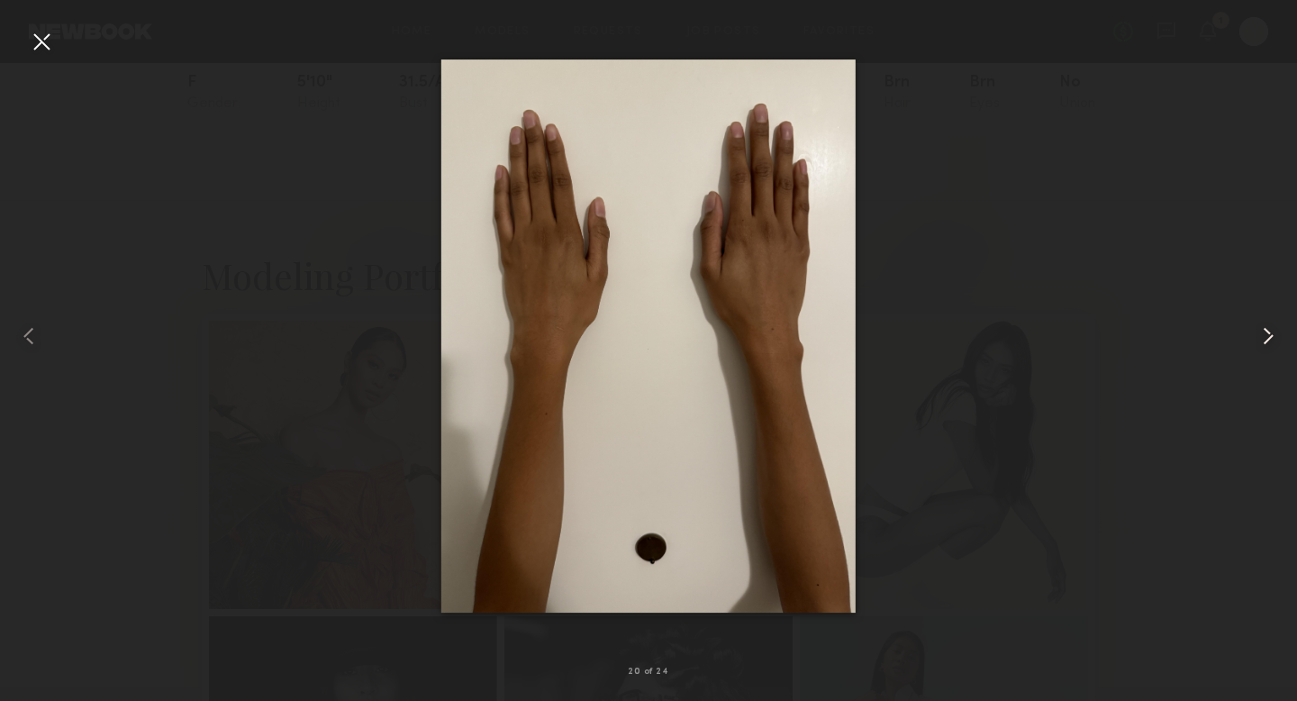
click at [1272, 340] on common-icon at bounding box center [1267, 335] width 29 height 29
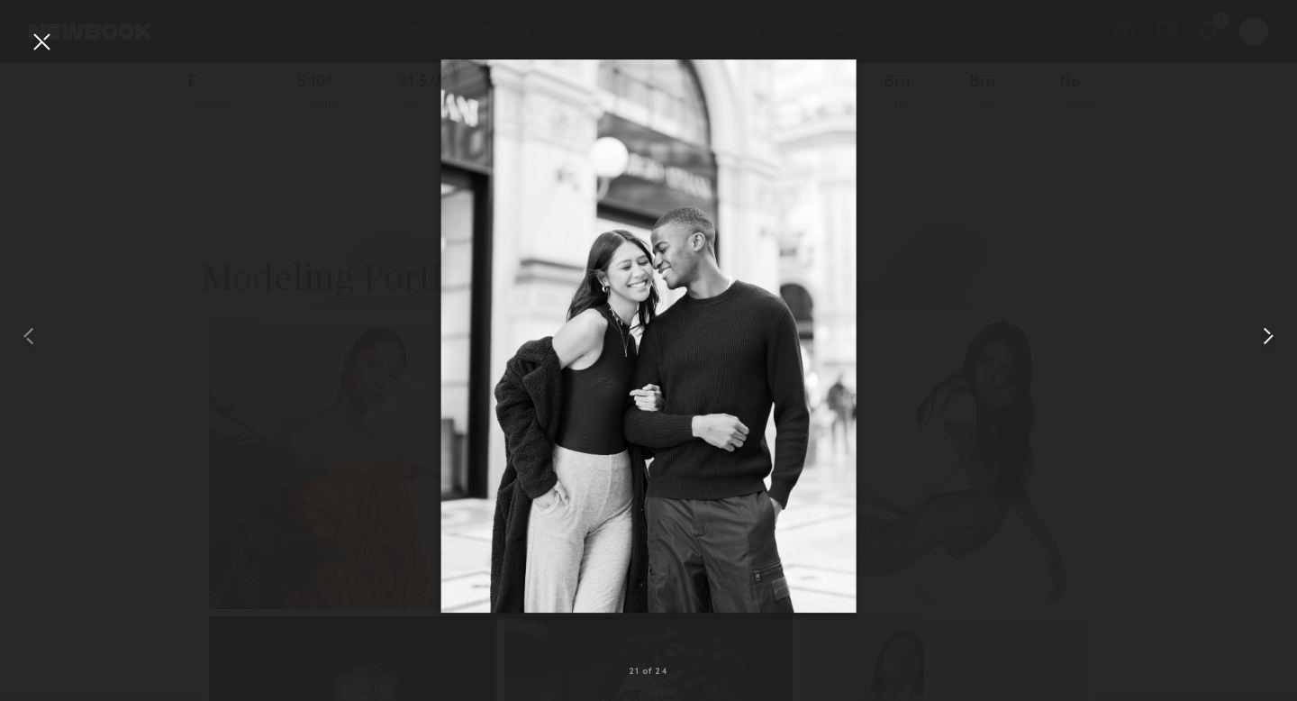
click at [1272, 340] on common-icon at bounding box center [1267, 335] width 29 height 29
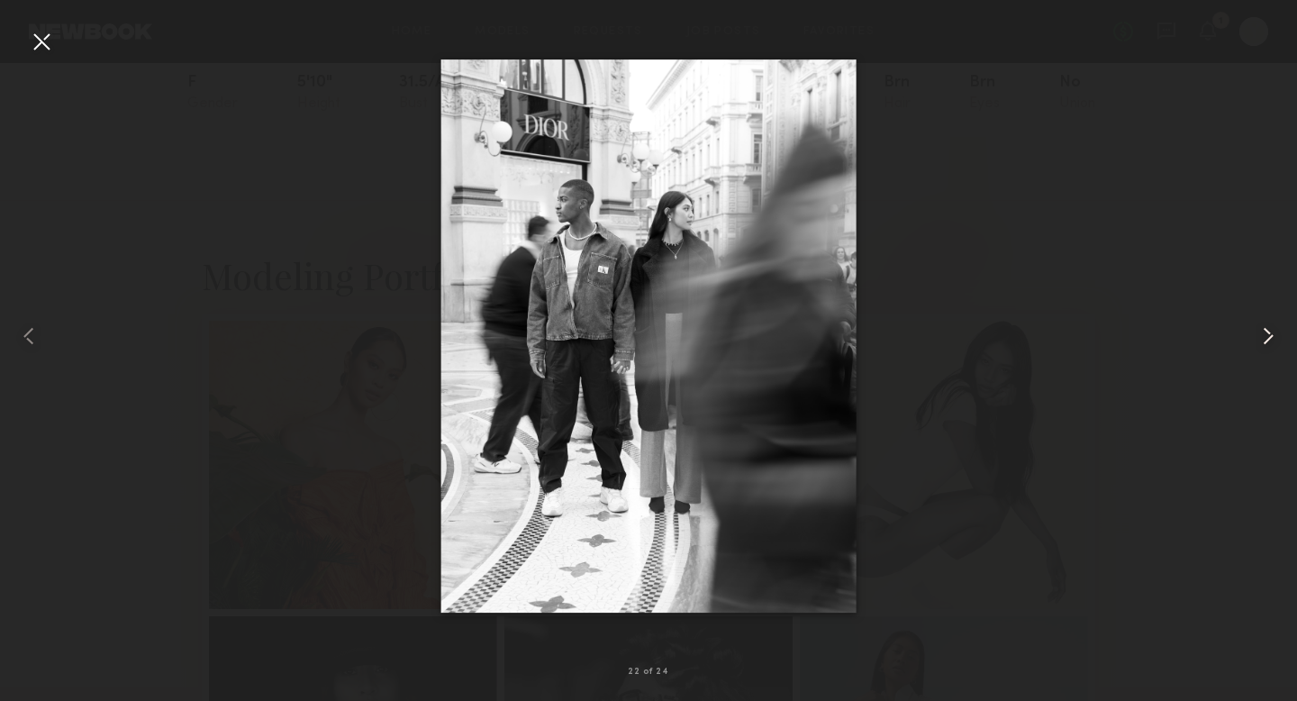
click at [1272, 340] on common-icon at bounding box center [1267, 335] width 29 height 29
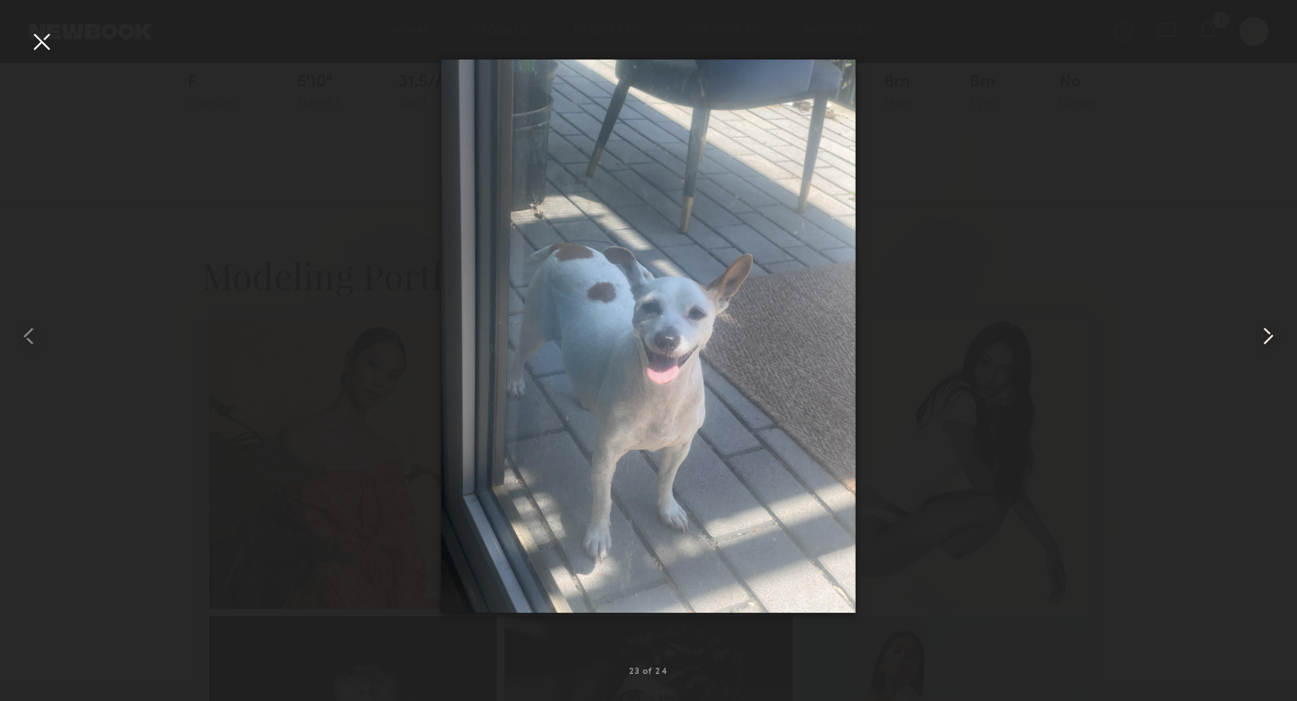
click at [1272, 340] on common-icon at bounding box center [1267, 335] width 29 height 29
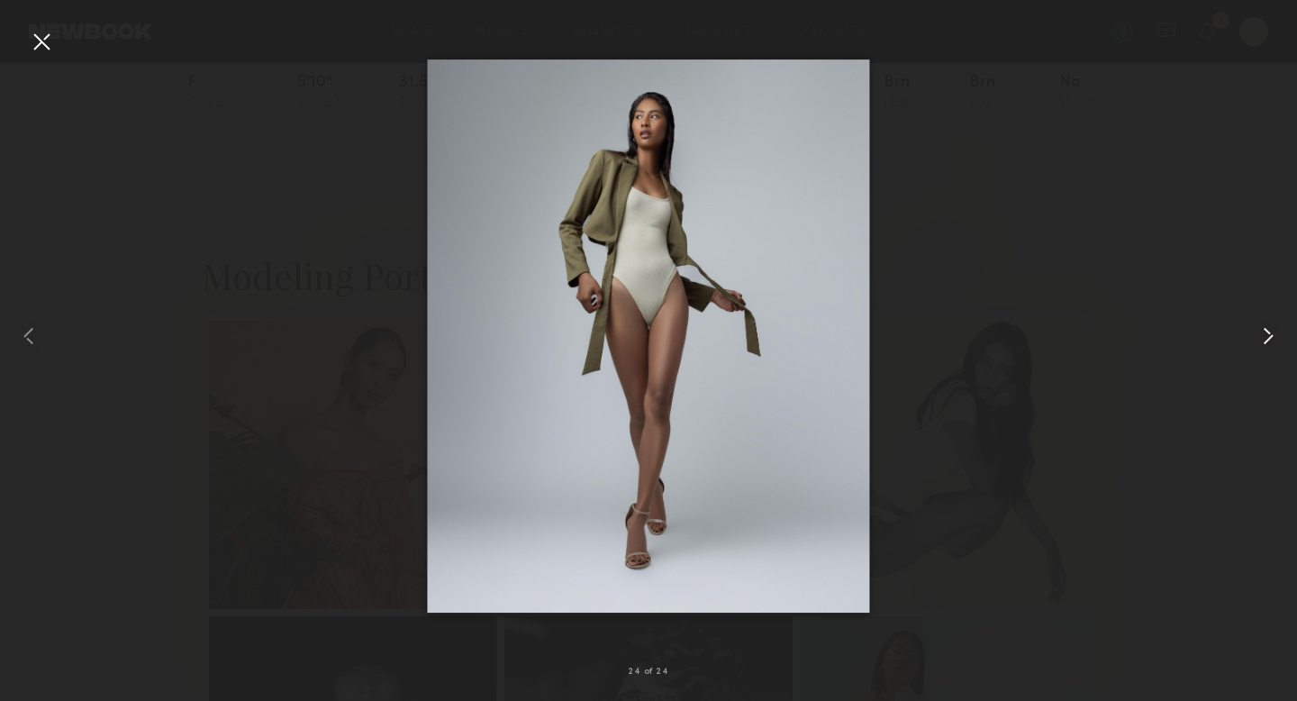
click at [1272, 340] on common-icon at bounding box center [1267, 335] width 29 height 29
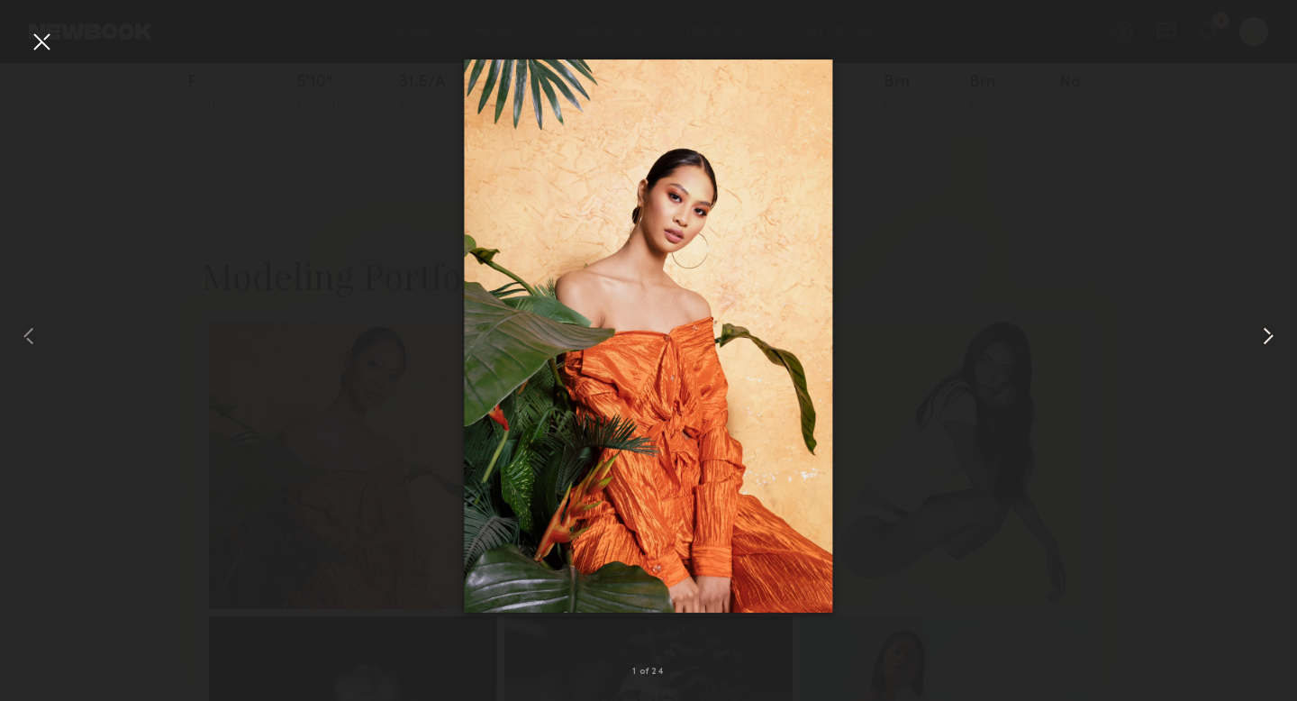
click at [1272, 340] on common-icon at bounding box center [1267, 335] width 29 height 29
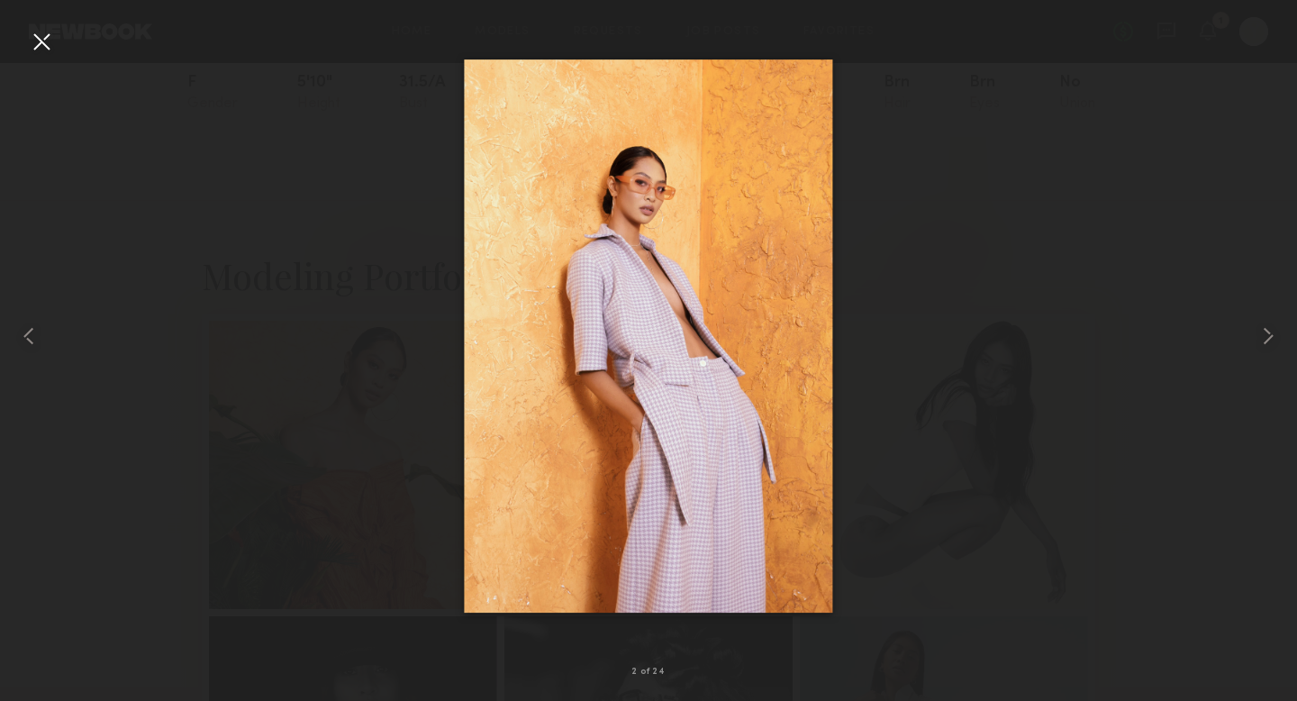
click at [46, 34] on div at bounding box center [41, 41] width 29 height 29
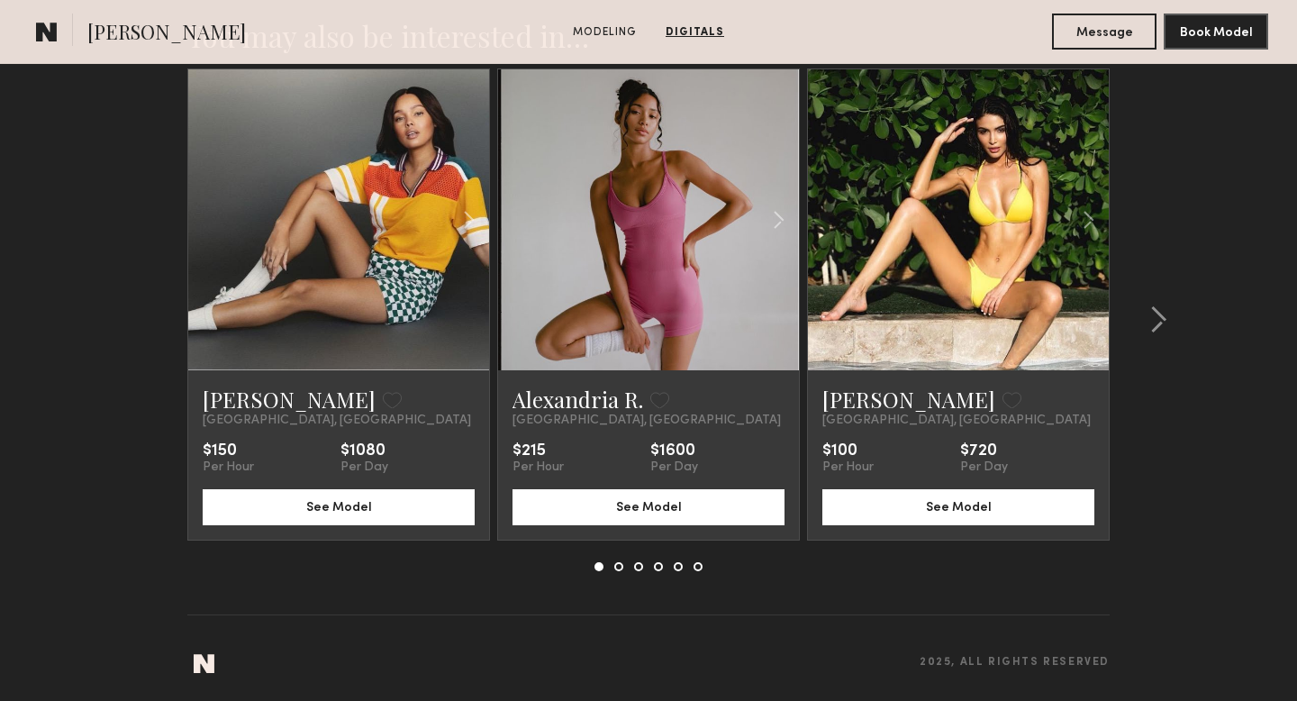
scroll to position [3734, 0]
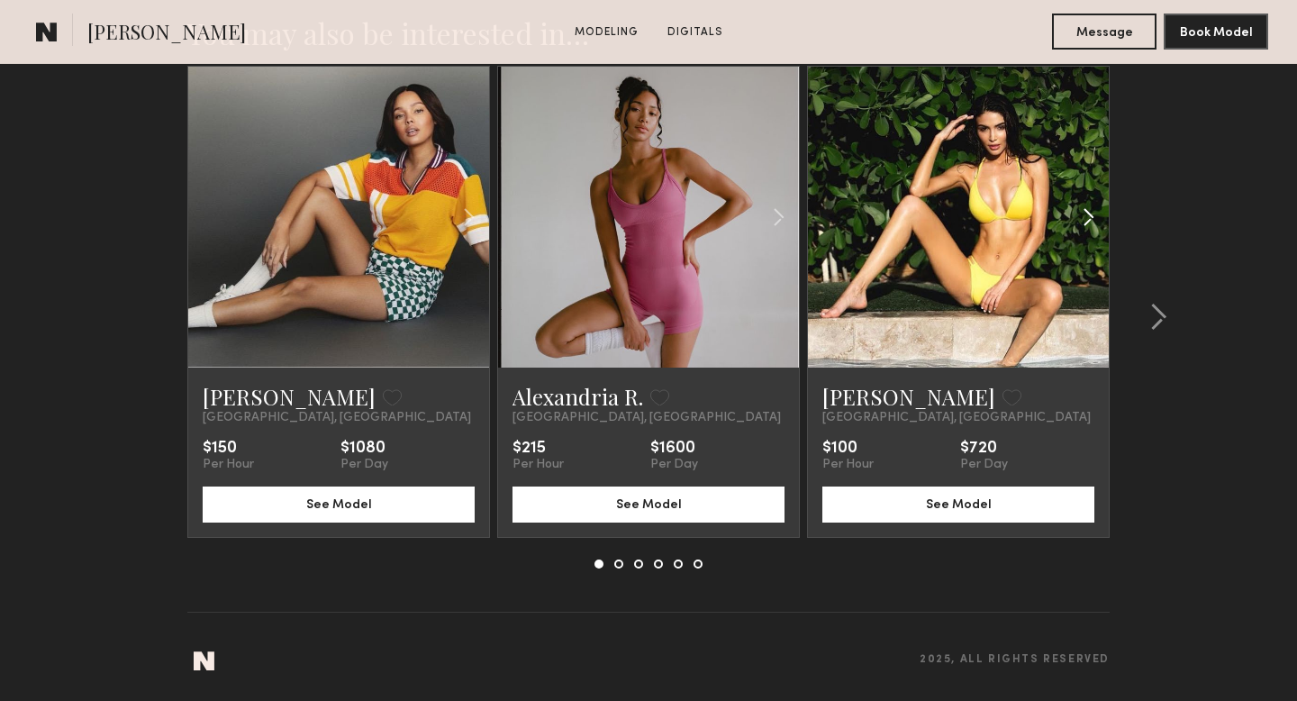
click at [1018, 208] on div at bounding box center [1058, 217] width 99 height 301
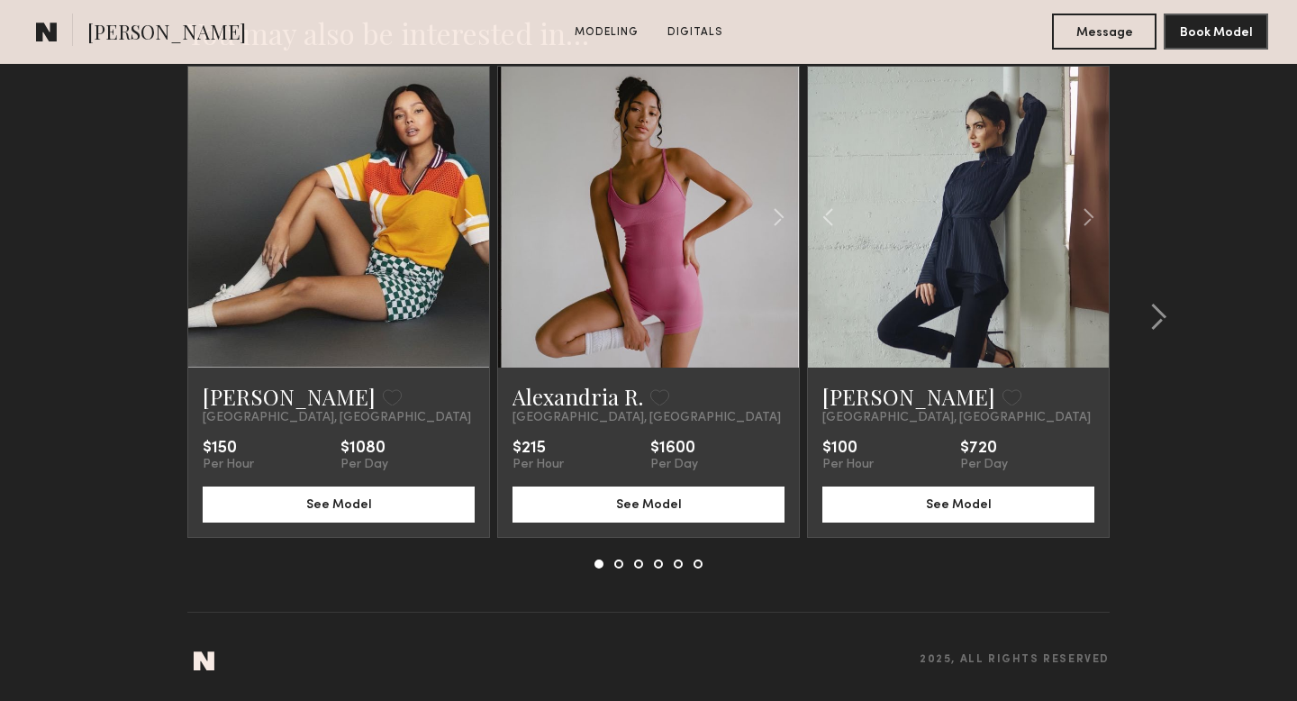
click at [981, 199] on link at bounding box center [958, 217] width 103 height 301
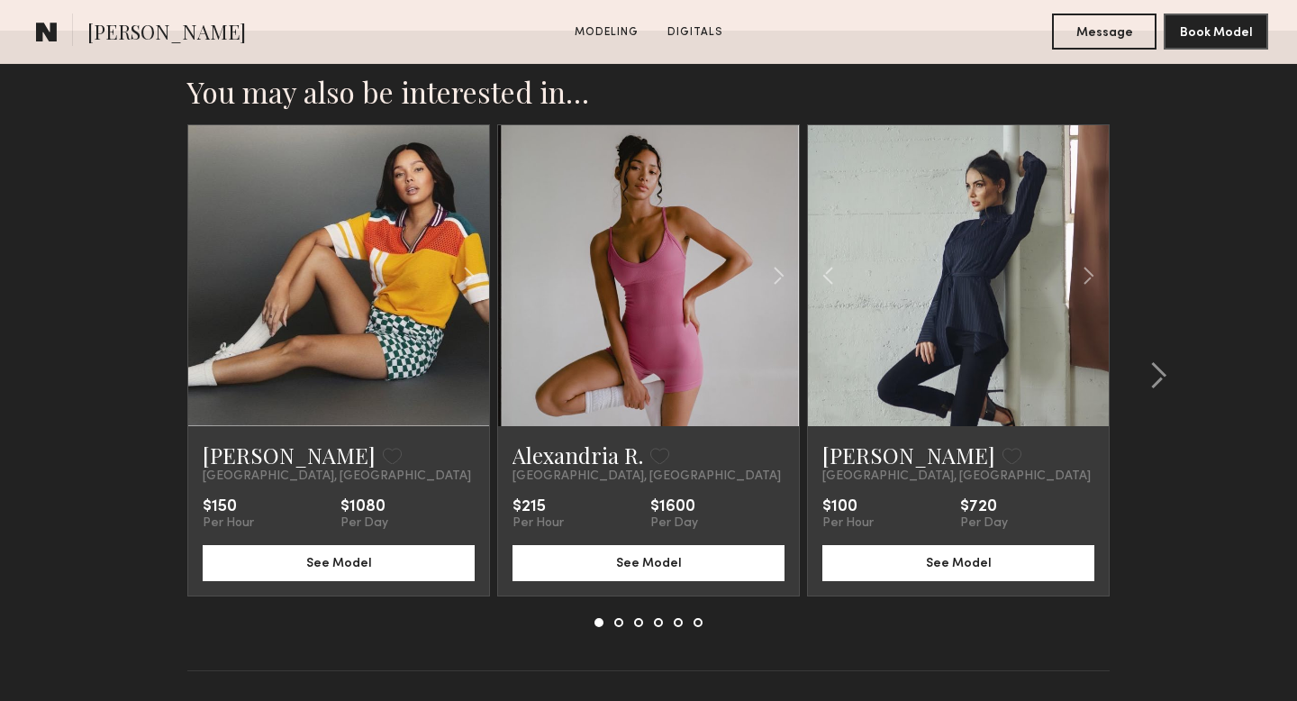
scroll to position [3677, 0]
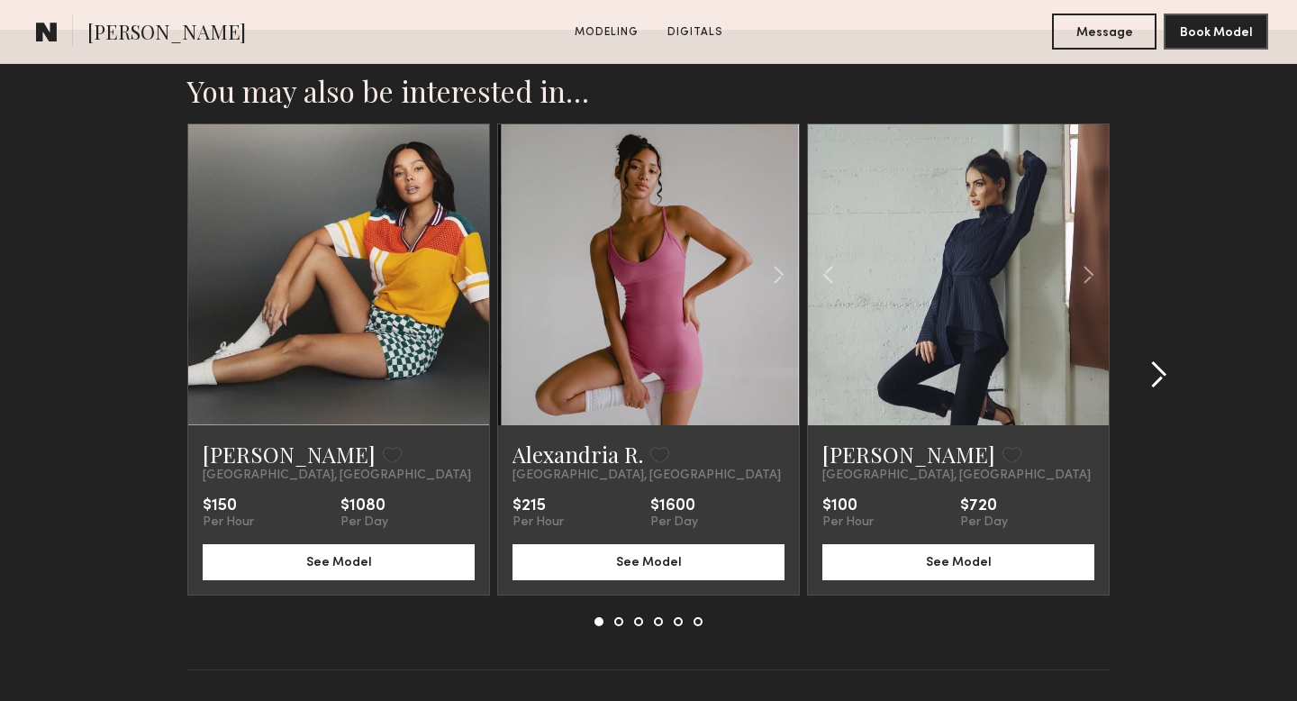
click at [1156, 379] on common-icon at bounding box center [1158, 374] width 18 height 29
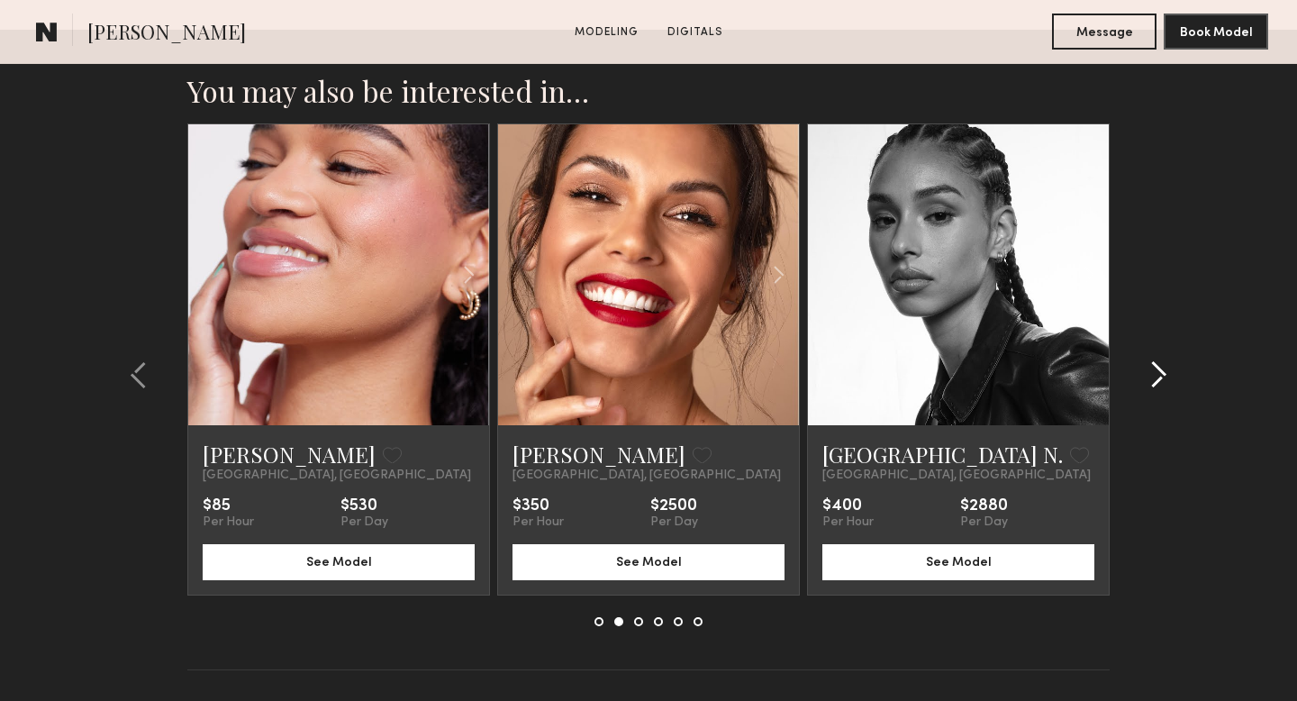
click at [1156, 379] on common-icon at bounding box center [1158, 374] width 18 height 29
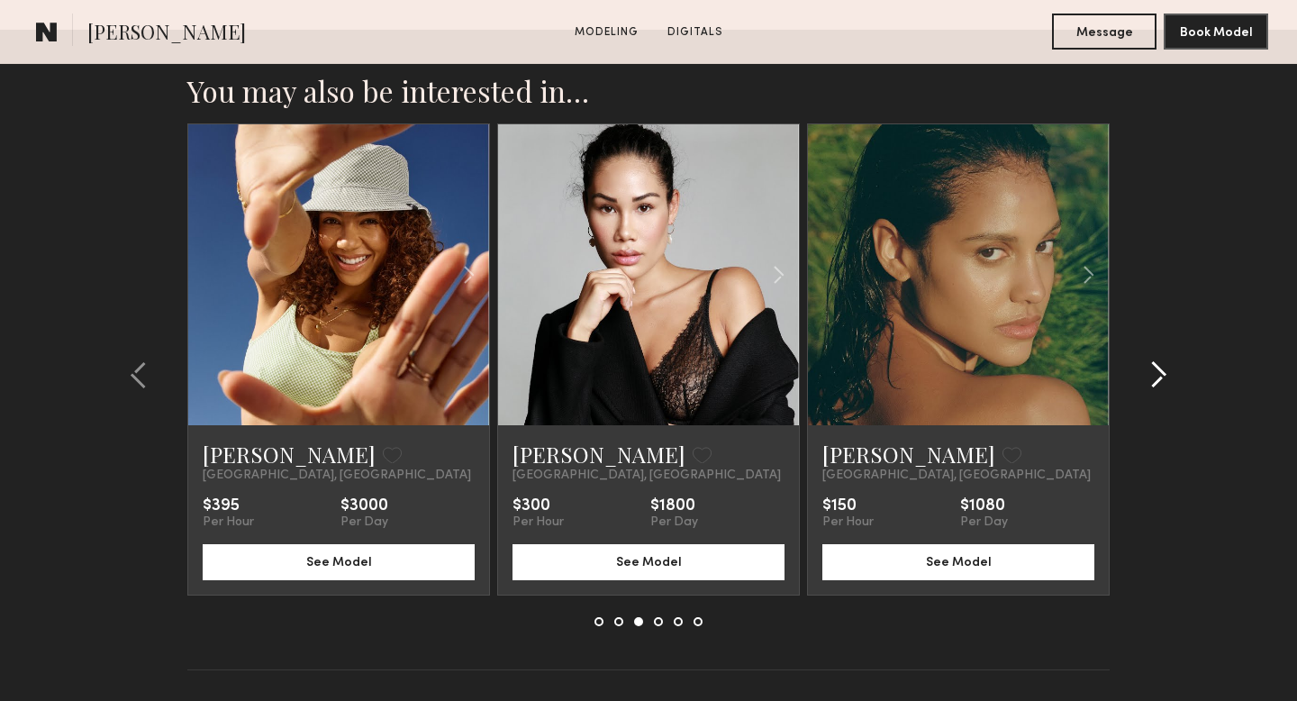
click at [1144, 342] on div at bounding box center [1152, 374] width 86 height 502
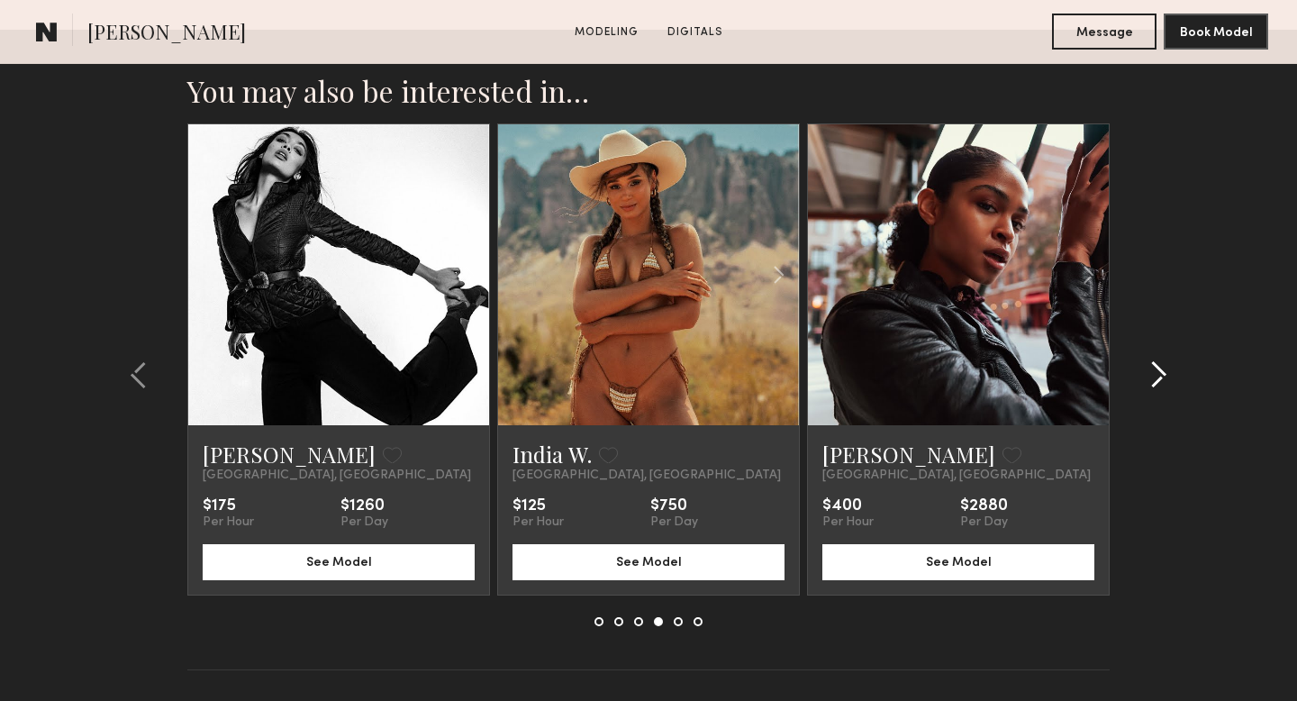
click at [1147, 355] on div at bounding box center [1152, 374] width 86 height 502
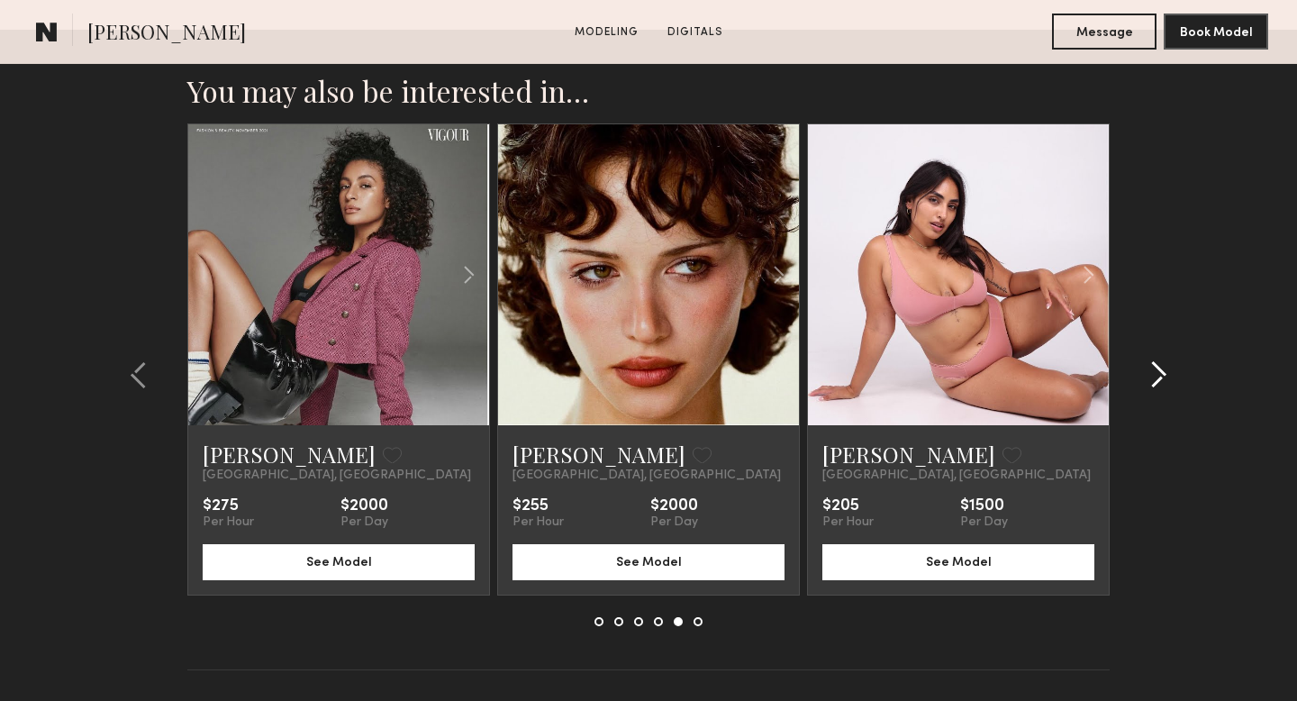
click at [1147, 355] on div at bounding box center [1152, 374] width 86 height 502
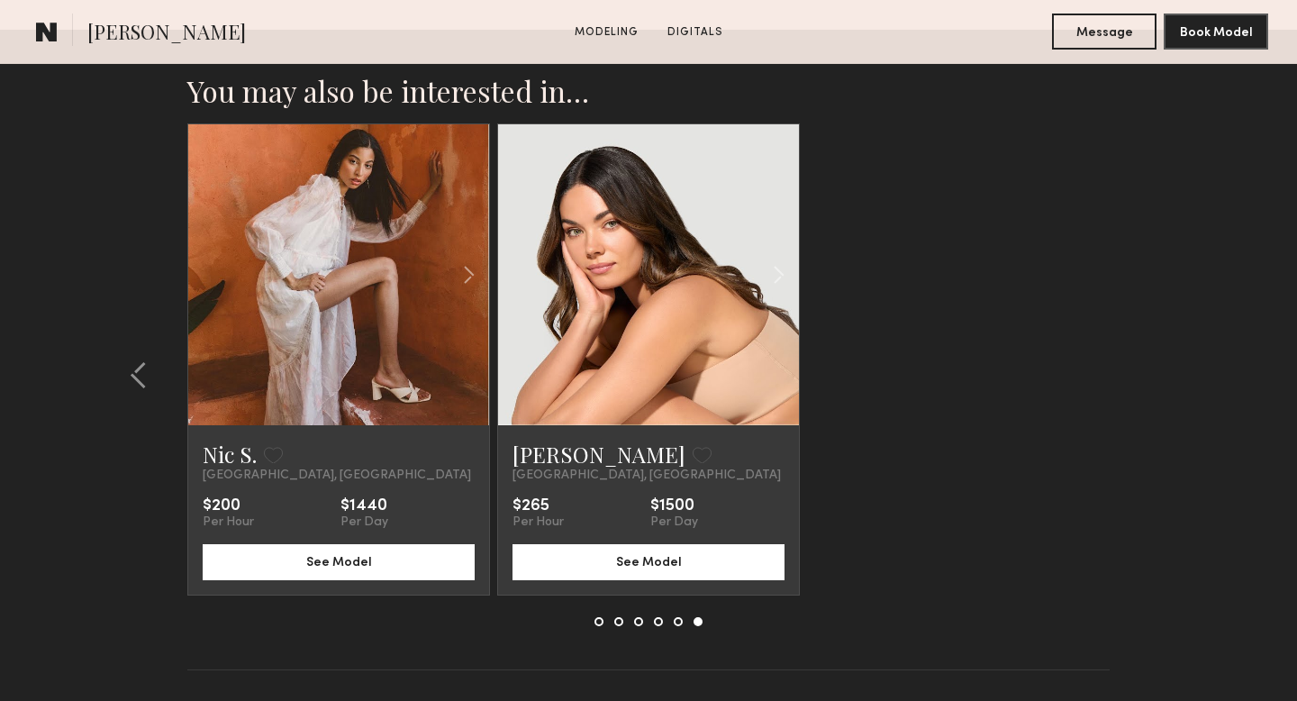
click at [640, 370] on link at bounding box center [648, 274] width 103 height 301
click at [320, 333] on link at bounding box center [338, 274] width 103 height 301
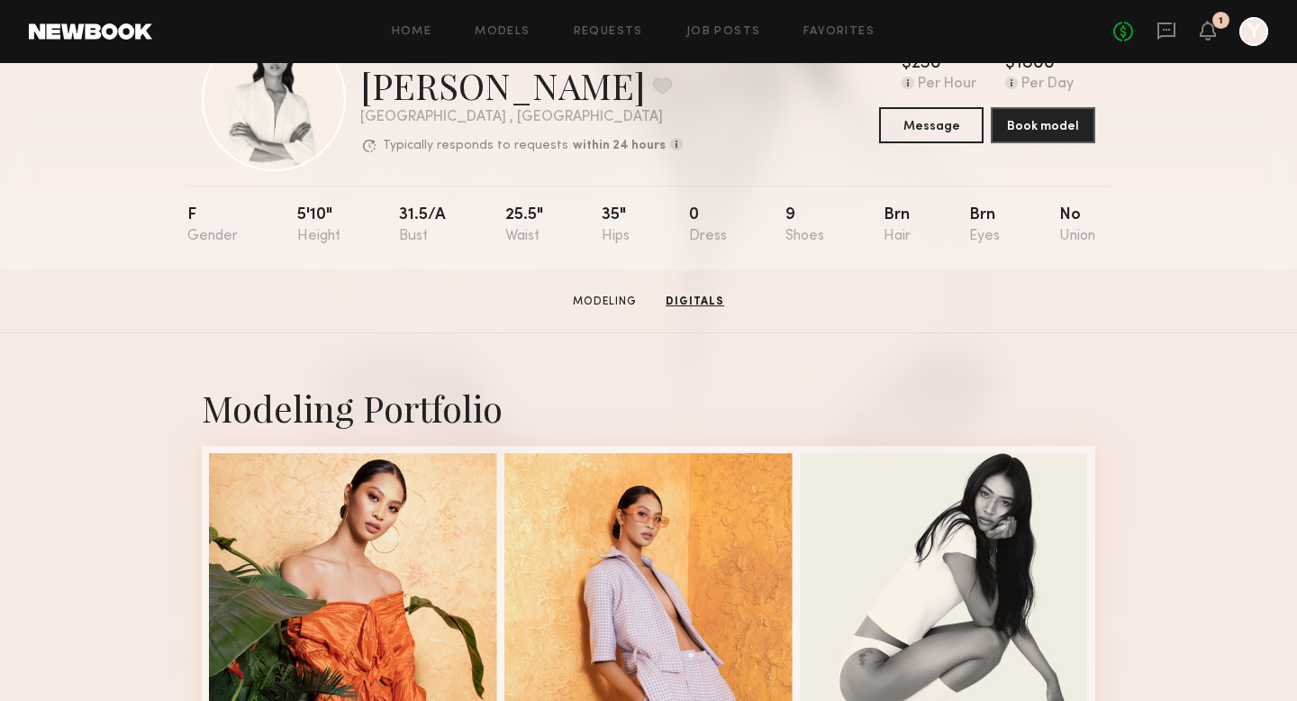
scroll to position [0, 0]
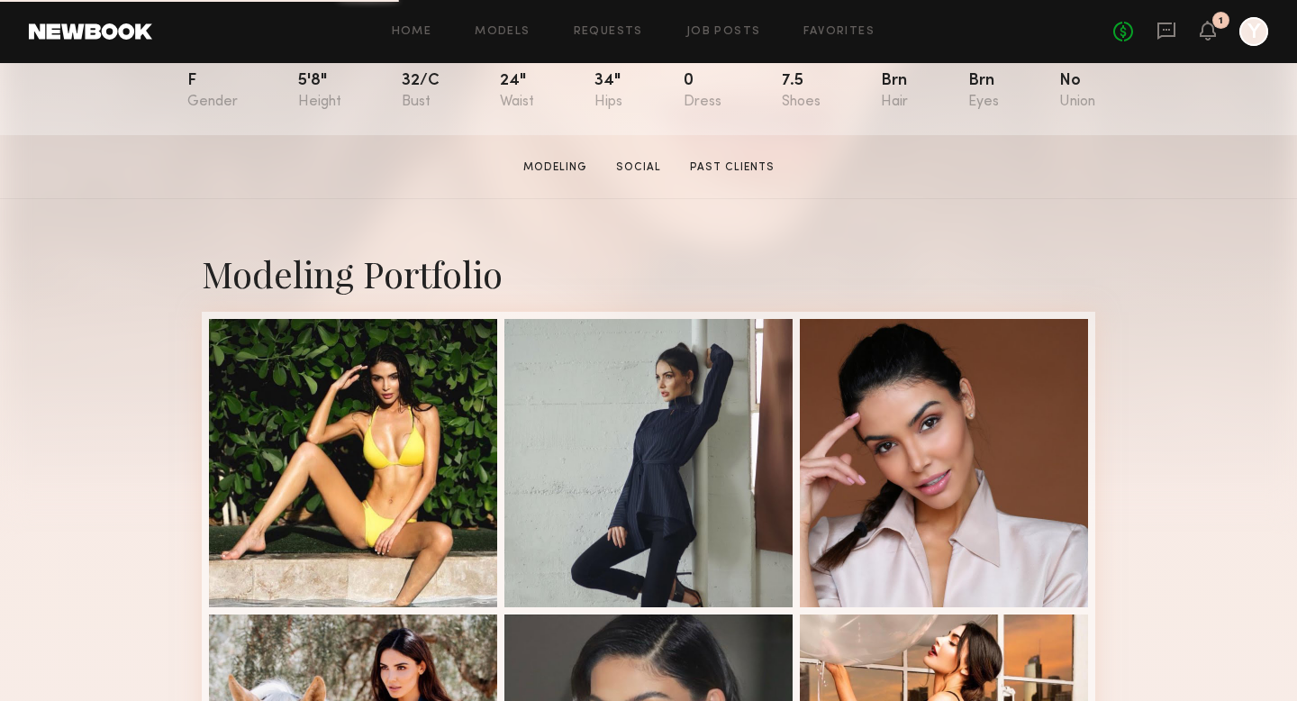
scroll to position [216, 0]
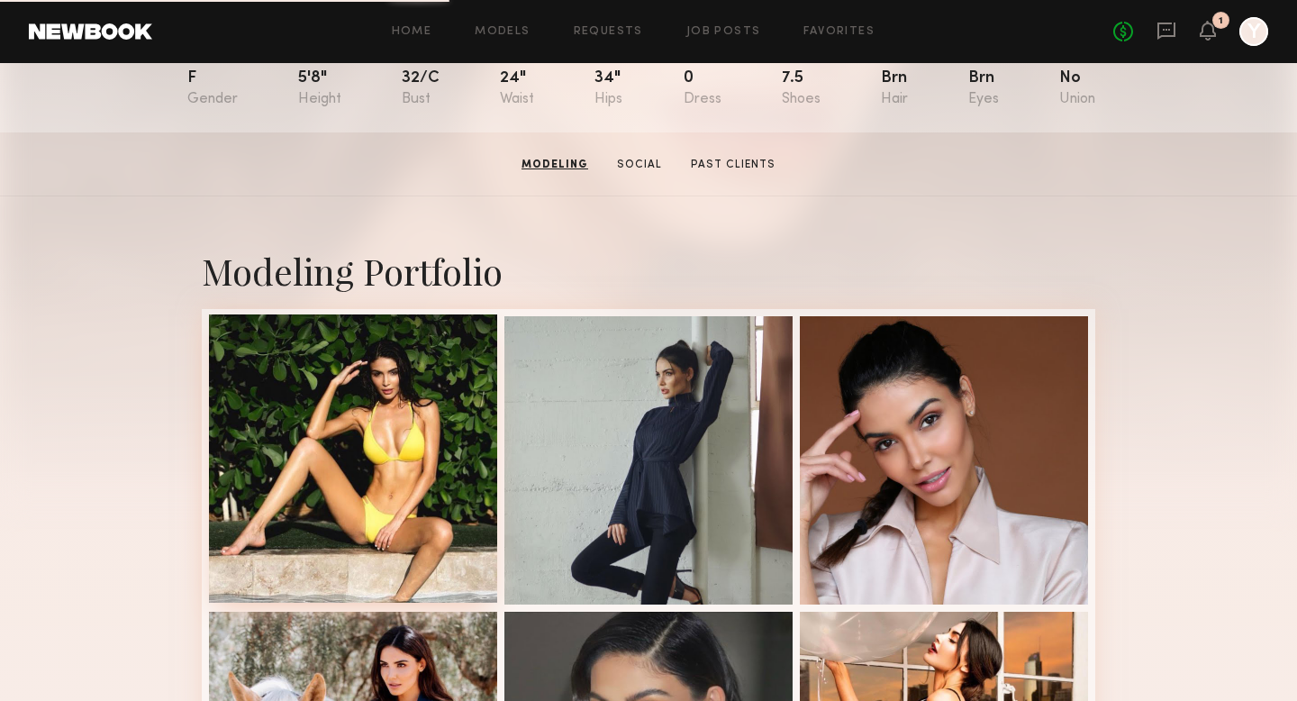
click at [394, 436] on div at bounding box center [353, 458] width 288 height 288
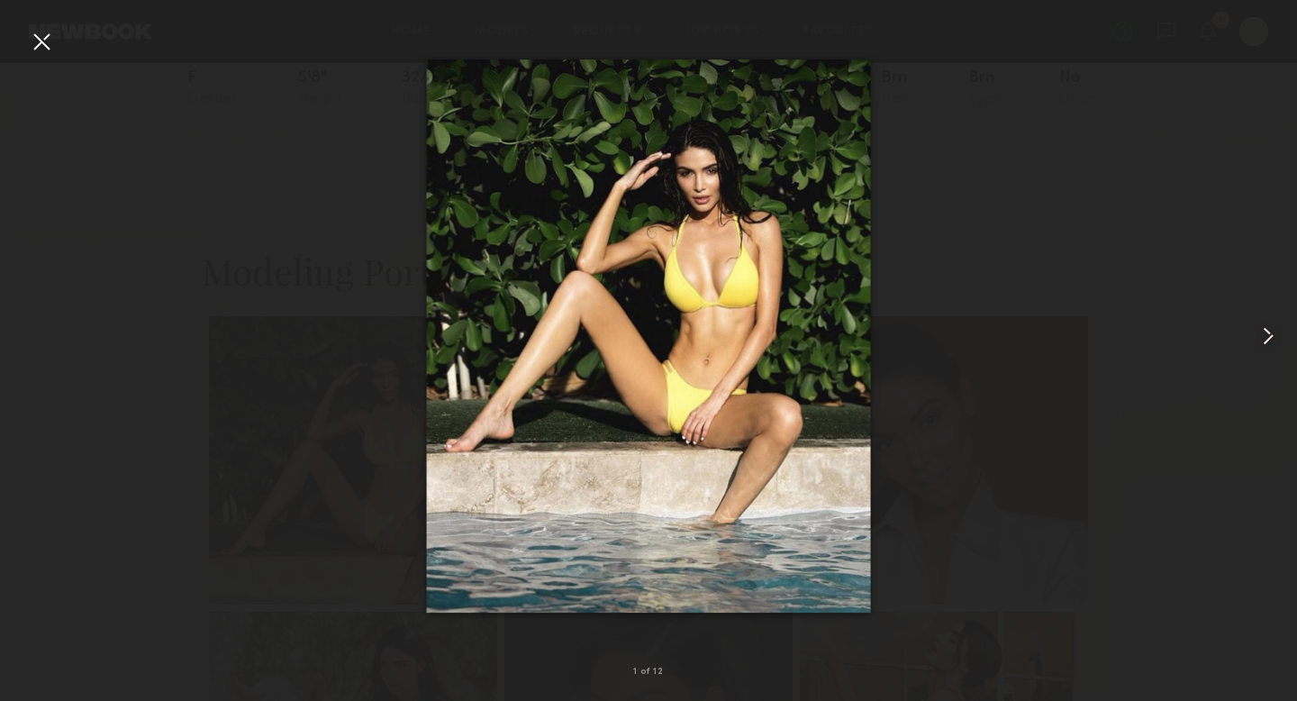
click at [1270, 337] on common-icon at bounding box center [1267, 335] width 29 height 29
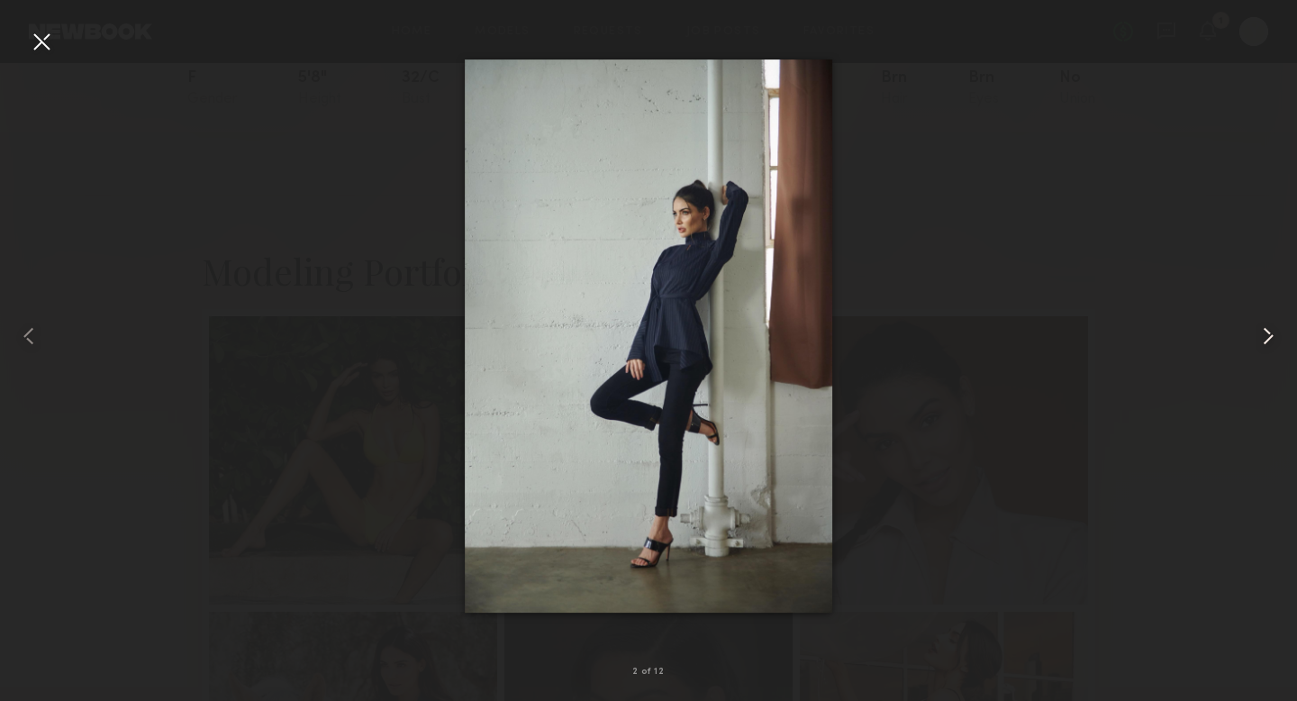
click at [1270, 337] on common-icon at bounding box center [1267, 335] width 29 height 29
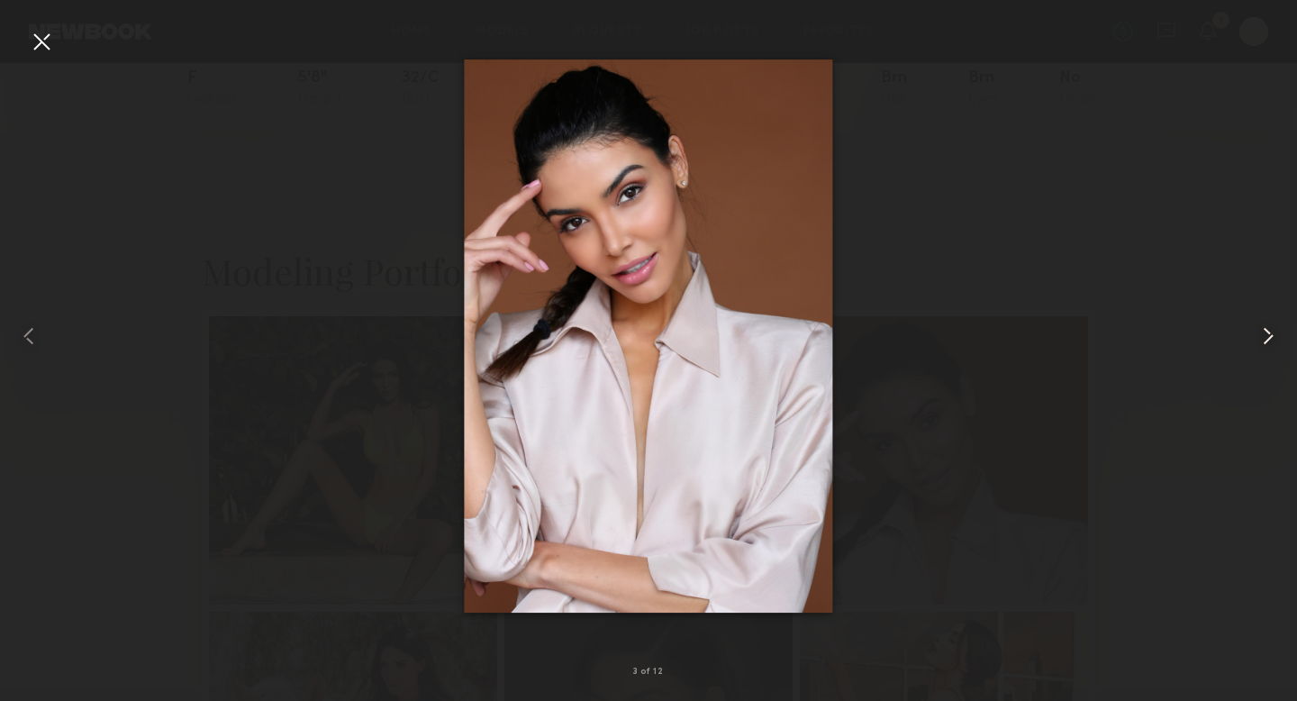
click at [1270, 337] on common-icon at bounding box center [1267, 335] width 29 height 29
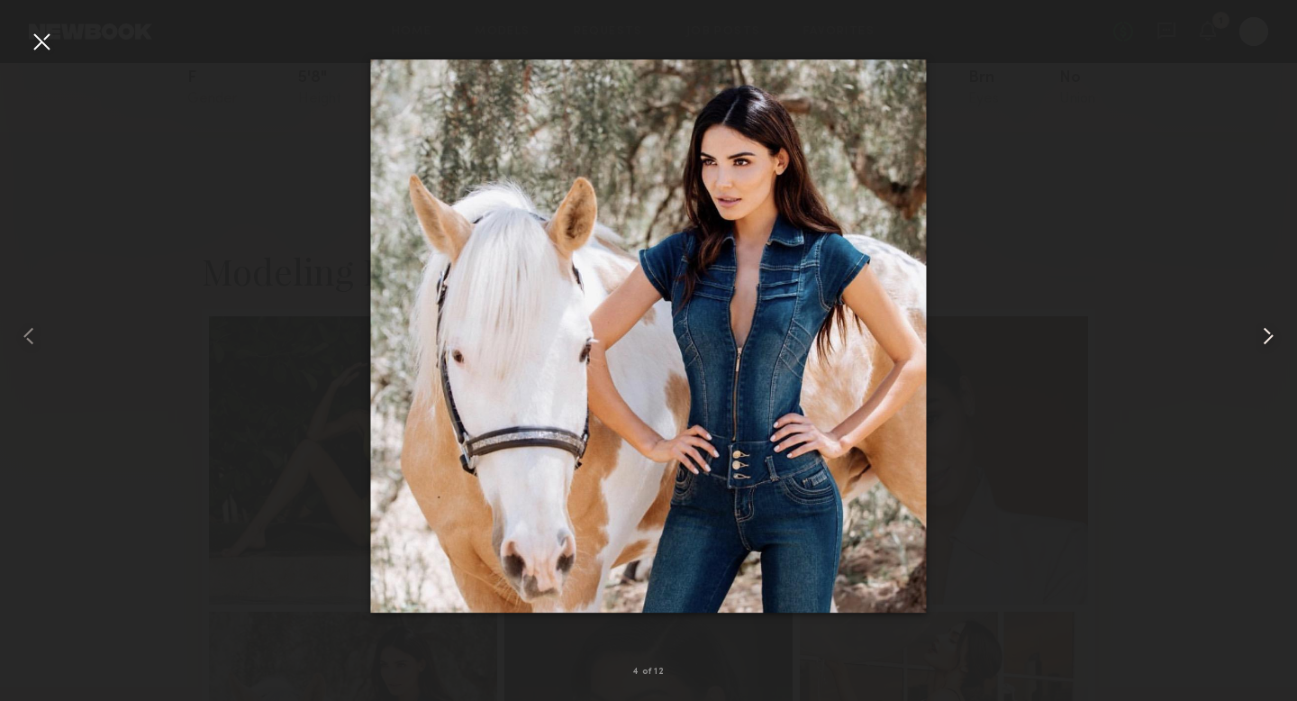
click at [1270, 337] on common-icon at bounding box center [1267, 335] width 29 height 29
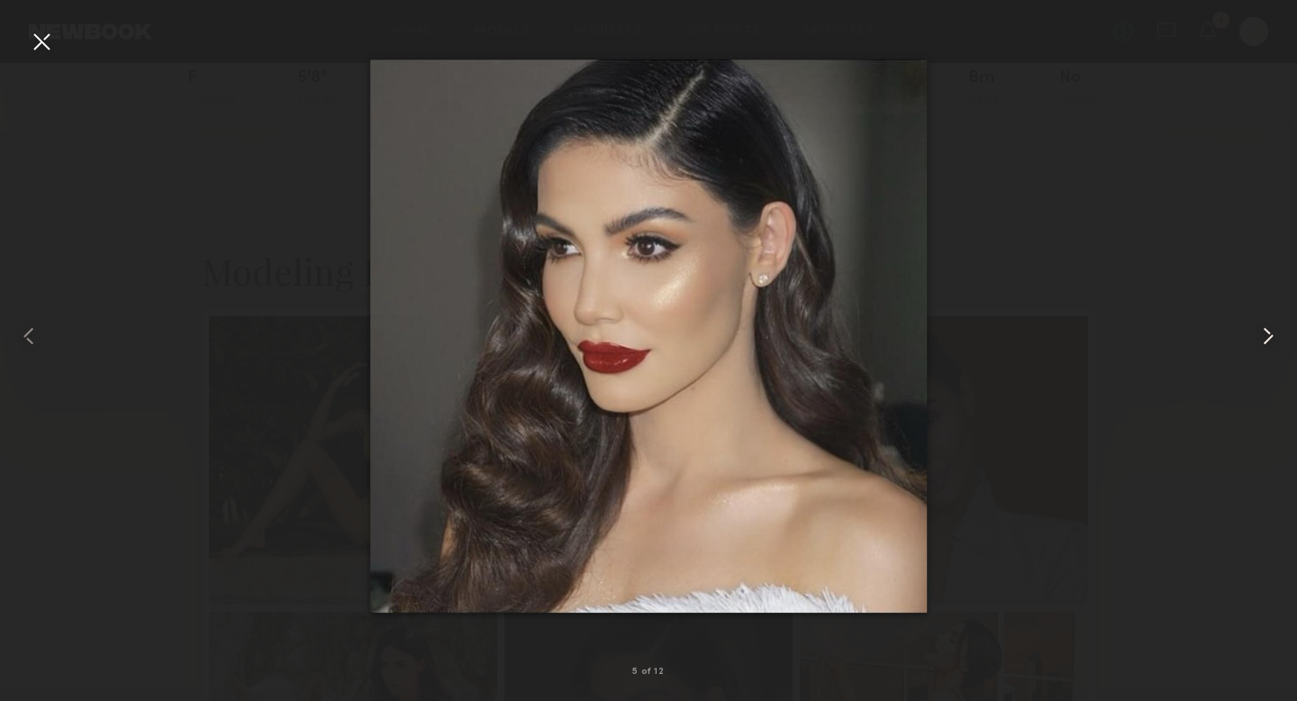
click at [1270, 337] on common-icon at bounding box center [1267, 335] width 29 height 29
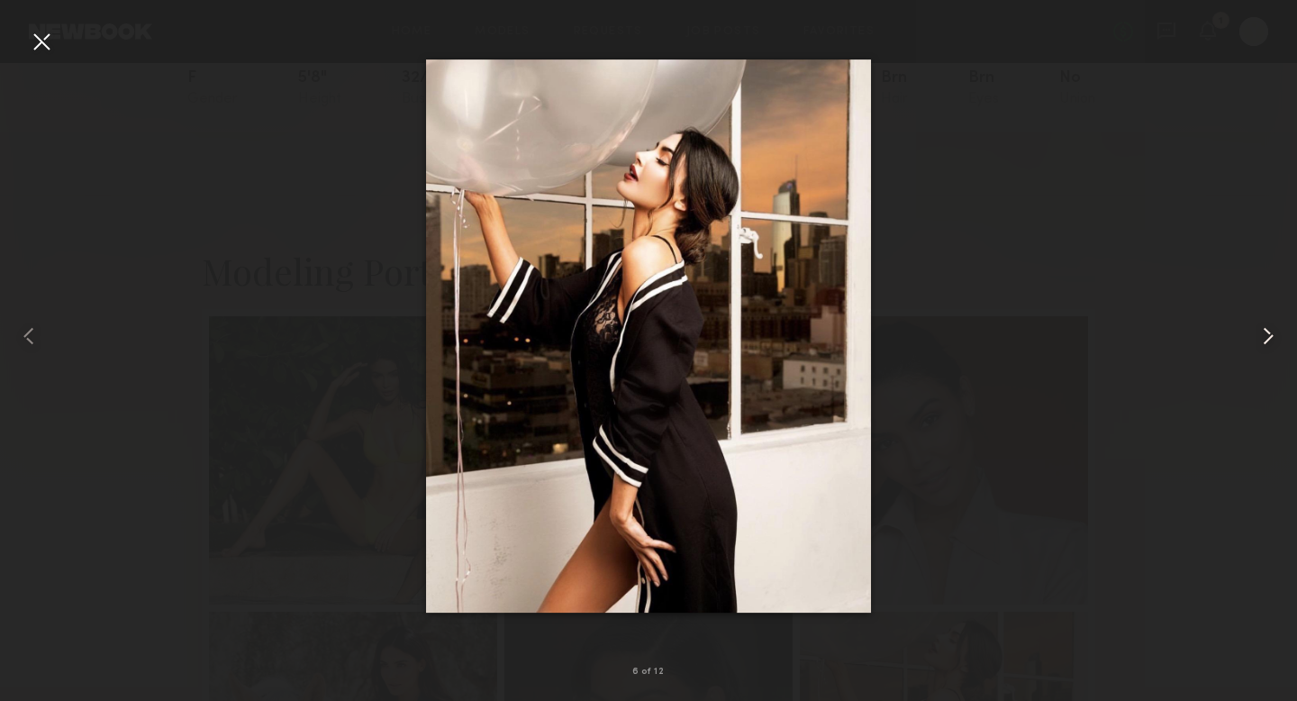
click at [1270, 337] on common-icon at bounding box center [1267, 335] width 29 height 29
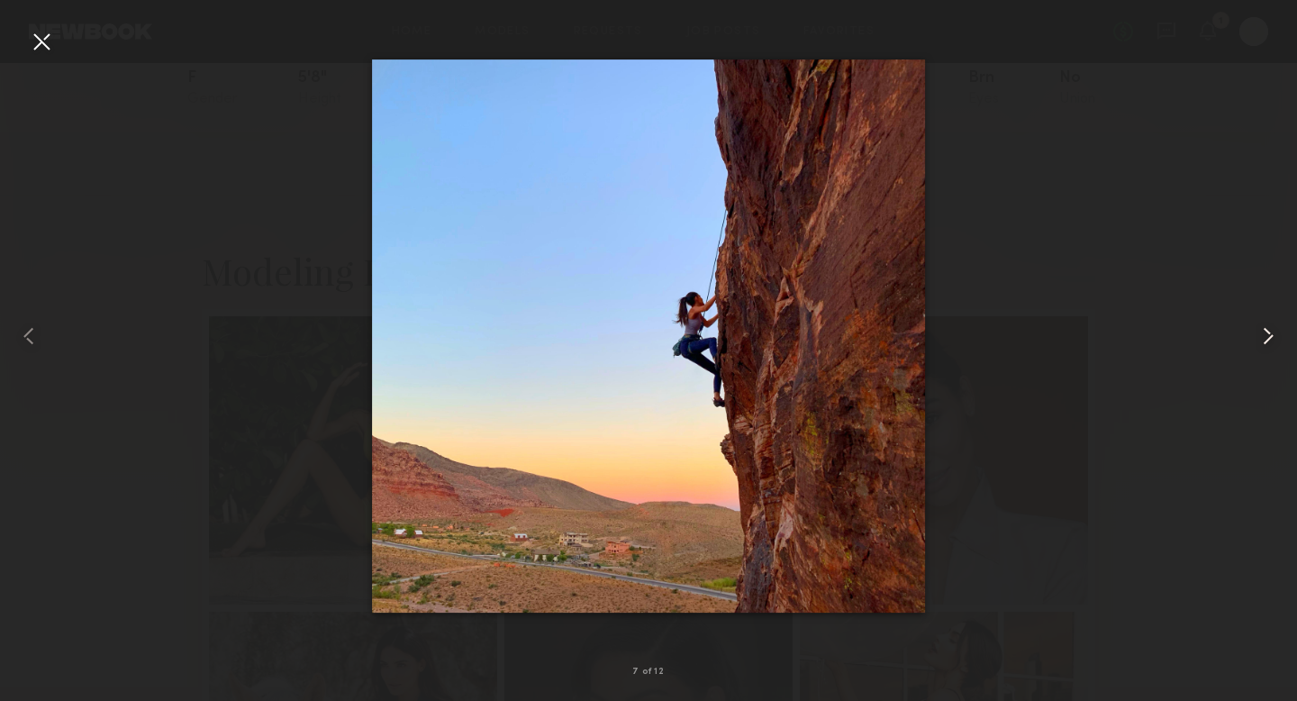
click at [1270, 337] on common-icon at bounding box center [1267, 335] width 29 height 29
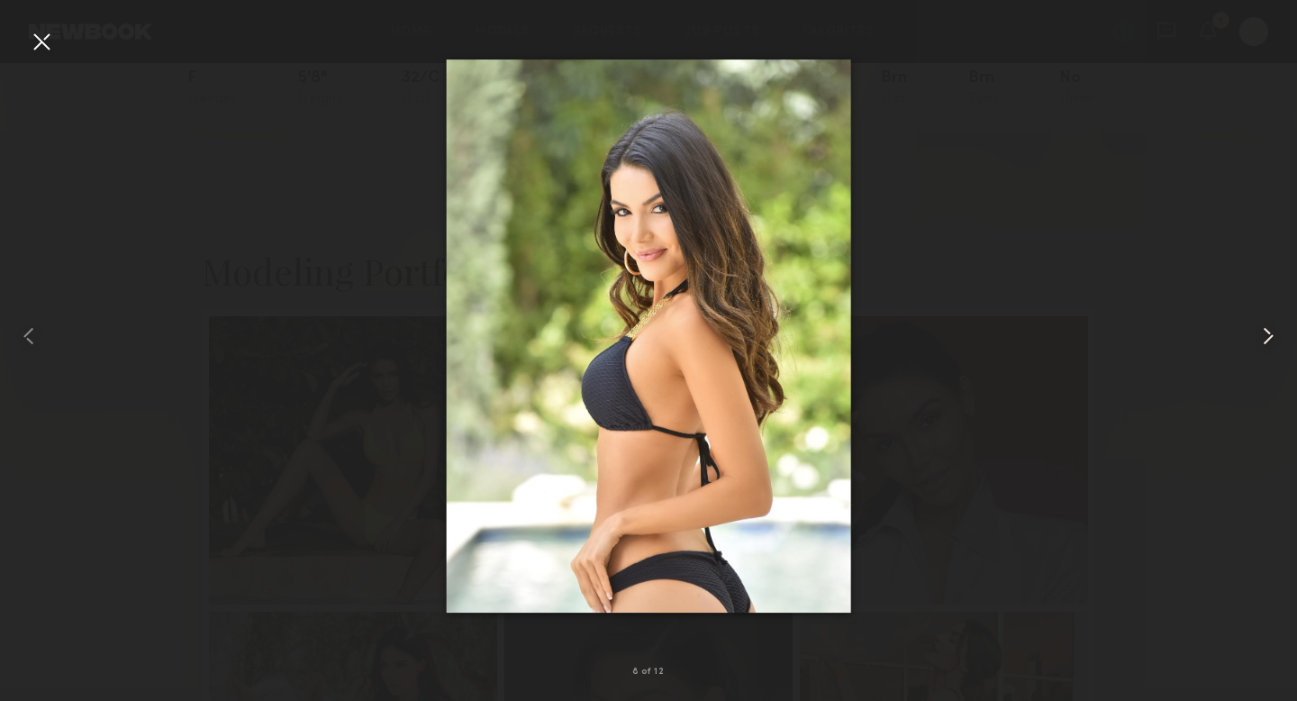
click at [1270, 337] on common-icon at bounding box center [1267, 335] width 29 height 29
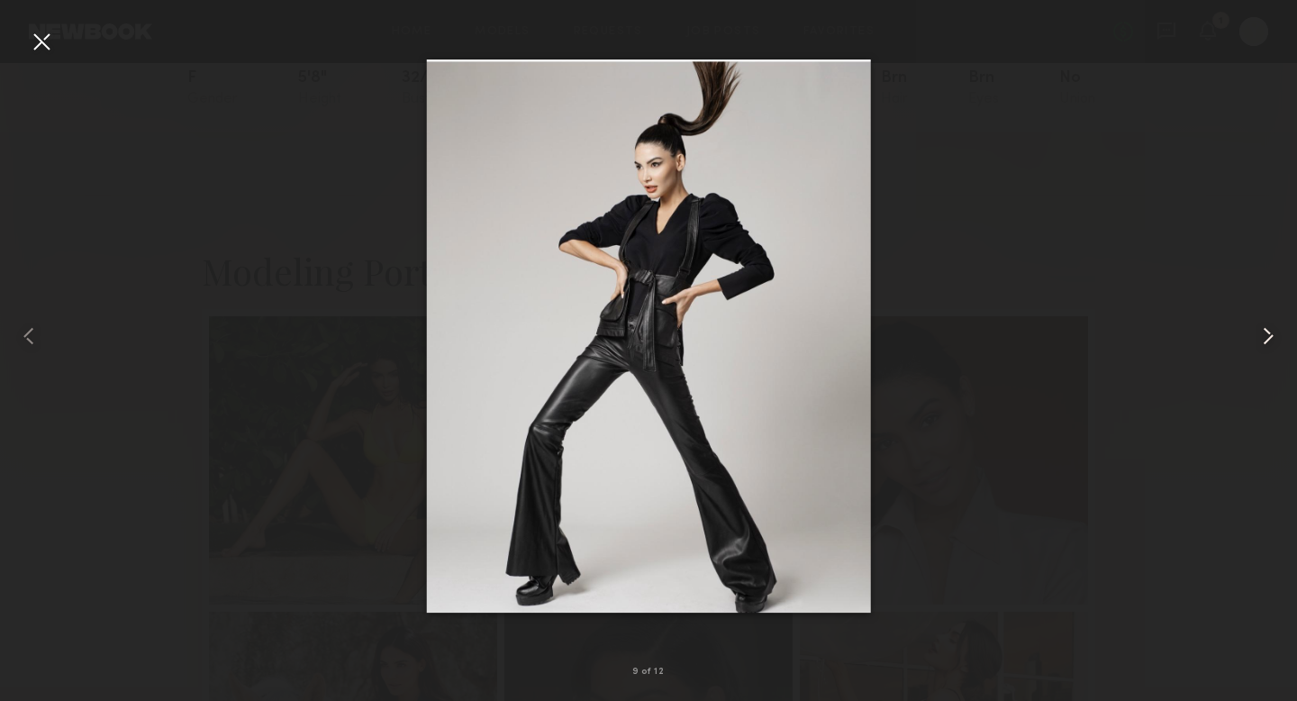
click at [1270, 337] on common-icon at bounding box center [1267, 335] width 29 height 29
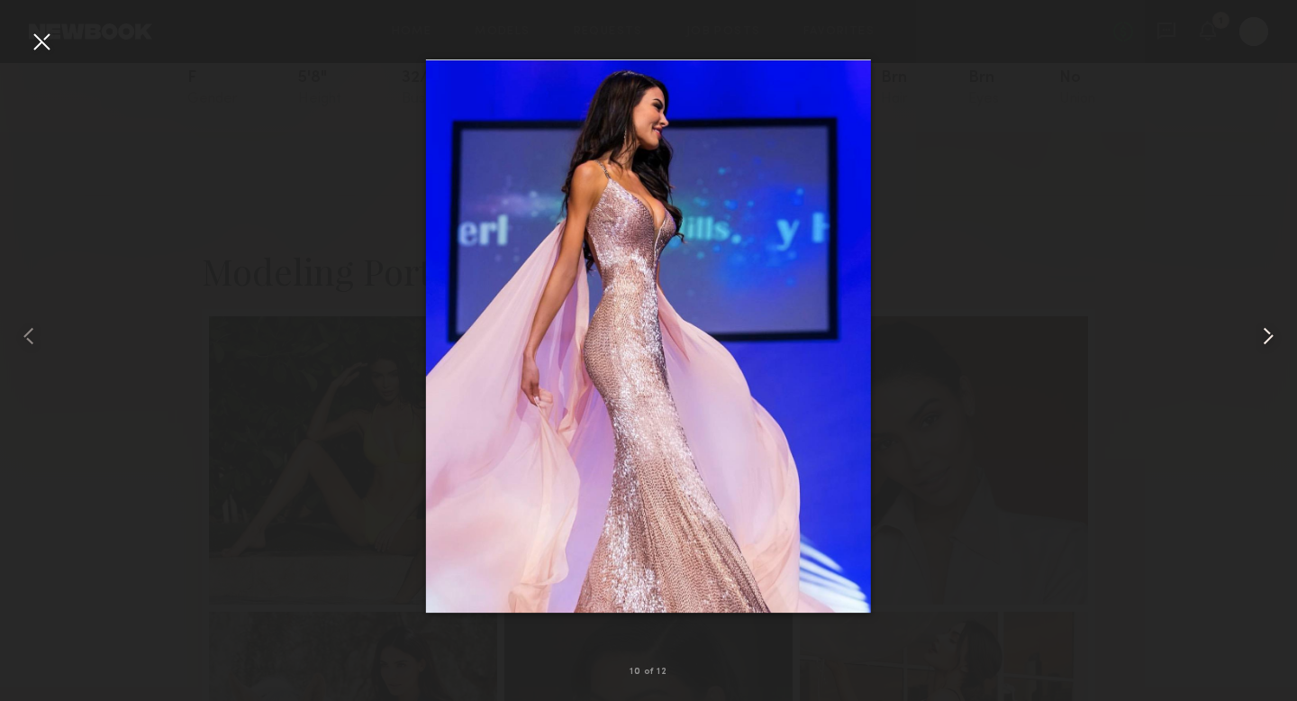
click at [1270, 337] on common-icon at bounding box center [1267, 335] width 29 height 29
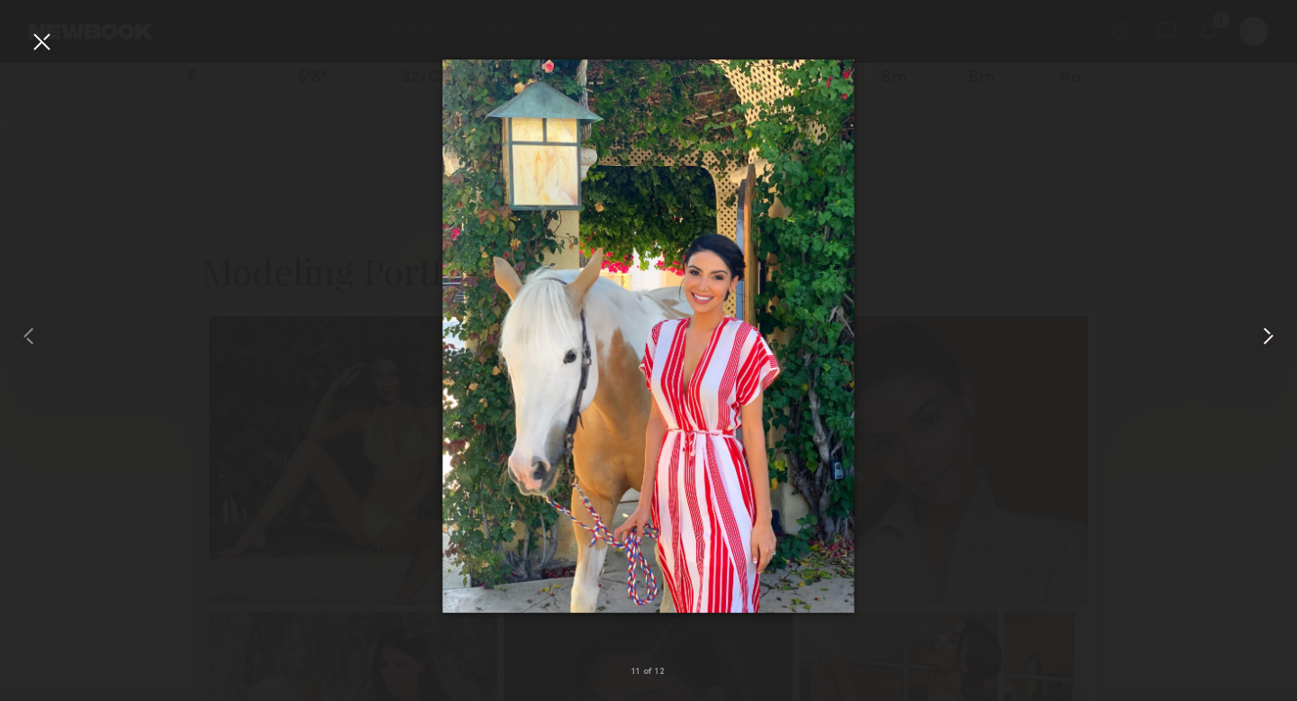
click at [1270, 337] on common-icon at bounding box center [1267, 335] width 29 height 29
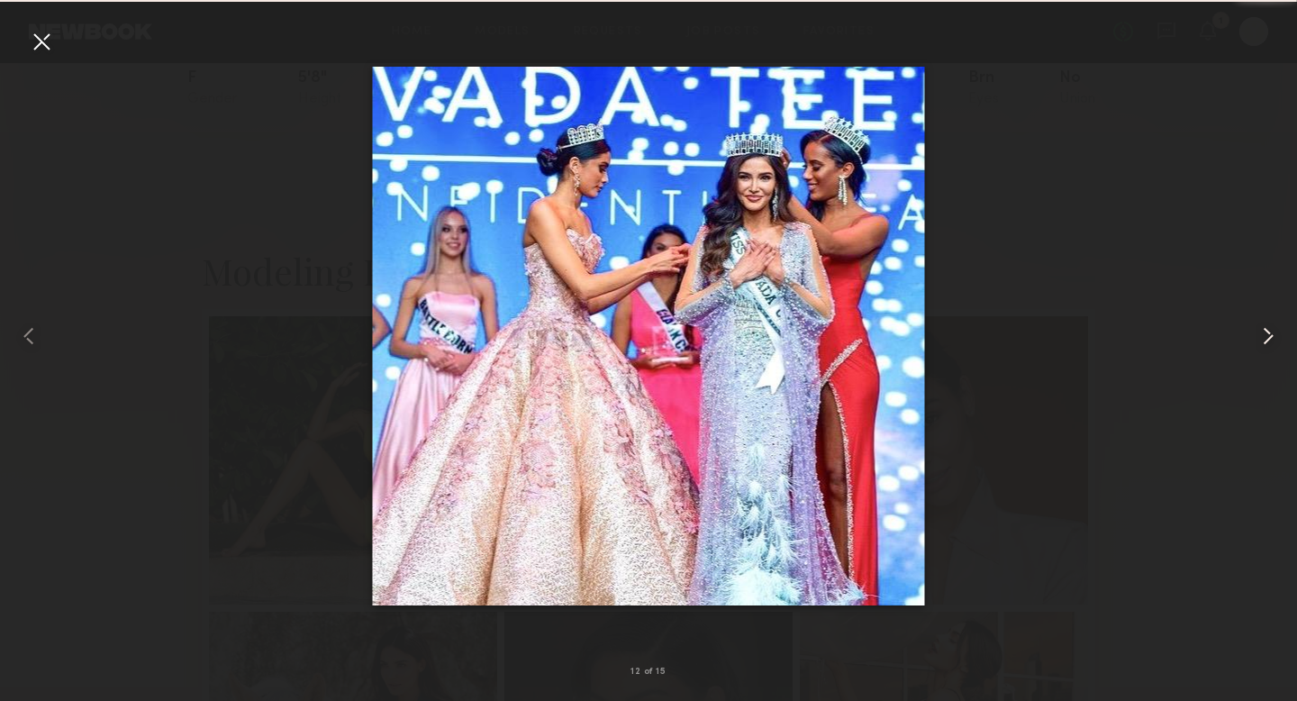
click at [1270, 337] on common-icon at bounding box center [1267, 335] width 29 height 29
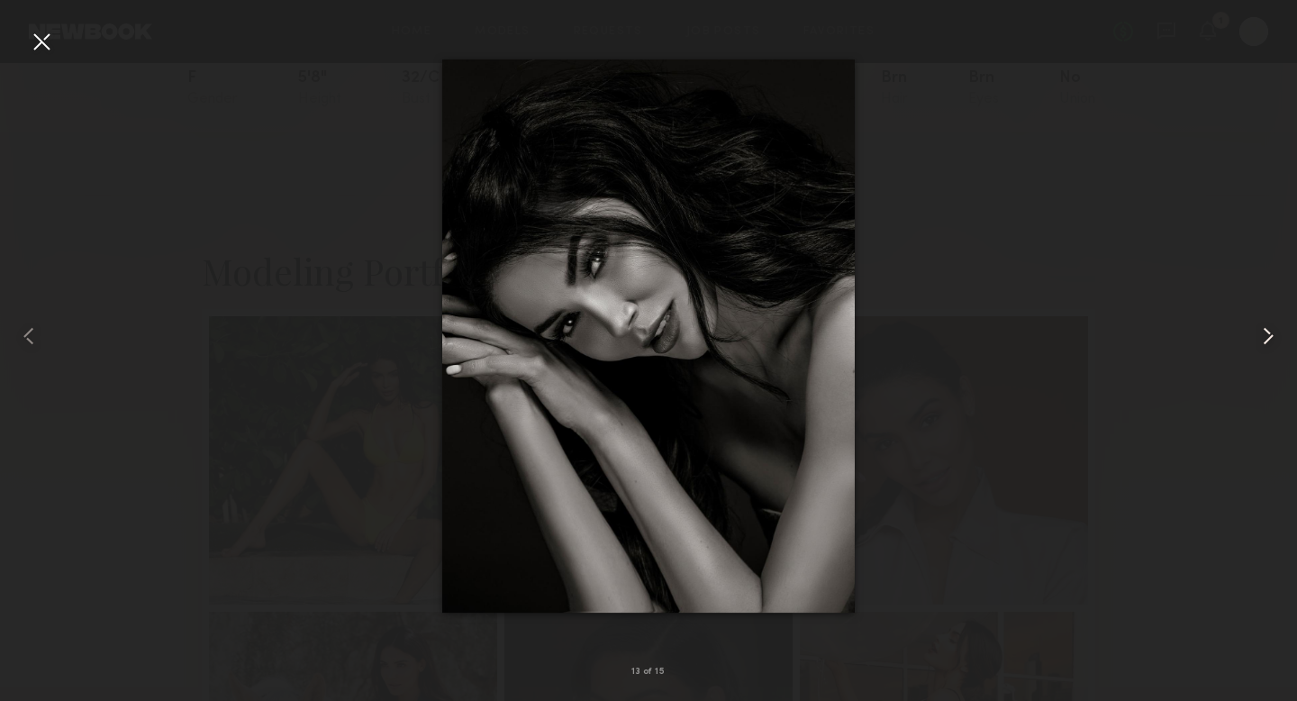
click at [1270, 337] on common-icon at bounding box center [1267, 335] width 29 height 29
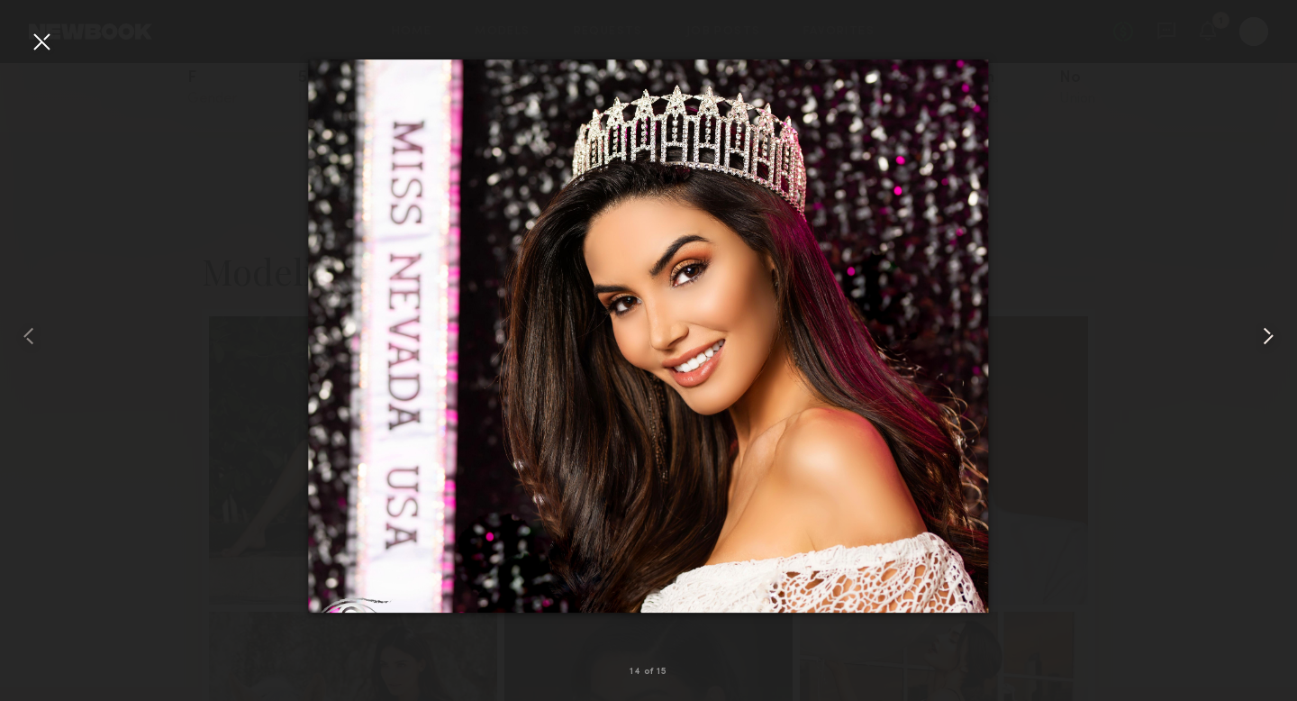
click at [1270, 337] on common-icon at bounding box center [1267, 335] width 29 height 29
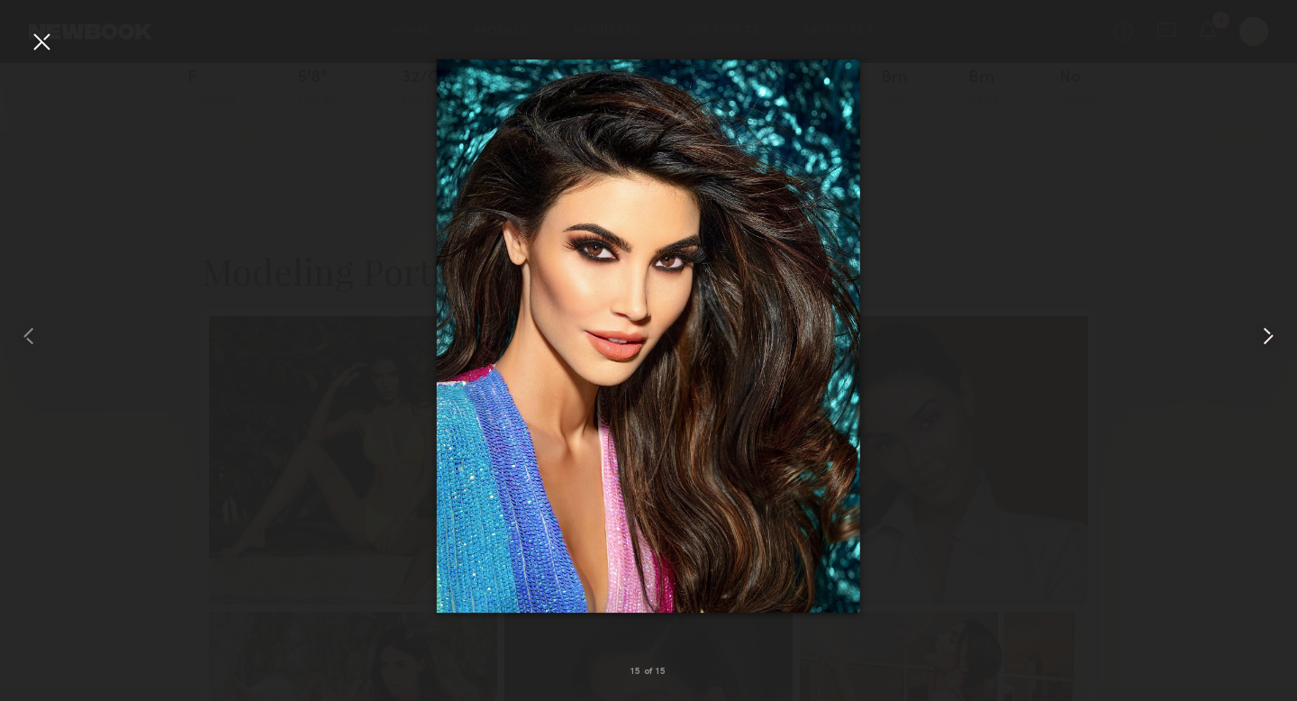
click at [1270, 337] on common-icon at bounding box center [1267, 335] width 29 height 29
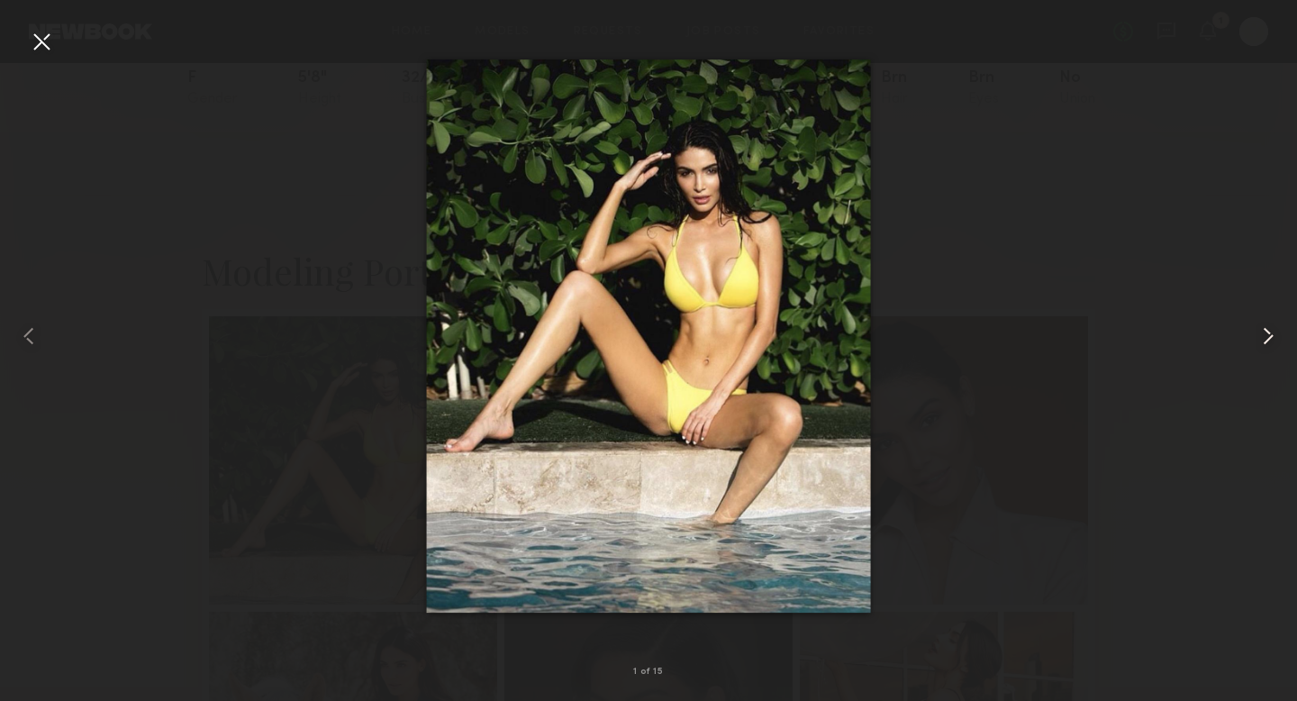
click at [1270, 337] on common-icon at bounding box center [1267, 335] width 29 height 29
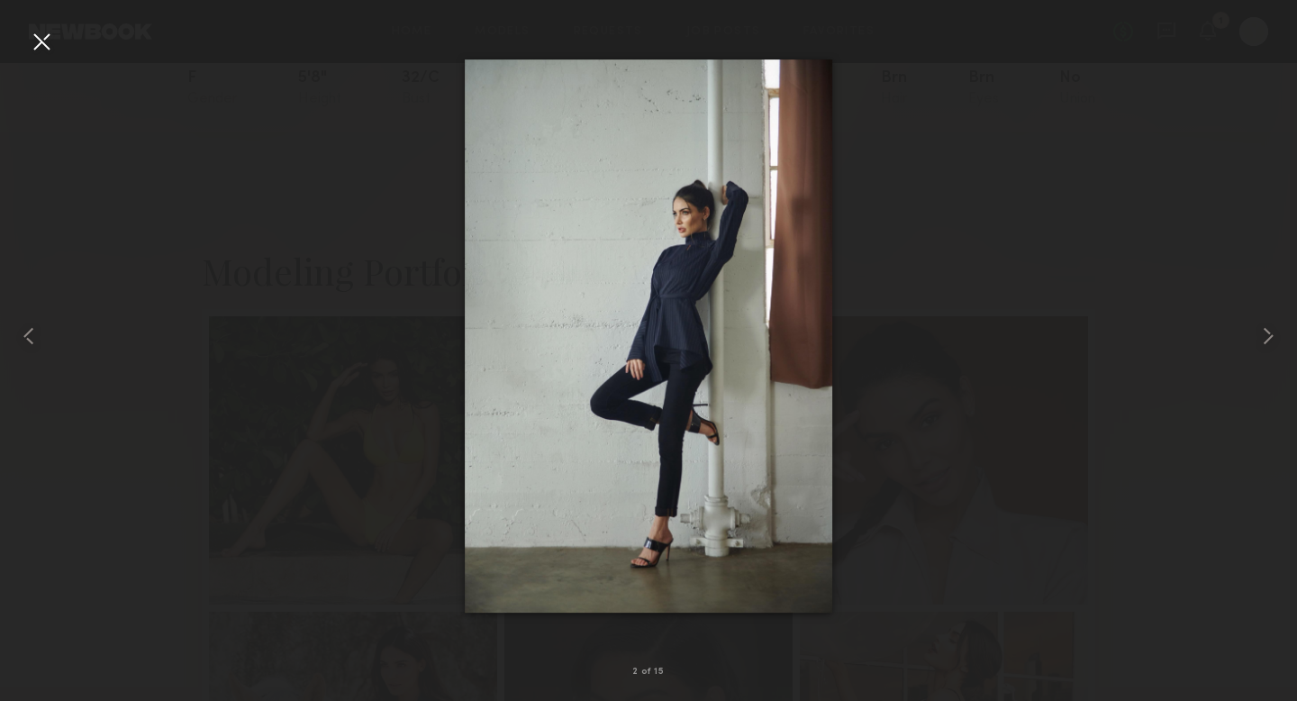
click at [39, 37] on div at bounding box center [41, 41] width 29 height 29
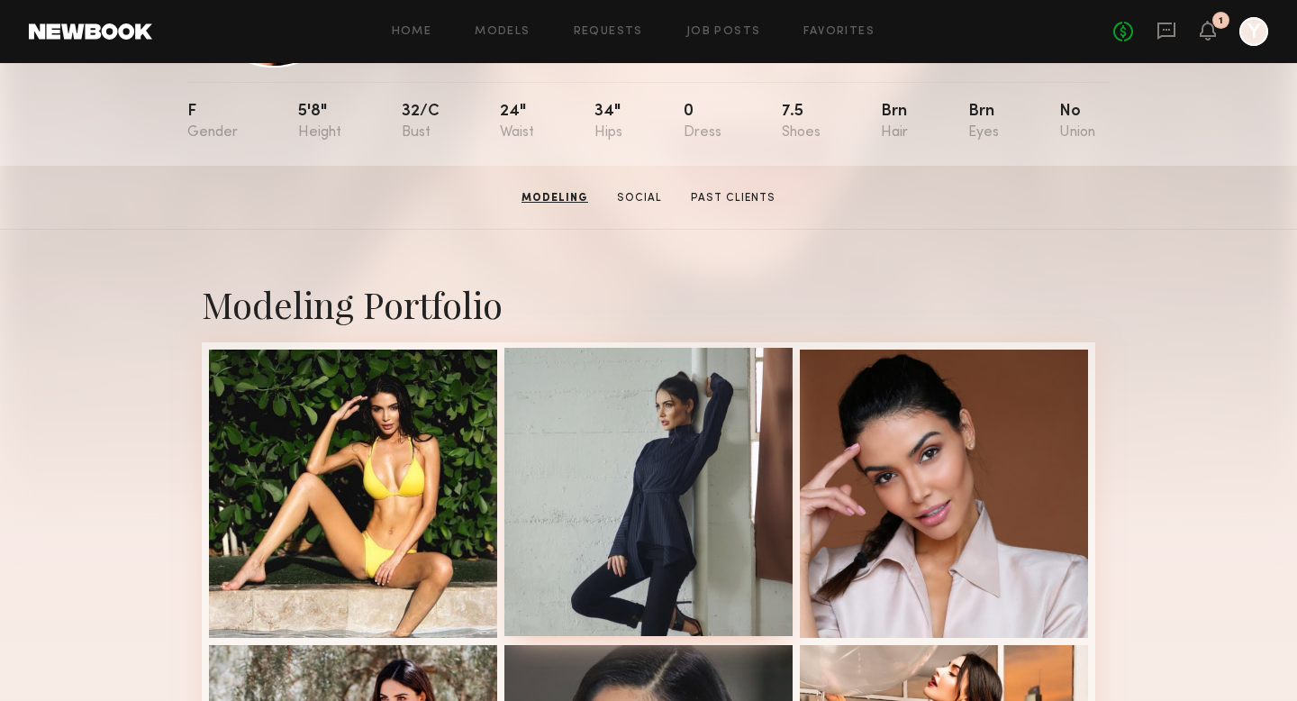
scroll to position [182, 0]
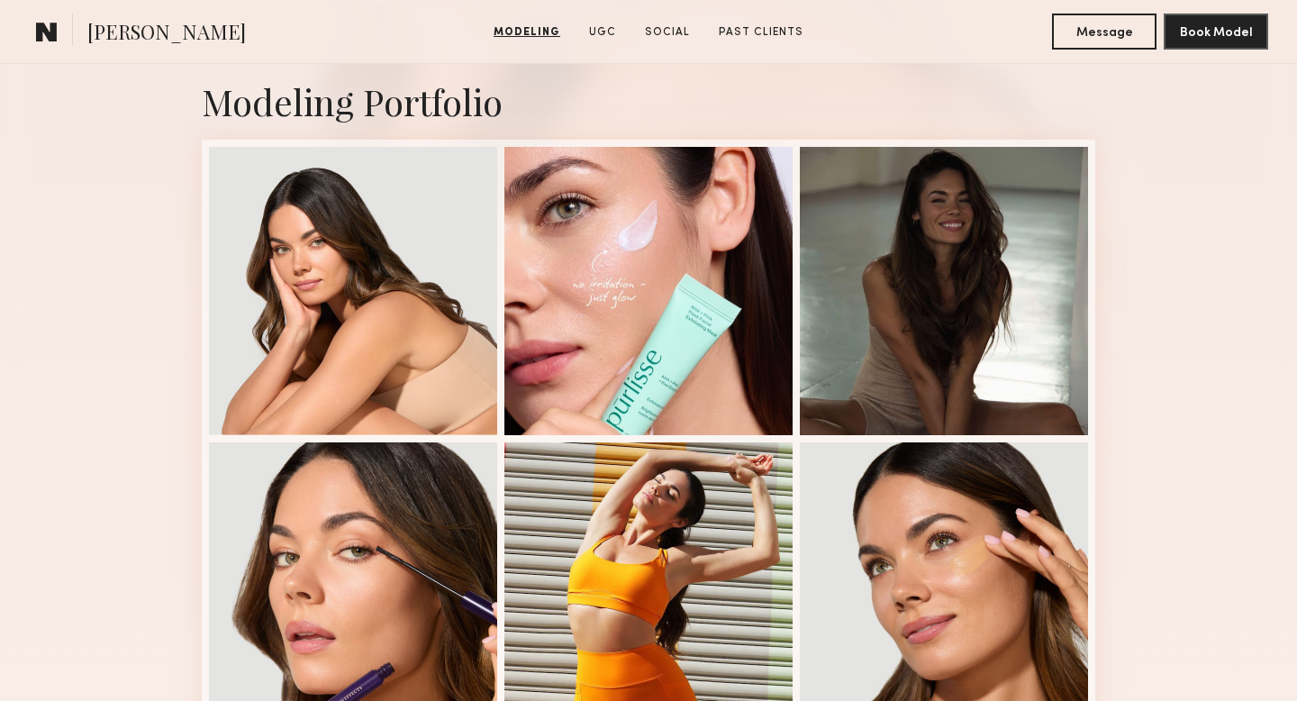
scroll to position [386, 0]
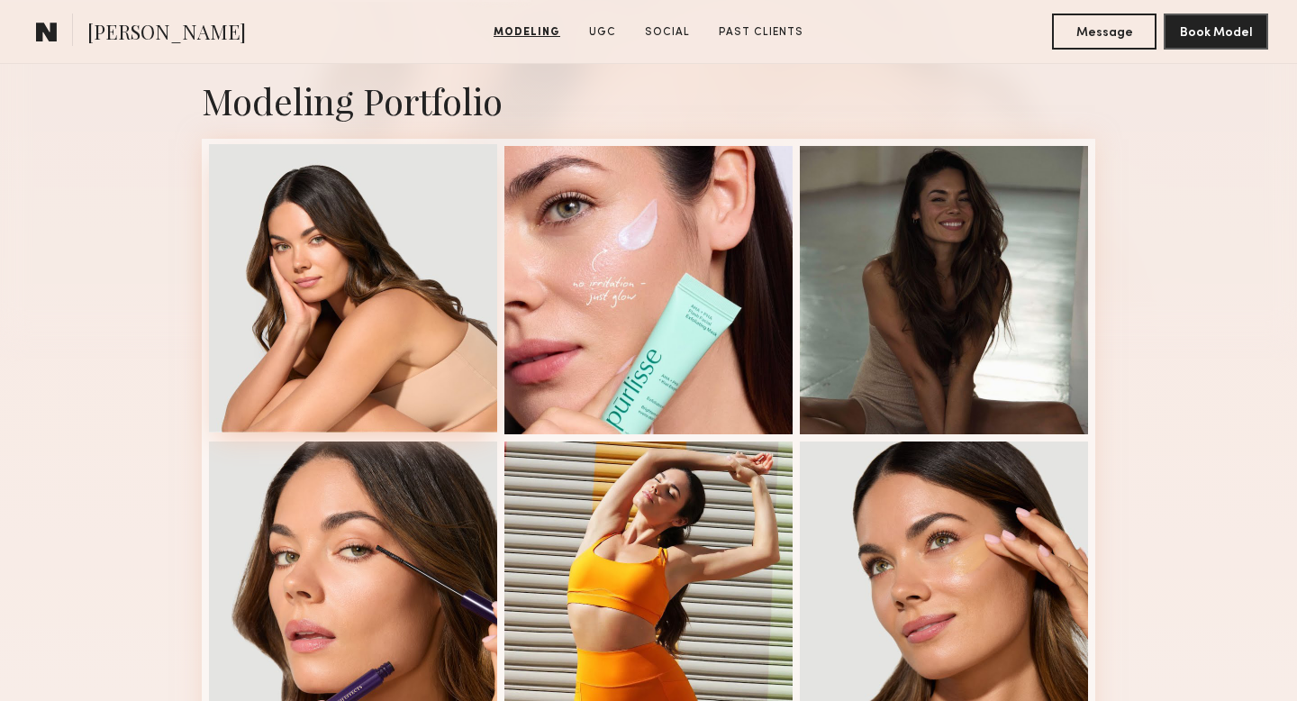
click at [421, 354] on div at bounding box center [353, 288] width 288 height 288
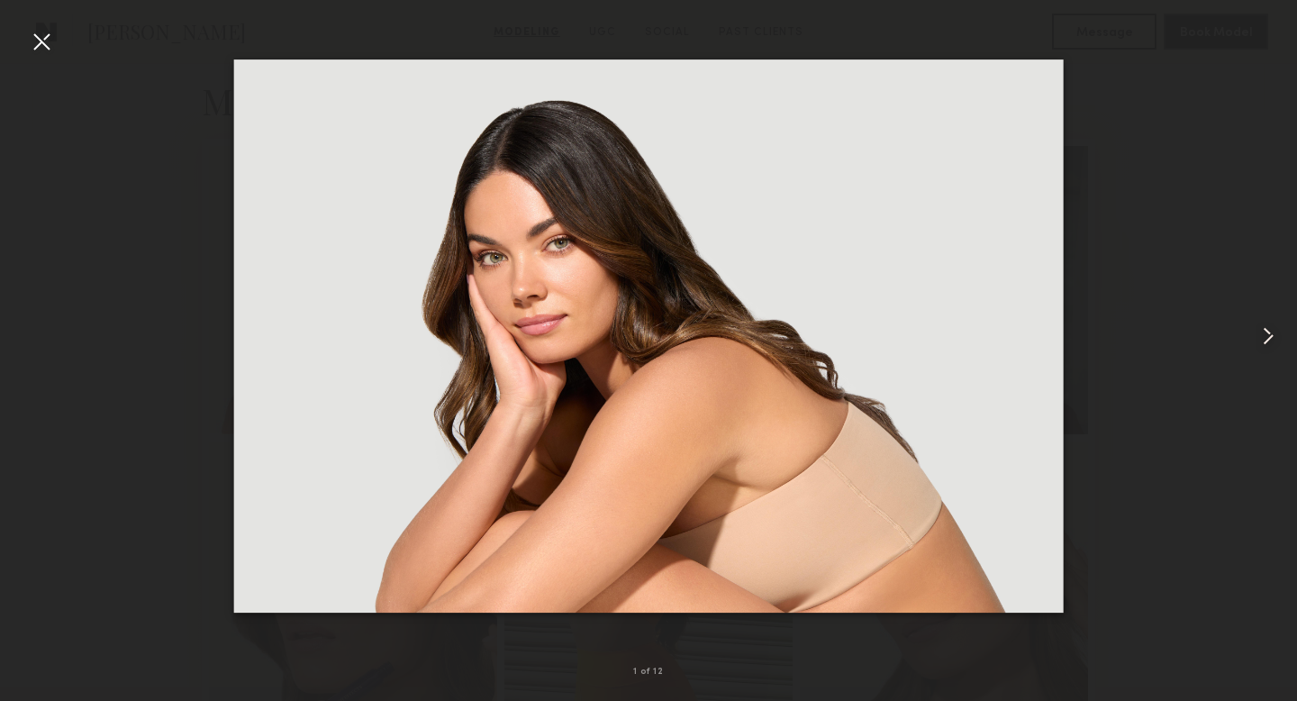
click at [1264, 333] on common-icon at bounding box center [1267, 335] width 29 height 29
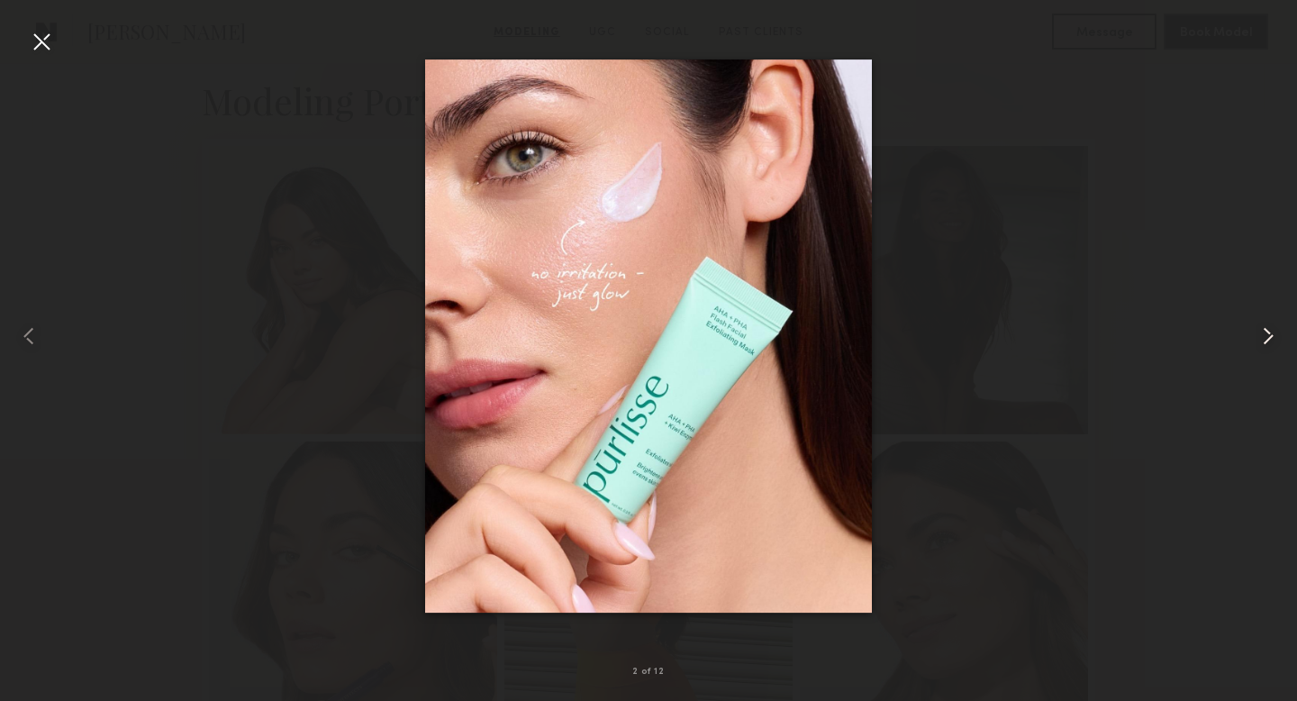
click at [1264, 333] on common-icon at bounding box center [1267, 335] width 29 height 29
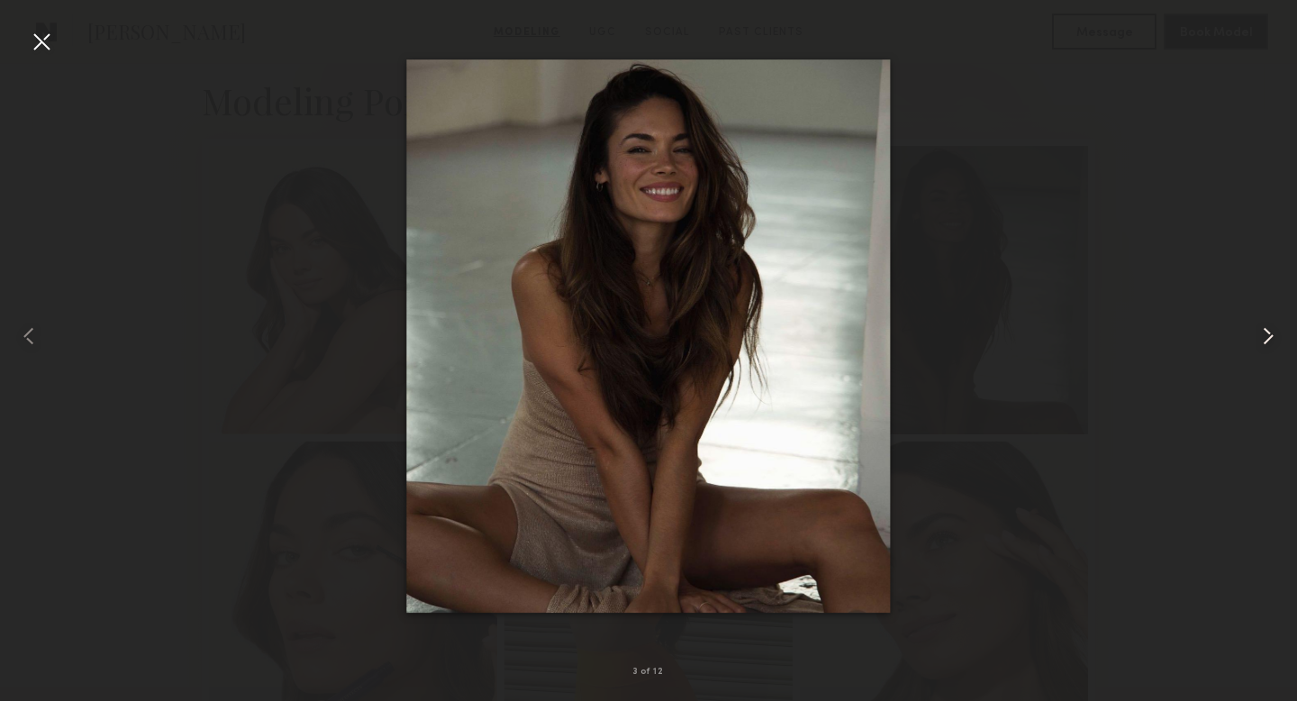
click at [1264, 333] on common-icon at bounding box center [1267, 335] width 29 height 29
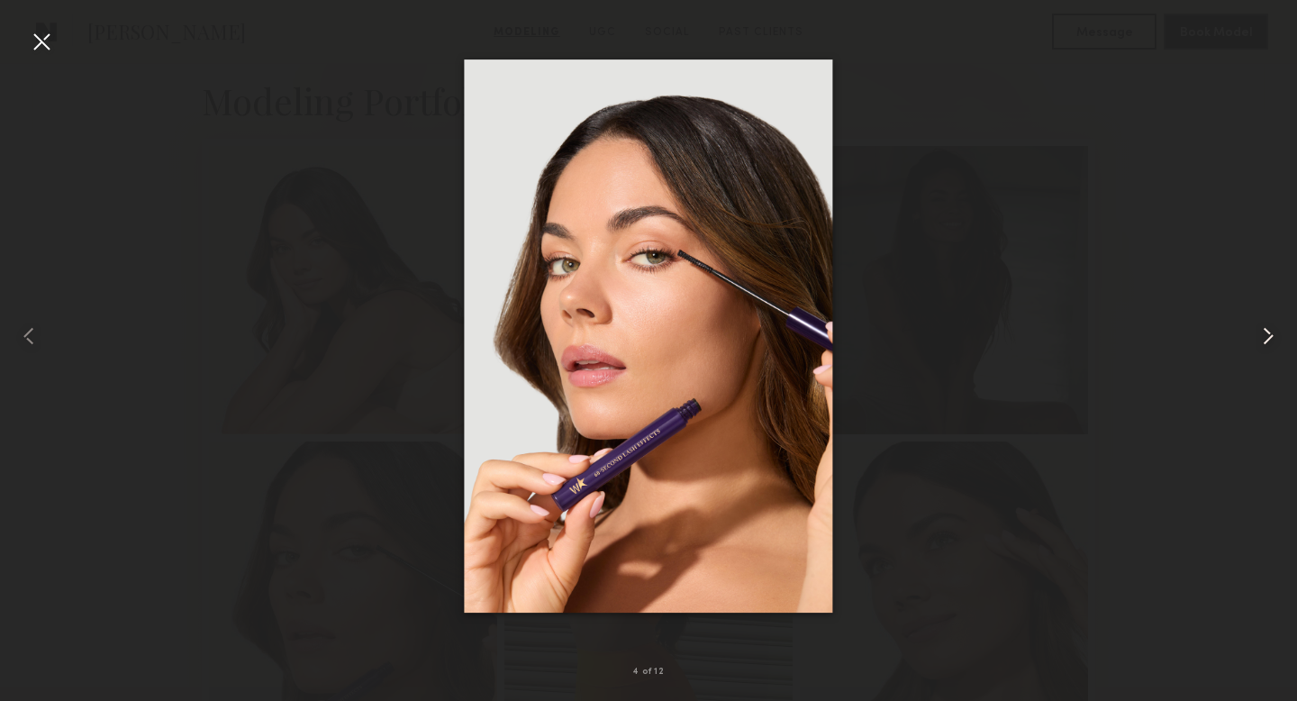
click at [1264, 333] on common-icon at bounding box center [1267, 335] width 29 height 29
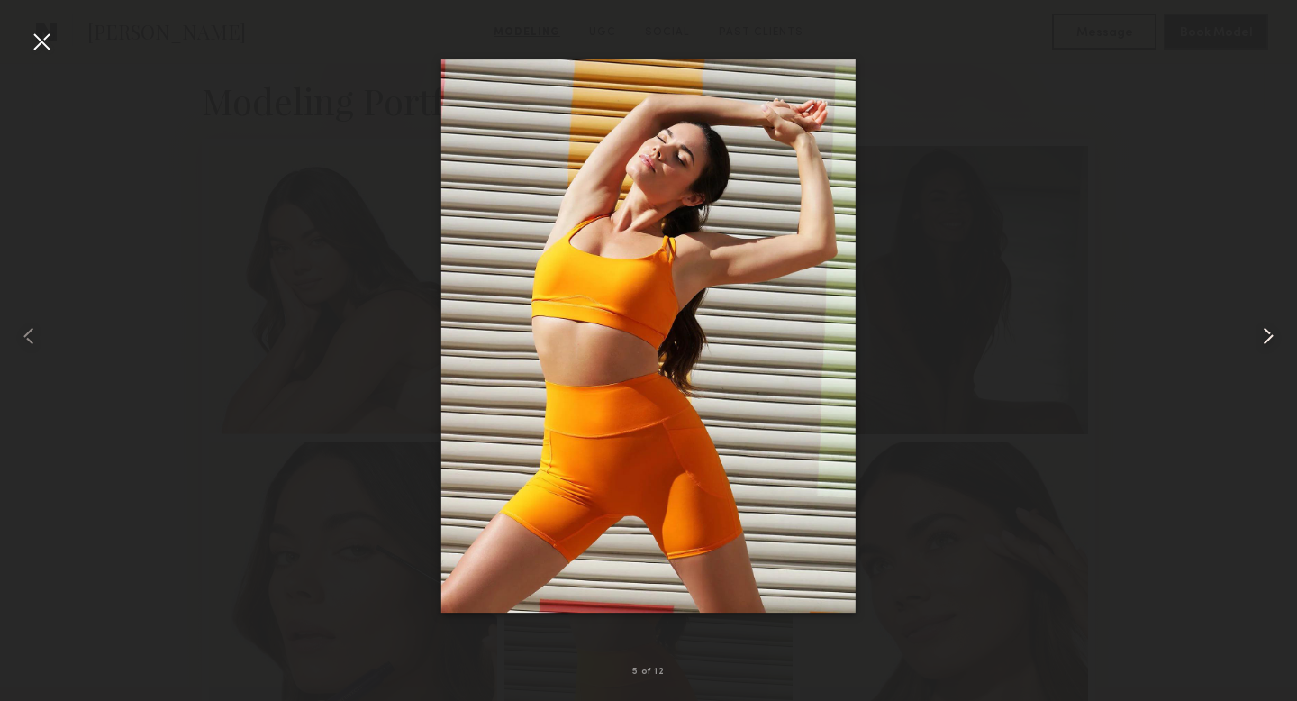
click at [1264, 333] on common-icon at bounding box center [1267, 335] width 29 height 29
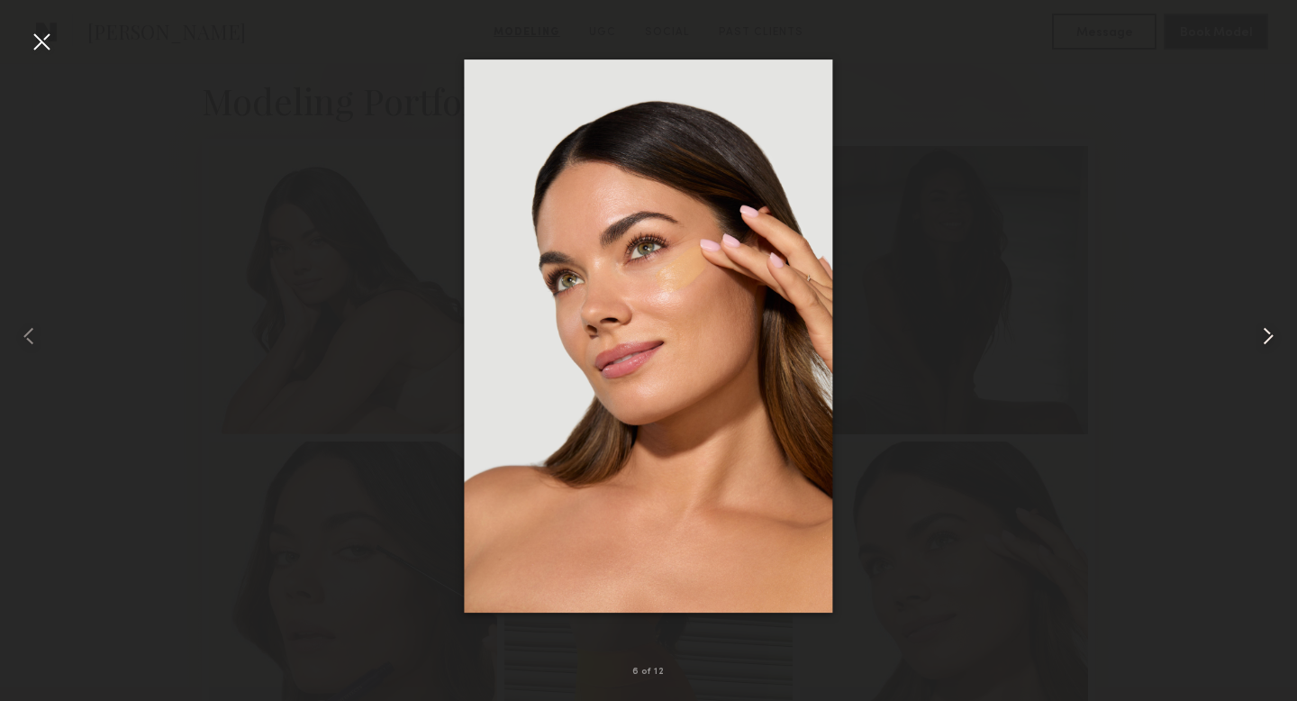
click at [1264, 333] on common-icon at bounding box center [1267, 335] width 29 height 29
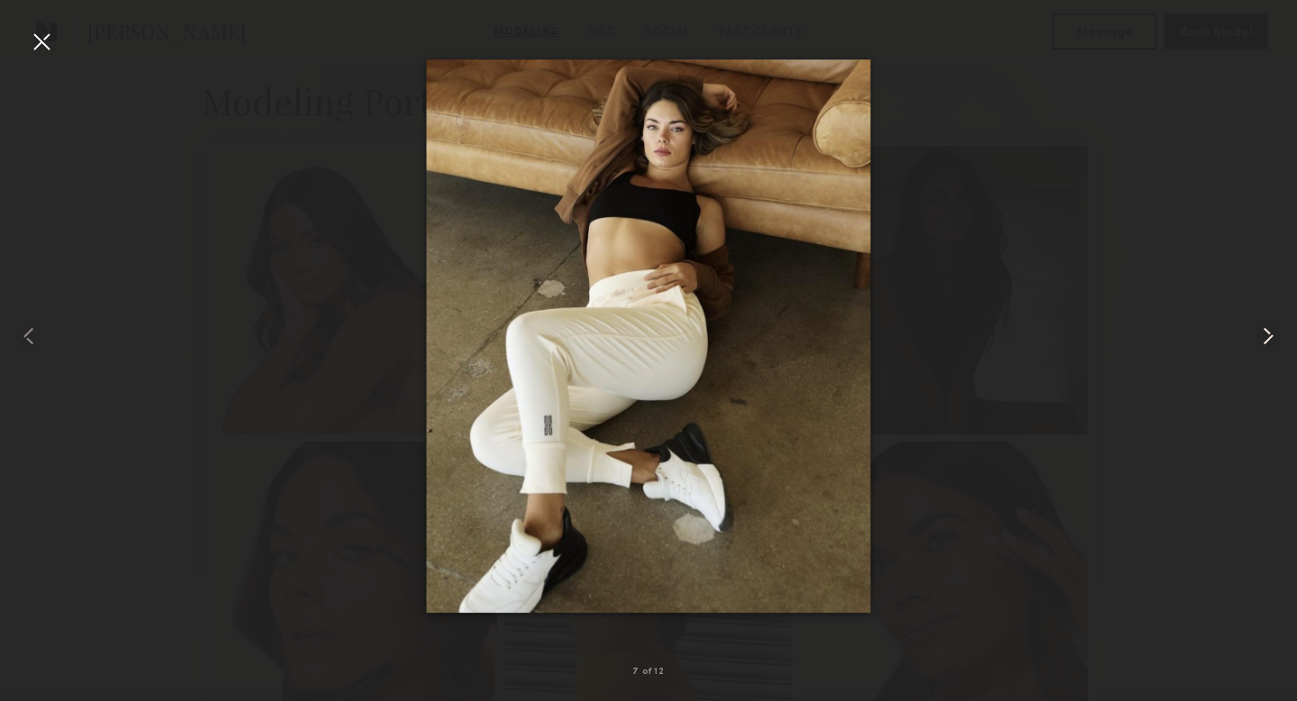
click at [1264, 333] on common-icon at bounding box center [1267, 335] width 29 height 29
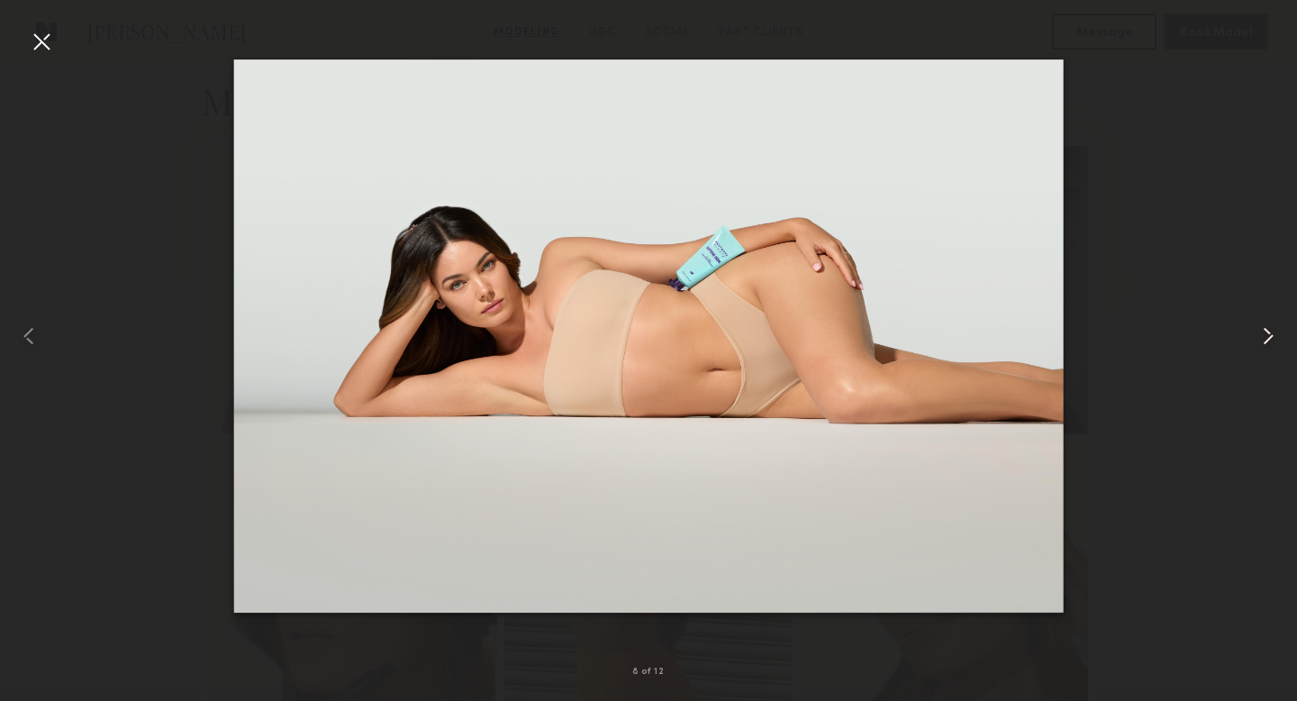
click at [1264, 333] on common-icon at bounding box center [1267, 335] width 29 height 29
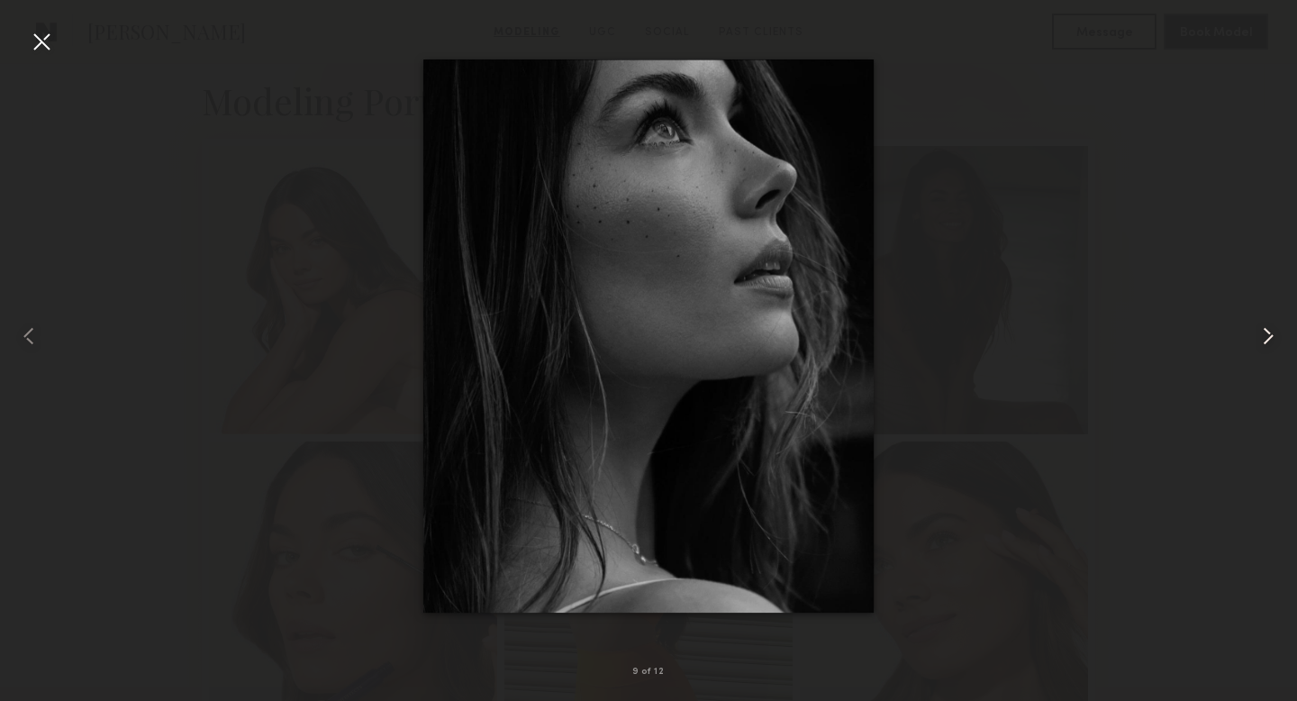
click at [1264, 333] on common-icon at bounding box center [1267, 335] width 29 height 29
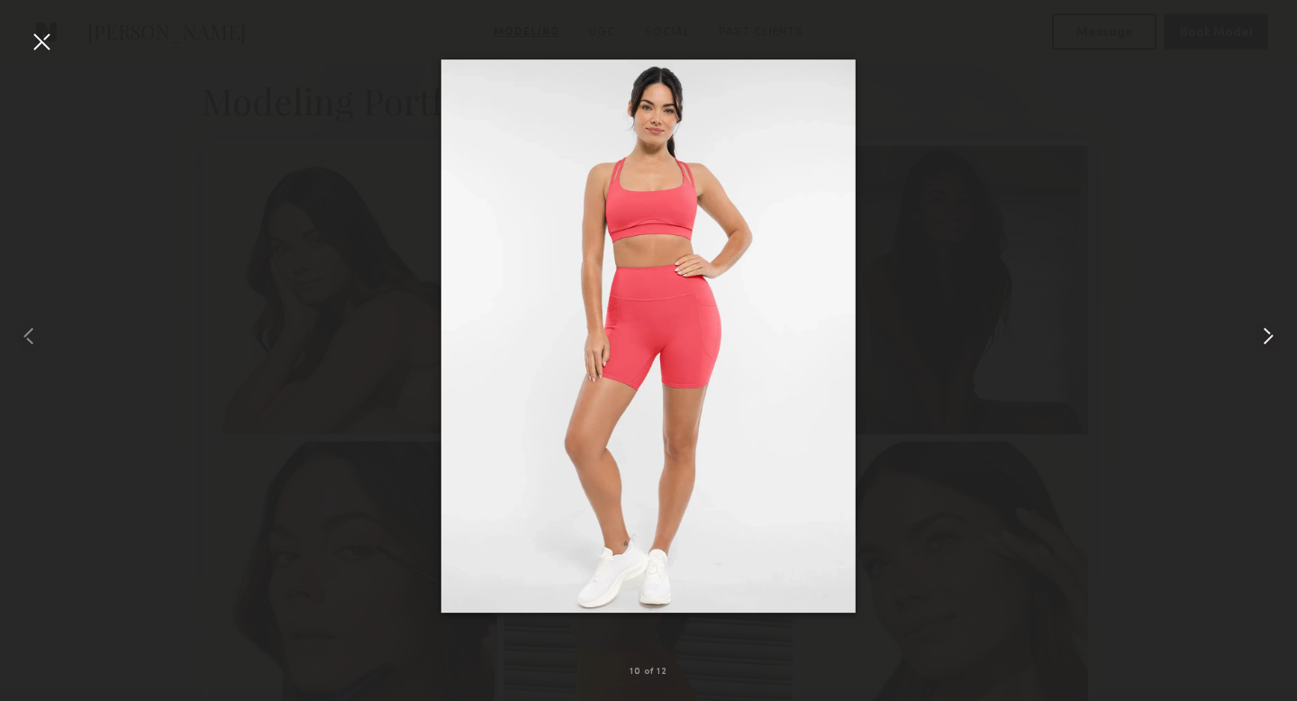
click at [1264, 333] on common-icon at bounding box center [1267, 335] width 29 height 29
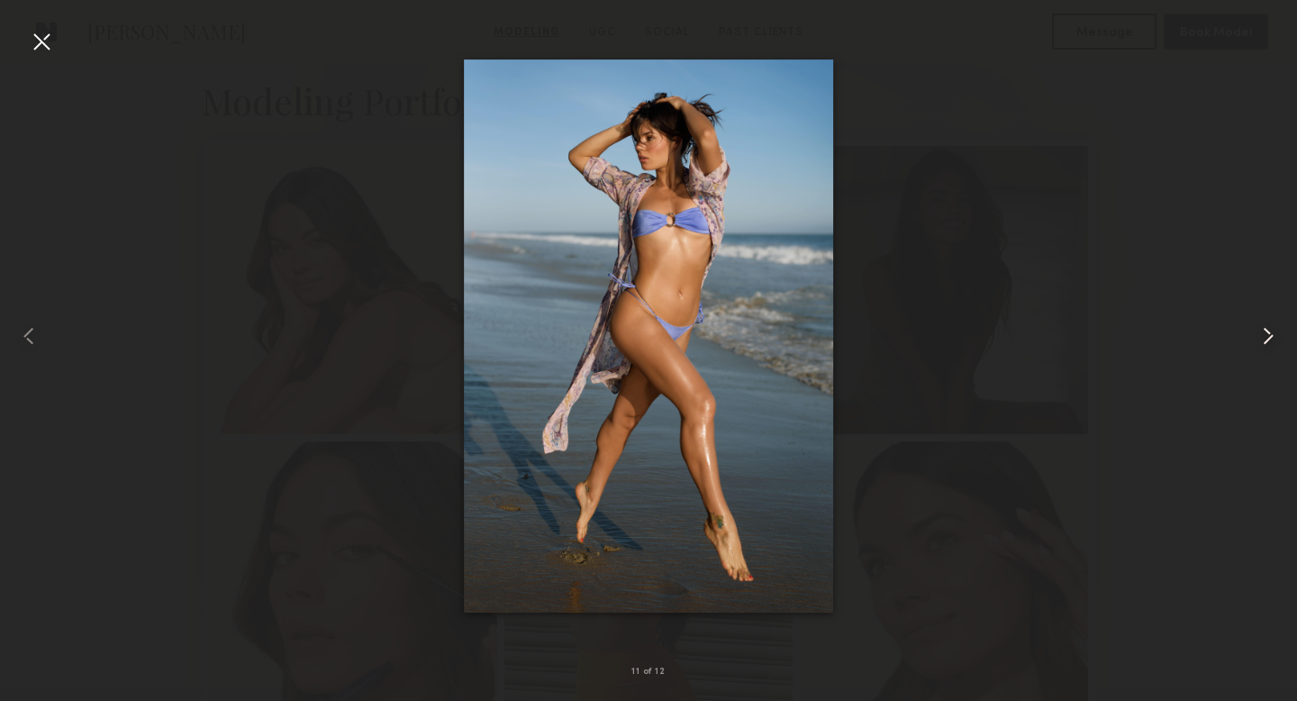
click at [1264, 333] on common-icon at bounding box center [1267, 335] width 29 height 29
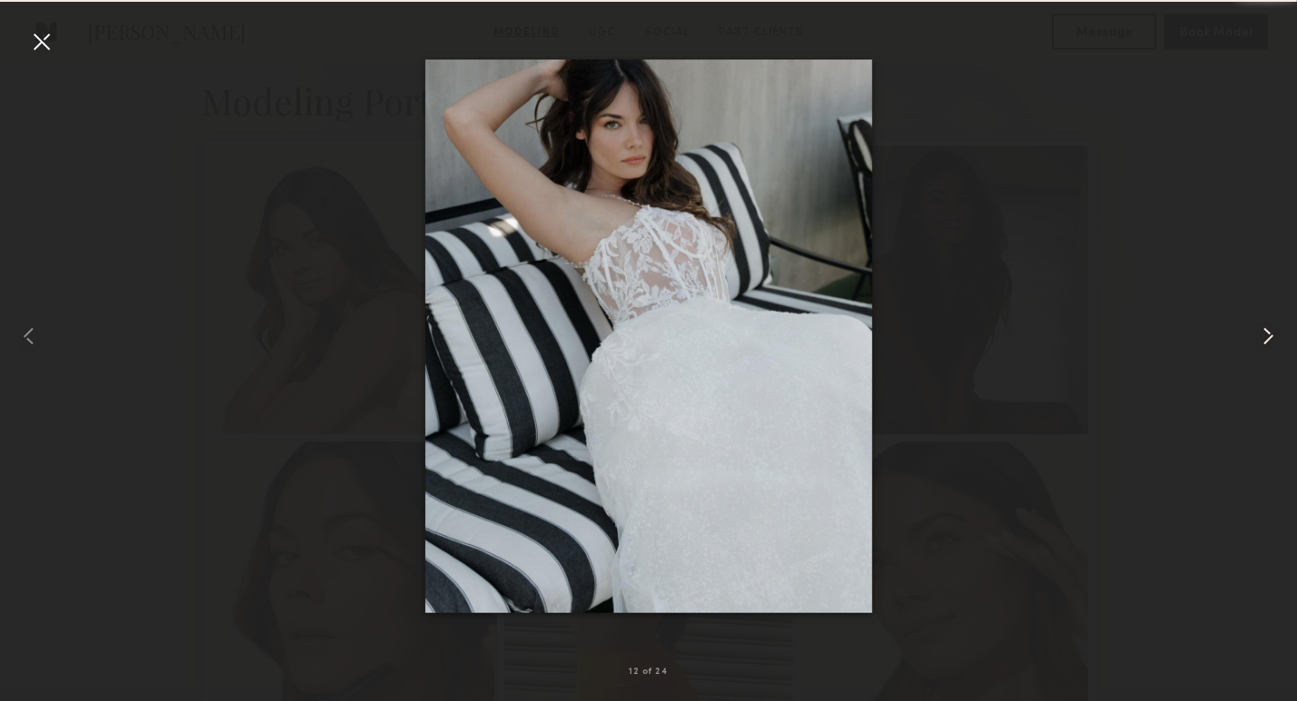
click at [1264, 333] on common-icon at bounding box center [1267, 335] width 29 height 29
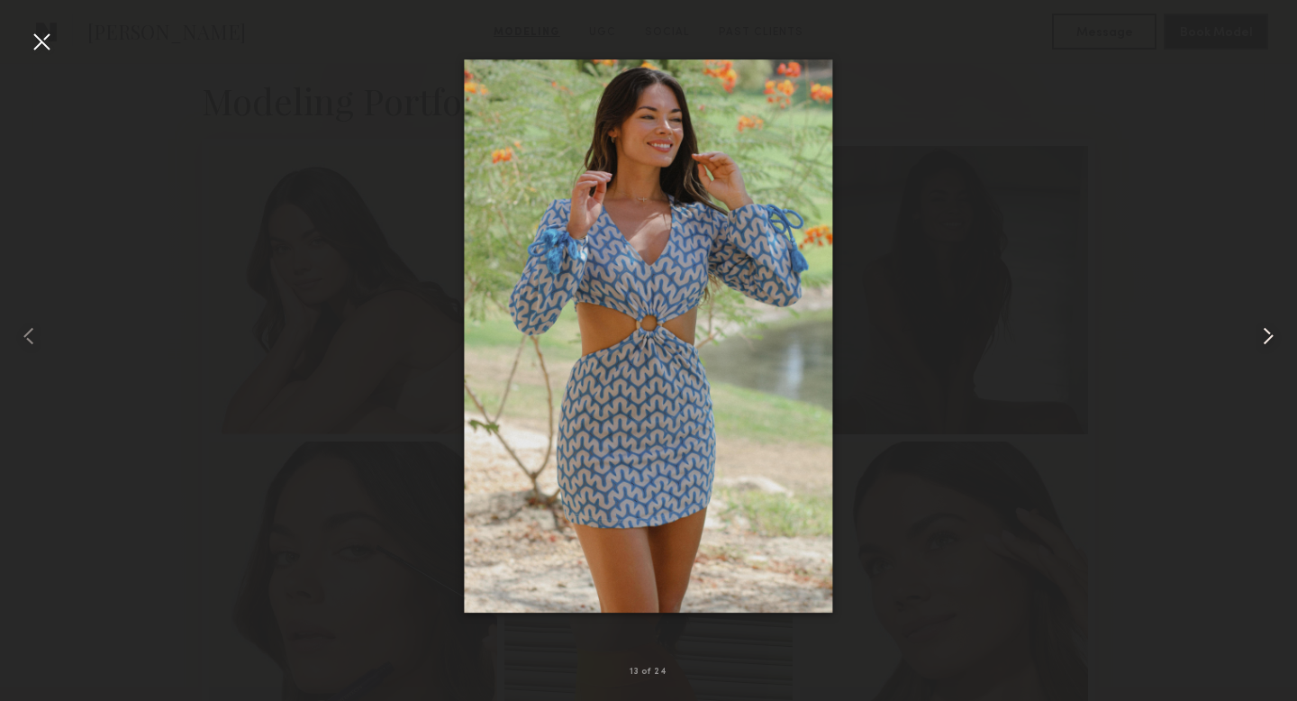
click at [1264, 333] on common-icon at bounding box center [1267, 335] width 29 height 29
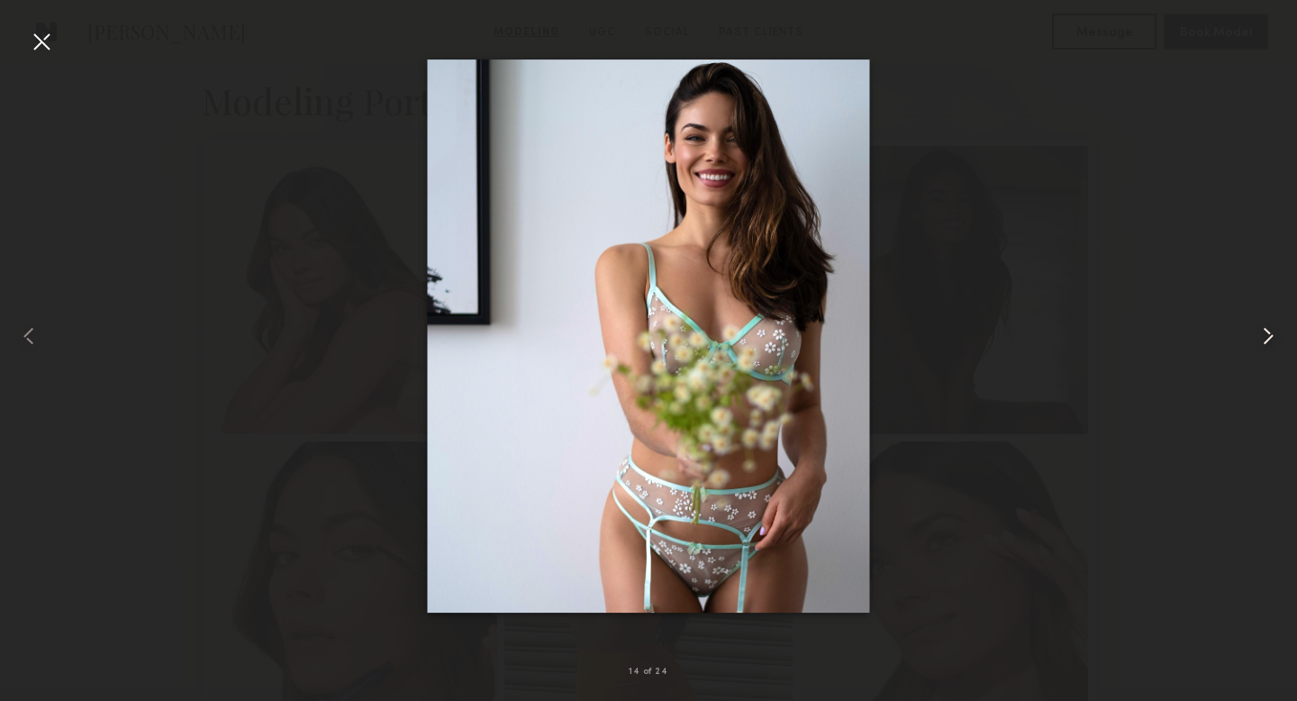
click at [1264, 333] on common-icon at bounding box center [1267, 335] width 29 height 29
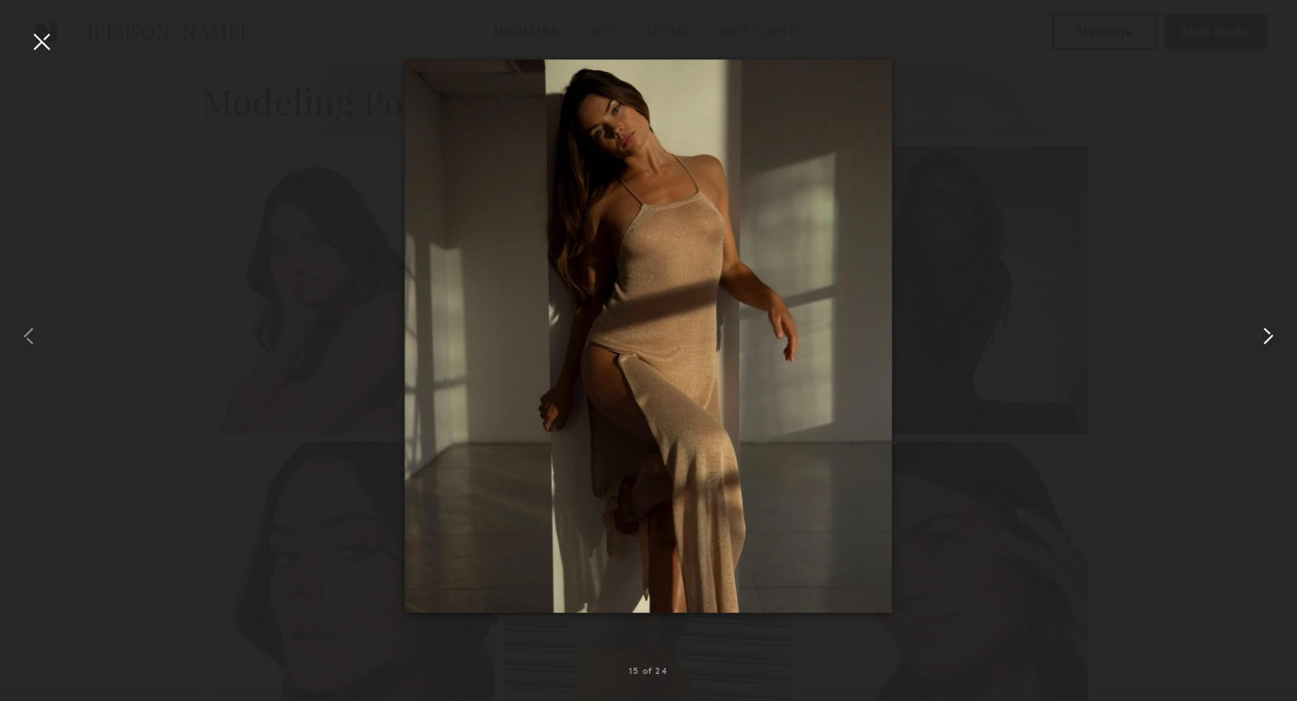
click at [1264, 333] on common-icon at bounding box center [1267, 335] width 29 height 29
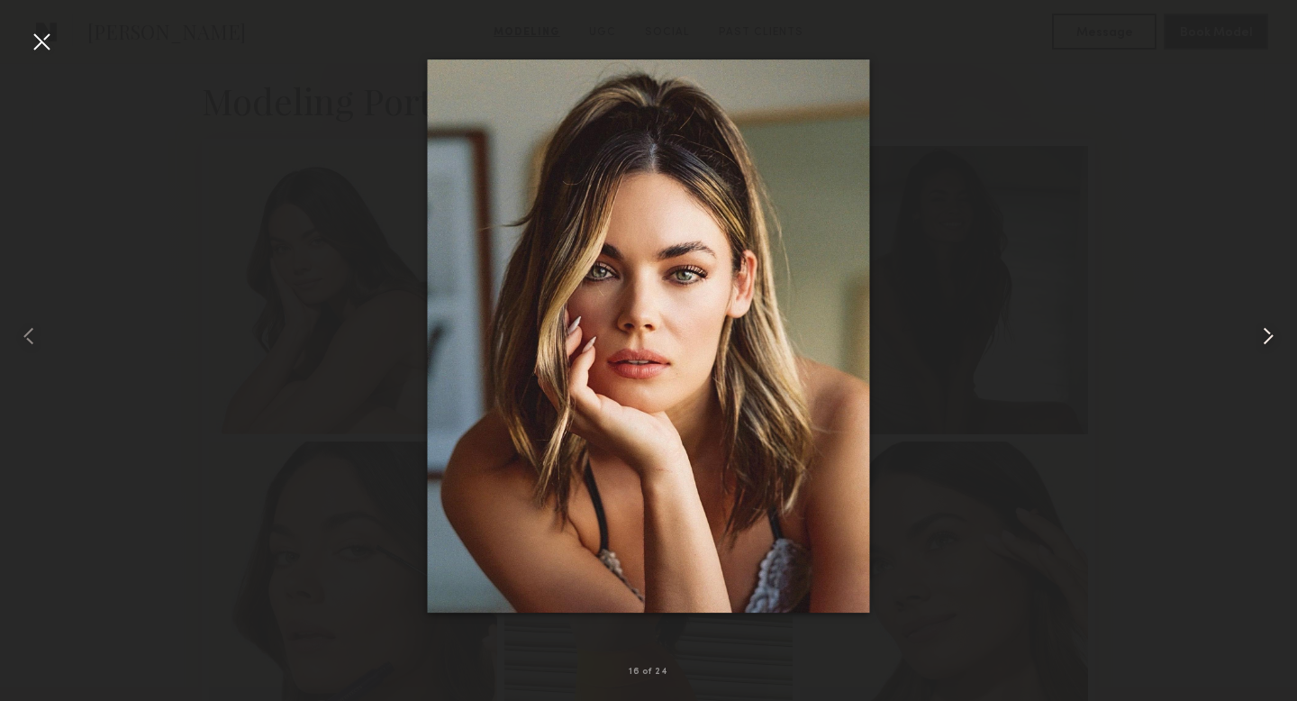
click at [1264, 333] on common-icon at bounding box center [1267, 335] width 29 height 29
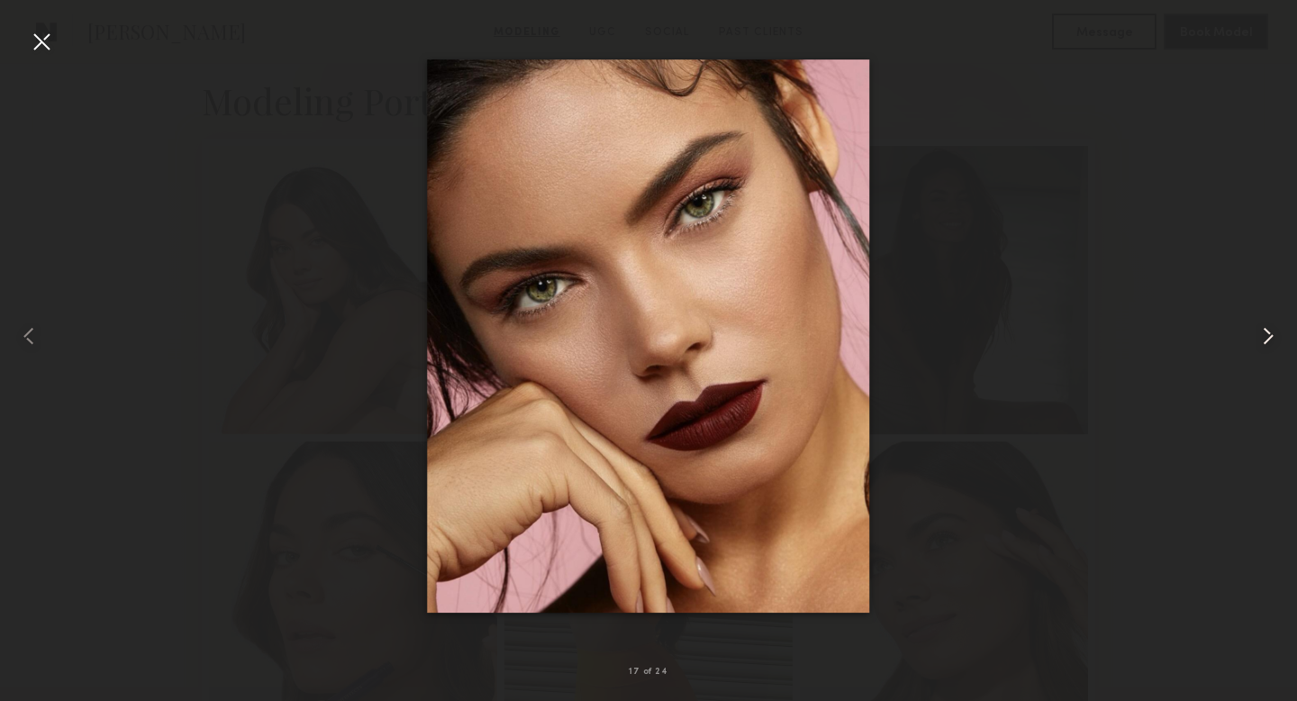
click at [1264, 333] on common-icon at bounding box center [1267, 335] width 29 height 29
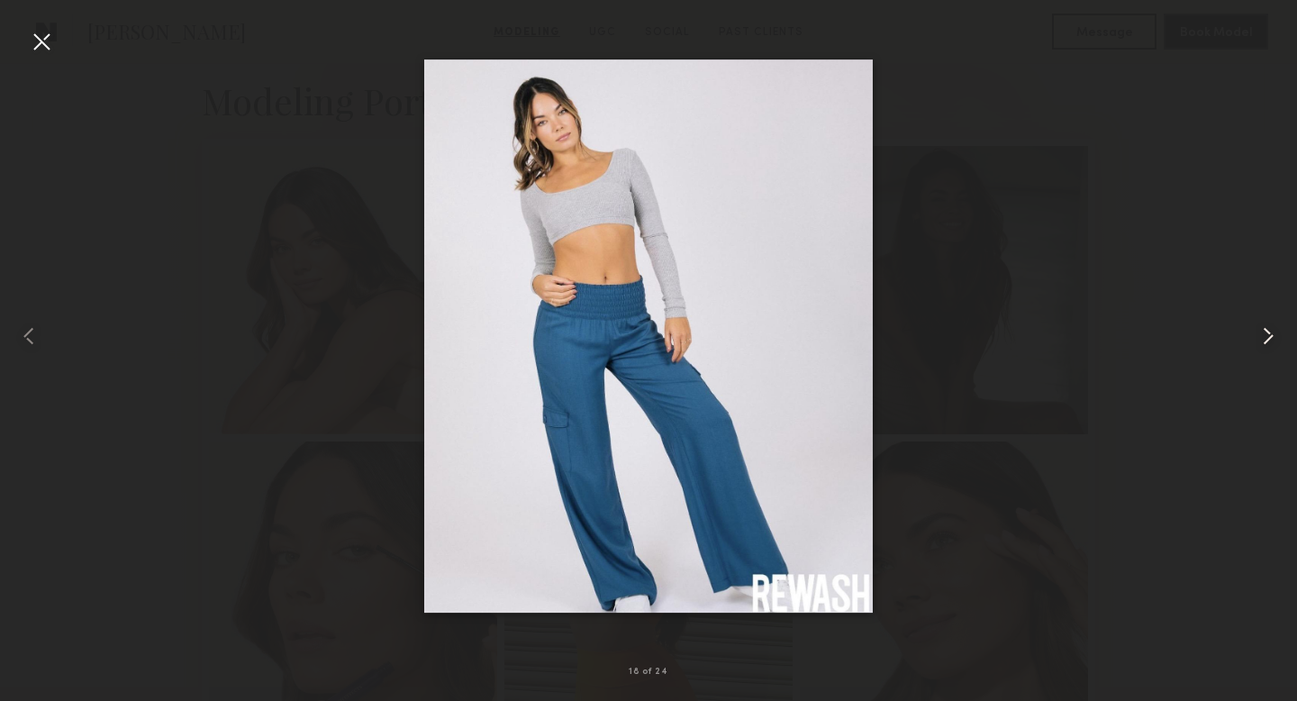
click at [1264, 333] on common-icon at bounding box center [1267, 335] width 29 height 29
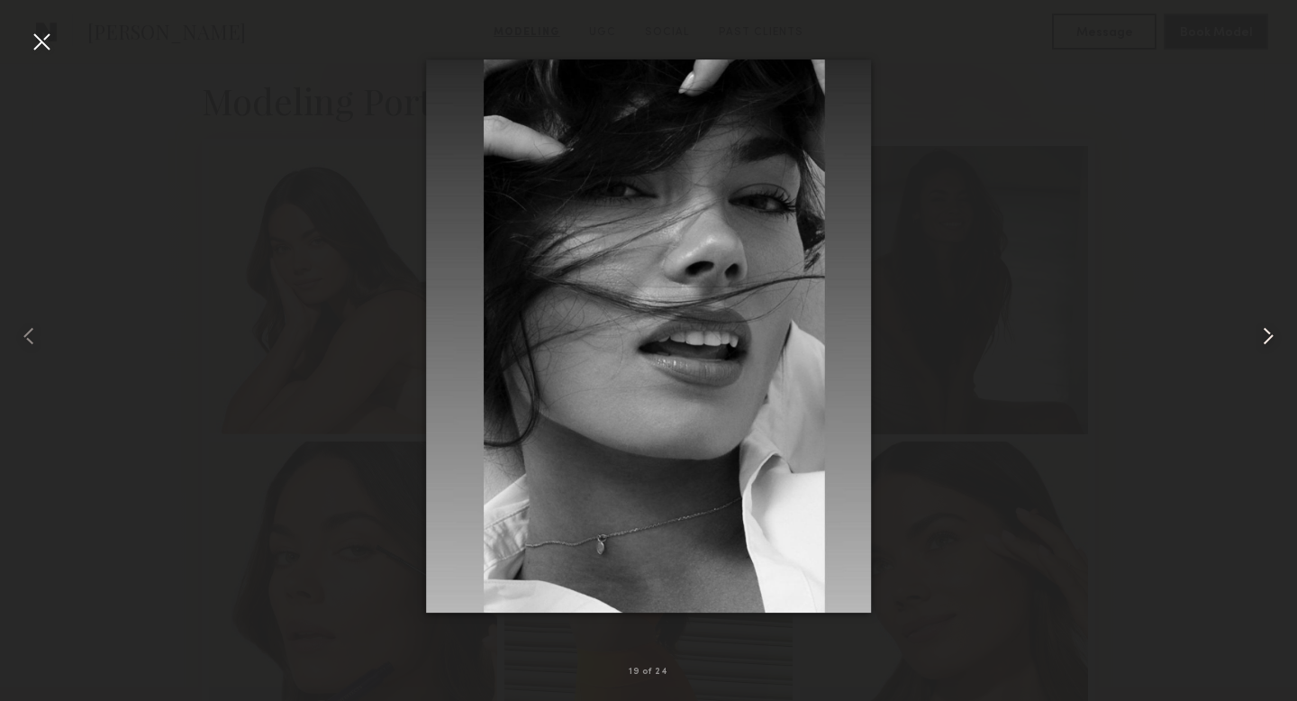
click at [1264, 333] on common-icon at bounding box center [1267, 335] width 29 height 29
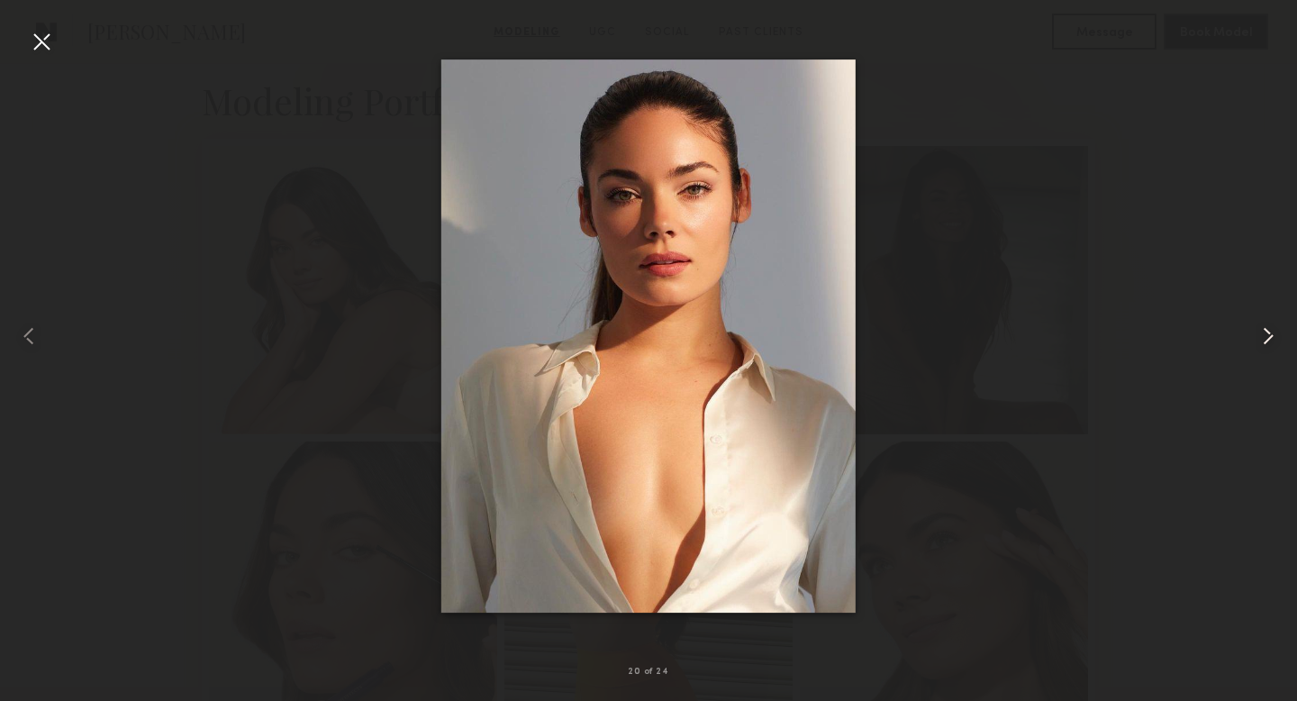
click at [1264, 333] on common-icon at bounding box center [1267, 335] width 29 height 29
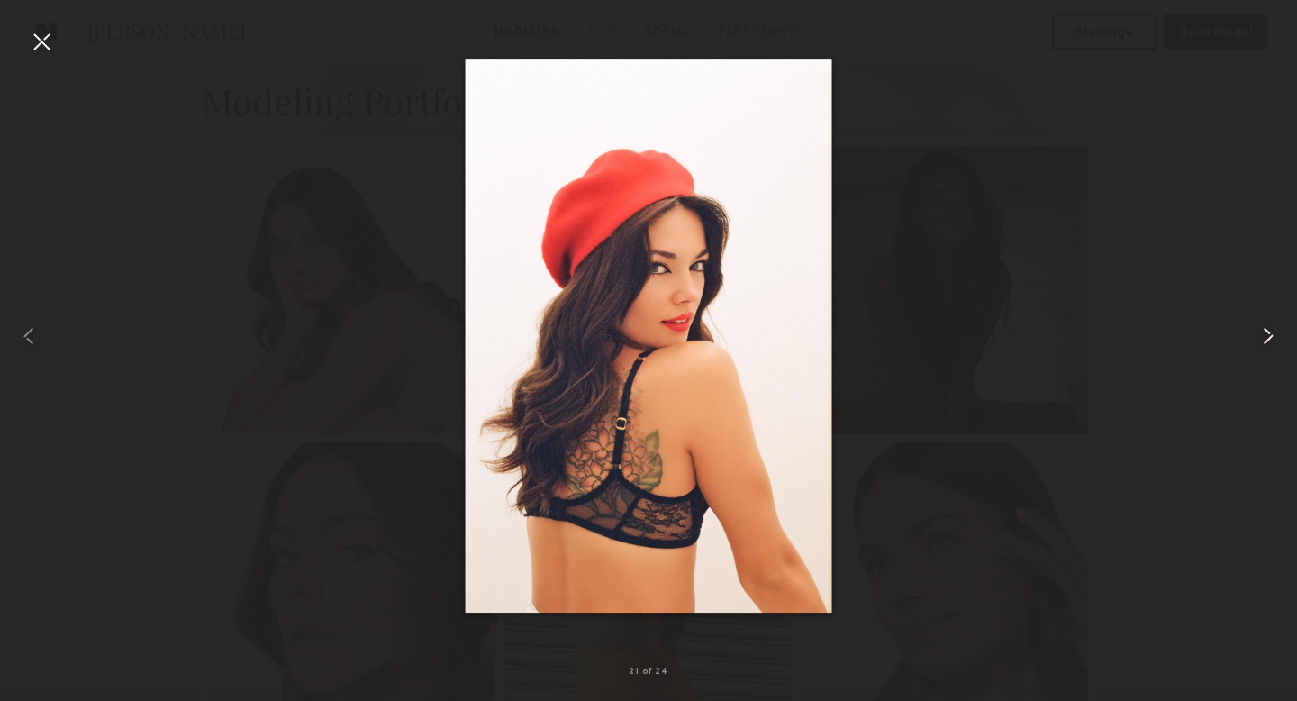
click at [1264, 333] on common-icon at bounding box center [1267, 335] width 29 height 29
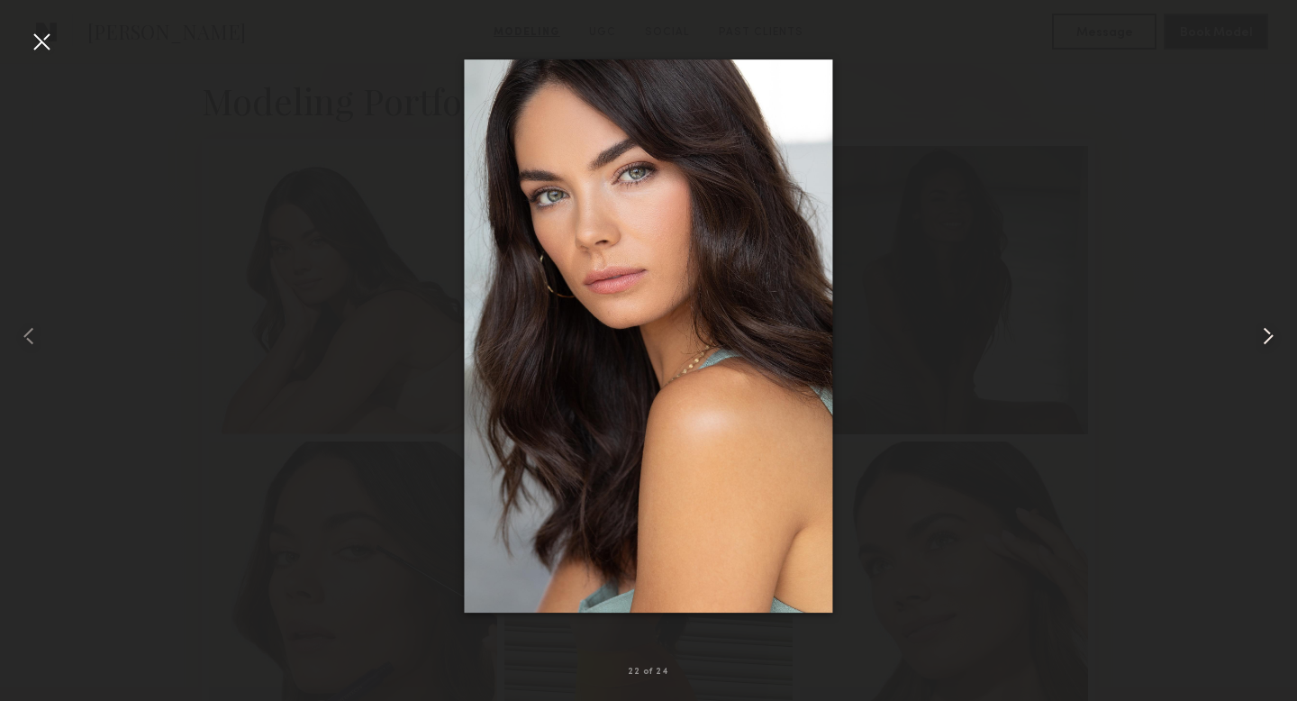
click at [1264, 333] on common-icon at bounding box center [1267, 335] width 29 height 29
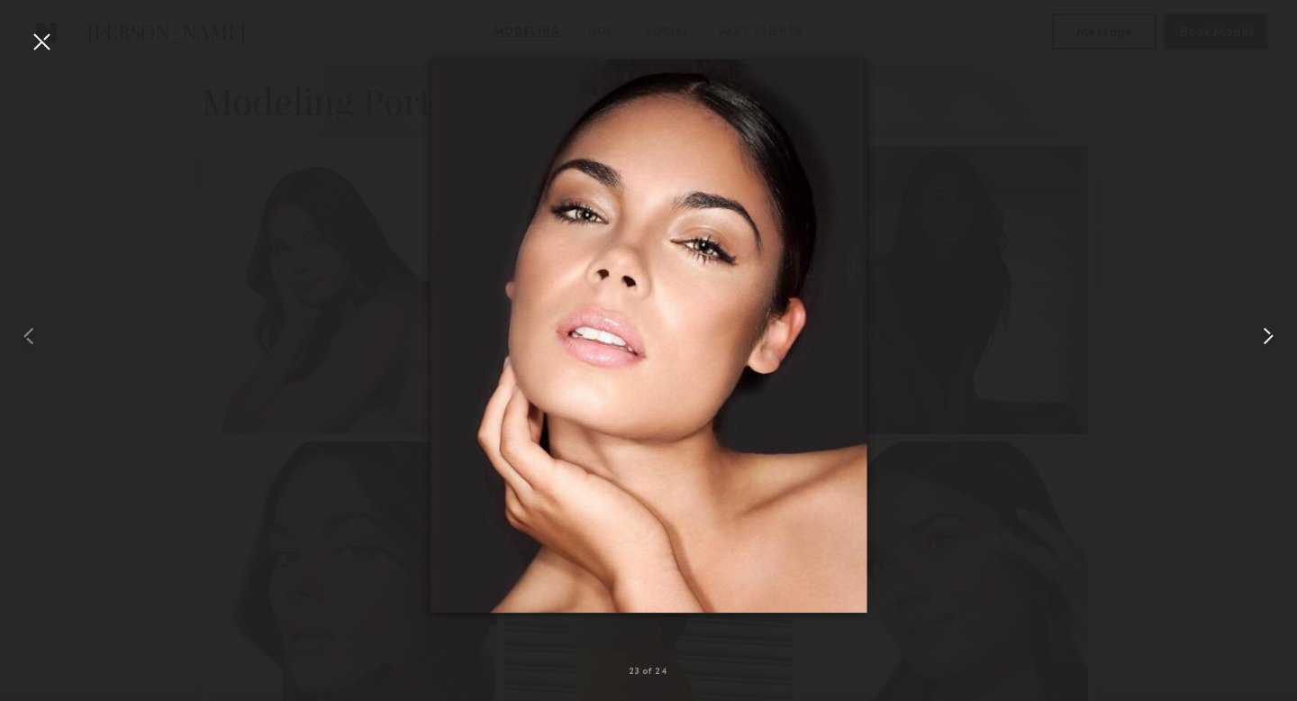
click at [1264, 333] on common-icon at bounding box center [1267, 335] width 29 height 29
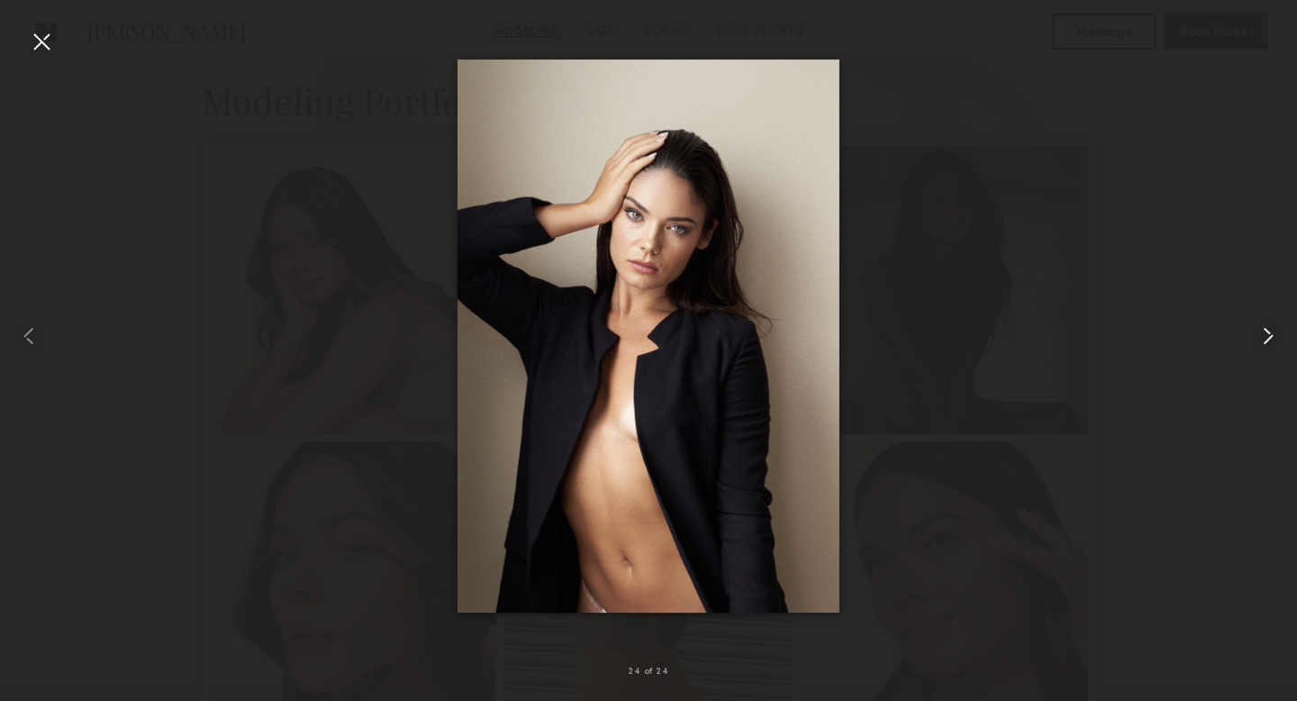
click at [1264, 333] on common-icon at bounding box center [1267, 335] width 29 height 29
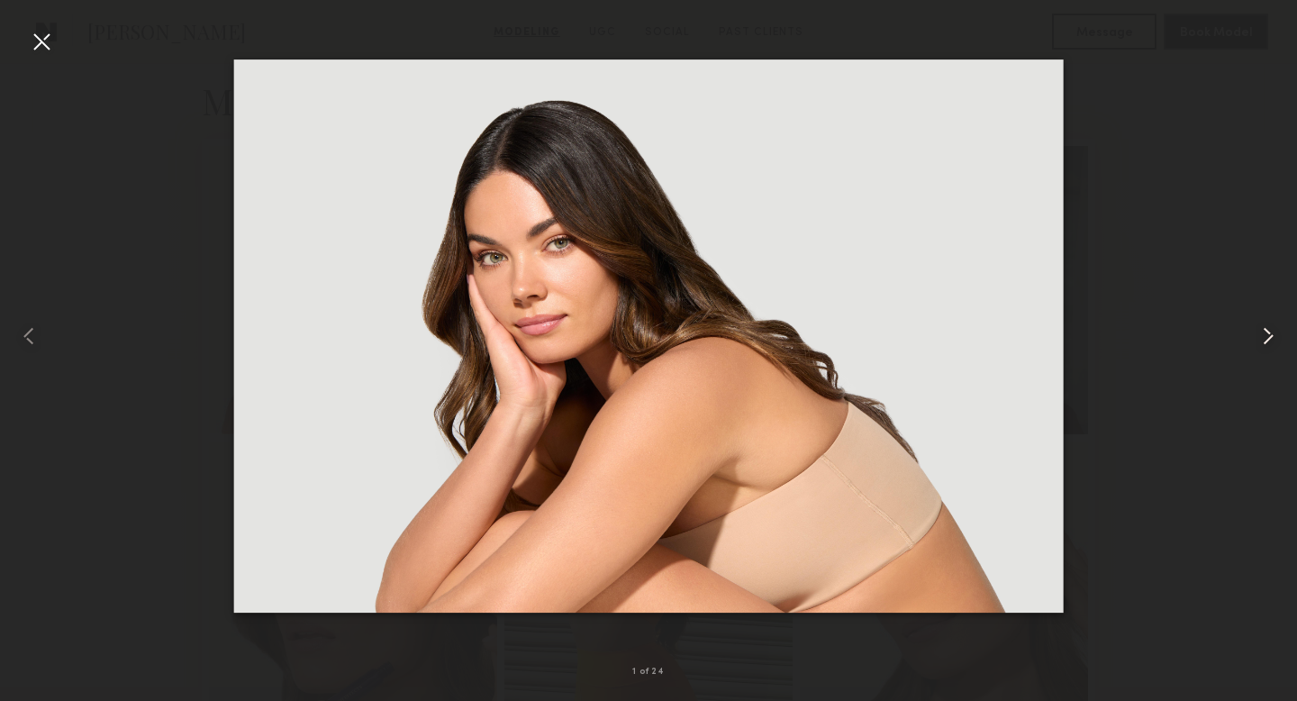
click at [1264, 333] on common-icon at bounding box center [1267, 335] width 29 height 29
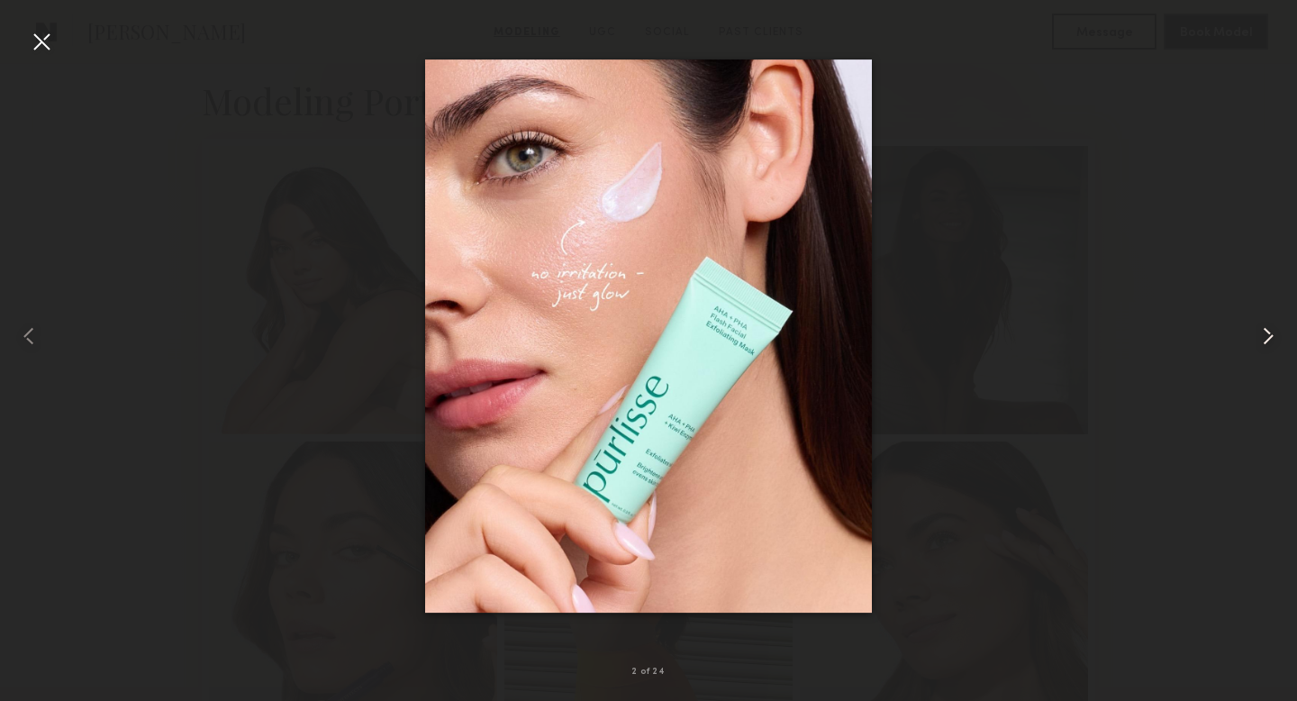
click at [1264, 333] on common-icon at bounding box center [1267, 335] width 29 height 29
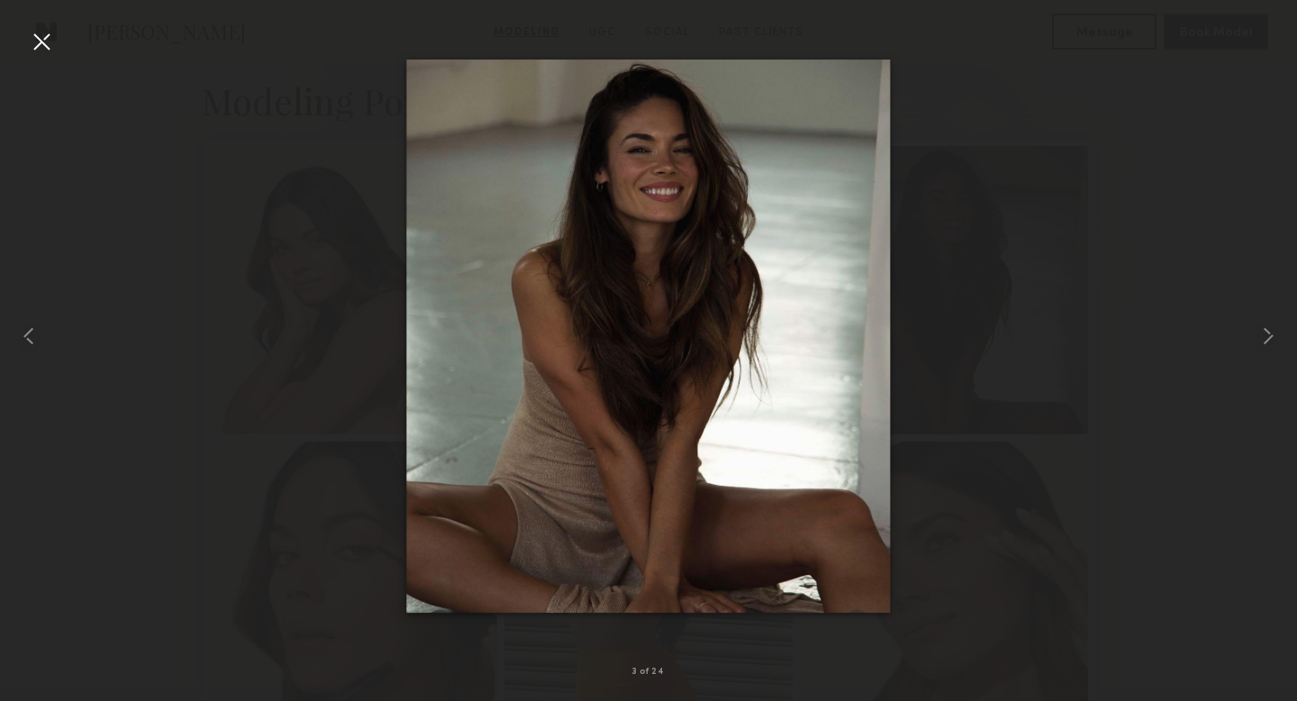
click at [45, 41] on div at bounding box center [41, 41] width 29 height 29
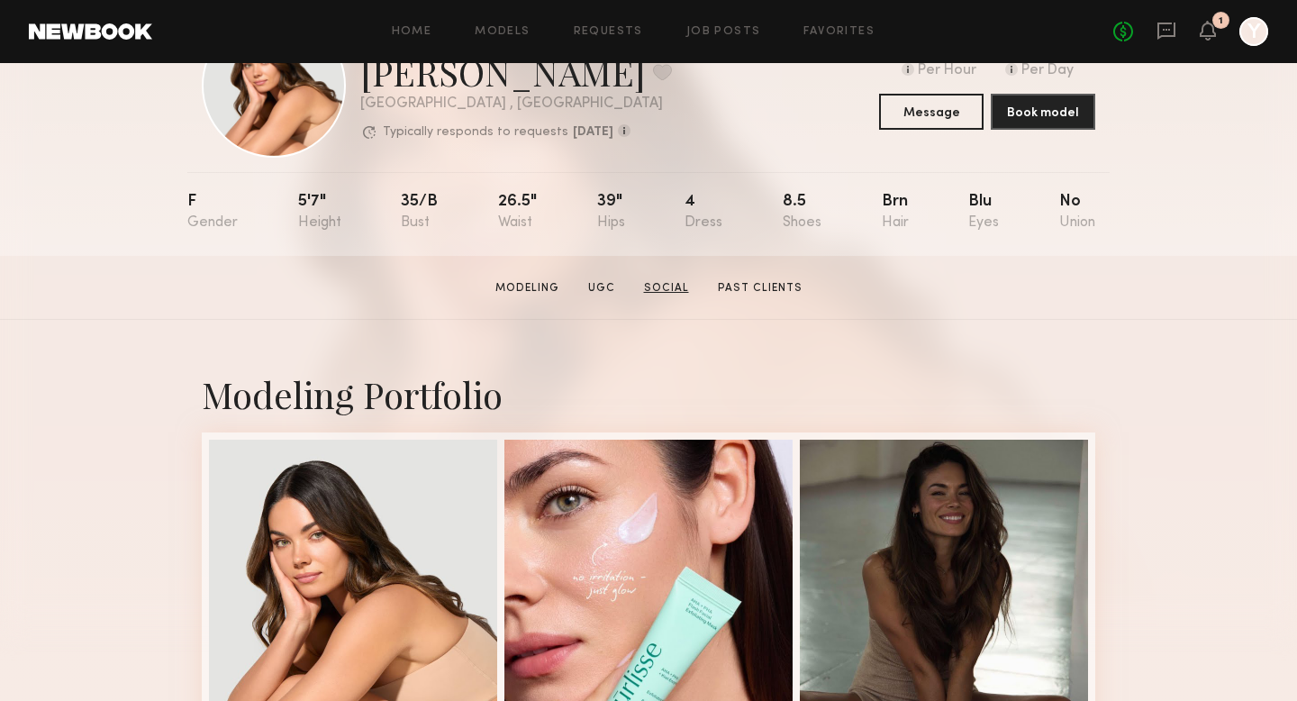
click at [655, 285] on link "Social" at bounding box center [666, 288] width 59 height 16
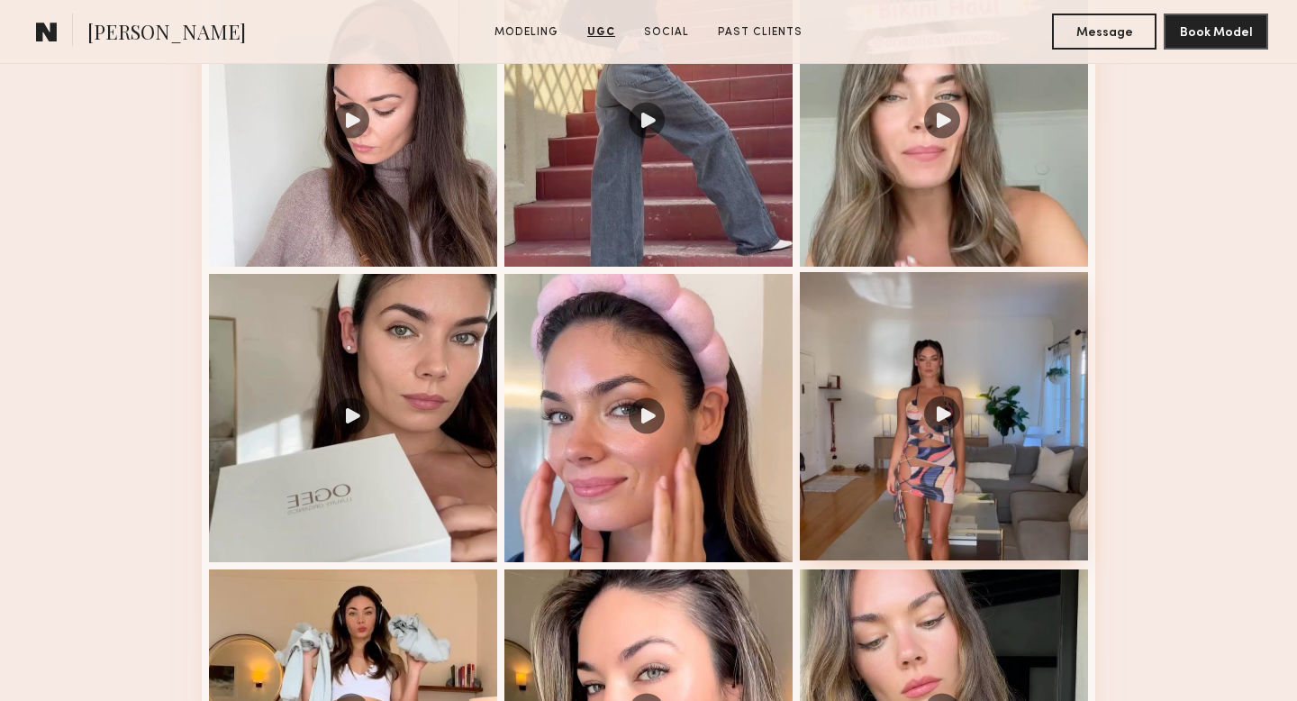
scroll to position [3116, 0]
click at [1010, 453] on div at bounding box center [944, 415] width 288 height 288
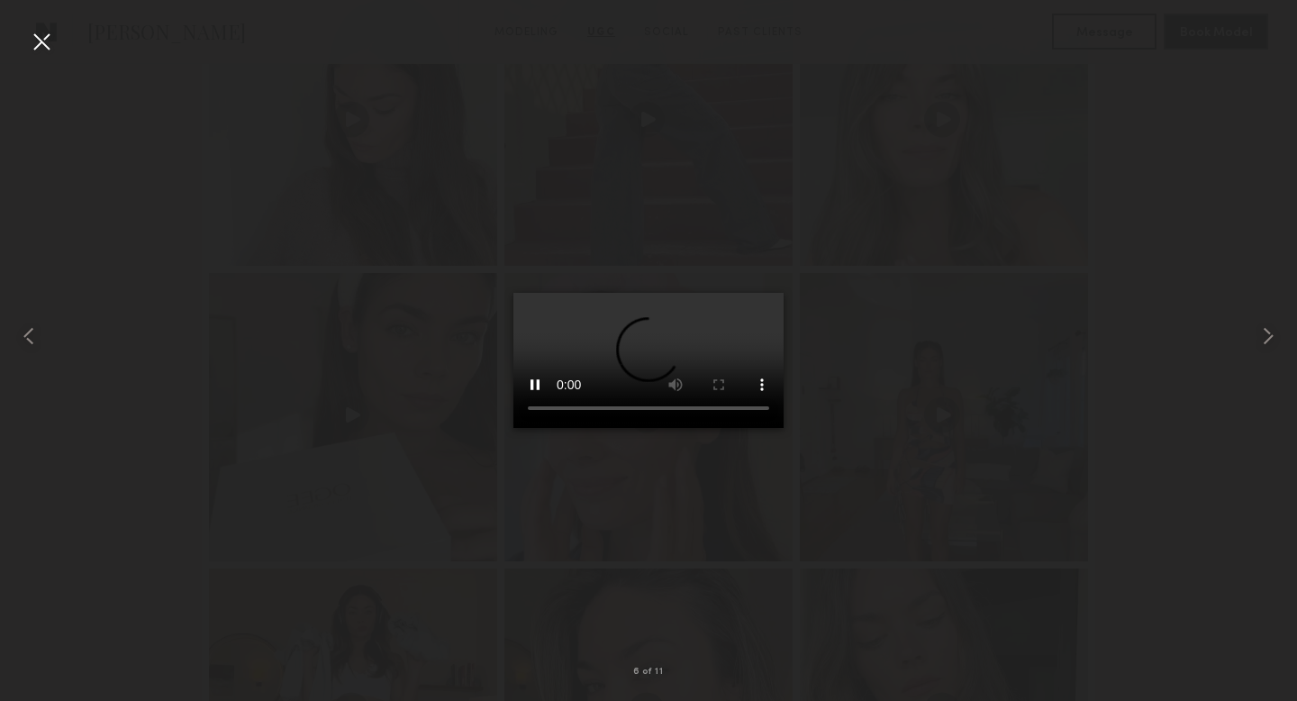
click at [42, 41] on div at bounding box center [41, 41] width 29 height 29
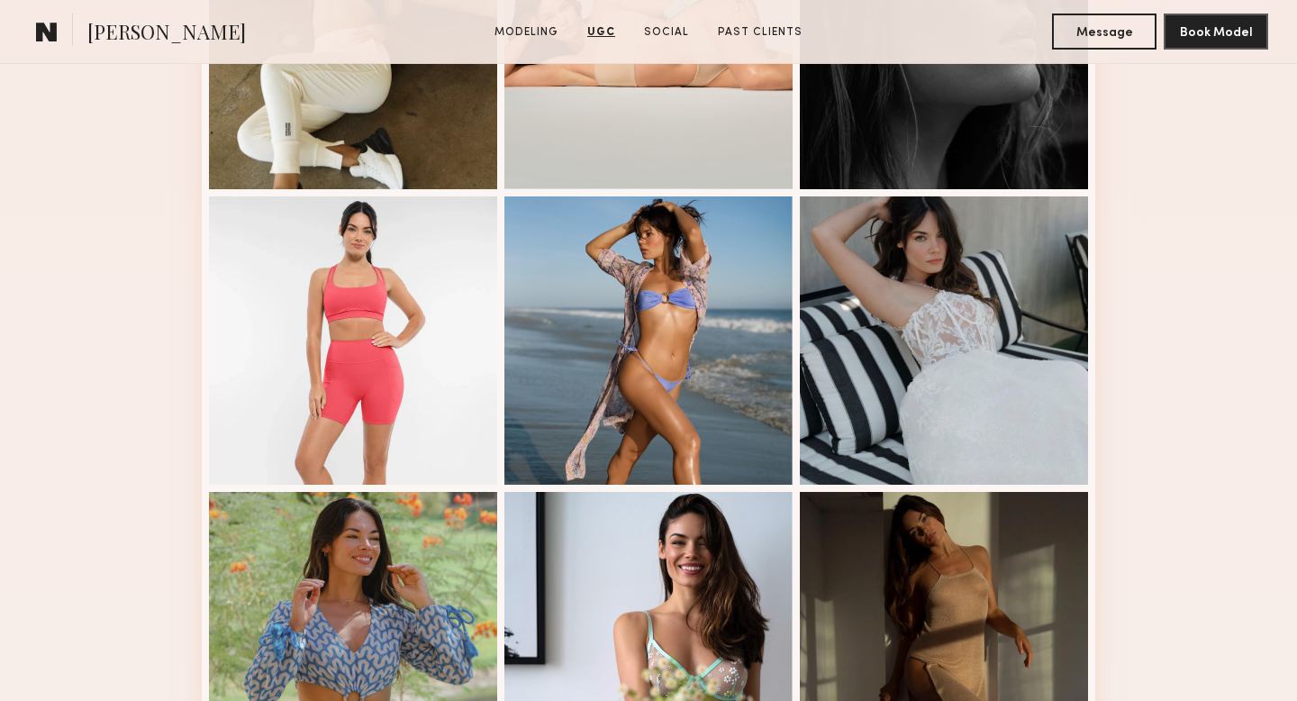
scroll to position [0, 0]
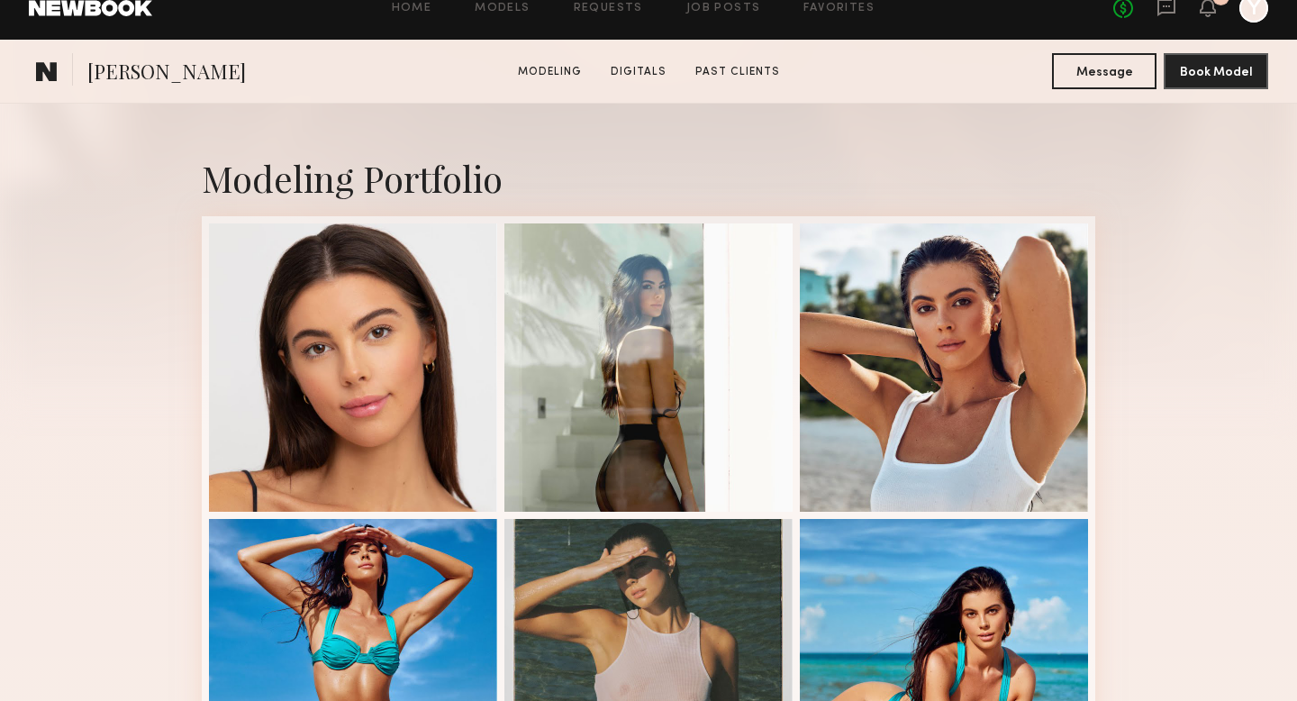
scroll to position [502, 0]
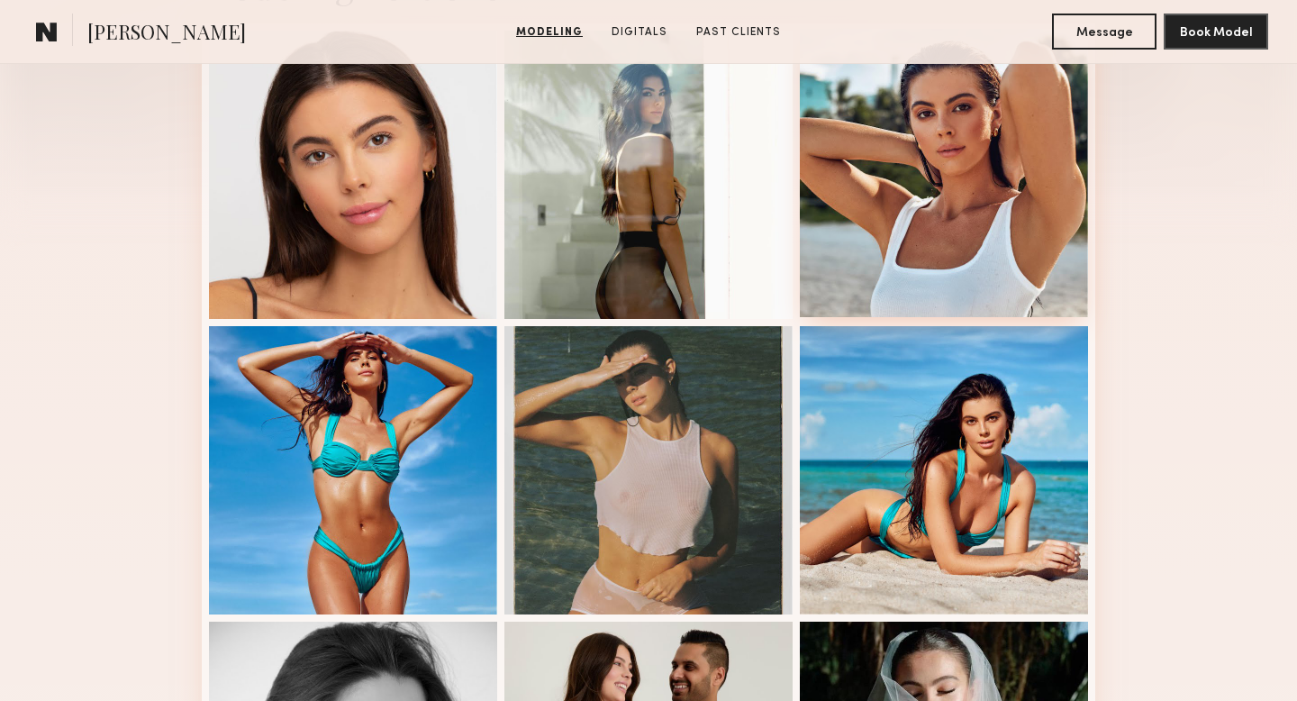
click at [900, 246] on div at bounding box center [944, 173] width 288 height 288
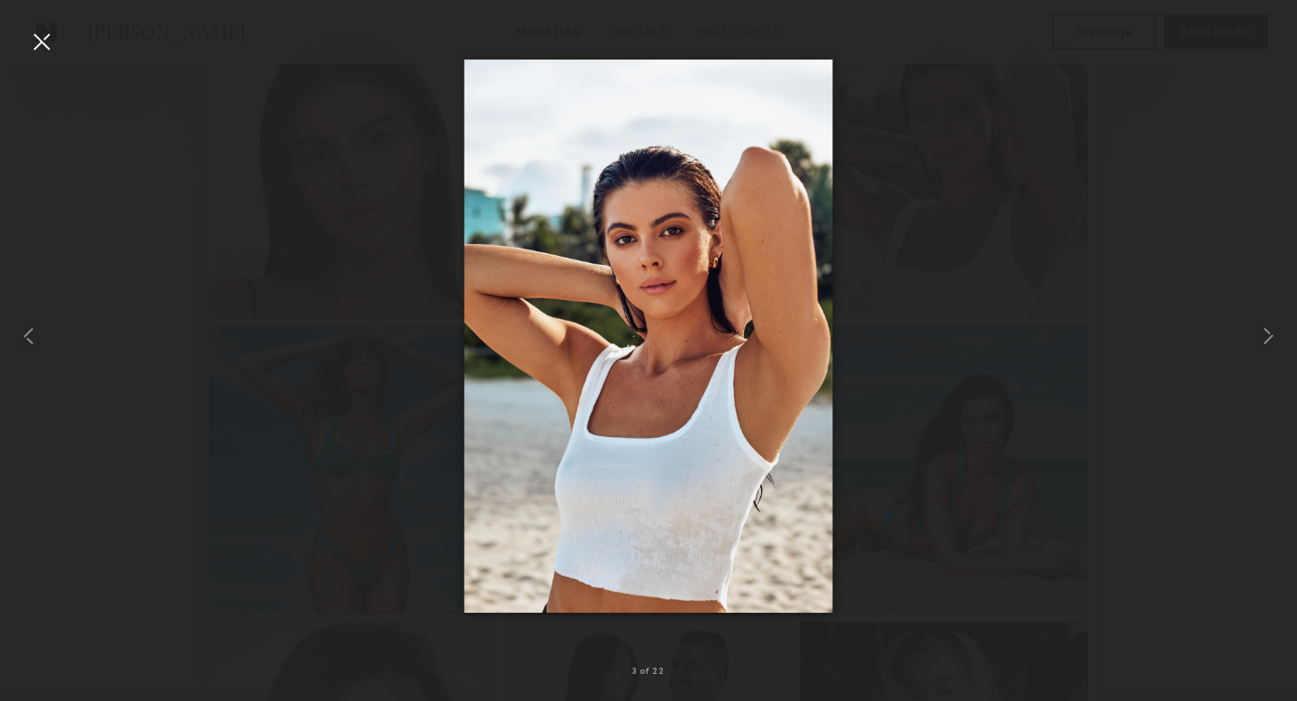
click at [37, 39] on div at bounding box center [41, 41] width 29 height 29
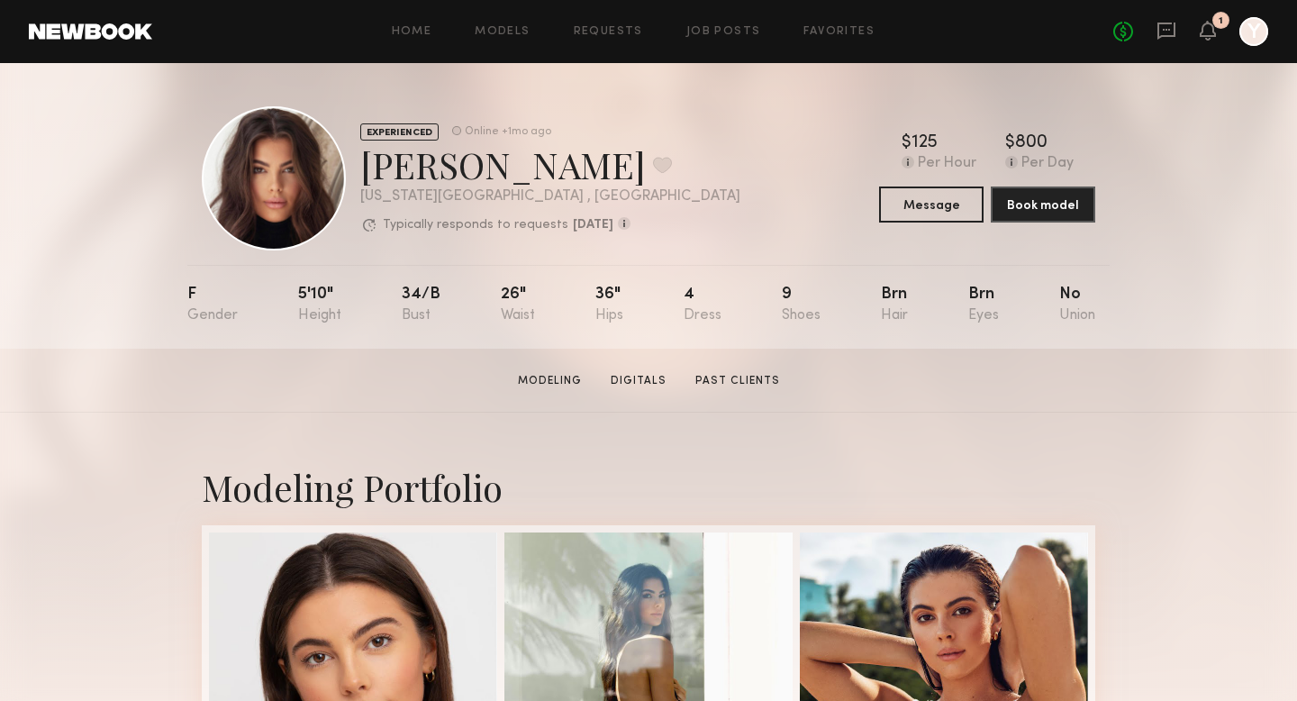
scroll to position [1, 0]
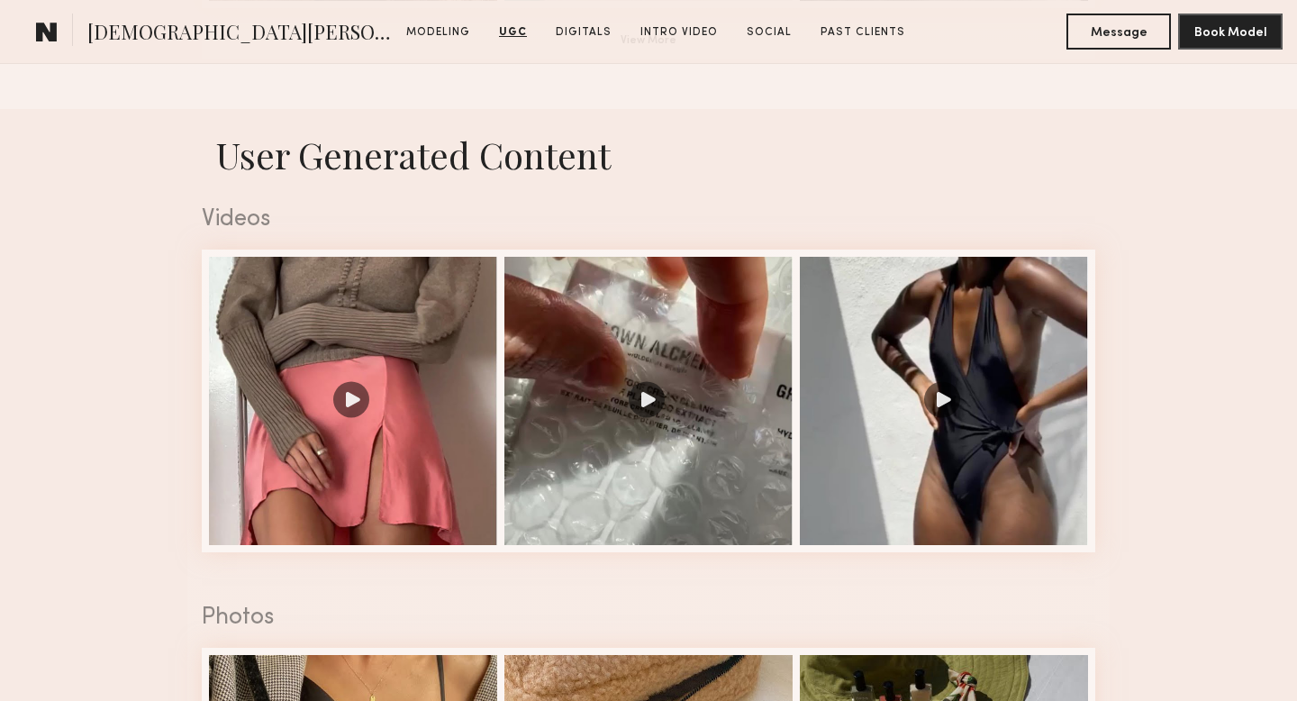
scroll to position [1722, 0]
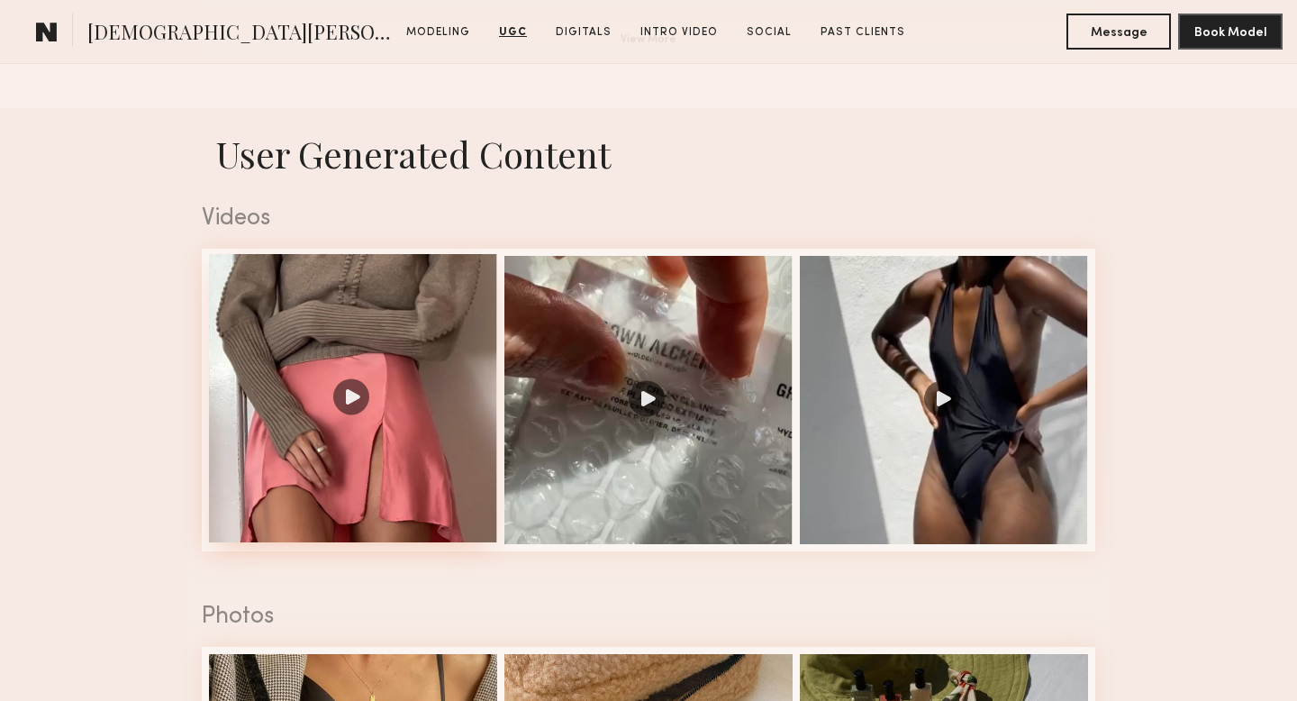
click at [416, 484] on div at bounding box center [353, 398] width 288 height 288
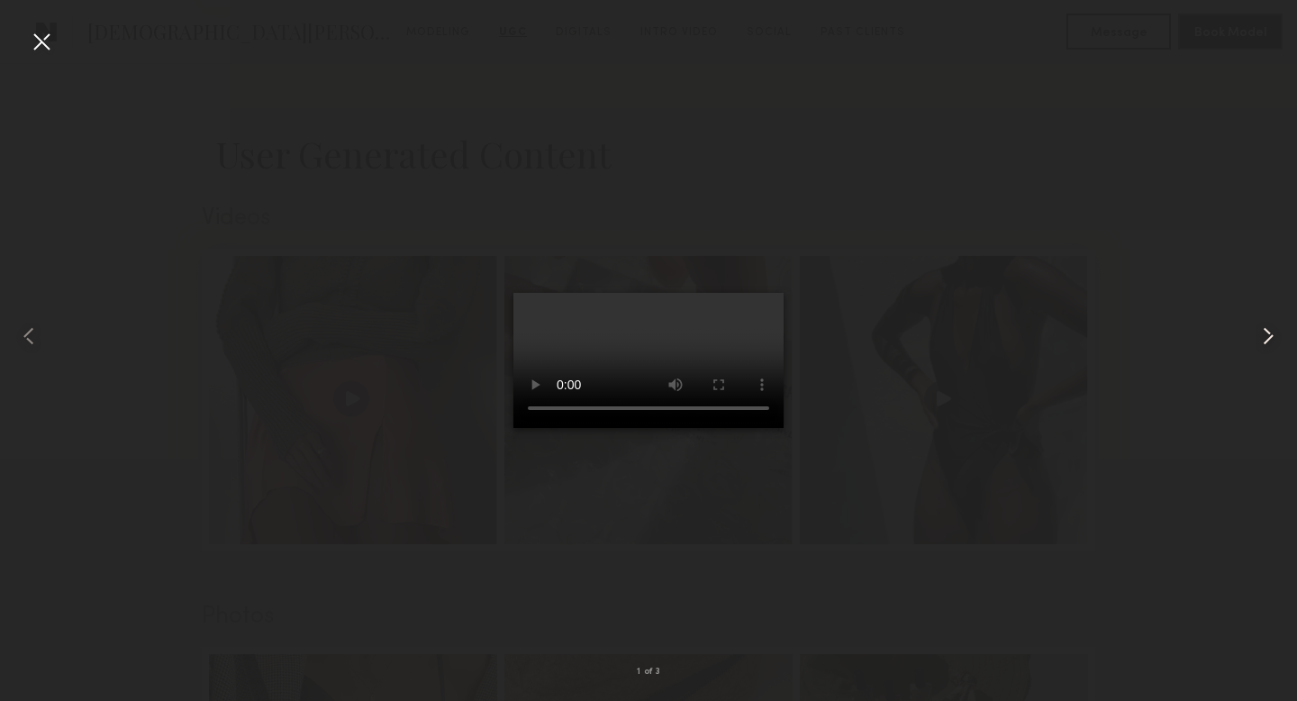
click at [1274, 328] on common-icon at bounding box center [1267, 335] width 29 height 29
click at [1259, 313] on div at bounding box center [1270, 336] width 52 height 614
click at [1190, 214] on div at bounding box center [648, 336] width 1297 height 614
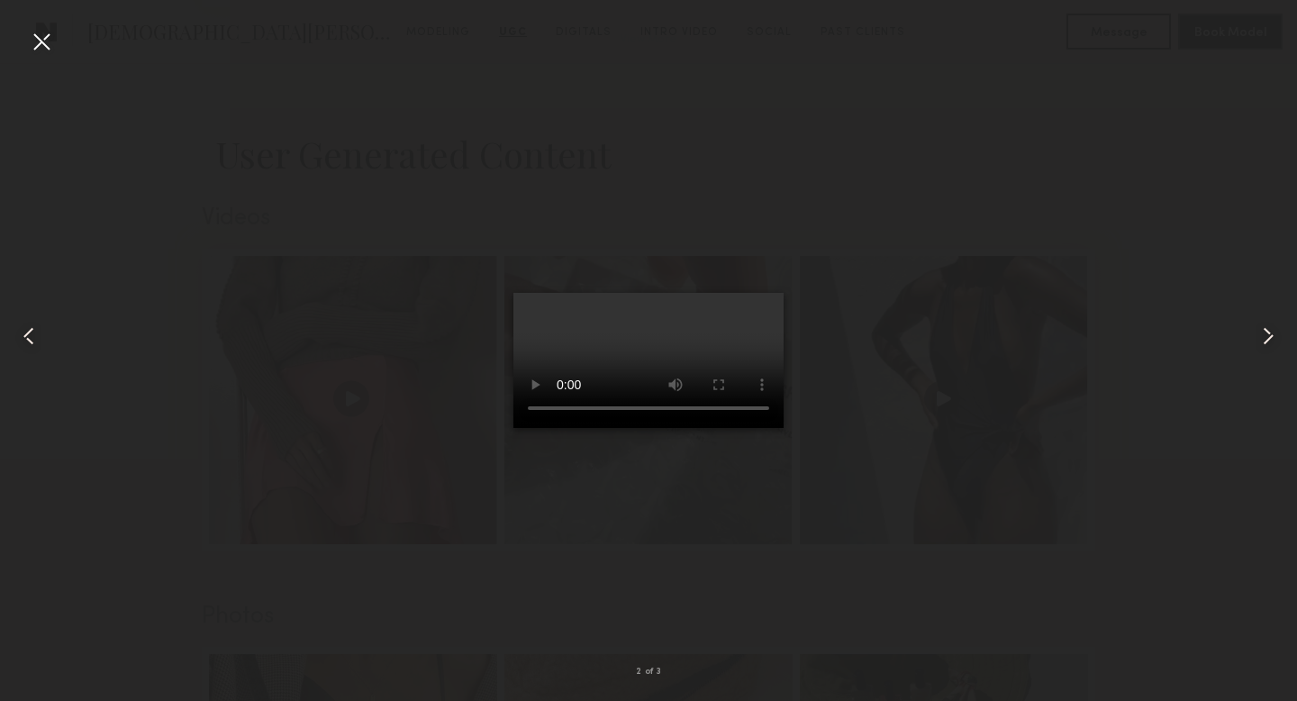
click at [38, 46] on div at bounding box center [41, 41] width 29 height 29
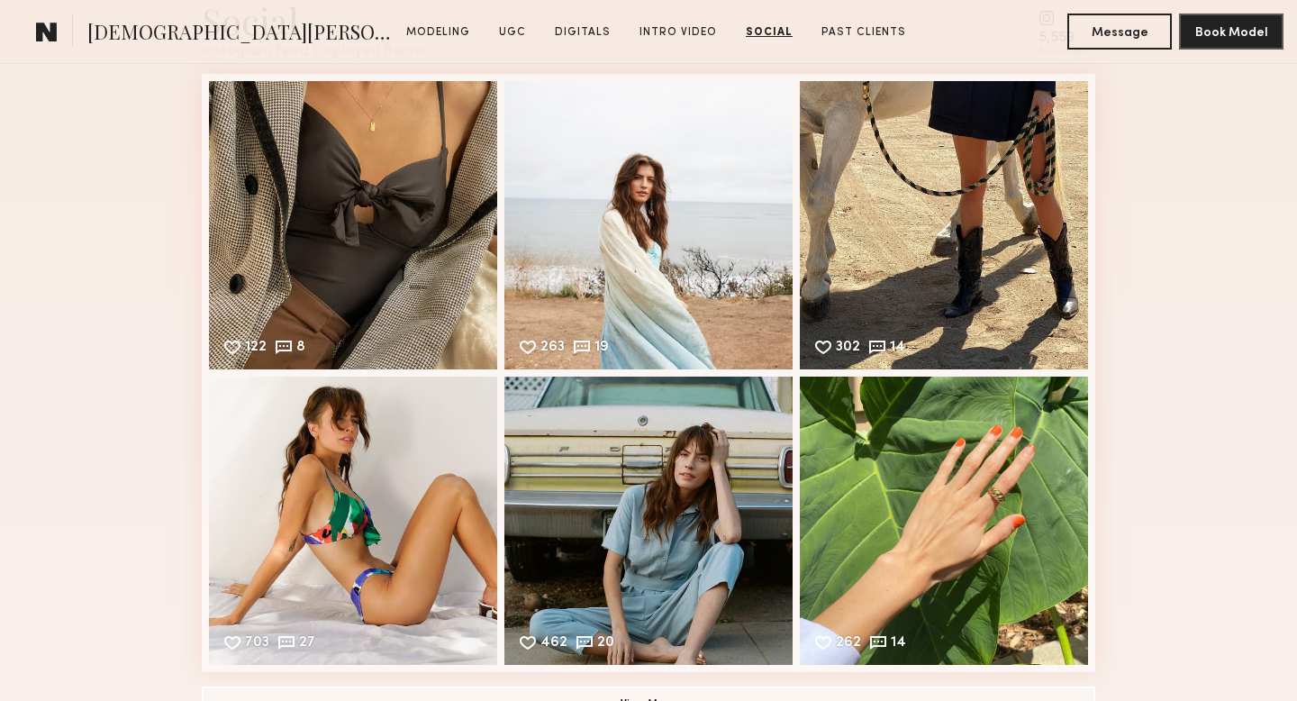
scroll to position [5139, 0]
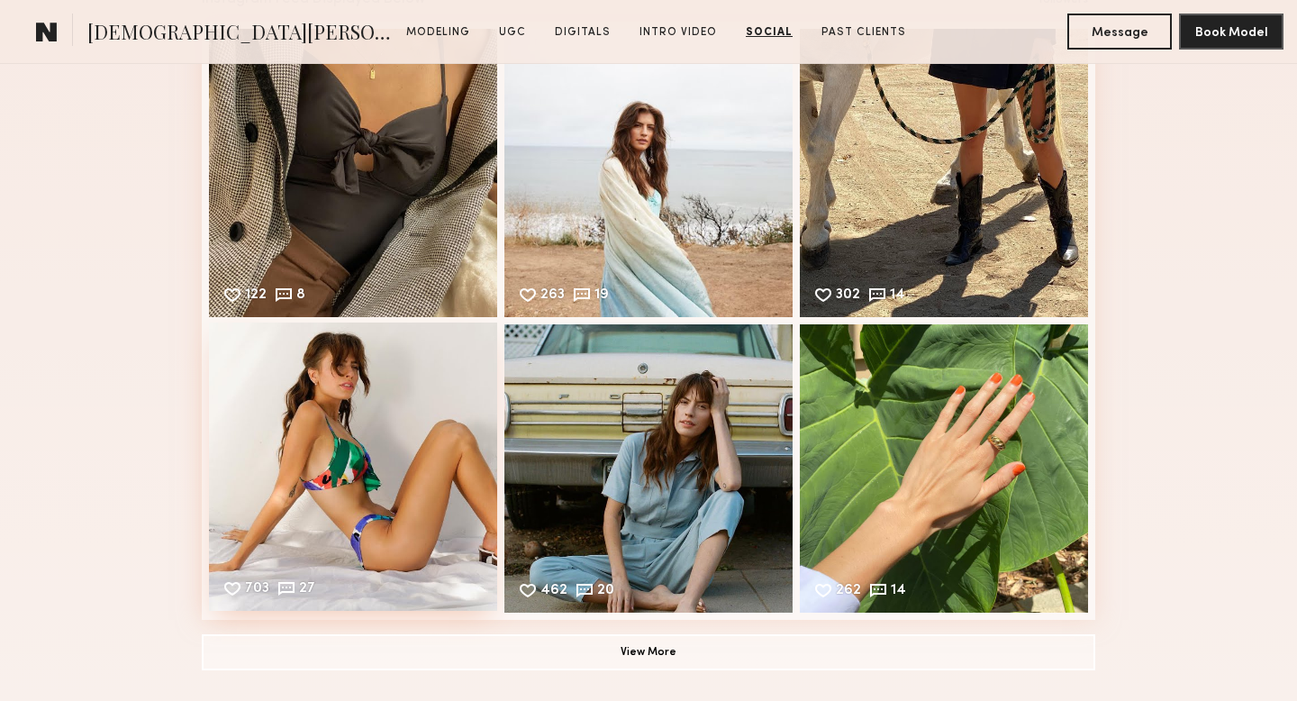
click at [403, 456] on div "703 27 Likes & comments displayed to show model’s engagement" at bounding box center [353, 466] width 288 height 288
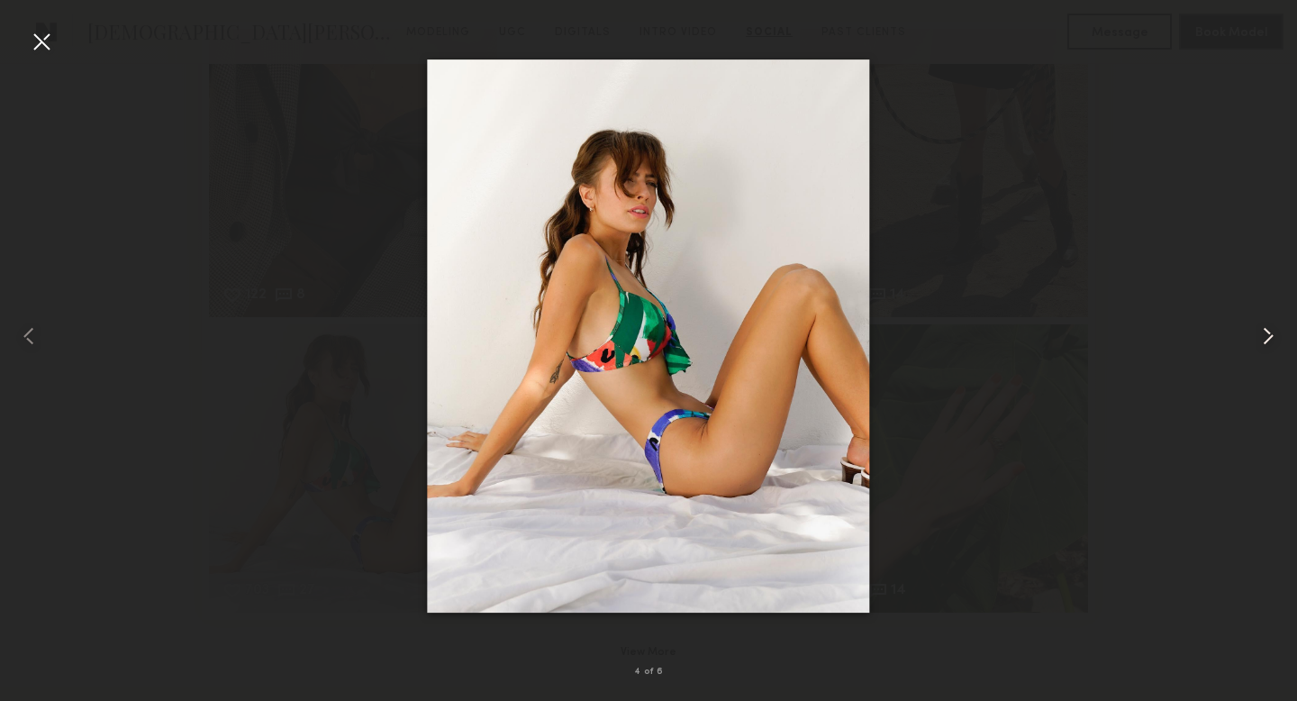
click at [1270, 336] on common-icon at bounding box center [1267, 335] width 29 height 29
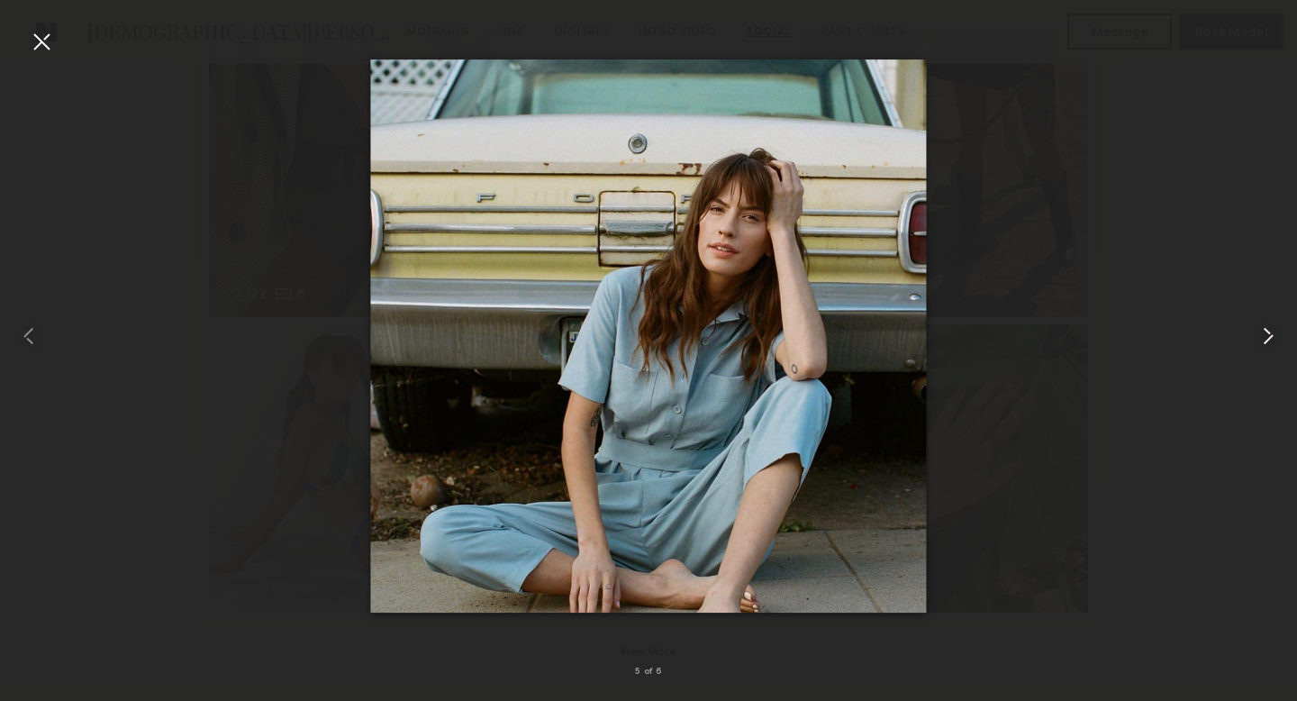
click at [1270, 336] on common-icon at bounding box center [1267, 335] width 29 height 29
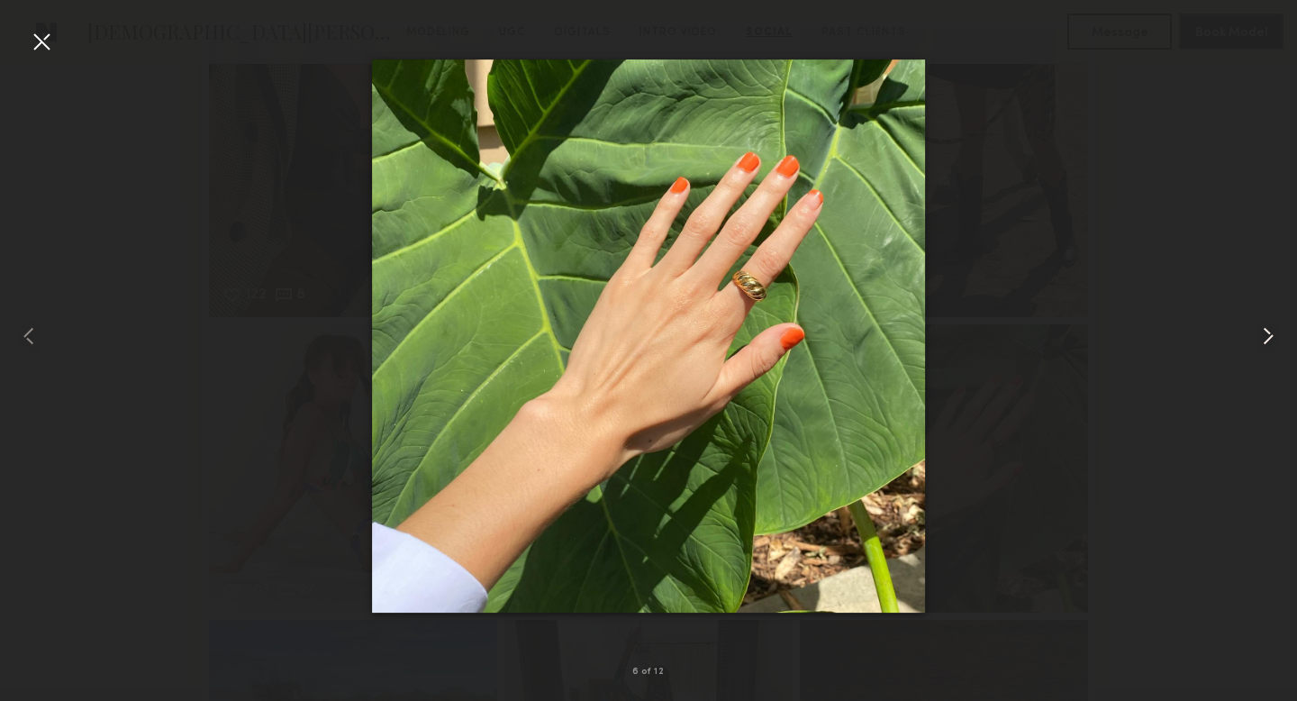
click at [1270, 336] on common-icon at bounding box center [1267, 335] width 29 height 29
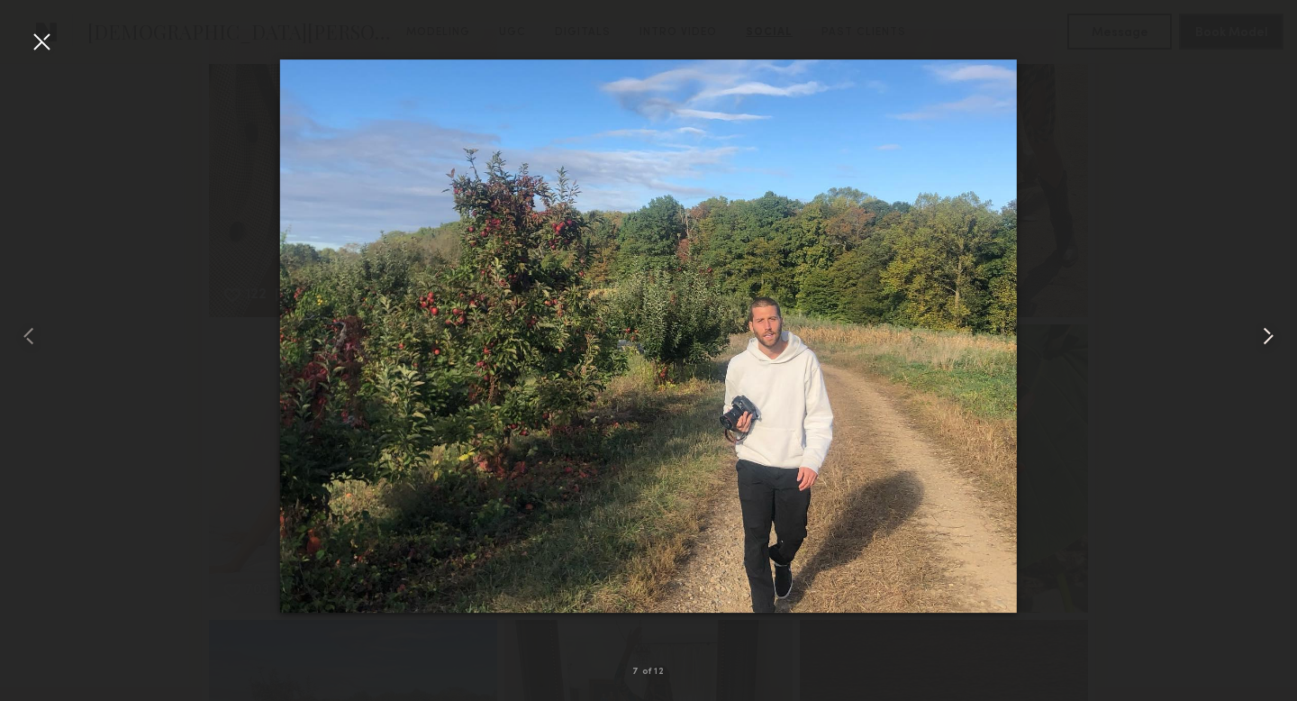
click at [1270, 336] on common-icon at bounding box center [1267, 335] width 29 height 29
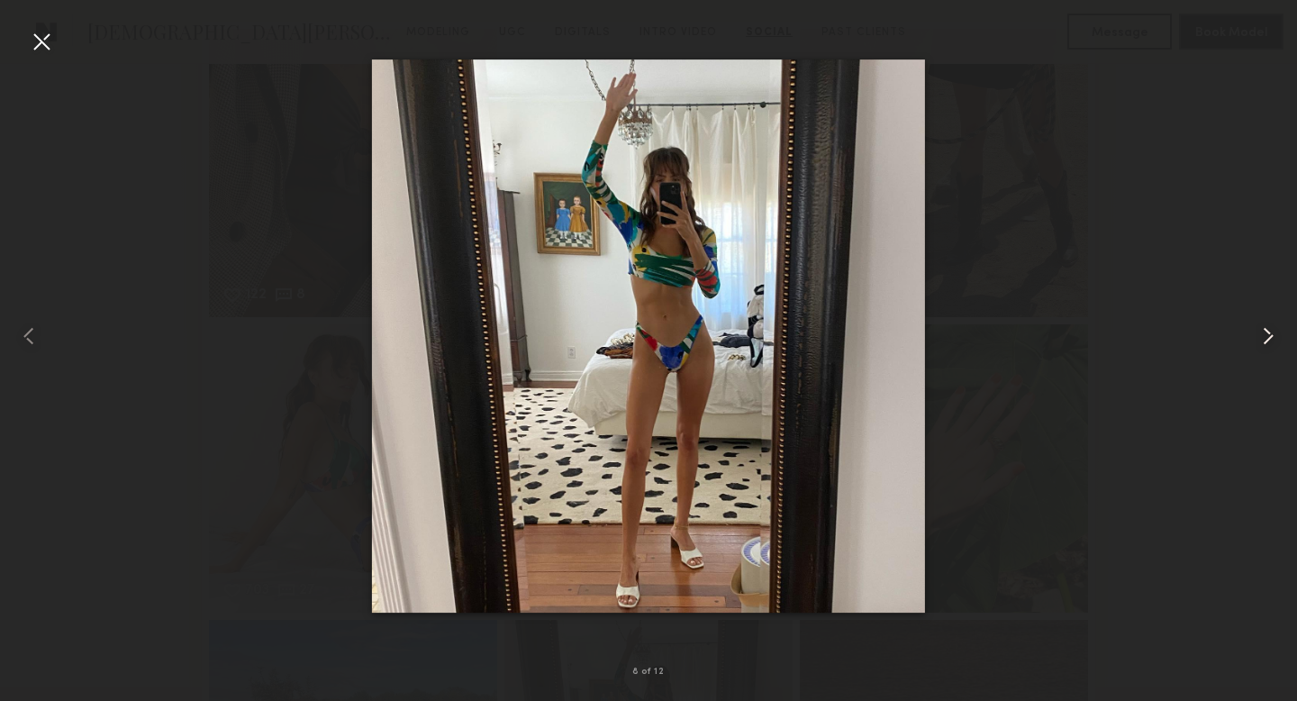
click at [1270, 336] on common-icon at bounding box center [1267, 335] width 29 height 29
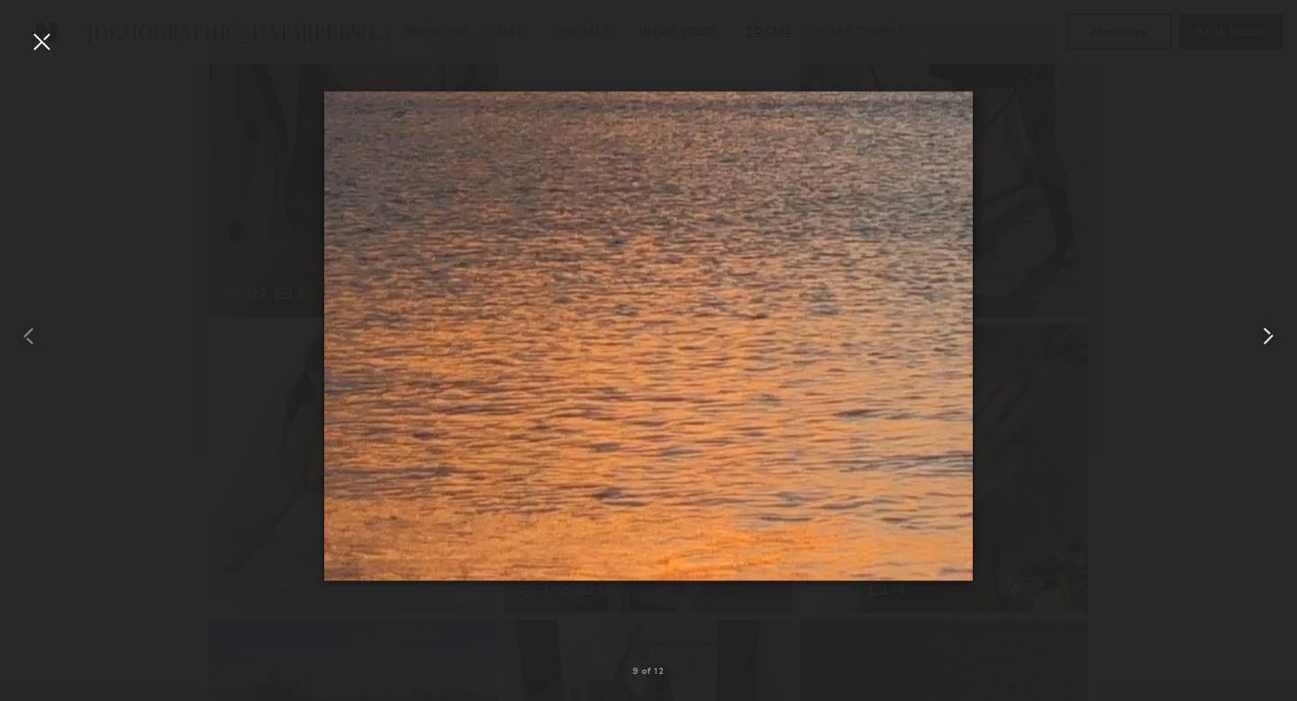
click at [1270, 336] on common-icon at bounding box center [1267, 335] width 29 height 29
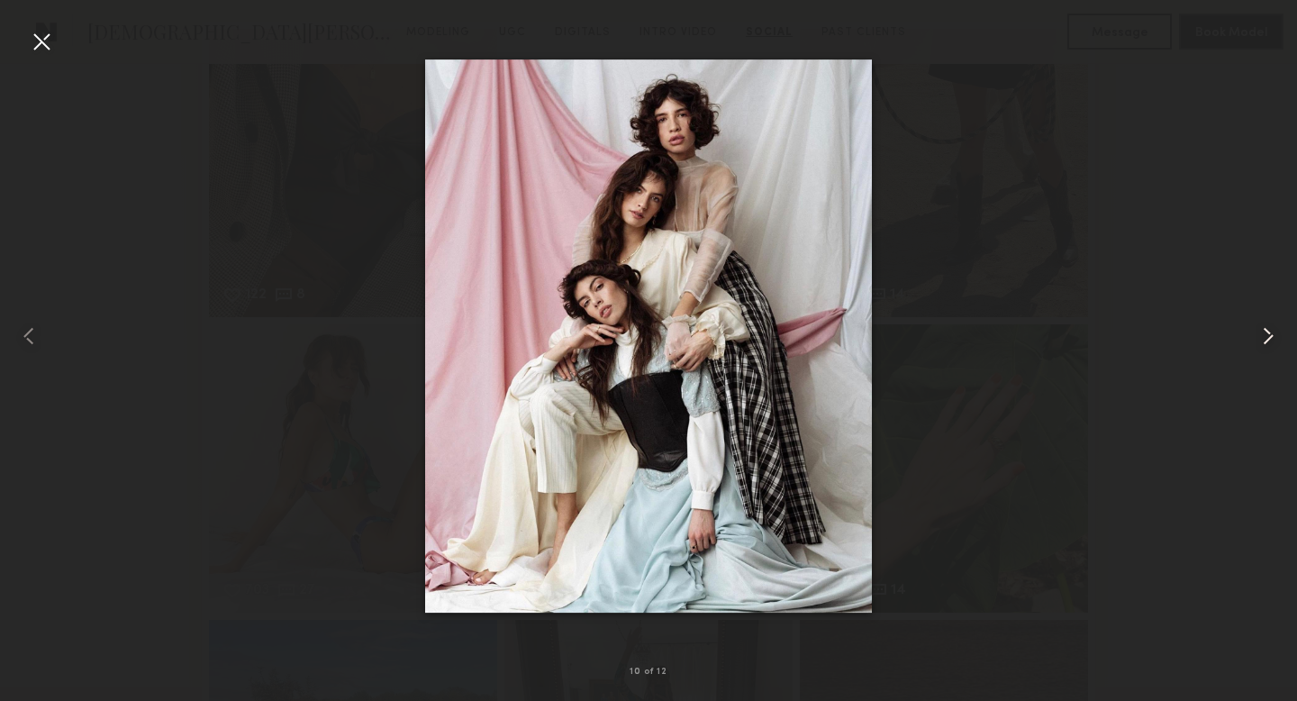
click at [1270, 336] on common-icon at bounding box center [1267, 335] width 29 height 29
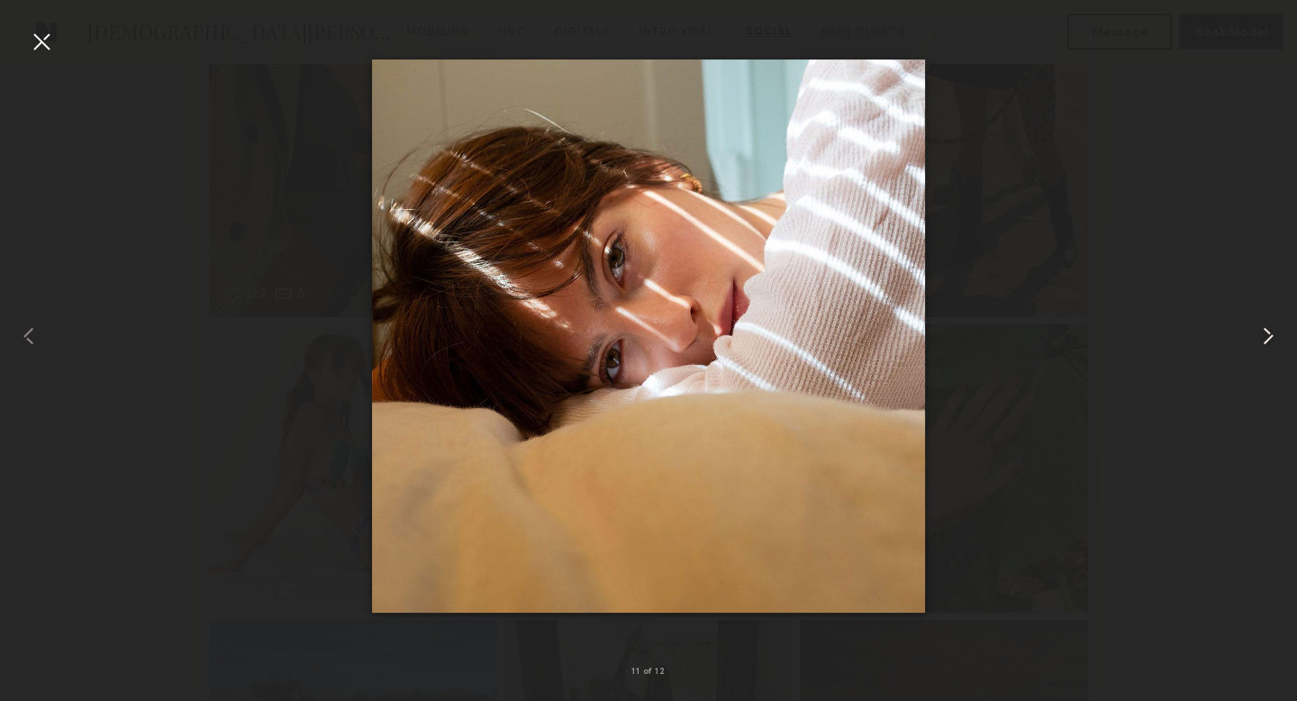
click at [1270, 336] on common-icon at bounding box center [1267, 335] width 29 height 29
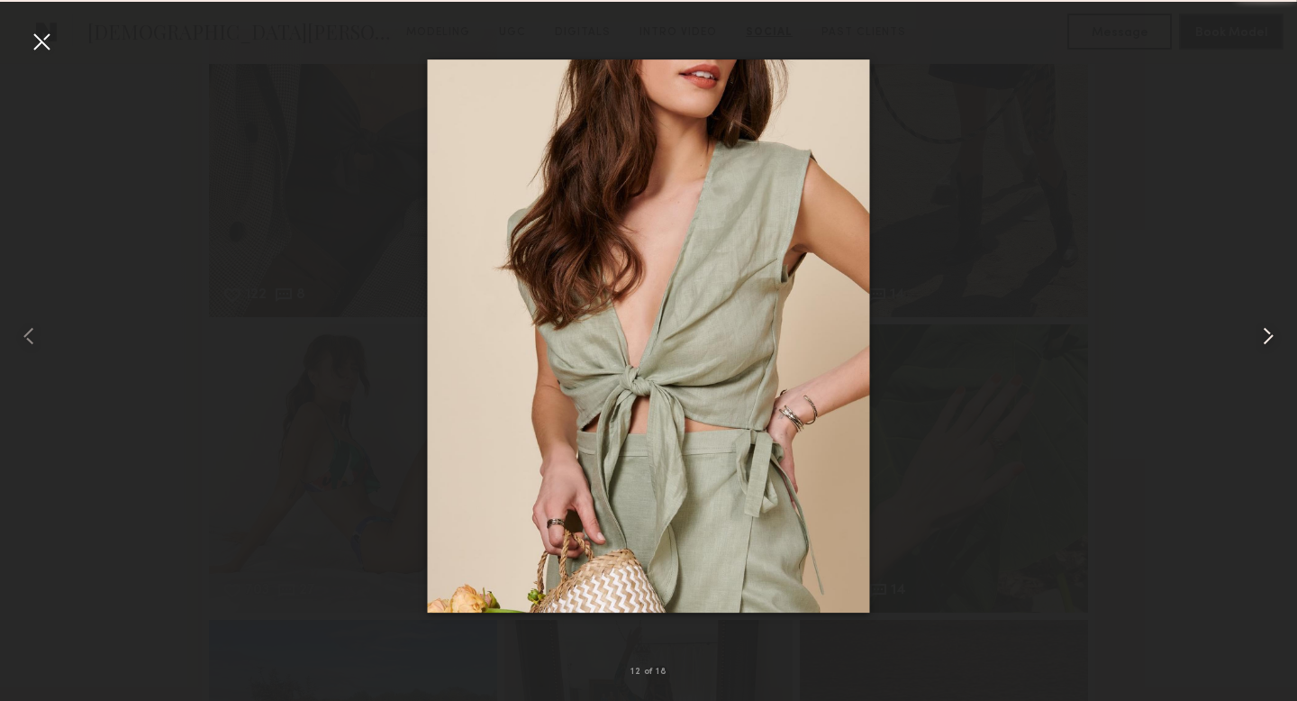
click at [1270, 336] on common-icon at bounding box center [1267, 335] width 29 height 29
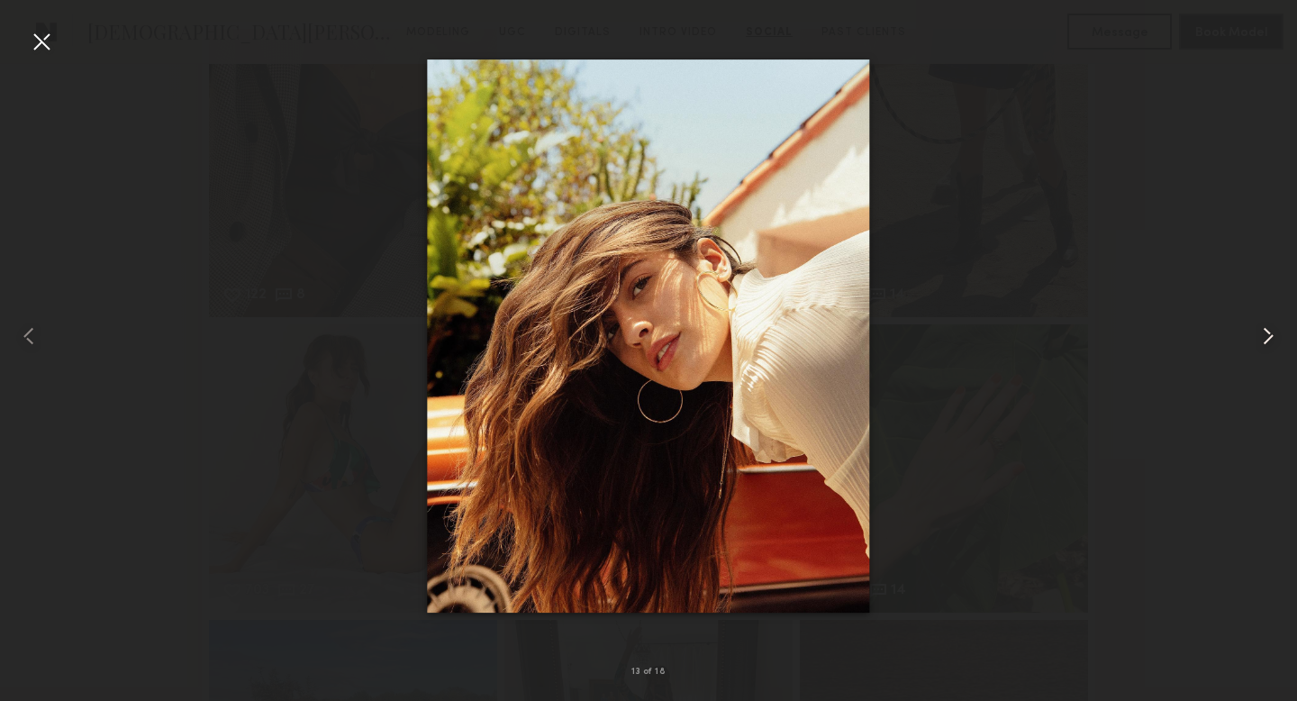
click at [1270, 336] on common-icon at bounding box center [1267, 335] width 29 height 29
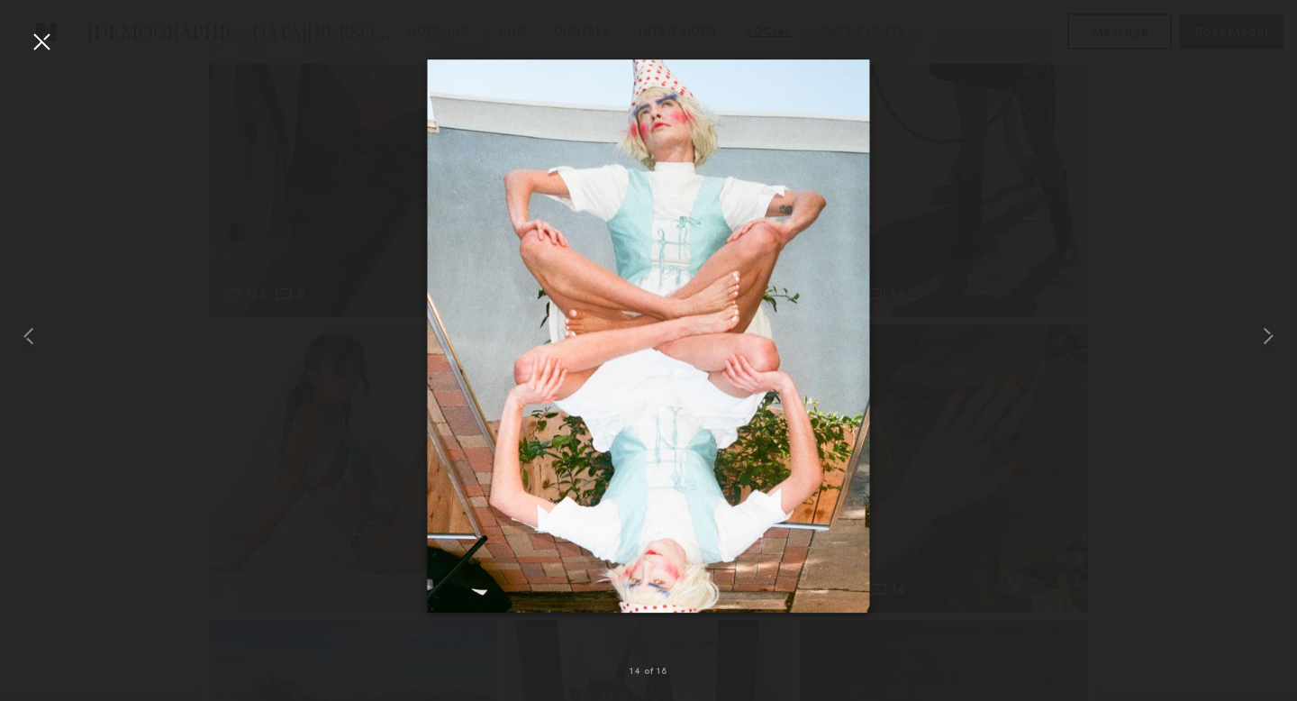
click at [43, 30] on div at bounding box center [41, 41] width 29 height 29
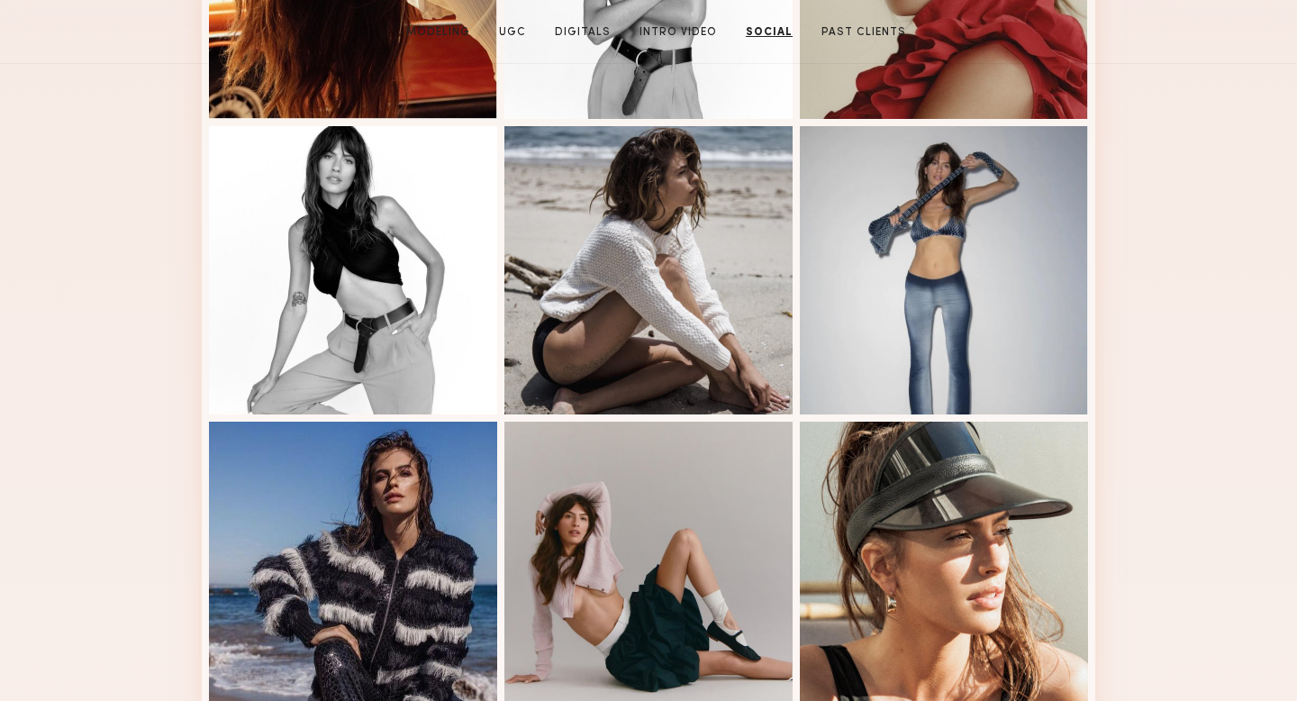
scroll to position [0, 0]
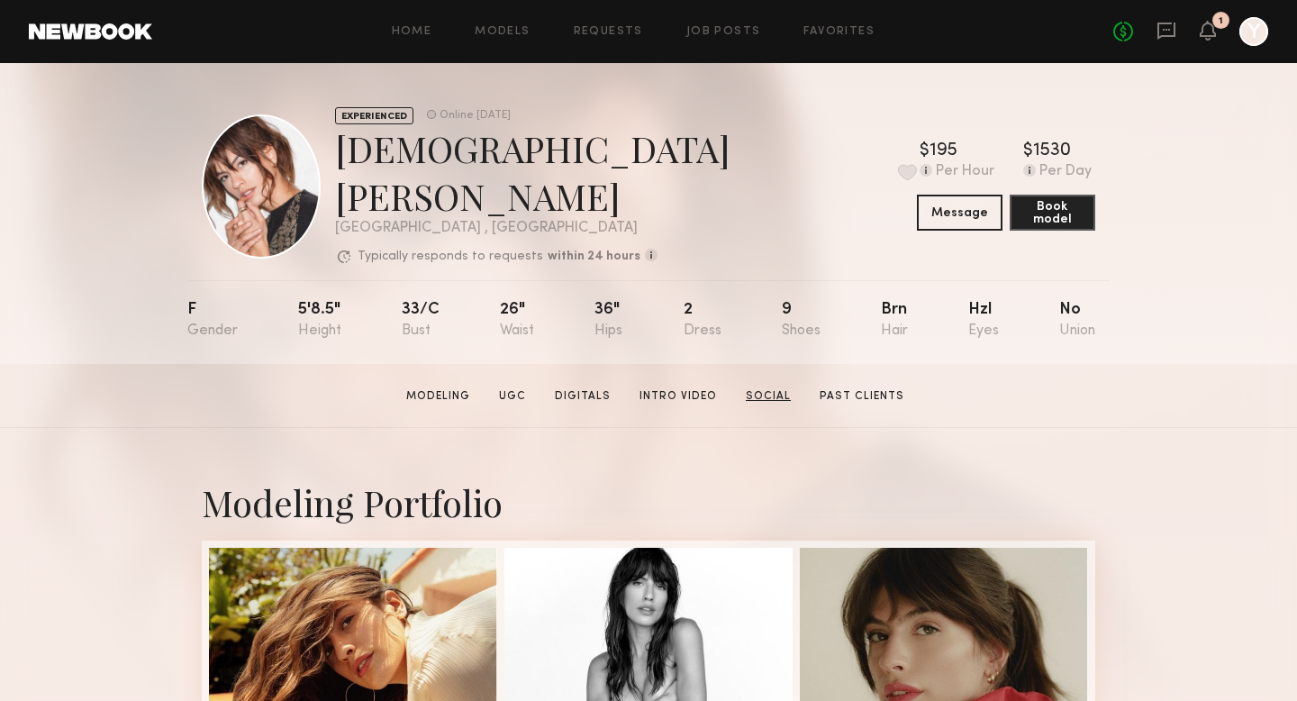
click at [765, 388] on link "Social" at bounding box center [767, 396] width 59 height 16
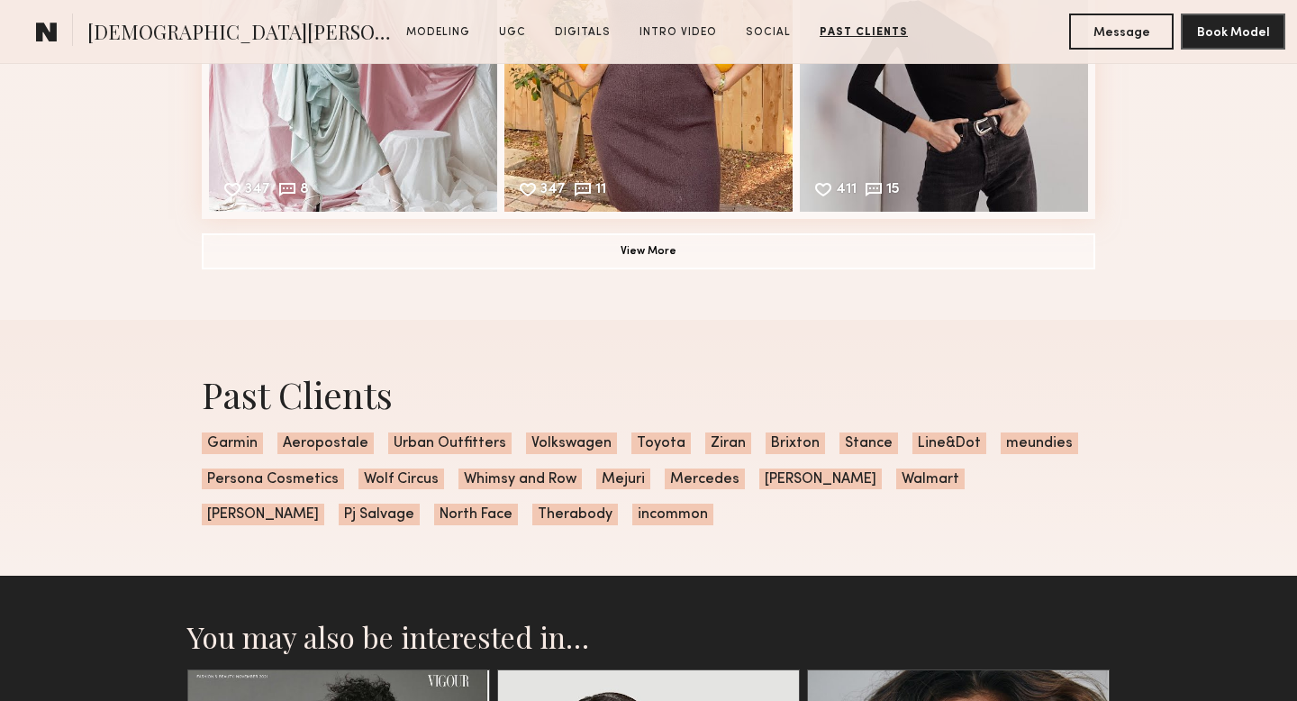
scroll to position [6720, 0]
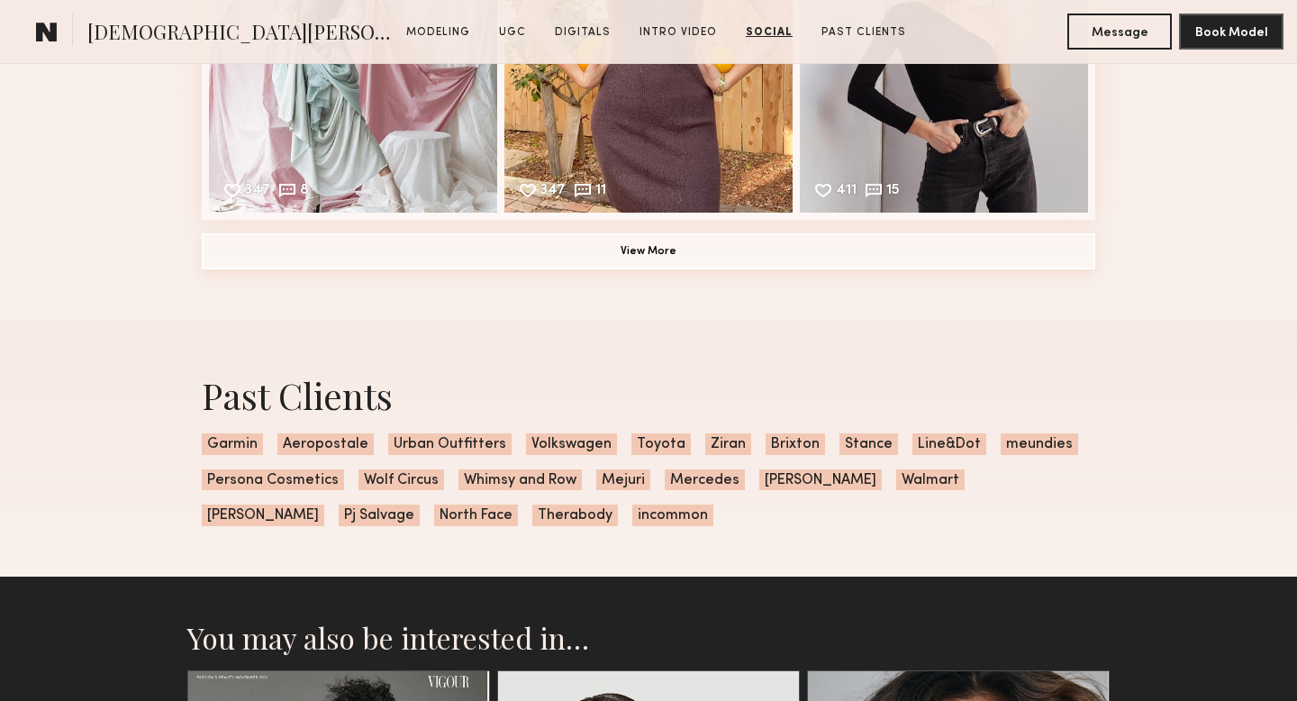
click at [626, 233] on button "View More" at bounding box center [648, 251] width 893 height 36
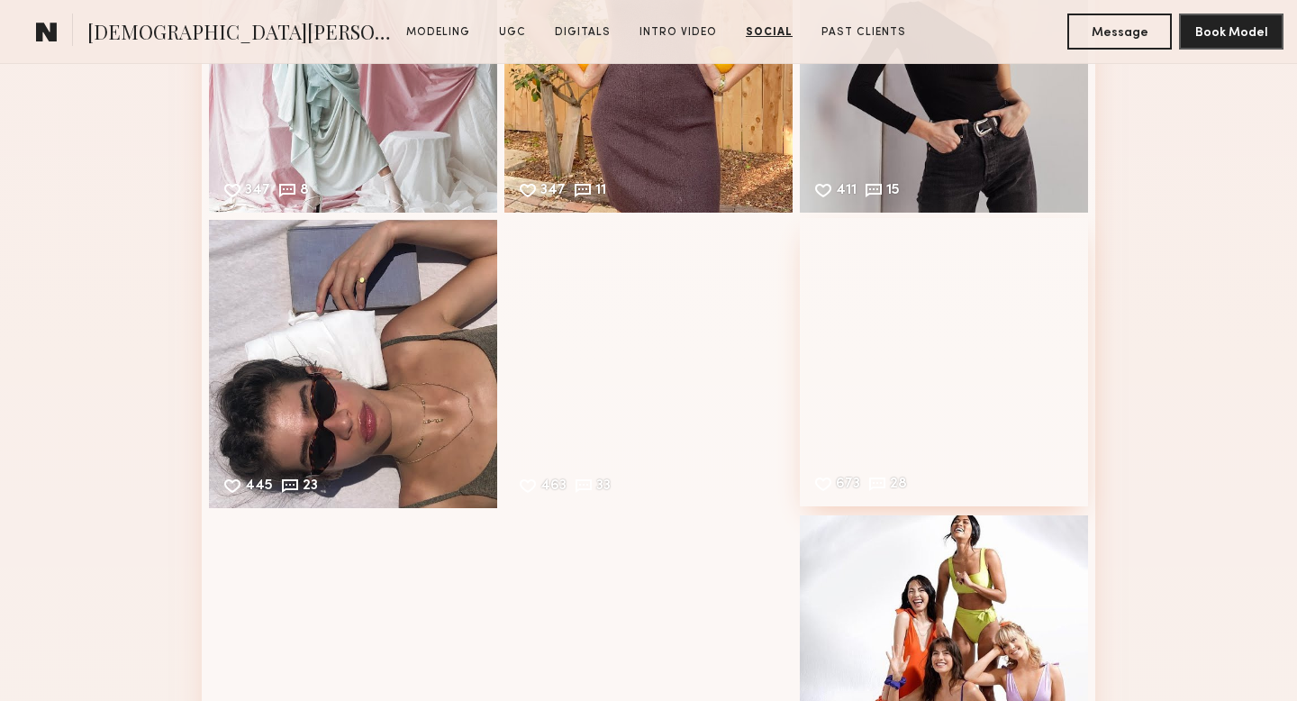
scroll to position [6733, 0]
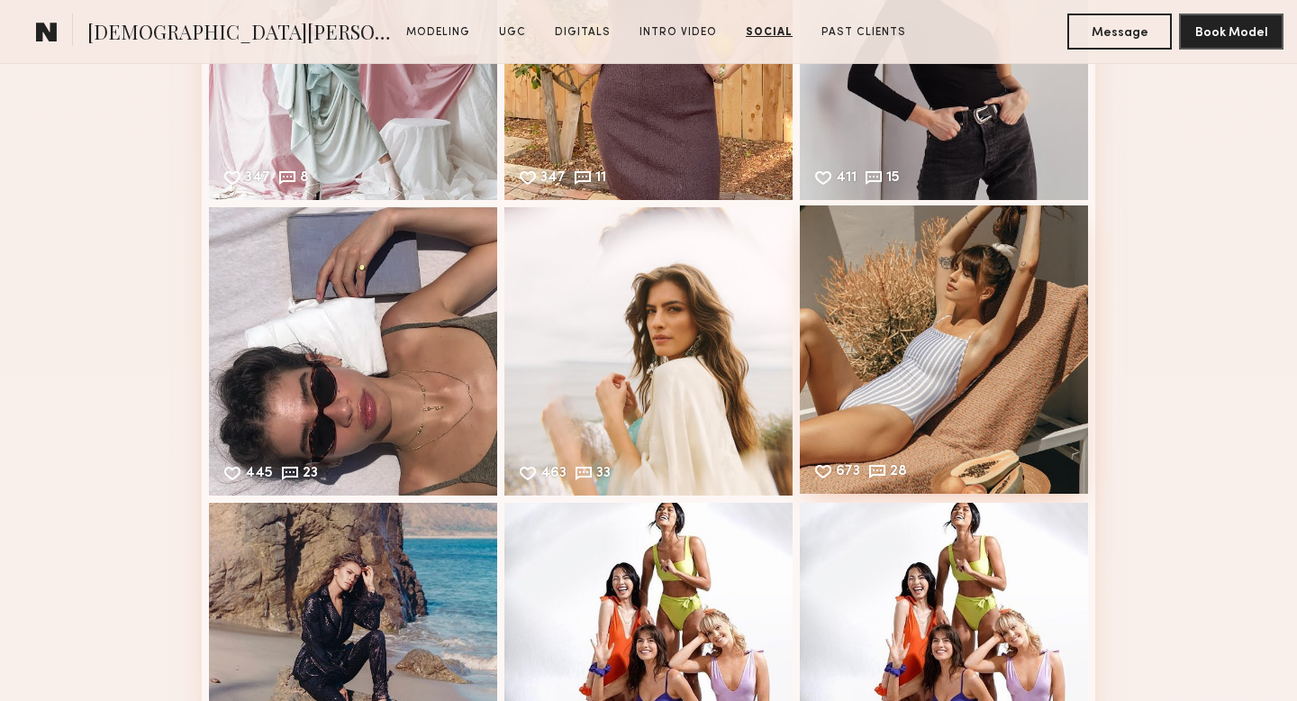
click at [969, 366] on div "673 28 Likes & comments displayed to show model’s engagement" at bounding box center [944, 349] width 288 height 288
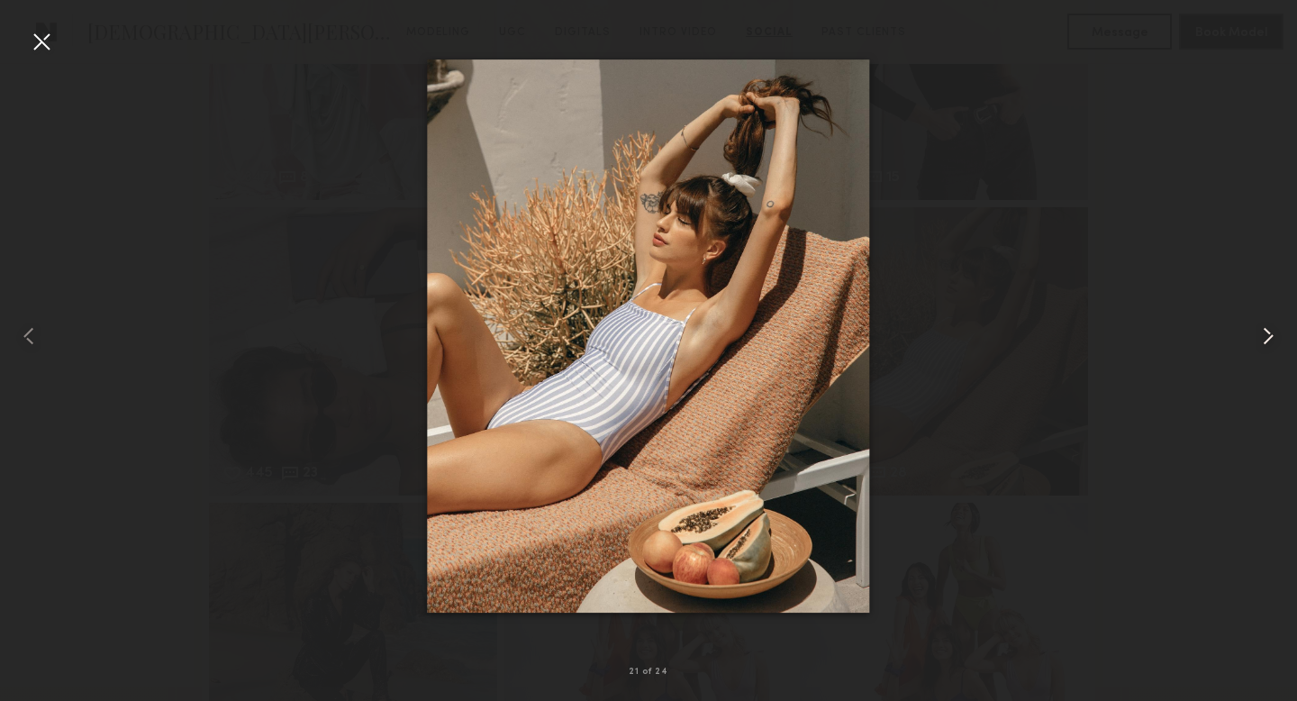
click at [1275, 331] on common-icon at bounding box center [1267, 335] width 29 height 29
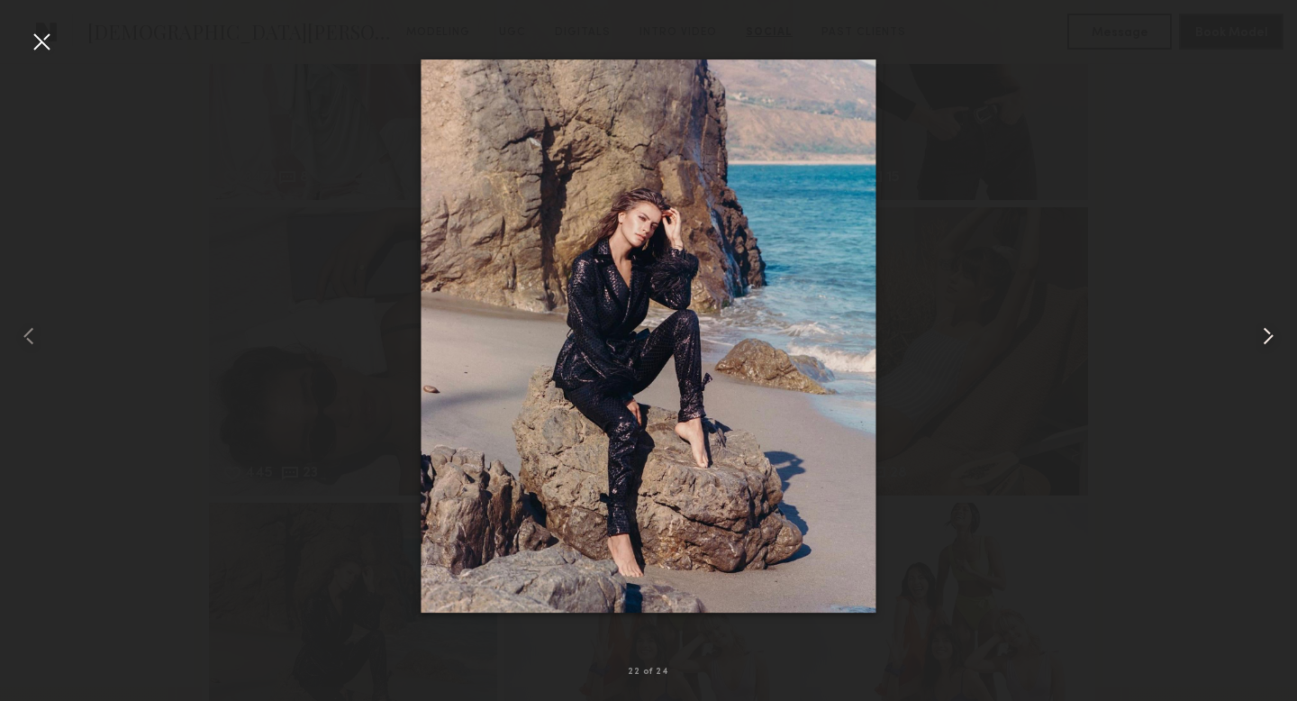
click at [1275, 331] on common-icon at bounding box center [1267, 335] width 29 height 29
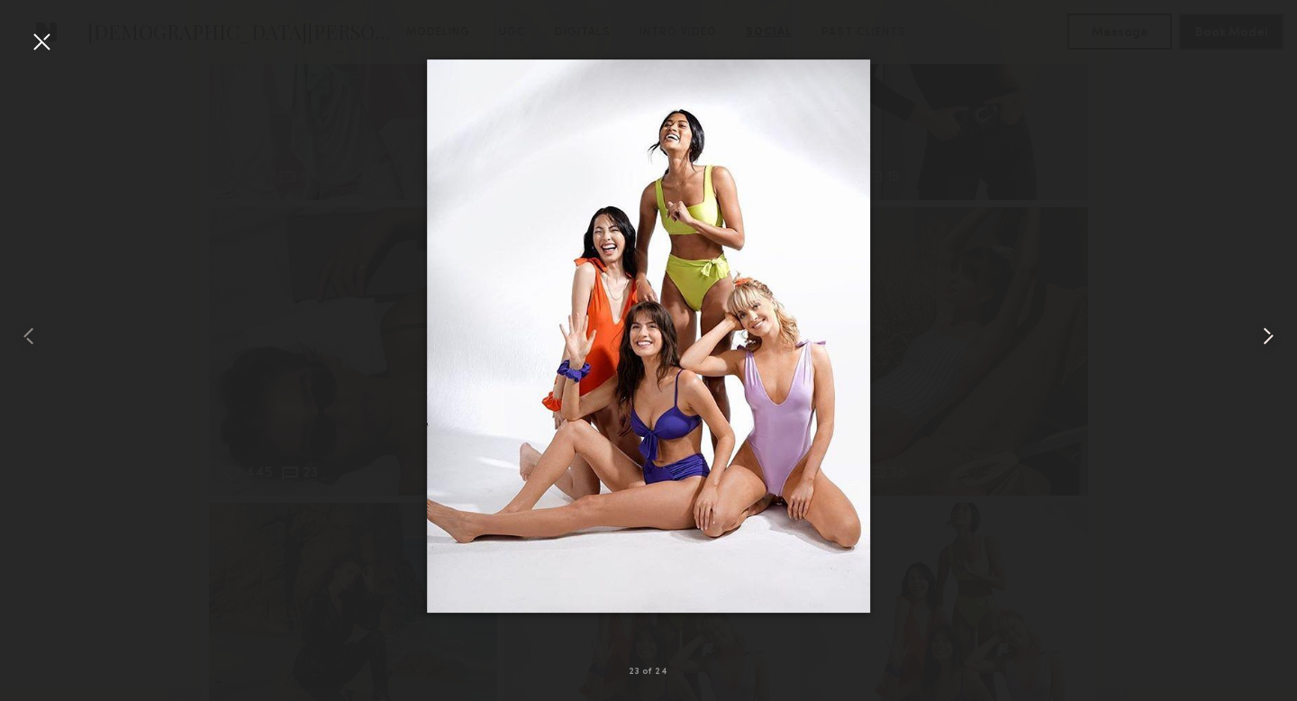
click at [1275, 331] on common-icon at bounding box center [1267, 335] width 29 height 29
click at [1218, 63] on div at bounding box center [648, 336] width 1297 height 614
click at [44, 44] on div at bounding box center [41, 41] width 29 height 29
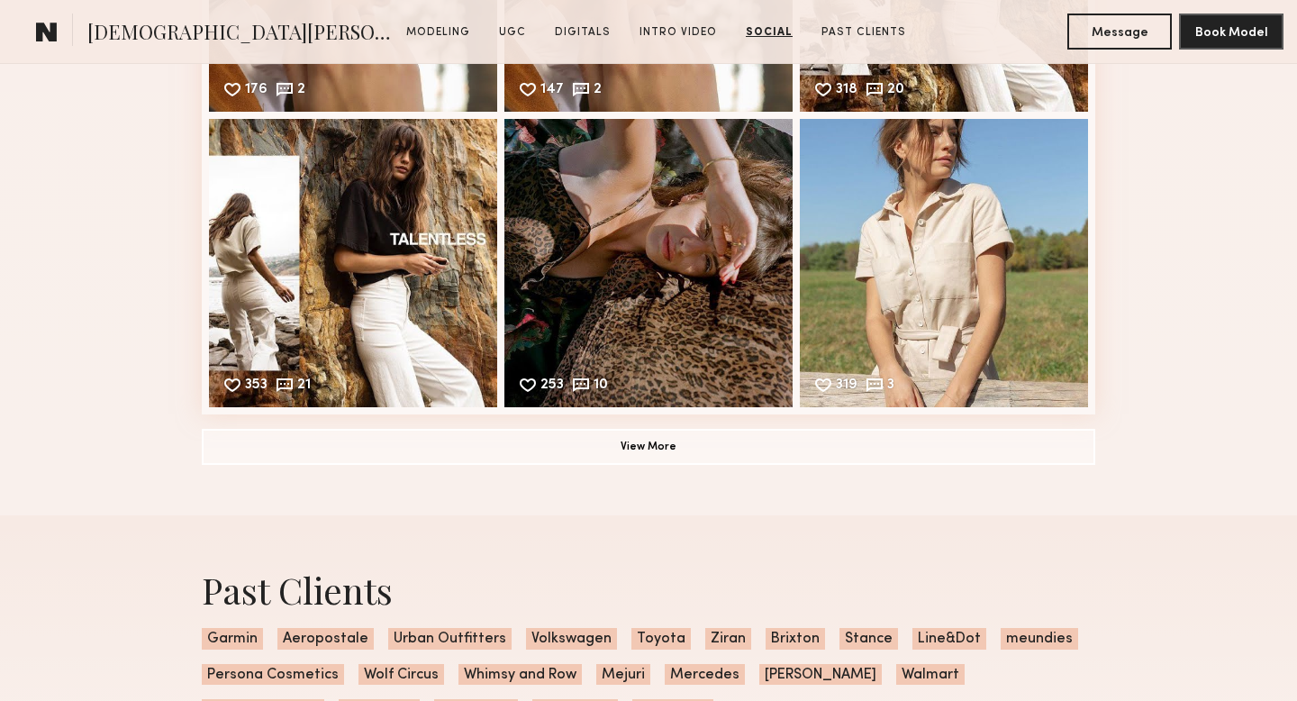
scroll to position [7710, 0]
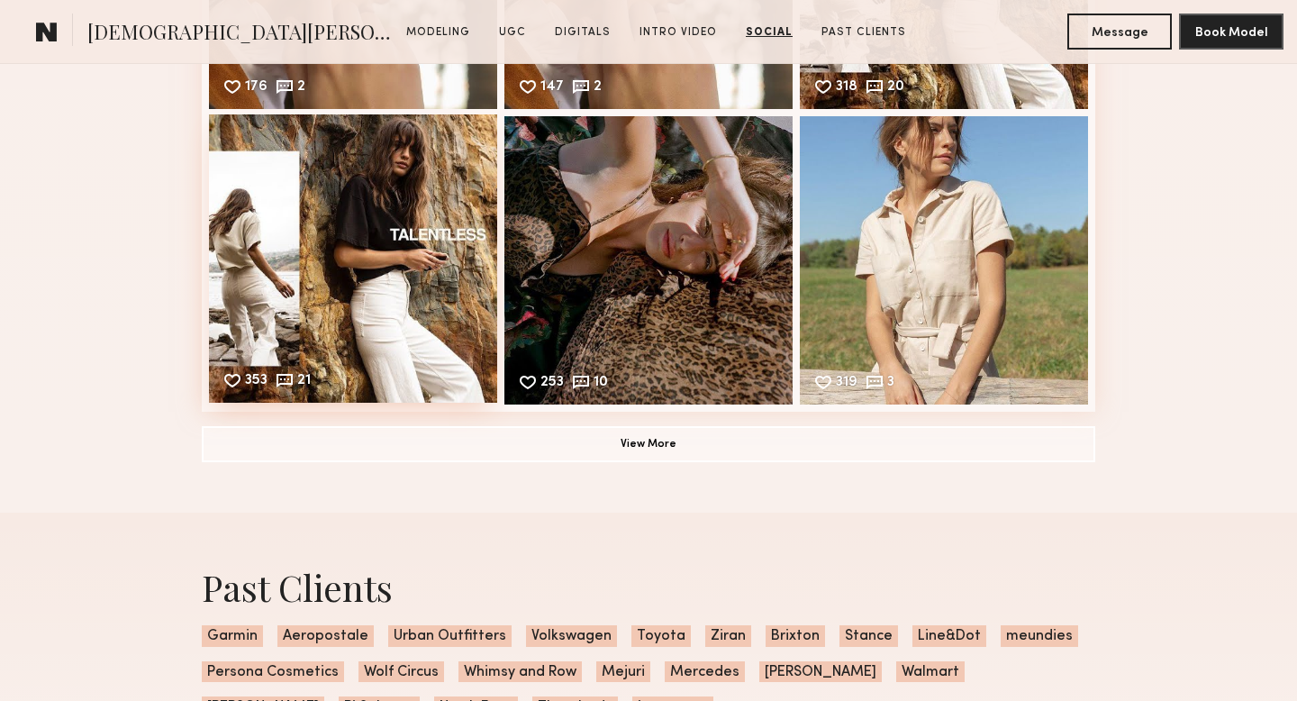
click at [355, 282] on div "353 21 Likes & comments displayed to show model’s engagement" at bounding box center [353, 258] width 288 height 288
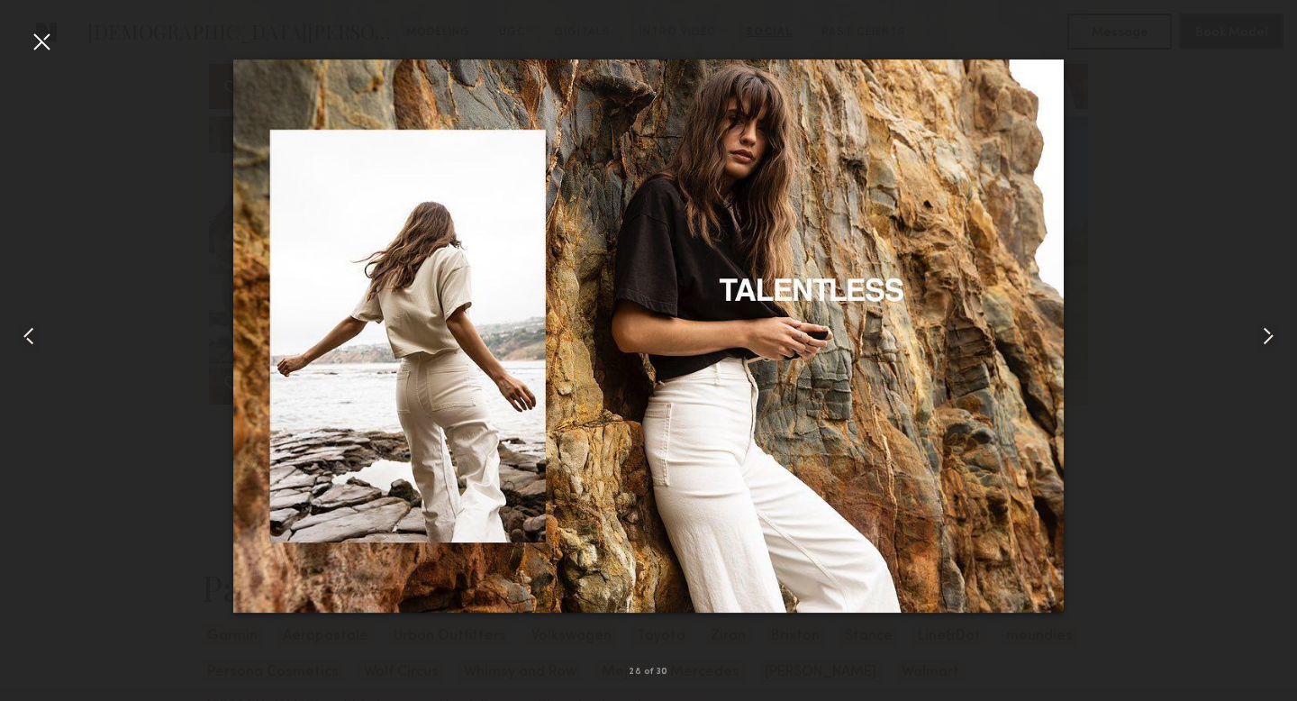
click at [1269, 339] on common-icon at bounding box center [1267, 335] width 29 height 29
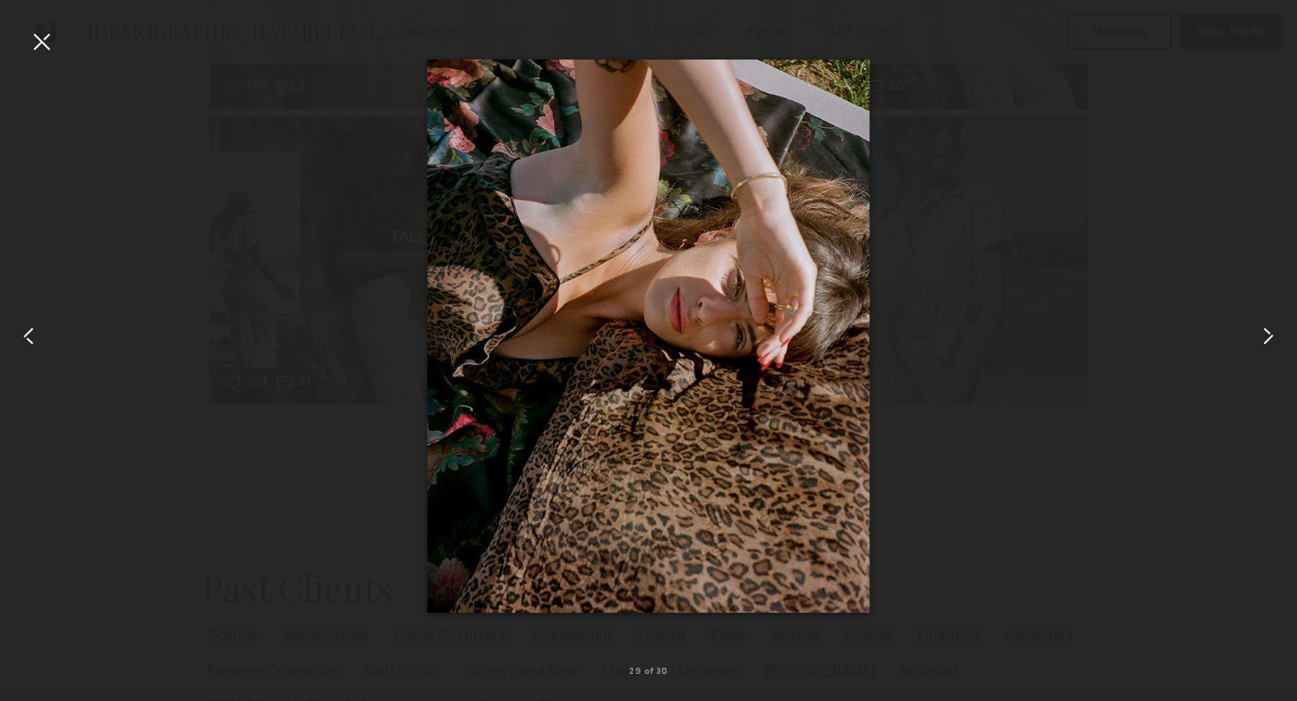
click at [1269, 339] on common-icon at bounding box center [1267, 335] width 29 height 29
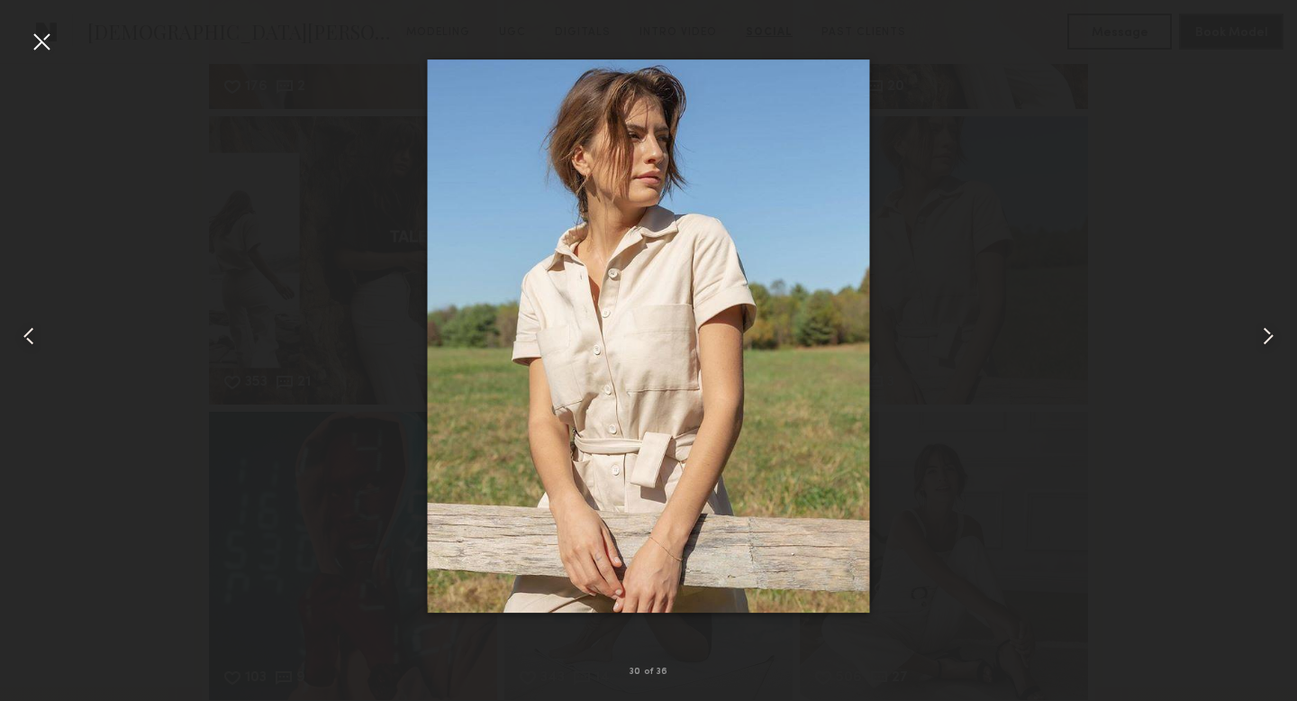
click at [1269, 339] on common-icon at bounding box center [1267, 335] width 29 height 29
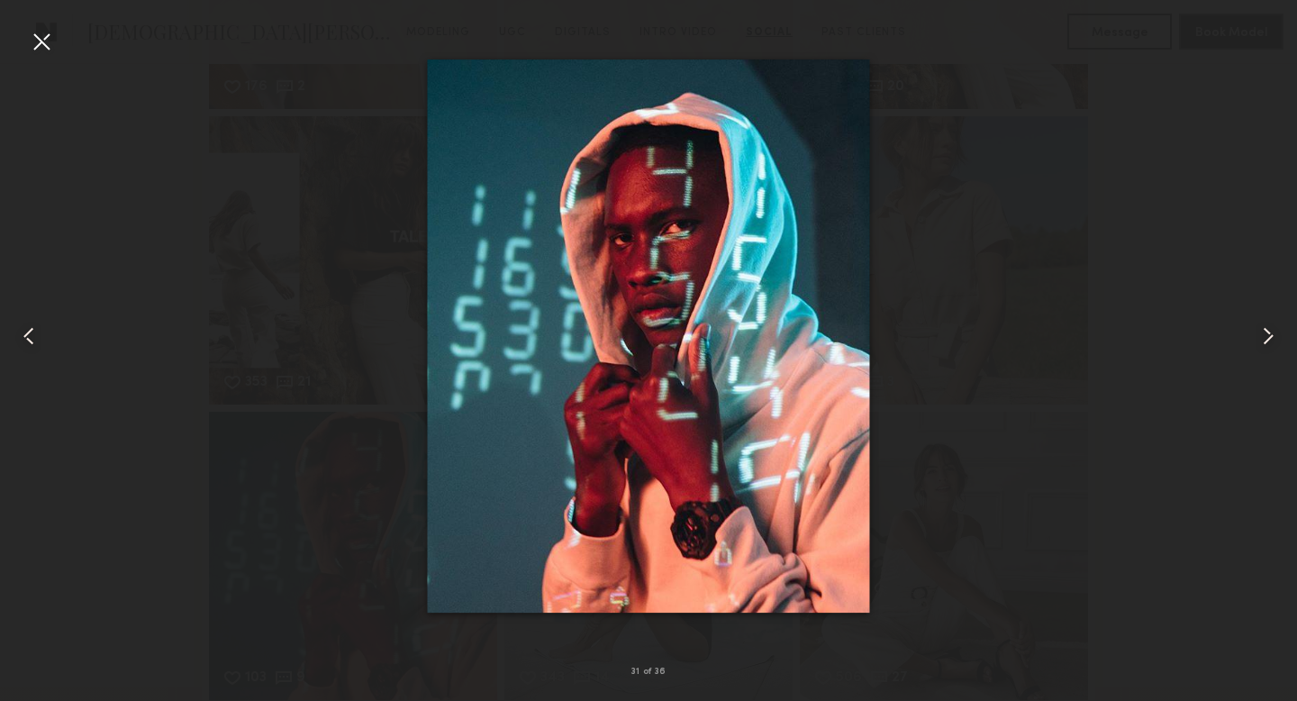
click at [1269, 339] on common-icon at bounding box center [1267, 335] width 29 height 29
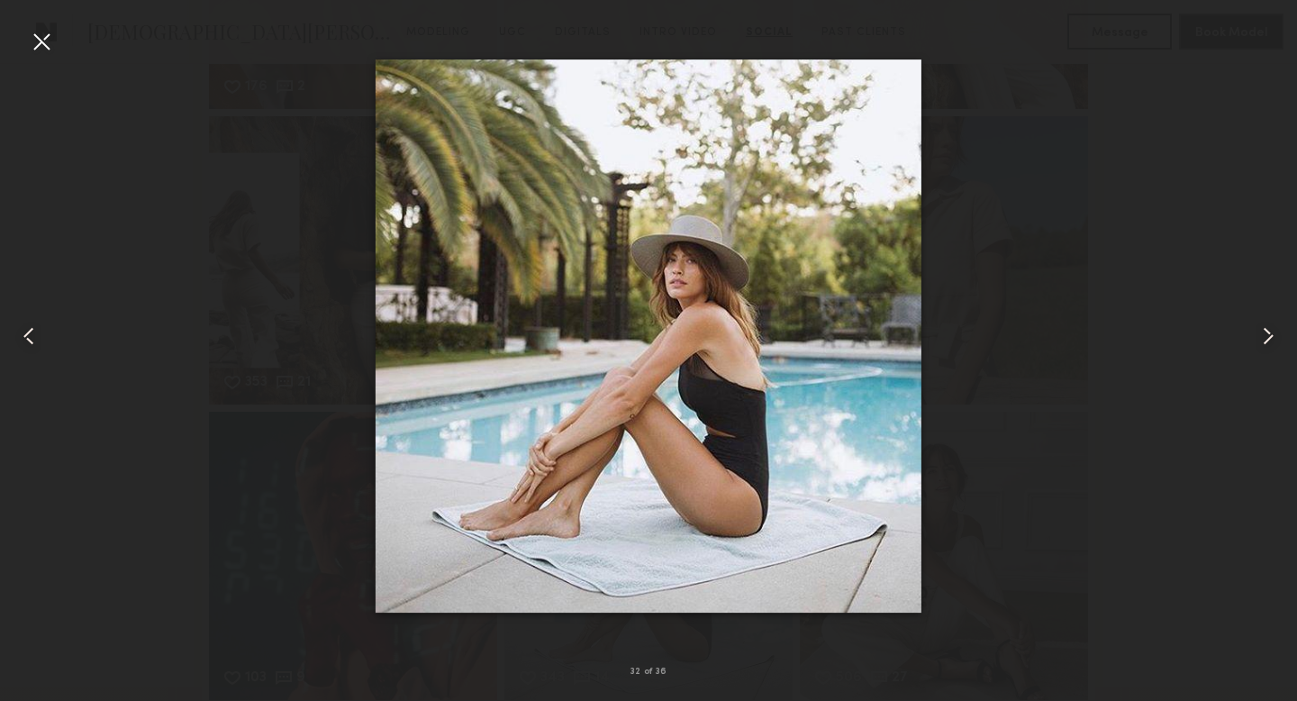
click at [1269, 339] on common-icon at bounding box center [1267, 335] width 29 height 29
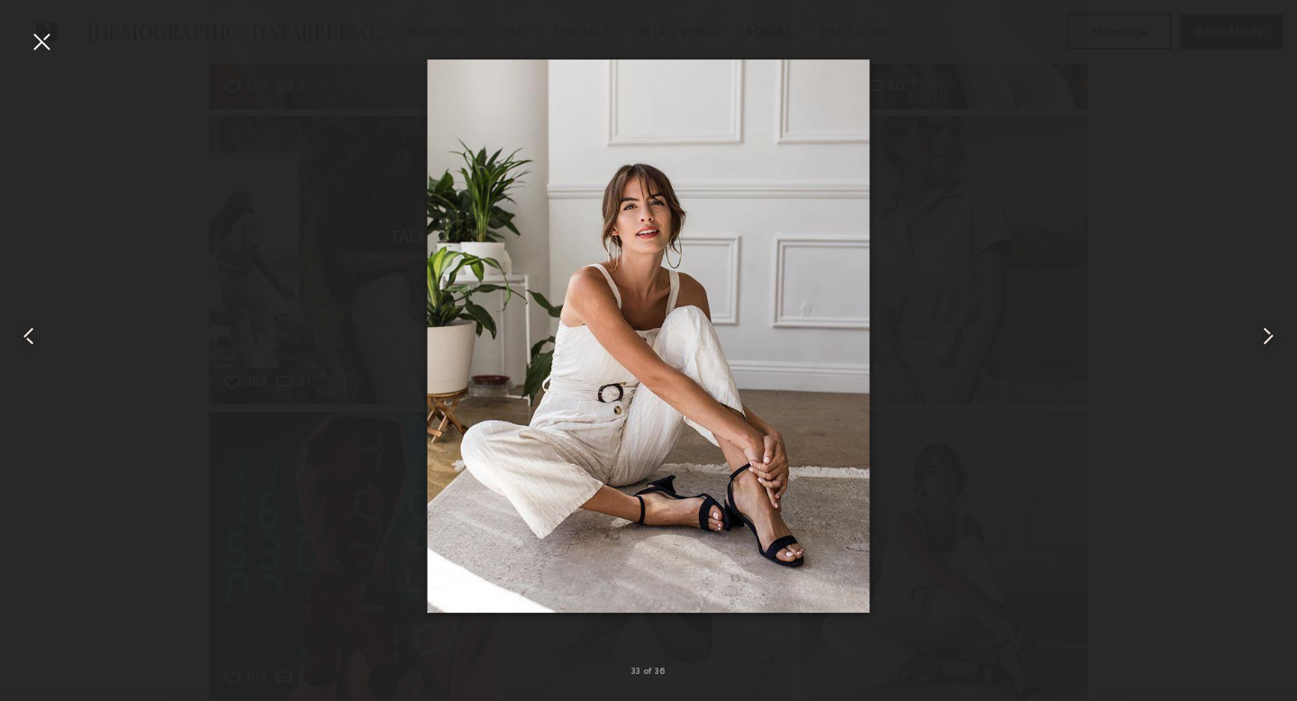
click at [1269, 339] on common-icon at bounding box center [1267, 335] width 29 height 29
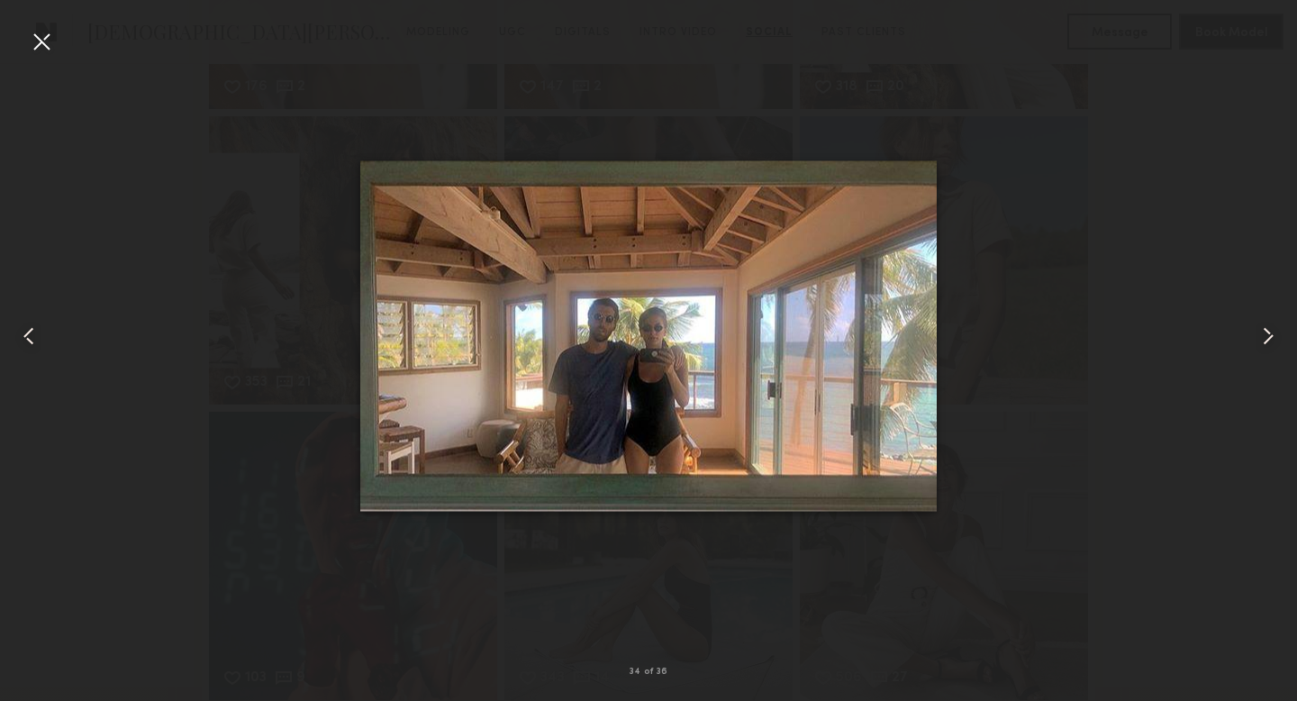
click at [1269, 339] on common-icon at bounding box center [1267, 335] width 29 height 29
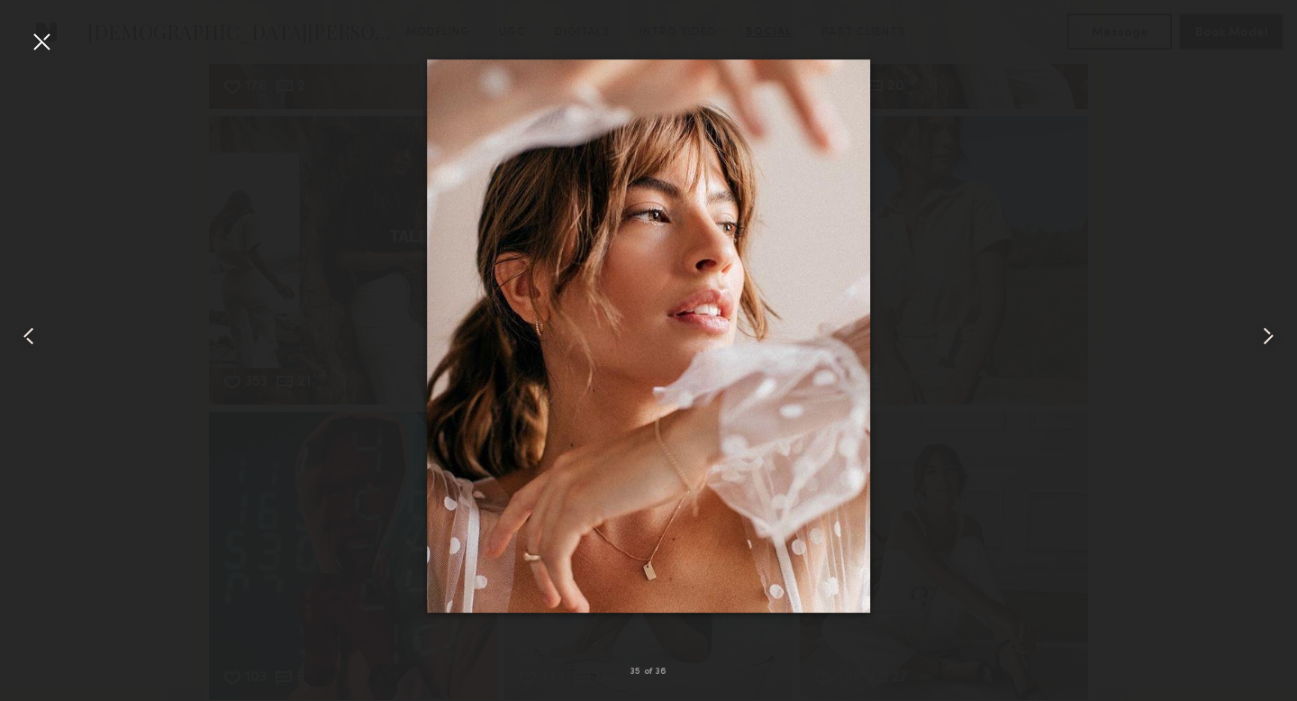
click at [1269, 339] on common-icon at bounding box center [1267, 335] width 29 height 29
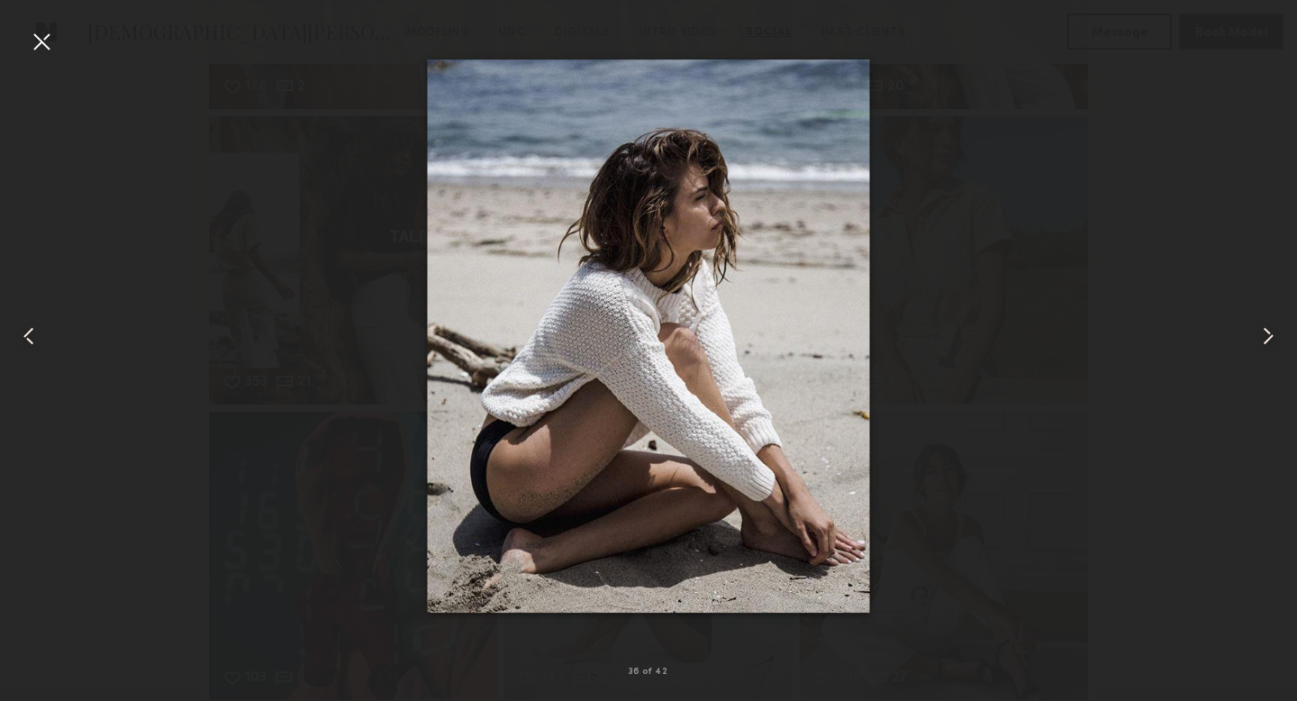
click at [1269, 339] on common-icon at bounding box center [1267, 335] width 29 height 29
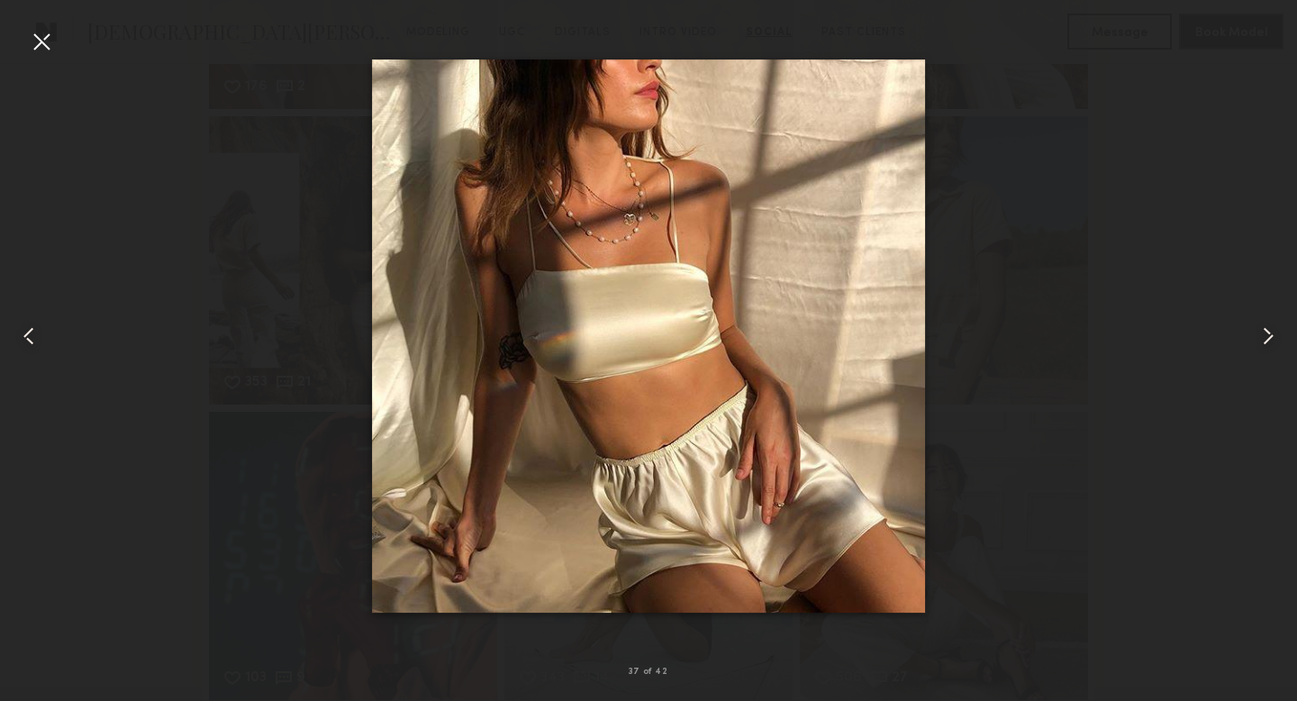
click at [1269, 339] on common-icon at bounding box center [1267, 335] width 29 height 29
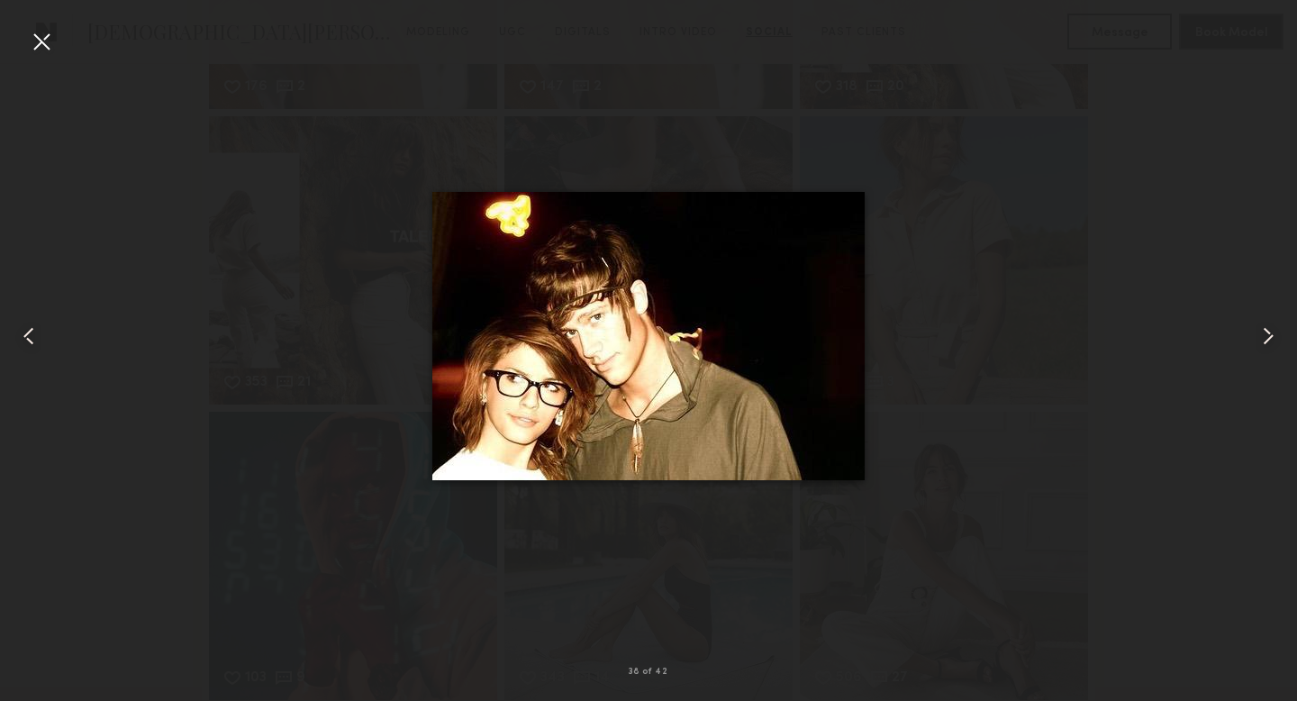
click at [1269, 339] on common-icon at bounding box center [1267, 335] width 29 height 29
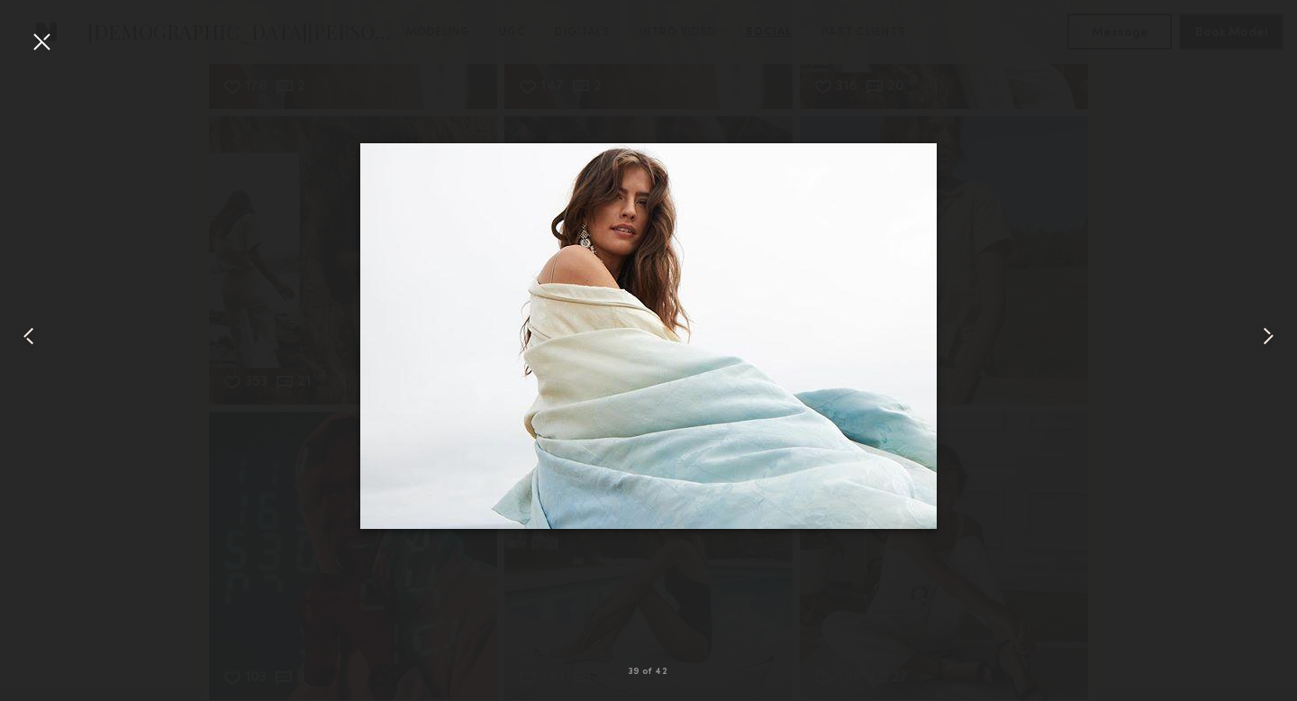
click at [1269, 339] on common-icon at bounding box center [1267, 335] width 29 height 29
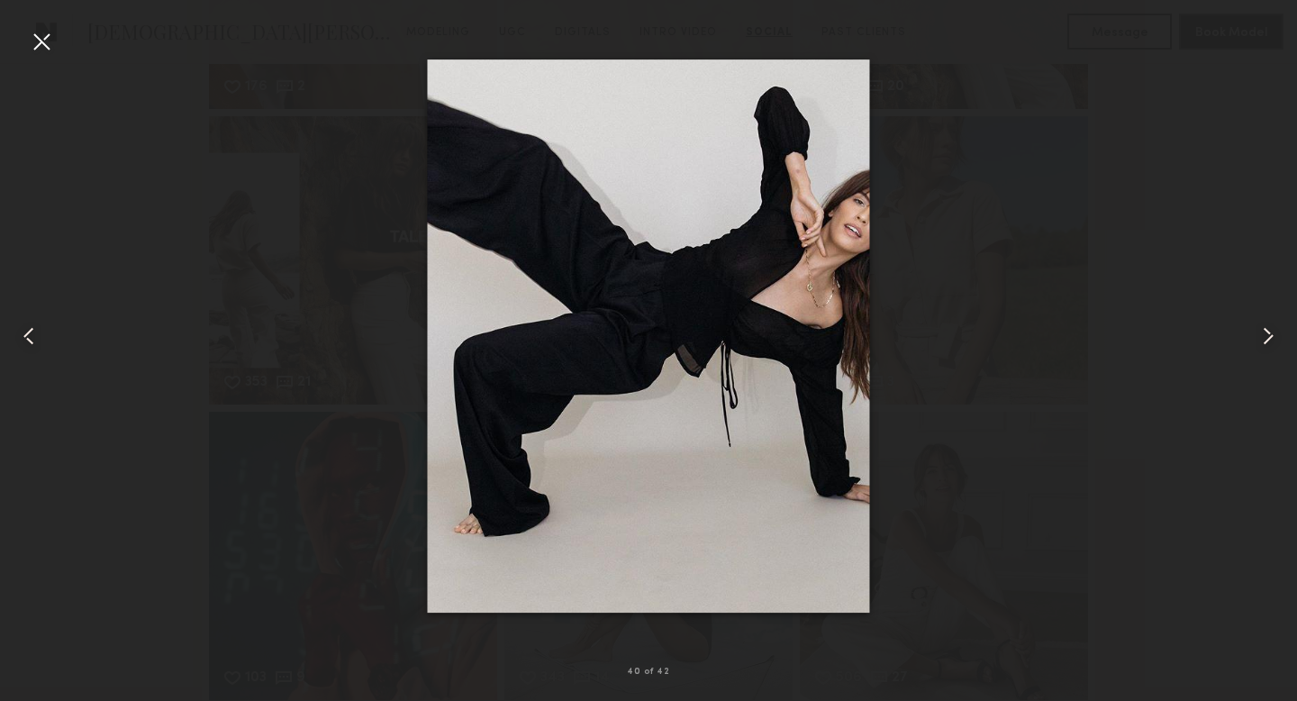
click at [1269, 339] on common-icon at bounding box center [1267, 335] width 29 height 29
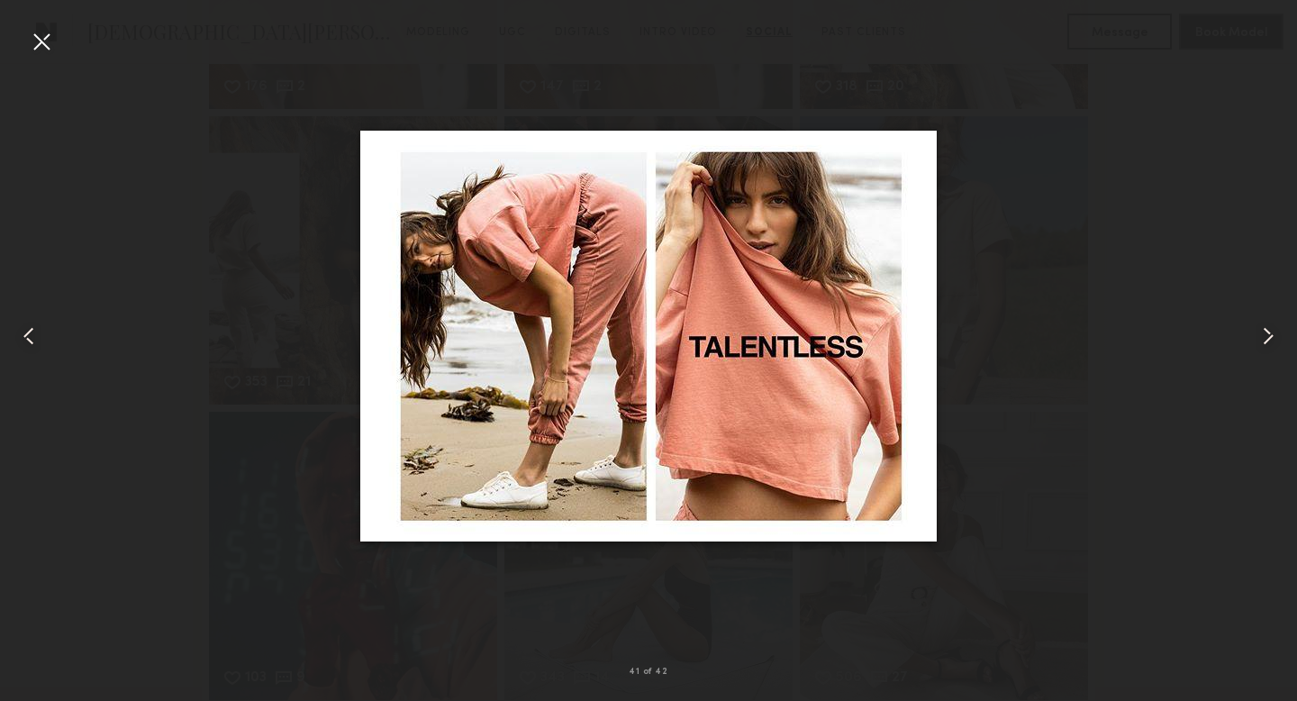
click at [1269, 340] on common-icon at bounding box center [1267, 335] width 29 height 29
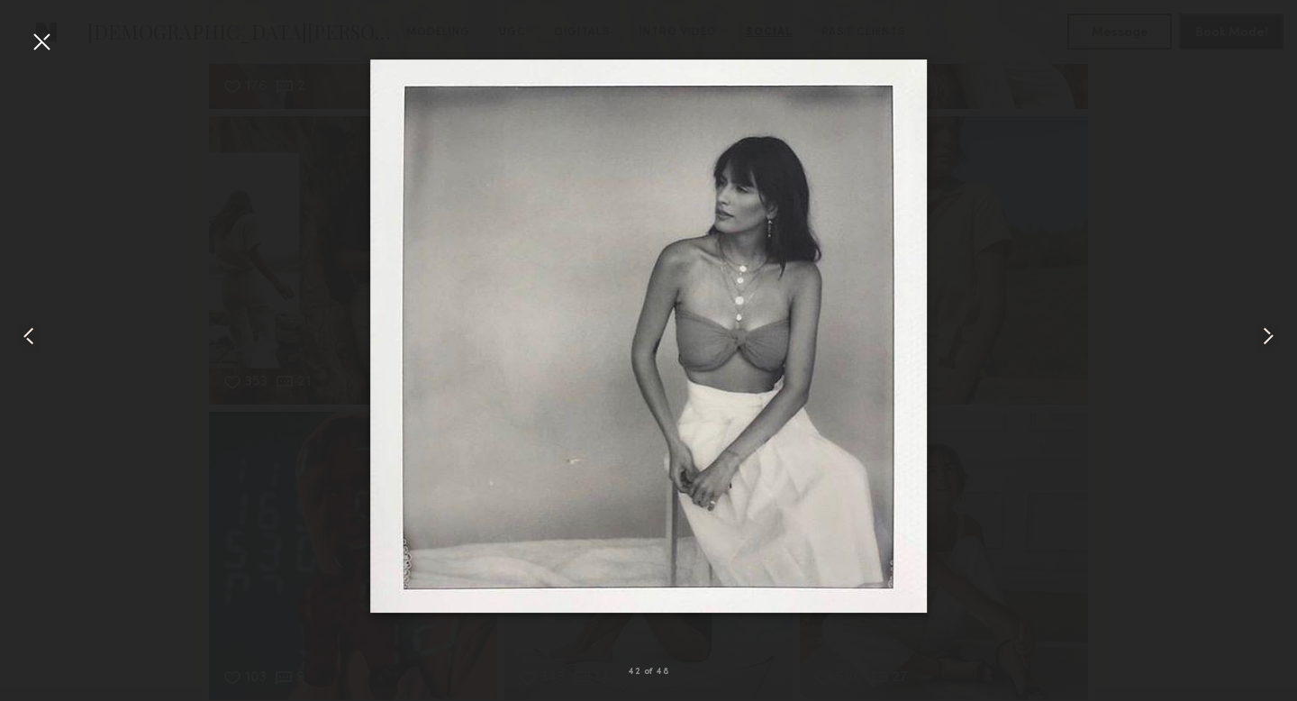
click at [43, 37] on div at bounding box center [41, 41] width 29 height 29
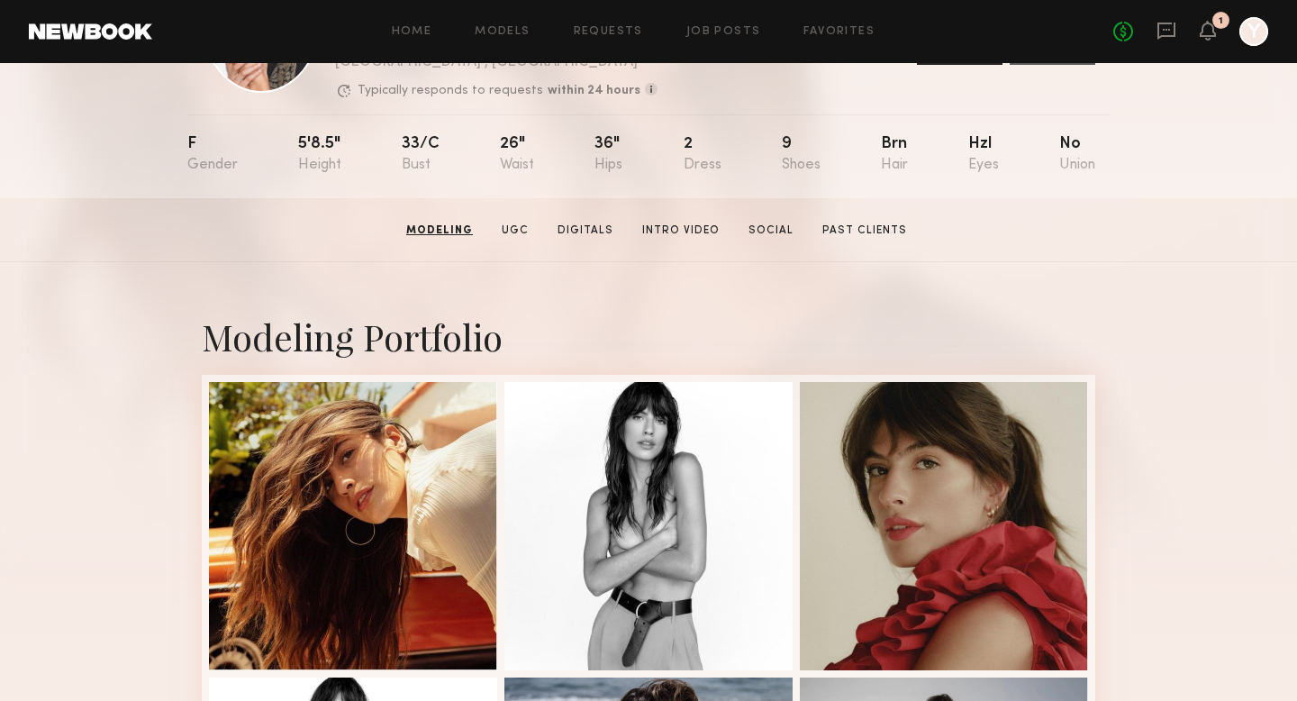
scroll to position [0, 0]
